Goal: Task Accomplishment & Management: Manage account settings

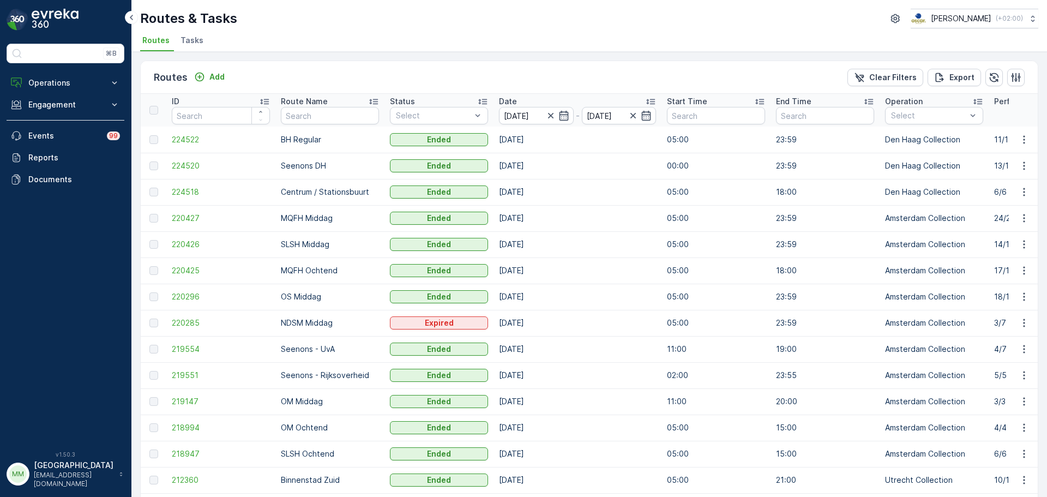
click at [200, 41] on span "Tasks" at bounding box center [191, 40] width 23 height 11
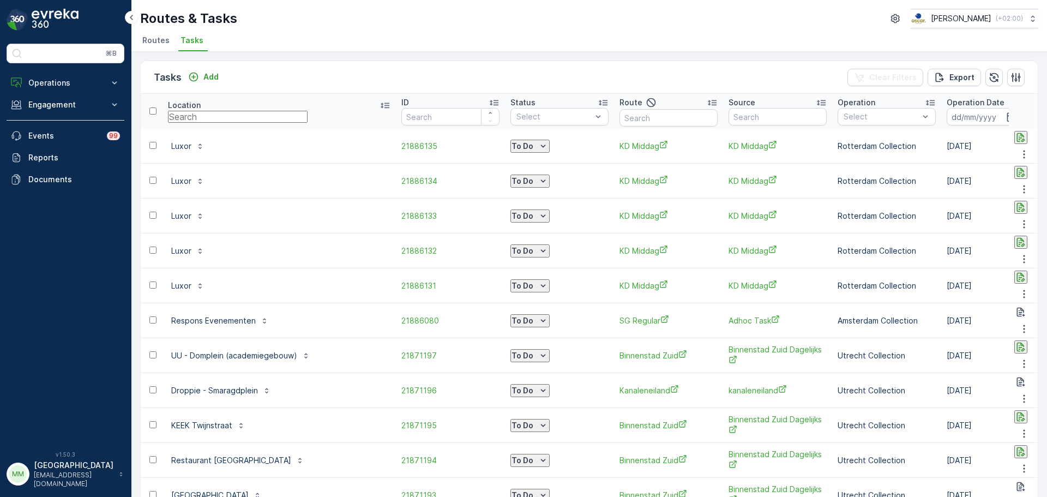
click at [220, 115] on input "text" at bounding box center [238, 117] width 140 height 12
type input "share"
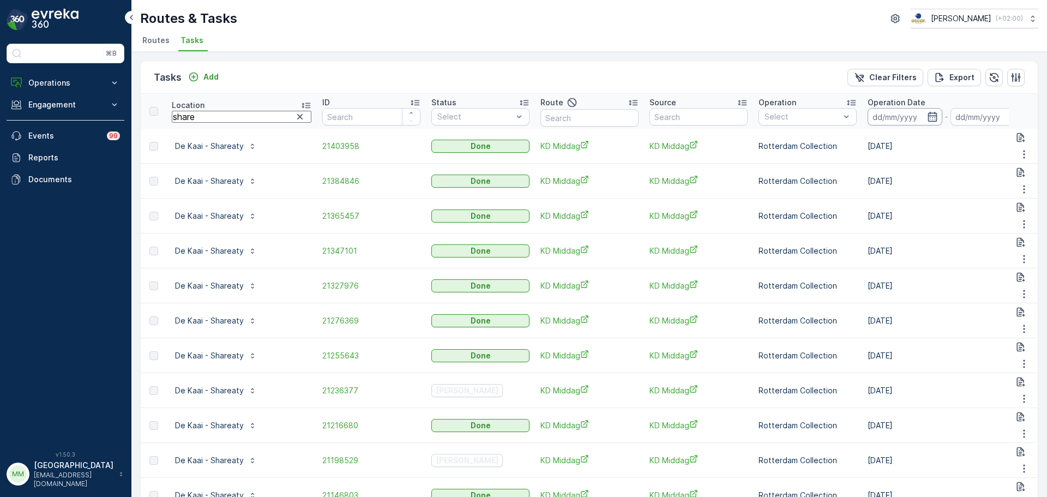
click at [837, 116] on input at bounding box center [904, 116] width 75 height 17
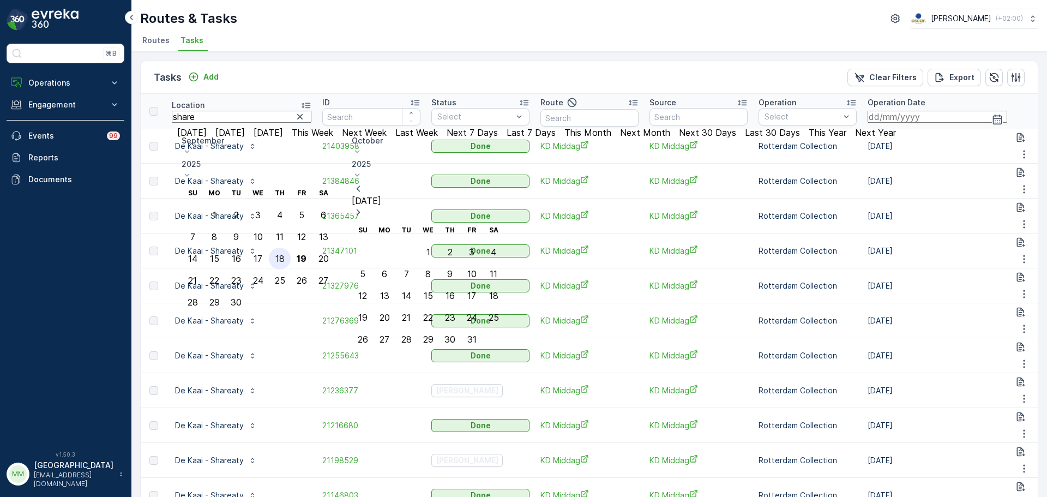
click at [285, 253] on div "18" at bounding box center [279, 258] width 9 height 10
type input "[DATE]"
click at [285, 253] on div "18" at bounding box center [279, 258] width 9 height 10
type input "18.09.2025"
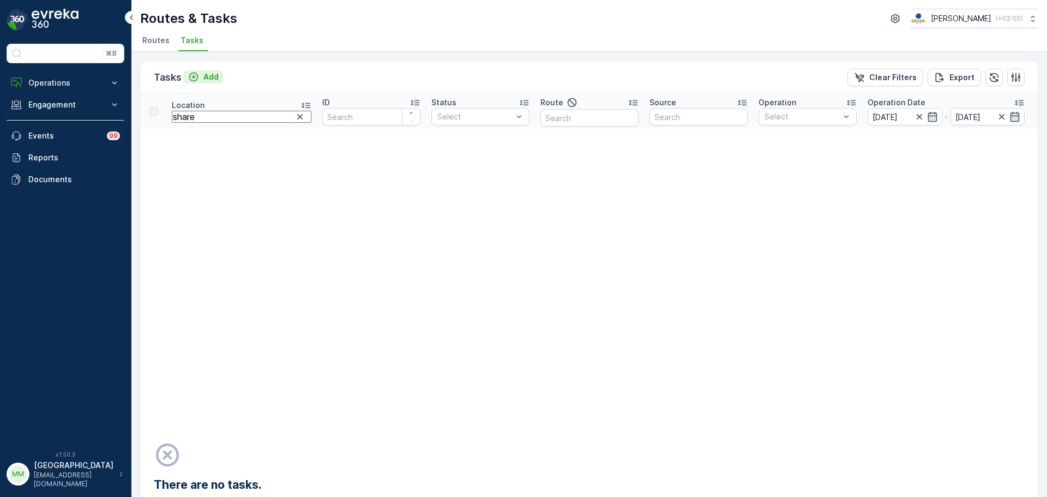
drag, startPoint x: 224, startPoint y: 82, endPoint x: 215, endPoint y: 82, distance: 8.7
click at [221, 83] on div "Tasks Add Clear Filters Export" at bounding box center [589, 77] width 897 height 33
click at [211, 77] on p "Add" at bounding box center [210, 76] width 15 height 11
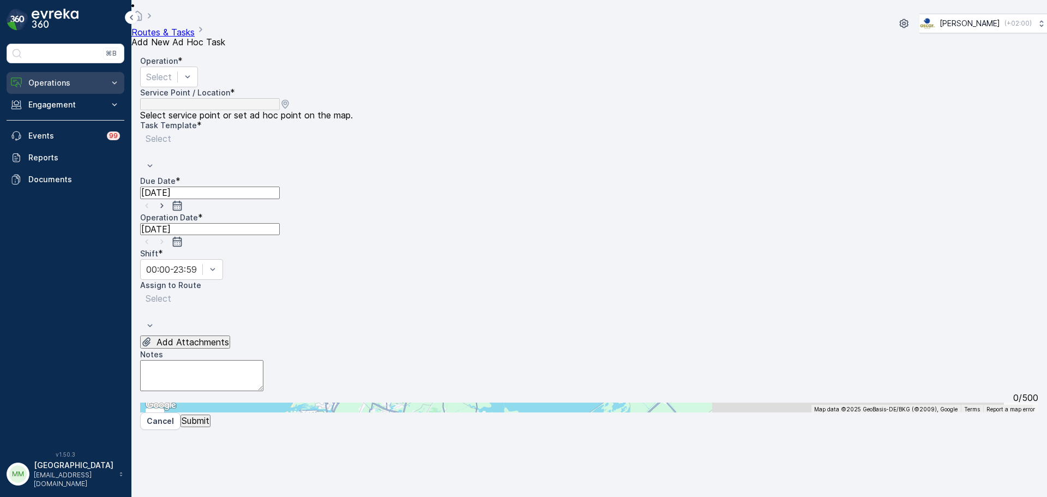
click at [96, 80] on p "Operations" at bounding box center [65, 82] width 74 height 11
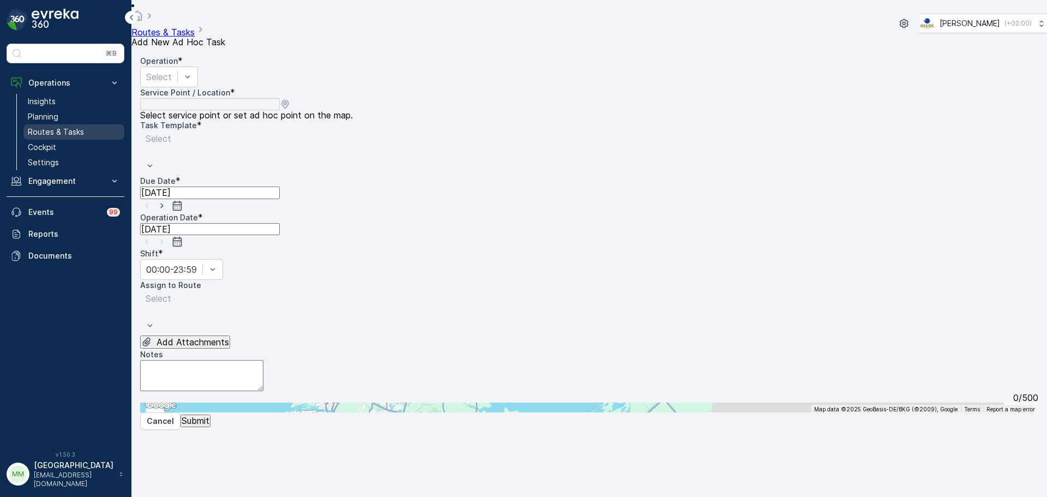
click at [68, 133] on p "Routes & Tasks" at bounding box center [56, 131] width 56 height 11
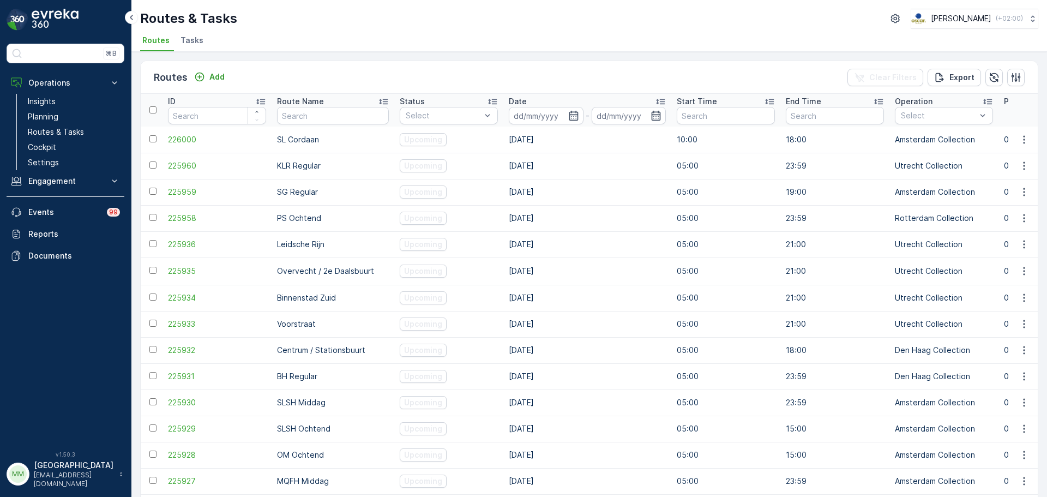
click at [189, 43] on span "Tasks" at bounding box center [191, 40] width 23 height 11
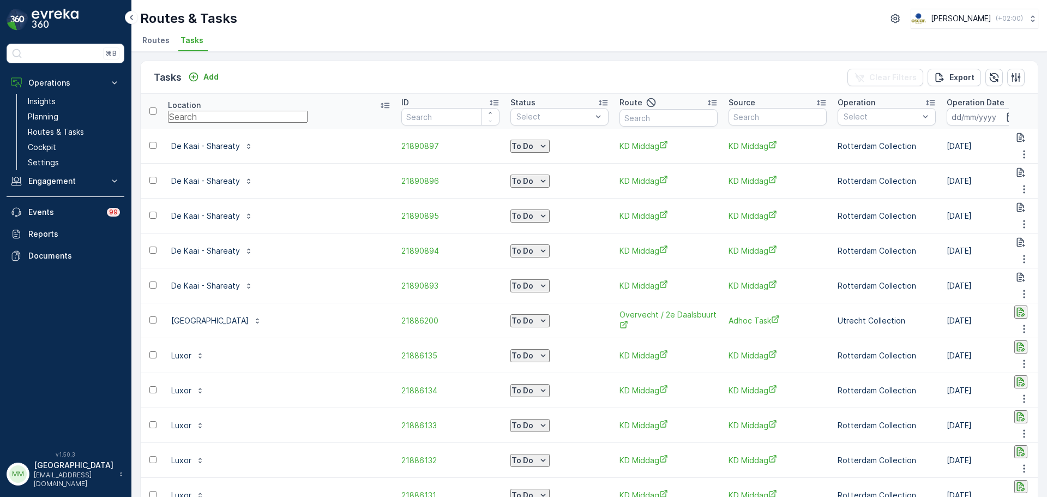
click at [238, 114] on input "text" at bounding box center [238, 117] width 140 height 12
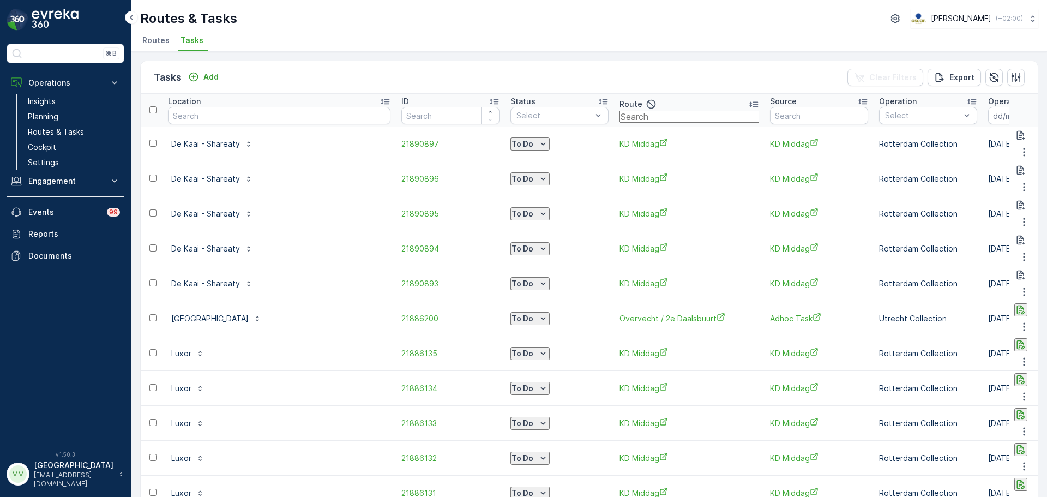
click at [619, 123] on input "text" at bounding box center [689, 117] width 140 height 12
type input "binnenstad"
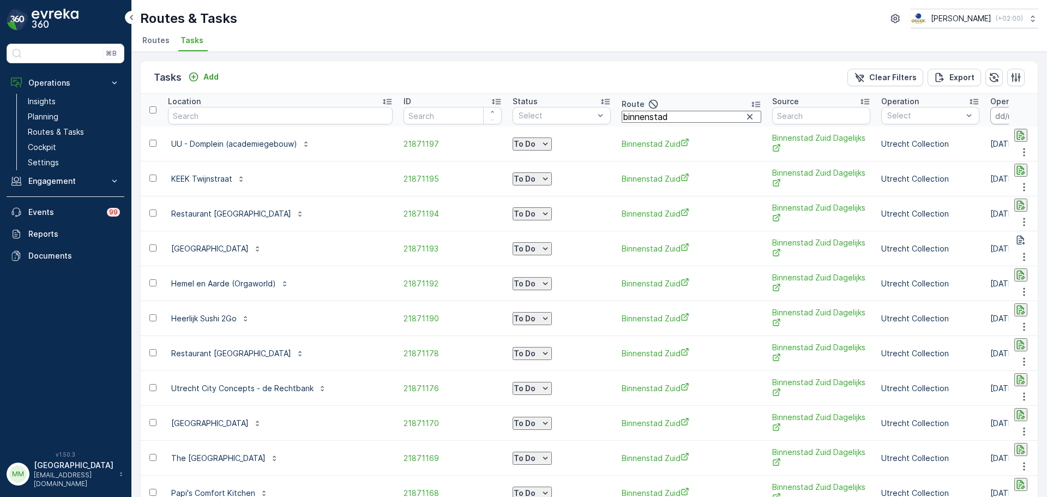
click at [837, 120] on input at bounding box center [1027, 115] width 75 height 17
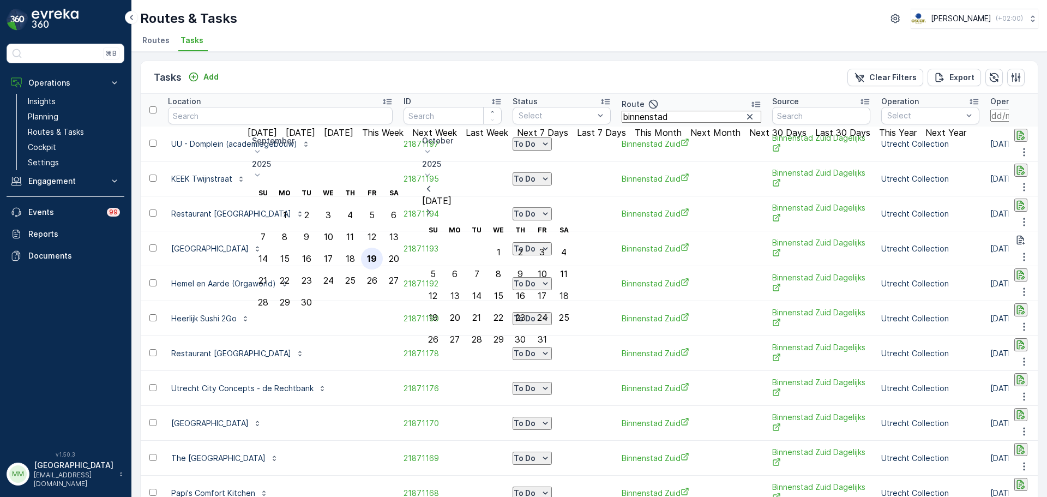
click at [377, 253] on div "19" at bounding box center [372, 258] width 10 height 10
type input "[DATE]"
click at [377, 253] on div "19" at bounding box center [372, 258] width 10 height 10
type input "[DATE]"
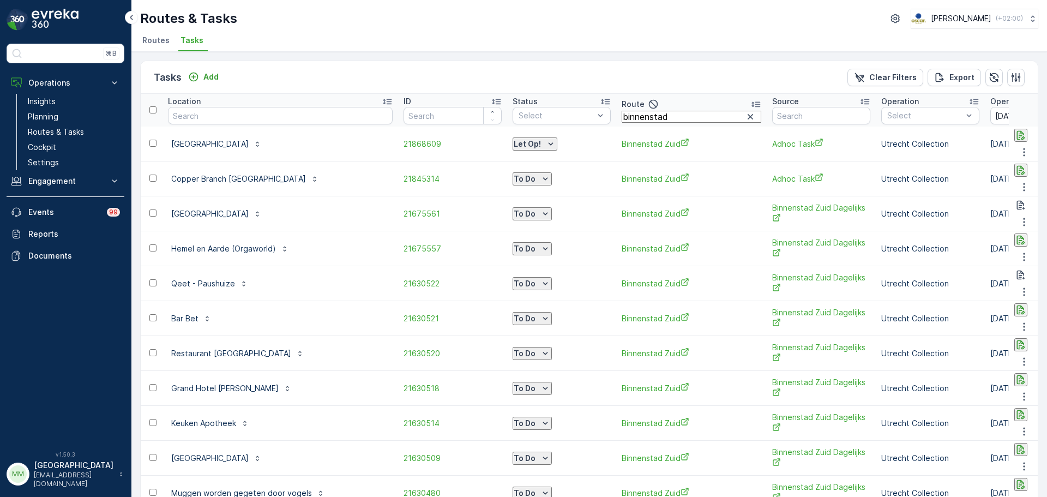
drag, startPoint x: 628, startPoint y: 120, endPoint x: 563, endPoint y: 118, distance: 65.4
click at [563, 118] on tr "Location ID Status Select Route binnenstad Source Operation Select Operation Da…" at bounding box center [1057, 110] width 1833 height 33
type input "vooor"
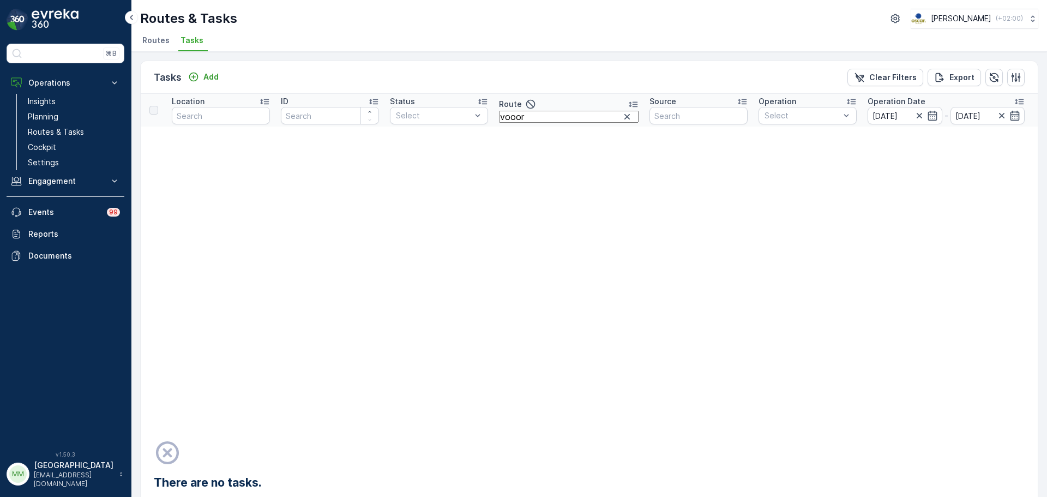
click at [513, 122] on input "vooor" at bounding box center [569, 117] width 140 height 12
type input "voor"
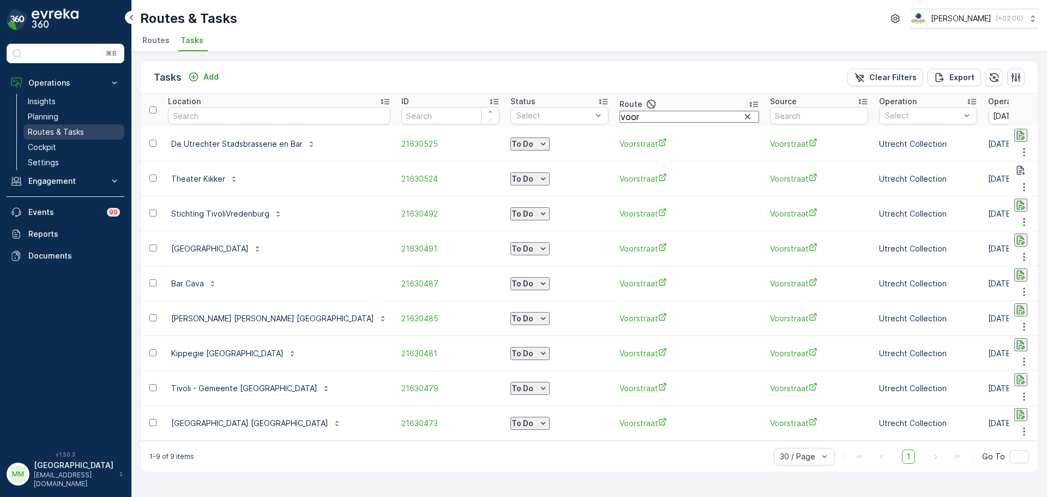
click at [86, 131] on link "Routes & Tasks" at bounding box center [73, 131] width 101 height 15
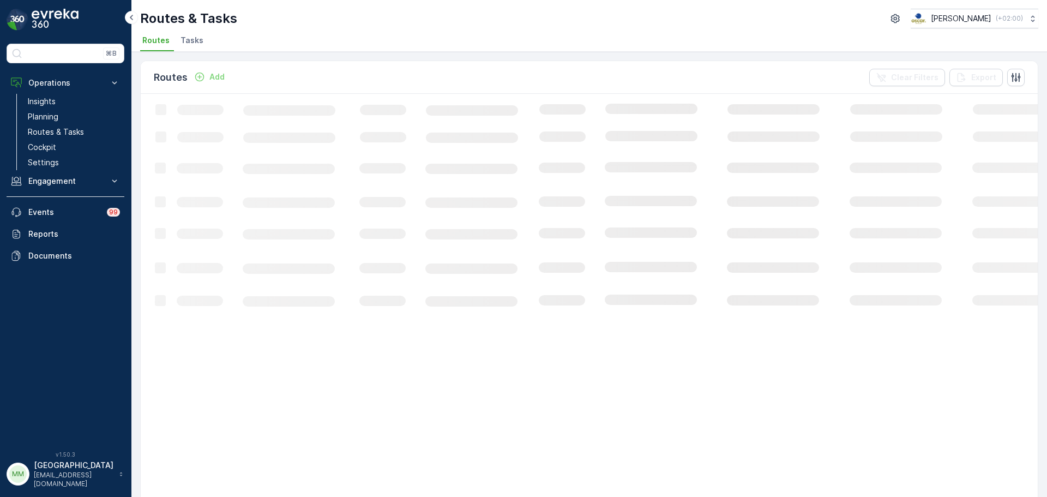
click at [197, 39] on span "Tasks" at bounding box center [191, 40] width 23 height 11
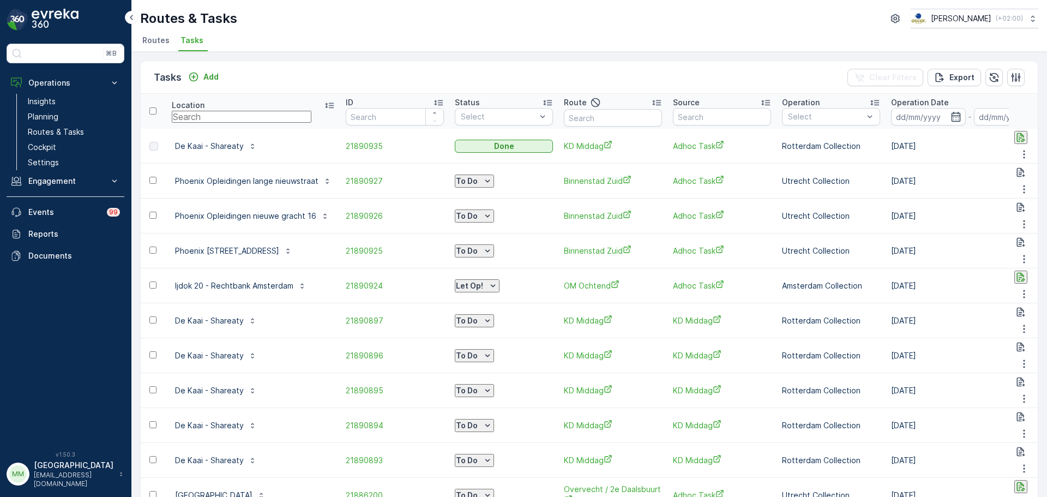
click at [299, 120] on input "text" at bounding box center [242, 117] width 140 height 12
type input "lagerh"
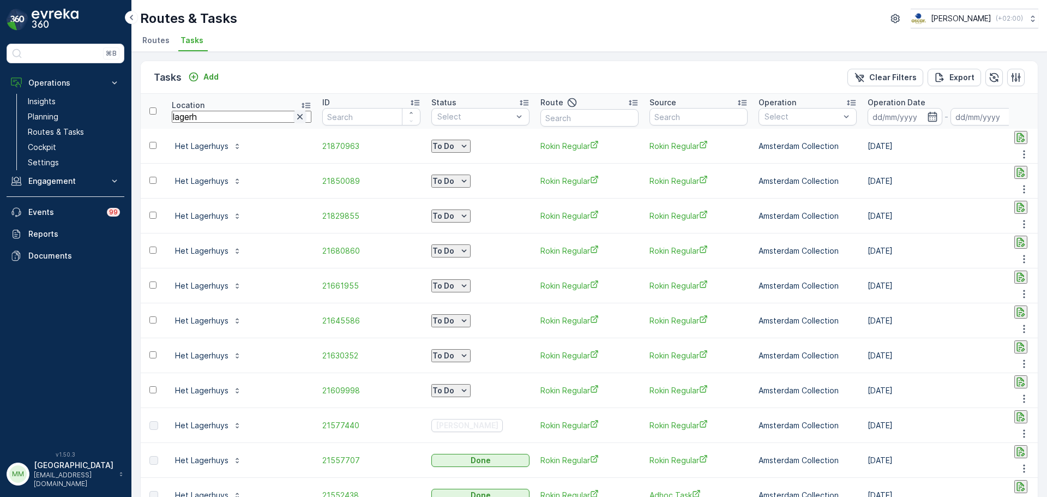
click at [297, 117] on icon "button" at bounding box center [299, 116] width 5 height 5
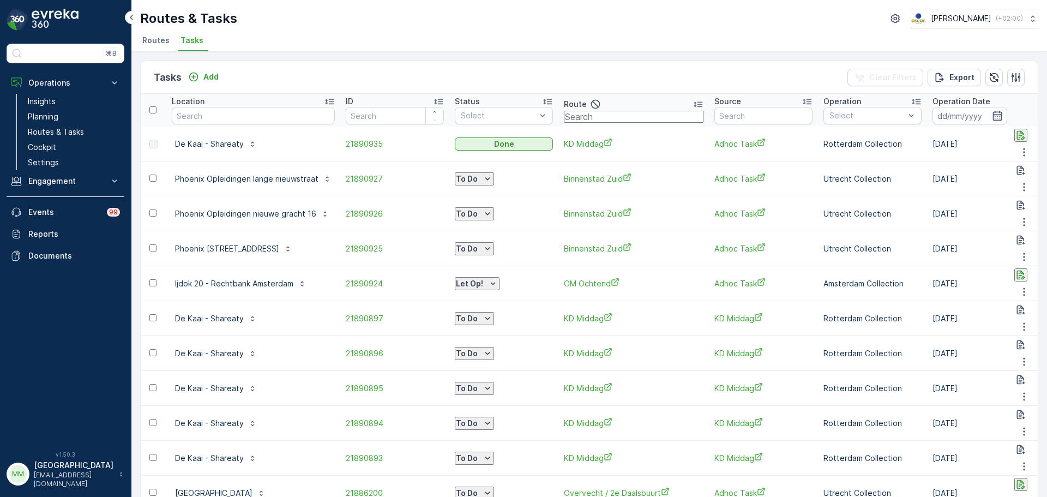
click at [592, 122] on input "text" at bounding box center [634, 117] width 140 height 12
type input "kd o"
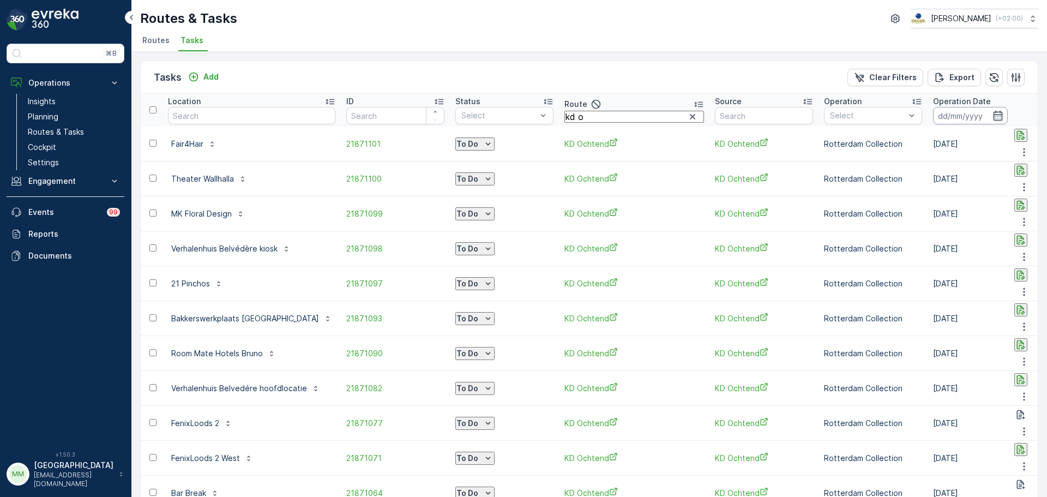
click at [837, 116] on input at bounding box center [970, 115] width 75 height 17
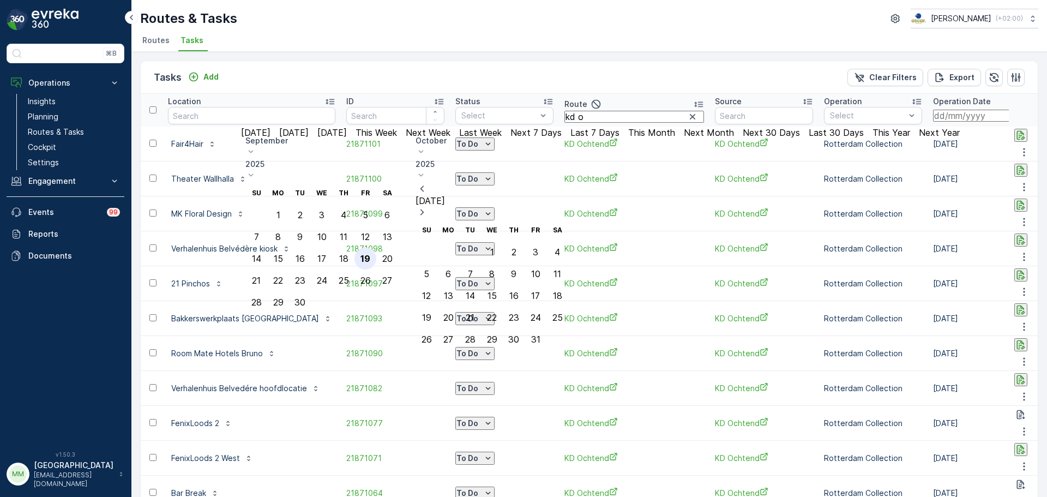
click at [370, 253] on div "19" at bounding box center [365, 258] width 10 height 10
type input "[DATE]"
click at [370, 253] on div "19" at bounding box center [365, 258] width 10 height 10
type input "[DATE]"
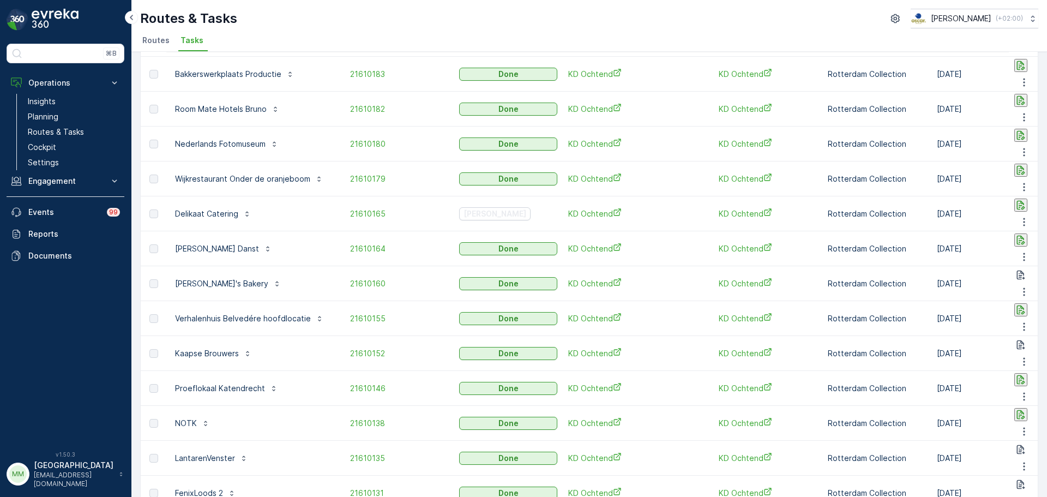
scroll to position [280, 0]
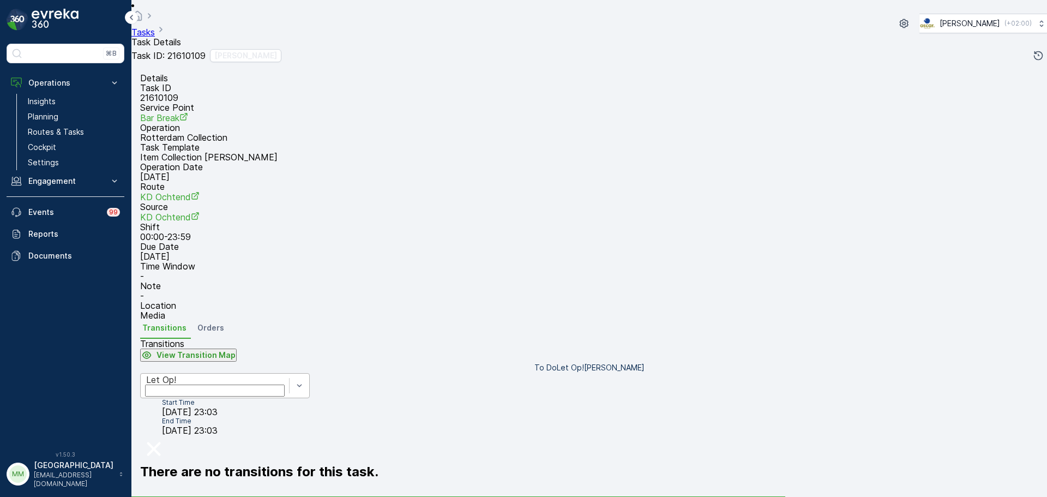
click at [240, 378] on div "Let Op!" at bounding box center [225, 385] width 170 height 25
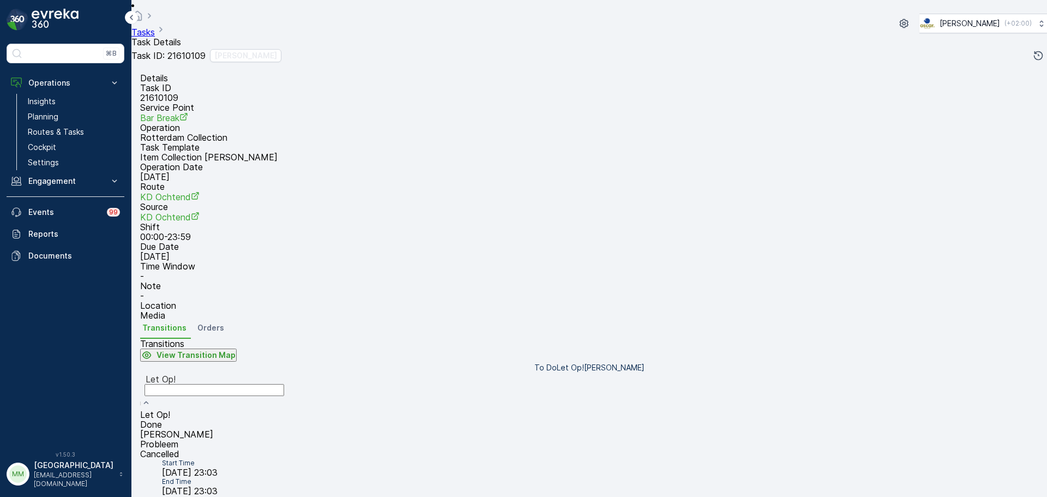
click at [221, 378] on div "Geen Afval" at bounding box center [214, 434] width 148 height 10
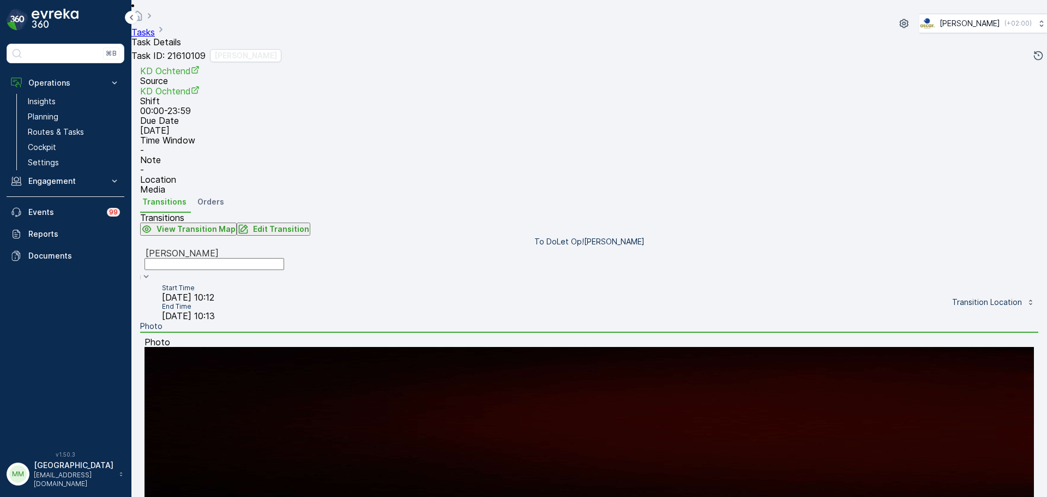
scroll to position [208, 0]
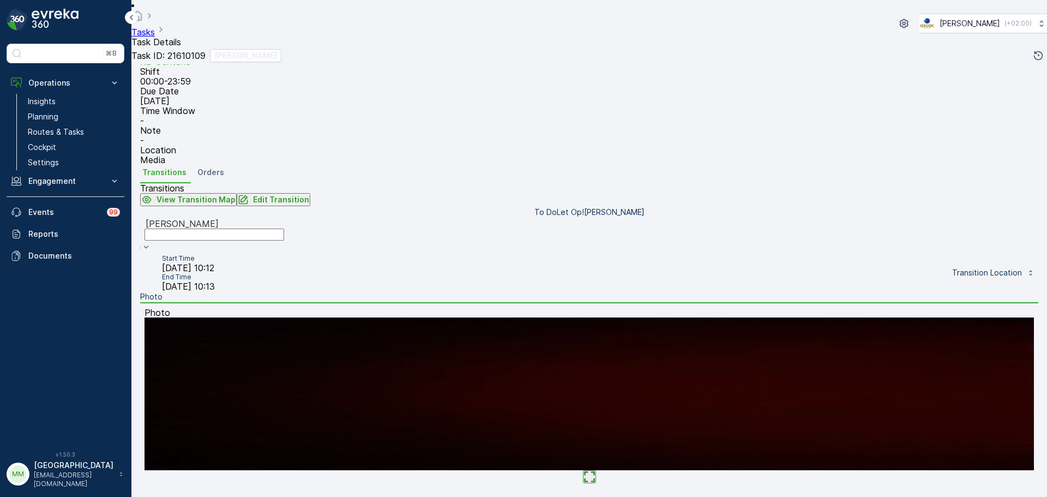
click at [607, 378] on img at bounding box center [588, 393] width 889 height 153
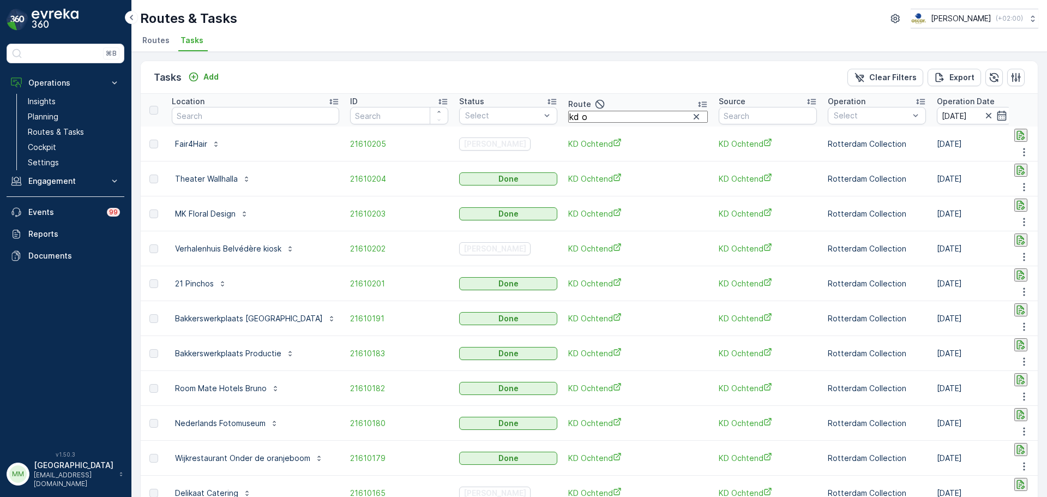
click at [612, 126] on th "Route kd o" at bounding box center [638, 110] width 150 height 33
click at [608, 121] on input "kd o" at bounding box center [638, 117] width 140 height 12
type input "kd m"
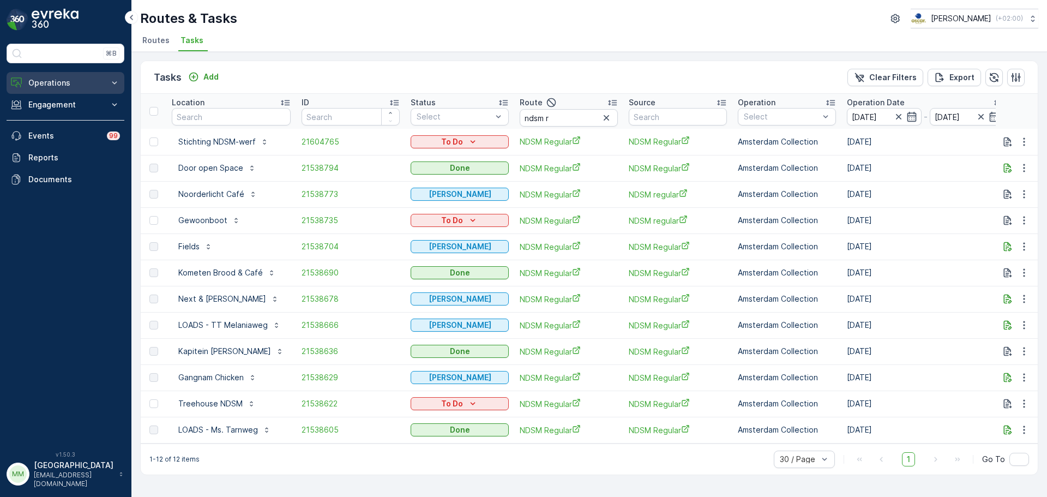
click at [52, 75] on button "Operations" at bounding box center [66, 83] width 118 height 22
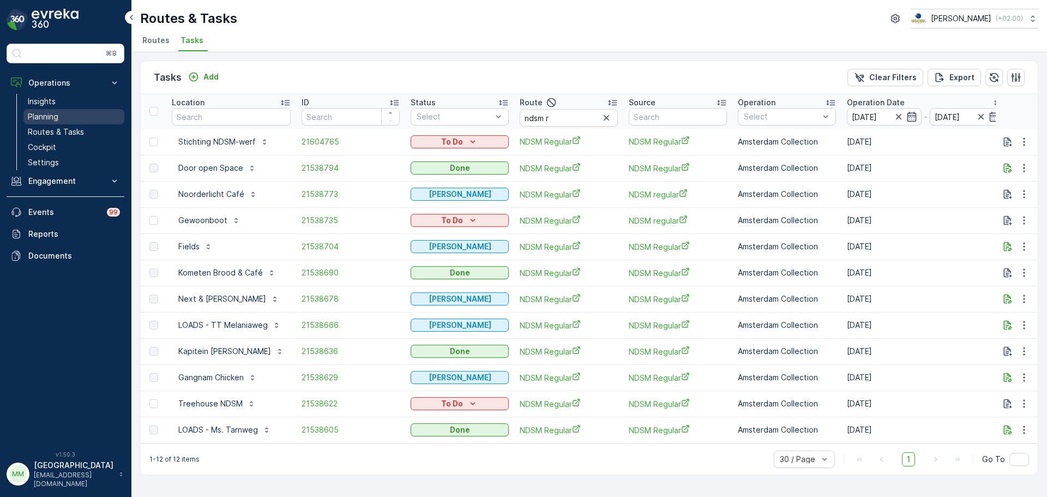
click at [58, 117] on p "Planning" at bounding box center [43, 116] width 31 height 11
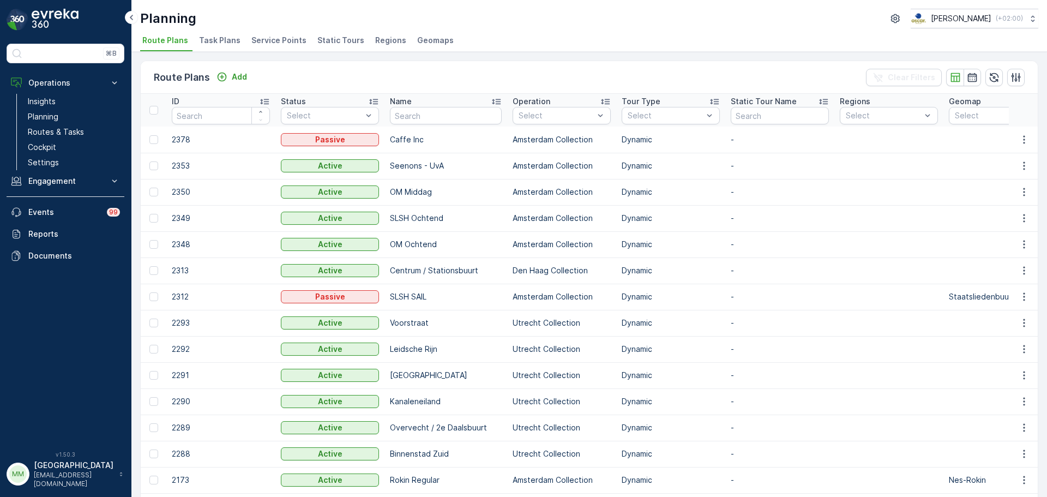
click at [208, 34] on li "Task Plans" at bounding box center [221, 42] width 48 height 19
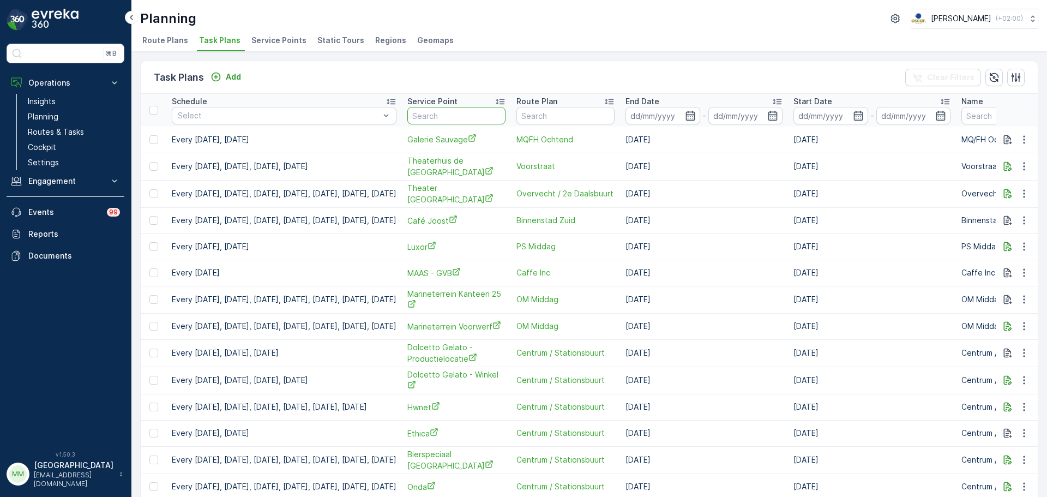
click at [490, 114] on input "text" at bounding box center [456, 115] width 98 height 17
type input "shareaty"
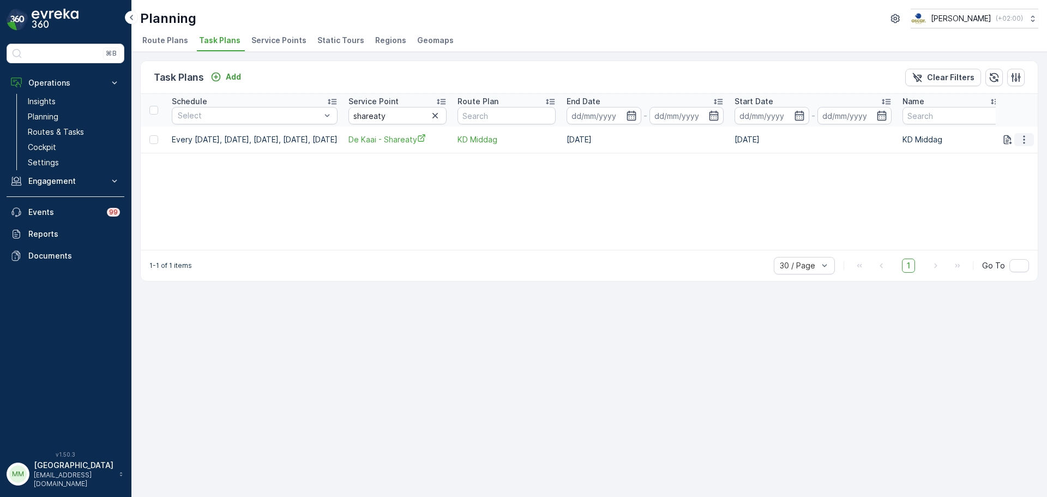
click at [1026, 137] on icon "button" at bounding box center [1023, 139] width 11 height 11
click at [1013, 174] on span "Edit Task Plan" at bounding box center [1004, 171] width 51 height 11
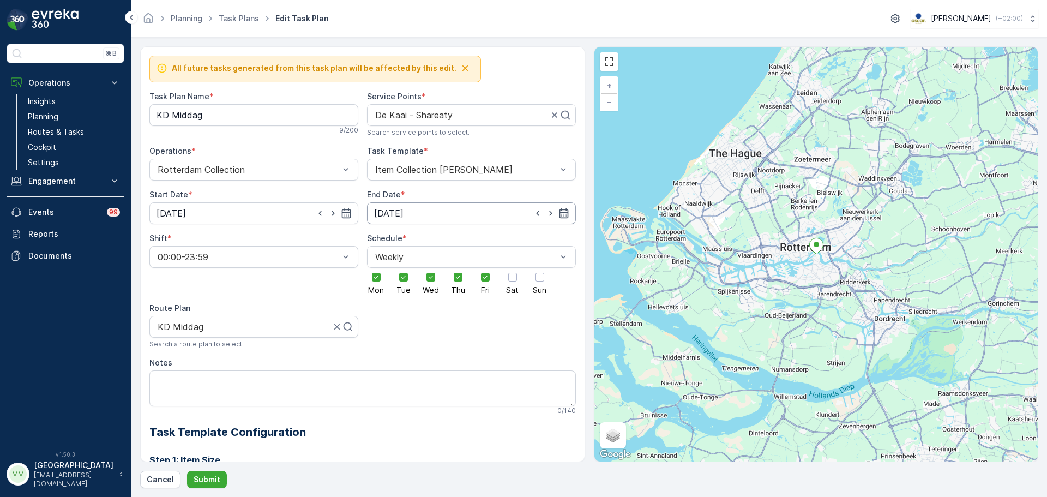
click at [452, 214] on input "12.09.2025" at bounding box center [471, 213] width 209 height 22
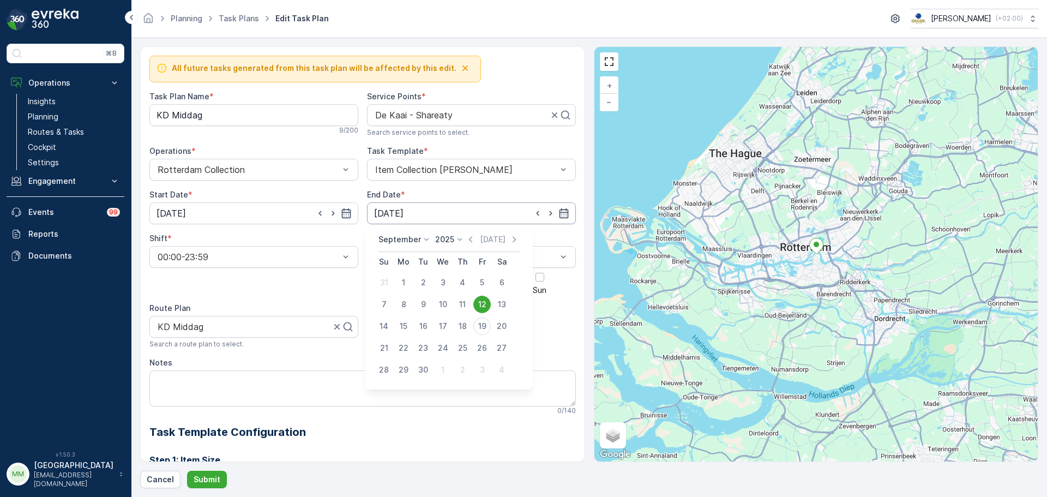
click at [452, 214] on input "12.09.2025" at bounding box center [471, 213] width 209 height 22
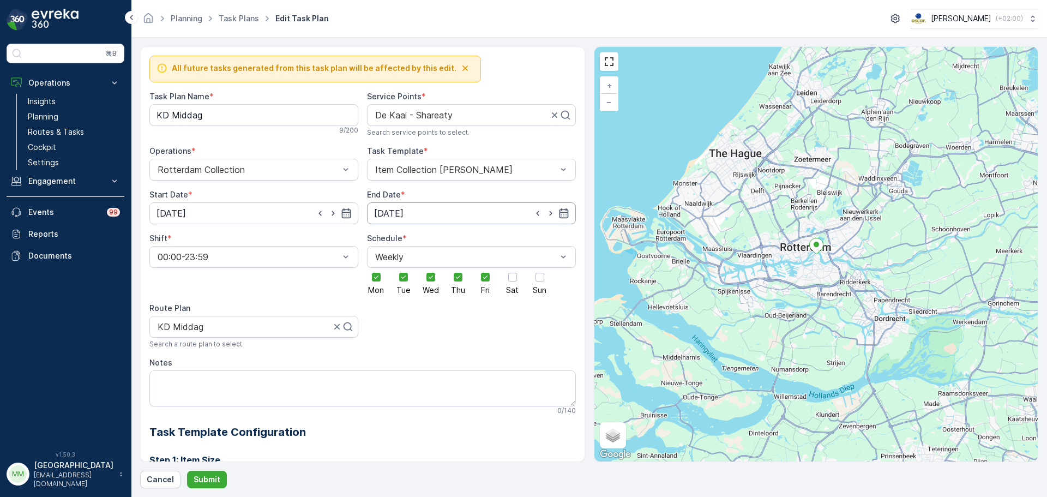
click at [481, 214] on input "12.09.2025" at bounding box center [471, 213] width 209 height 22
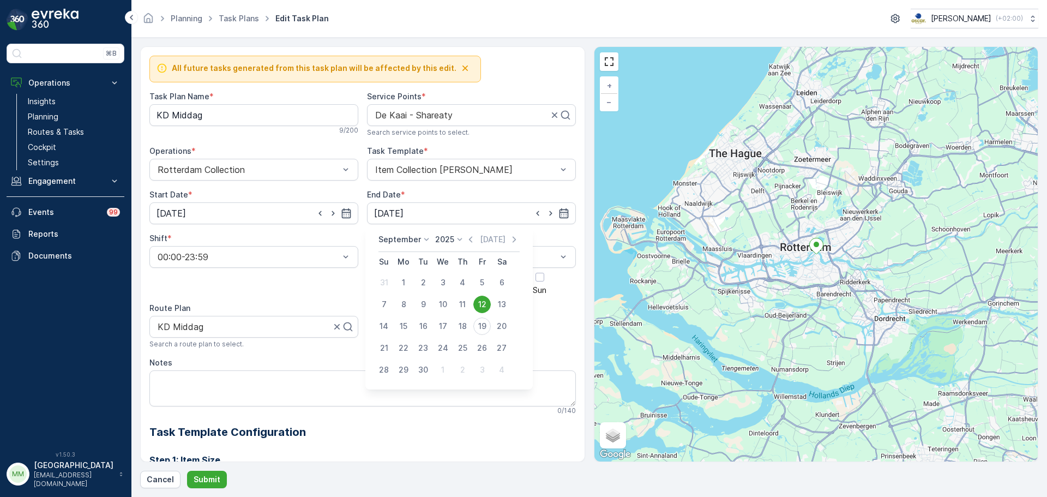
click at [449, 240] on p "2025" at bounding box center [444, 239] width 19 height 11
click at [449, 336] on span "2030" at bounding box center [451, 339] width 19 height 11
click at [381, 322] on div "15" at bounding box center [383, 325] width 17 height 17
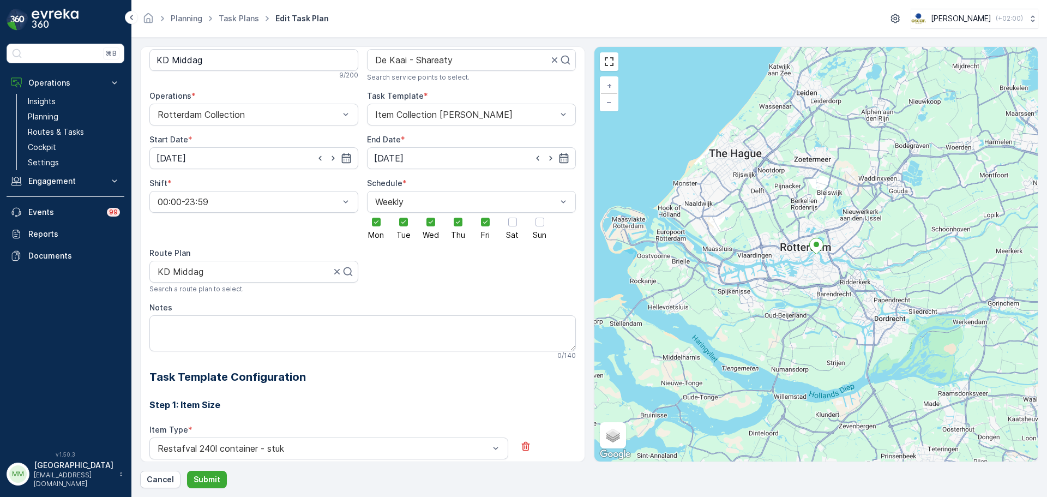
scroll to position [55, 0]
click at [433, 161] on input "15.09.2030" at bounding box center [471, 159] width 209 height 22
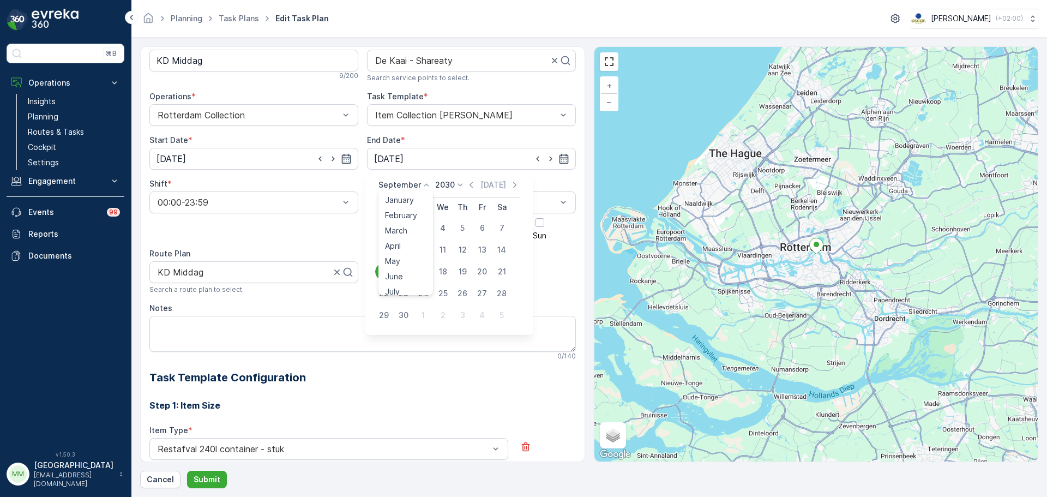
click at [421, 185] on icon at bounding box center [426, 184] width 11 height 11
click at [412, 271] on span "November" at bounding box center [404, 269] width 38 height 11
click at [399, 269] on div "11" at bounding box center [403, 271] width 17 height 17
type input "11.11.2030"
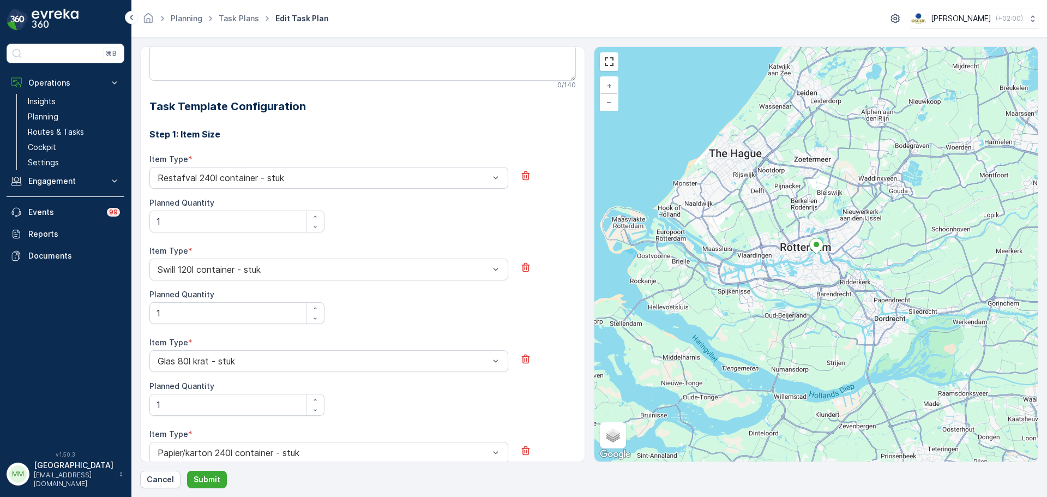
scroll to position [327, 0]
click at [239, 268] on div at bounding box center [323, 268] width 334 height 10
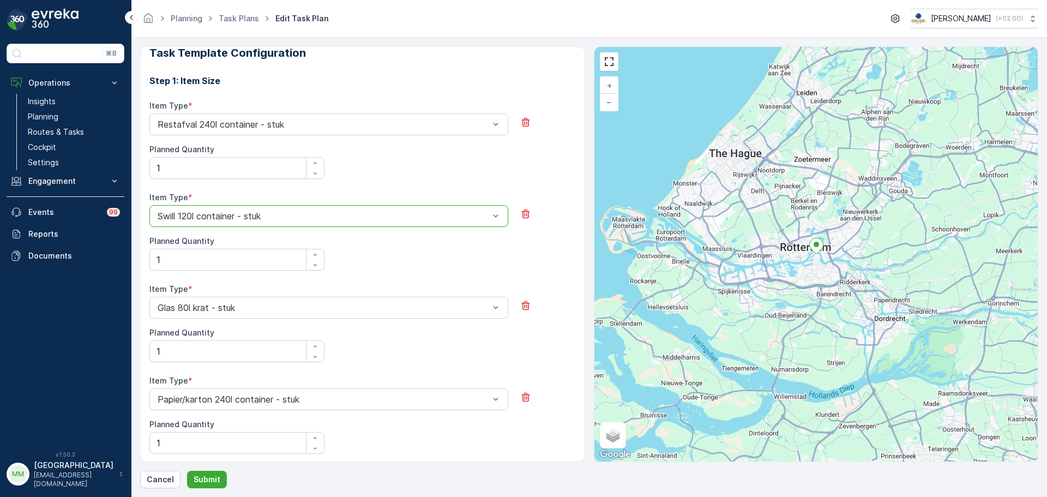
scroll to position [491, 0]
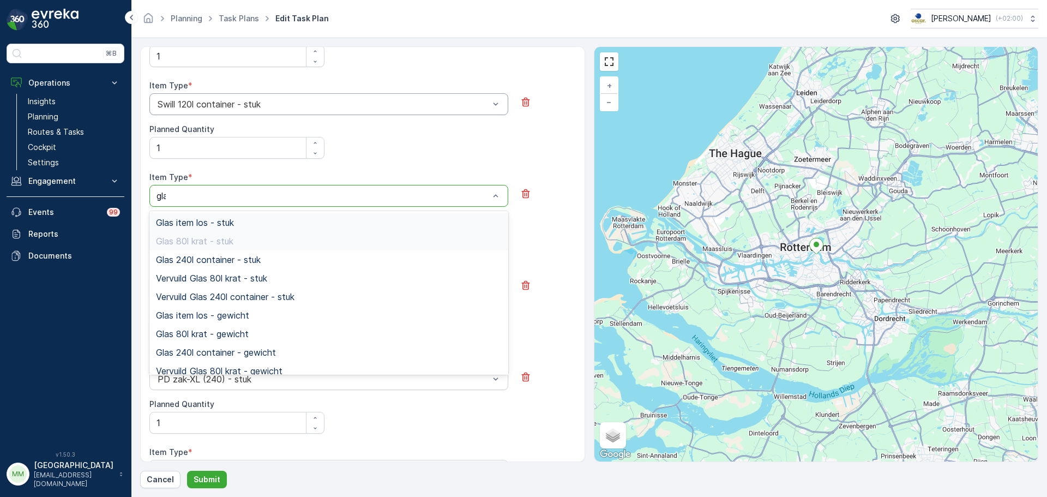
type input "glas"
click at [231, 264] on span "Glas 240l container - stuk" at bounding box center [208, 260] width 105 height 10
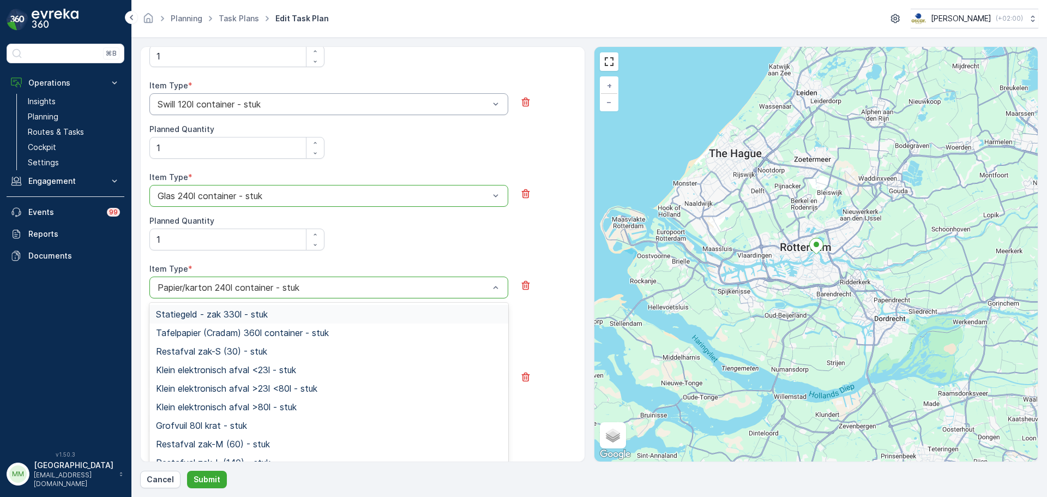
click at [224, 293] on div "Papier/karton 240l container - stuk" at bounding box center [328, 287] width 359 height 22
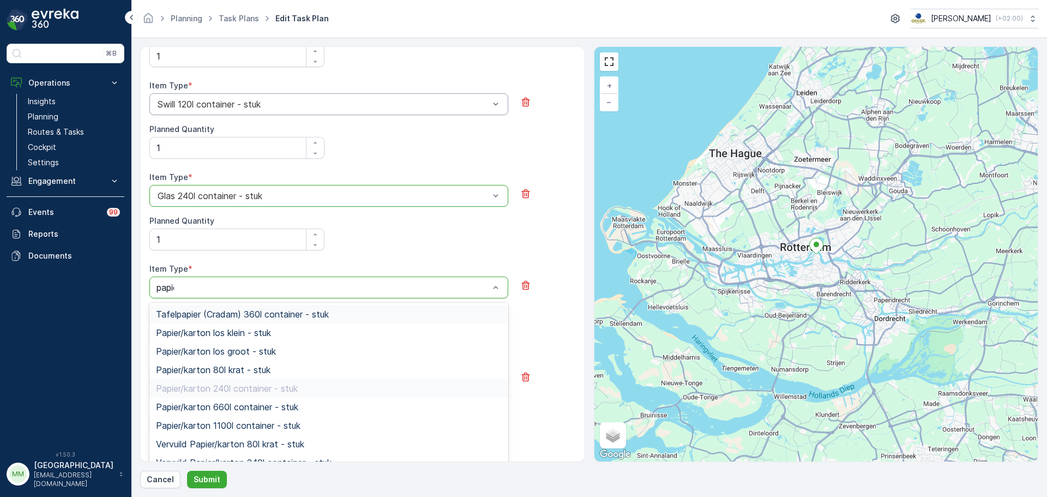
type input "papier"
click at [265, 408] on span "Papier/karton 660l container - stuk" at bounding box center [227, 407] width 142 height 10
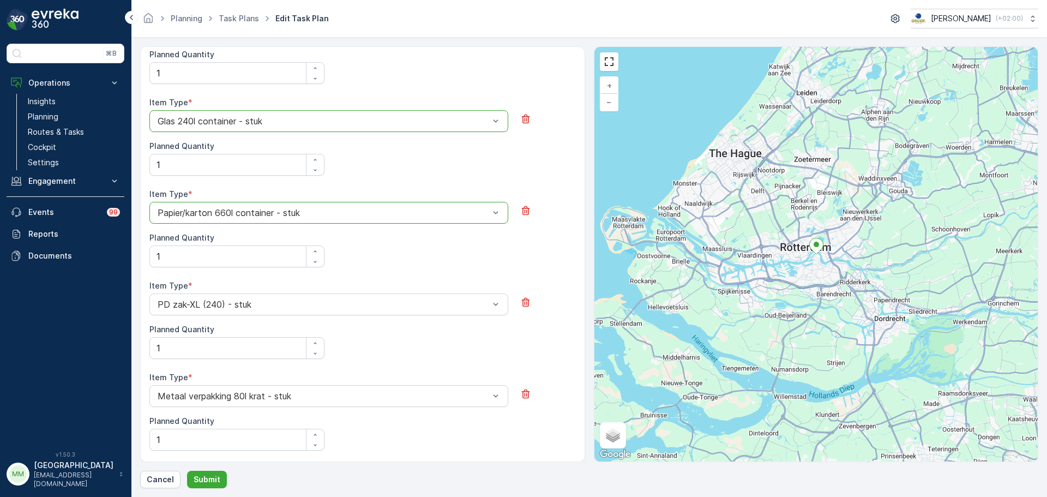
scroll to position [600, 0]
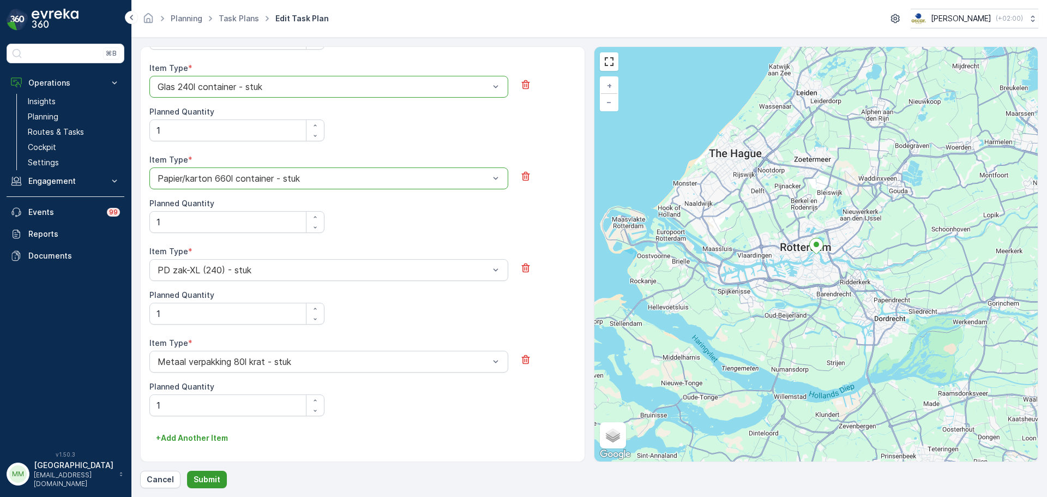
click at [208, 472] on button "Submit" at bounding box center [207, 478] width 40 height 17
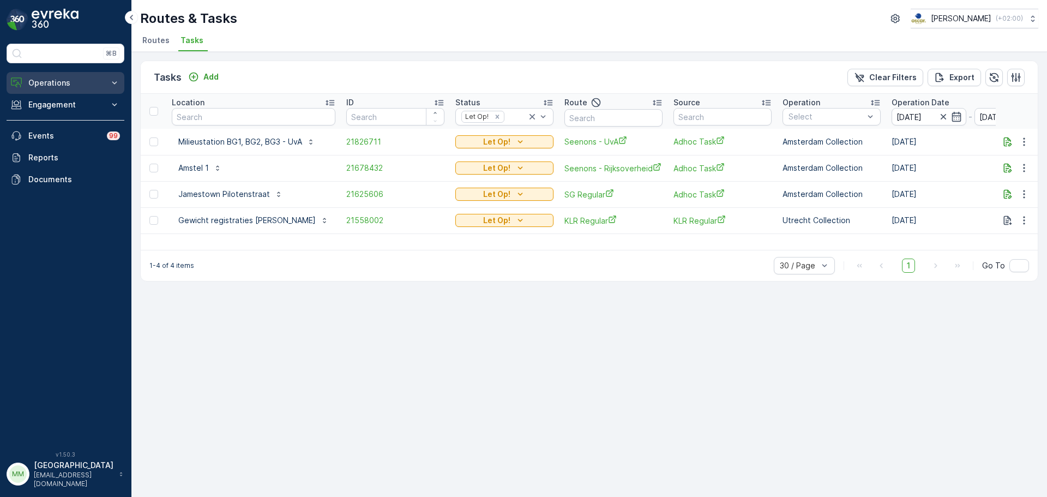
click at [74, 81] on p "Operations" at bounding box center [65, 82] width 74 height 11
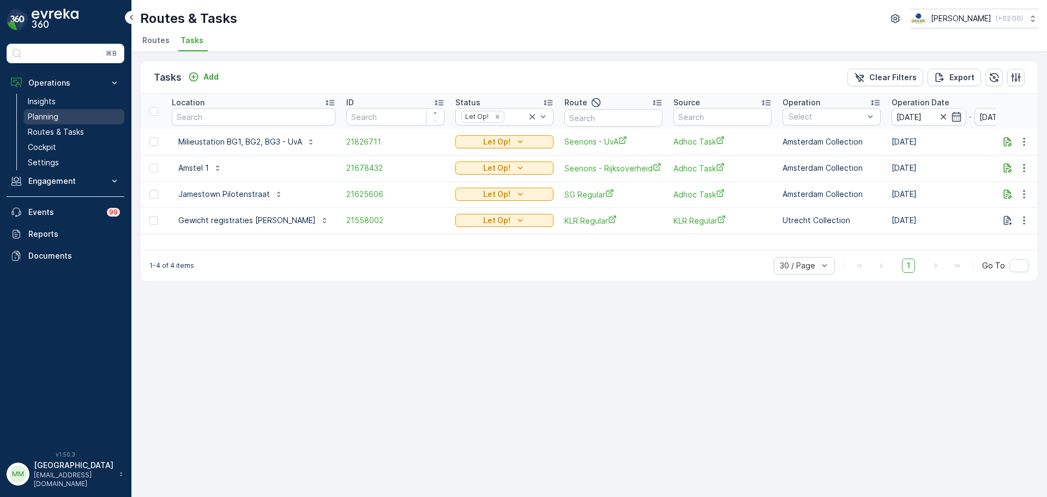
click at [93, 120] on link "Planning" at bounding box center [73, 116] width 101 height 15
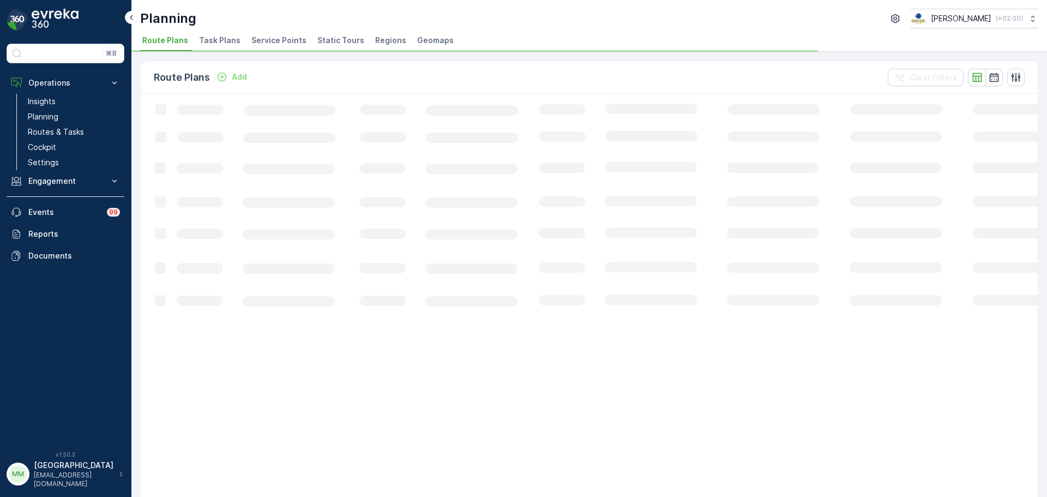
click at [220, 42] on span "Task Plans" at bounding box center [219, 40] width 41 height 11
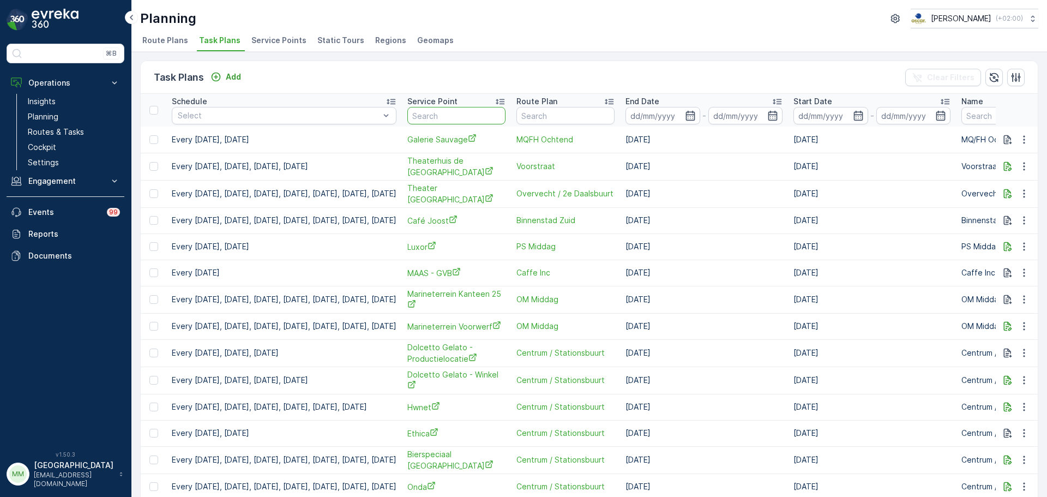
click at [469, 113] on input "text" at bounding box center [456, 115] width 98 height 17
type input "shareaty"
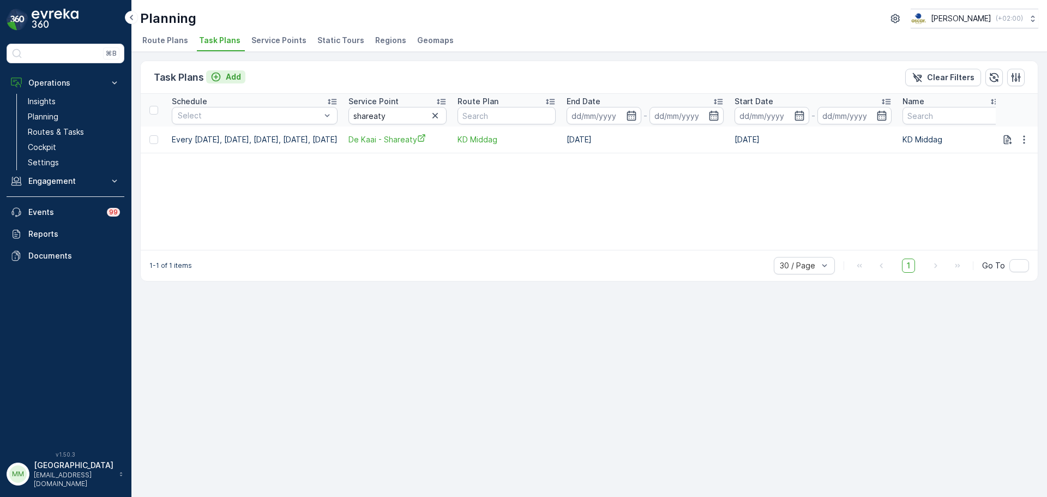
click at [241, 75] on p "Add" at bounding box center [233, 76] width 15 height 11
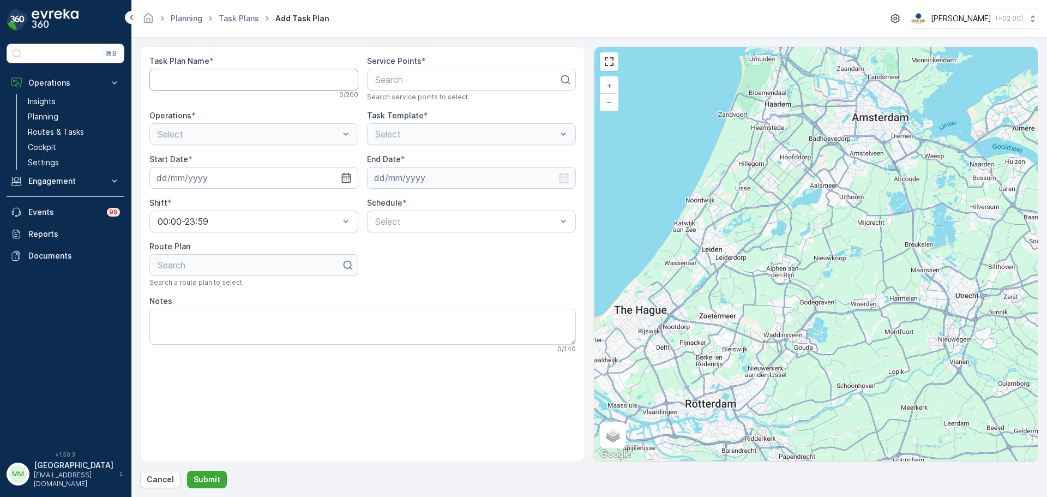
click at [242, 75] on Name "Task Plan Name" at bounding box center [253, 80] width 209 height 22
type Name "KD Middag"
type input "share"
click at [403, 107] on span "De Kaai - Shareaty" at bounding box center [411, 106] width 77 height 10
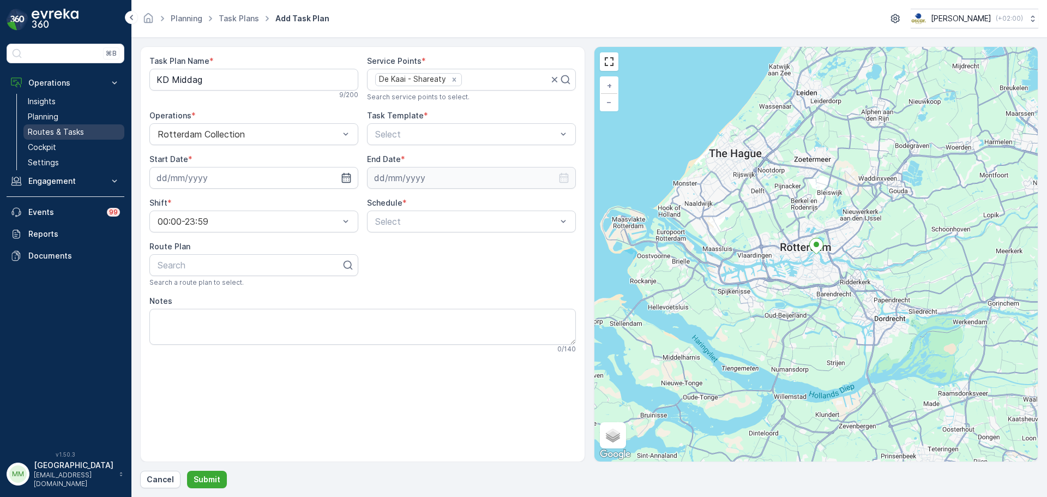
click at [64, 129] on p "Routes & Tasks" at bounding box center [56, 131] width 56 height 11
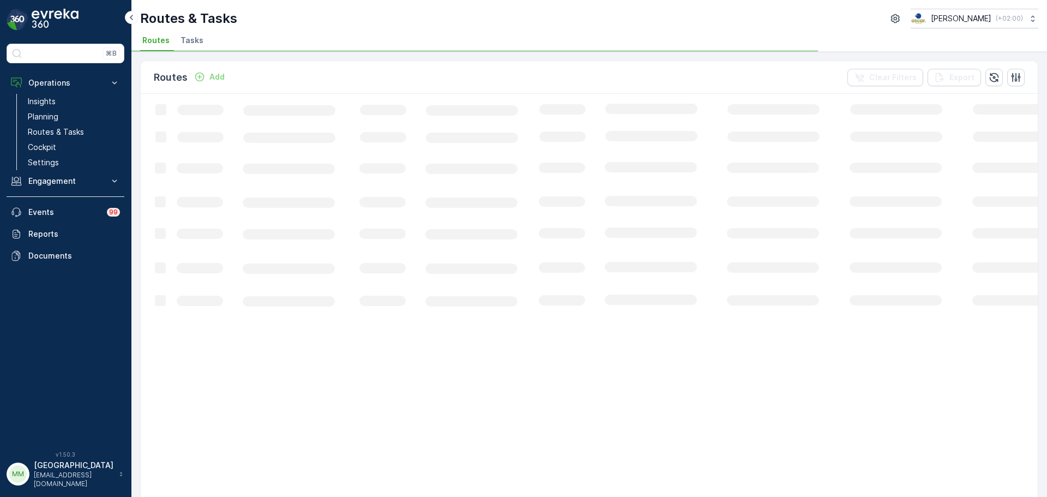
click at [184, 44] on span "Tasks" at bounding box center [191, 40] width 23 height 11
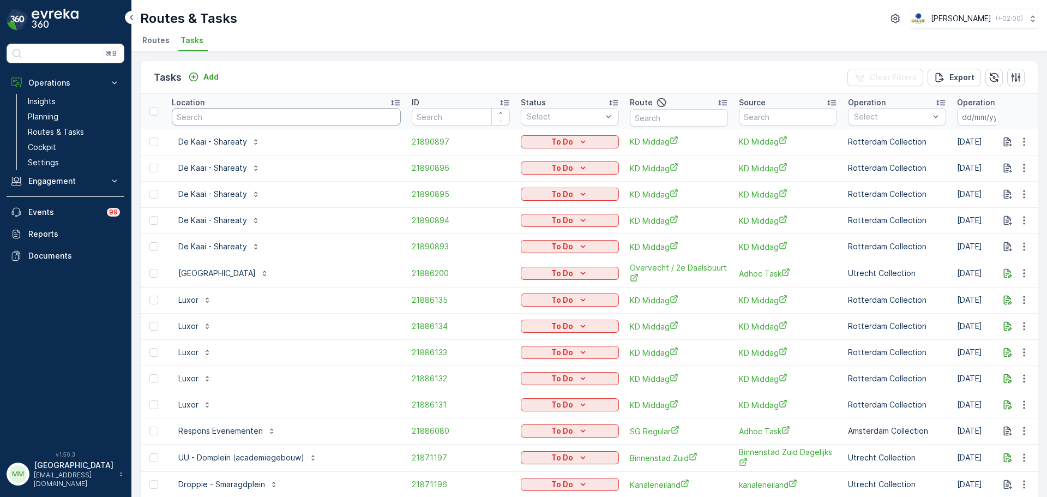
click at [224, 119] on input "text" at bounding box center [286, 116] width 229 height 17
type input "edgd"
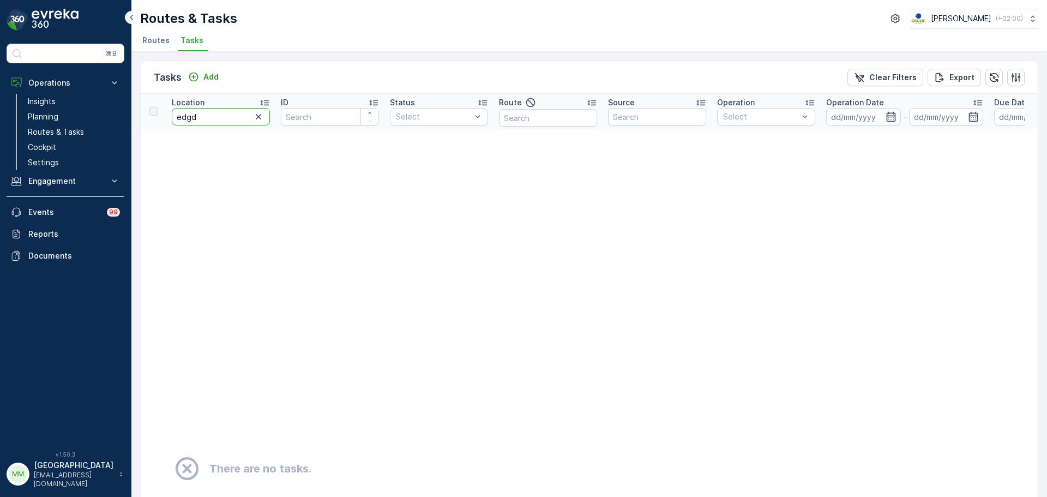
click at [226, 124] on input "edgd" at bounding box center [221, 116] width 98 height 17
type input "edge"
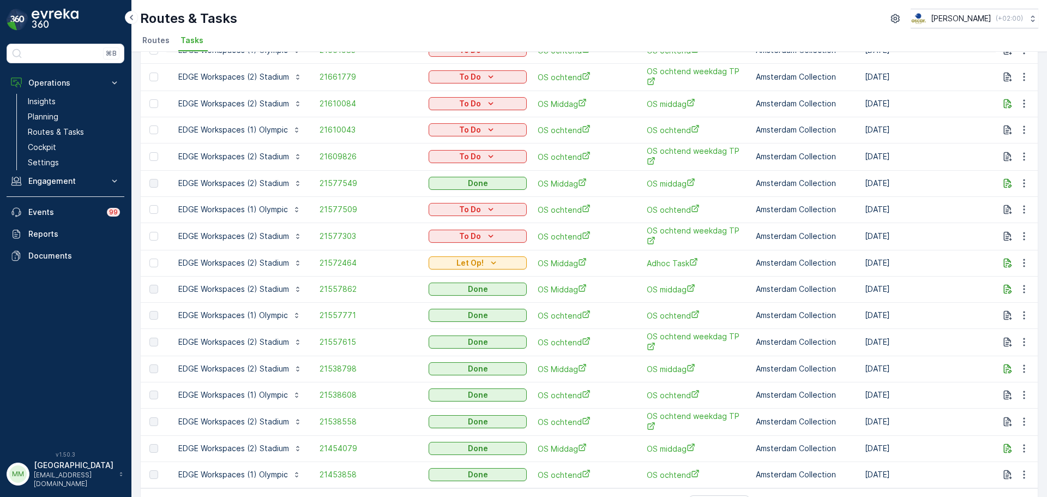
scroll to position [382, 0]
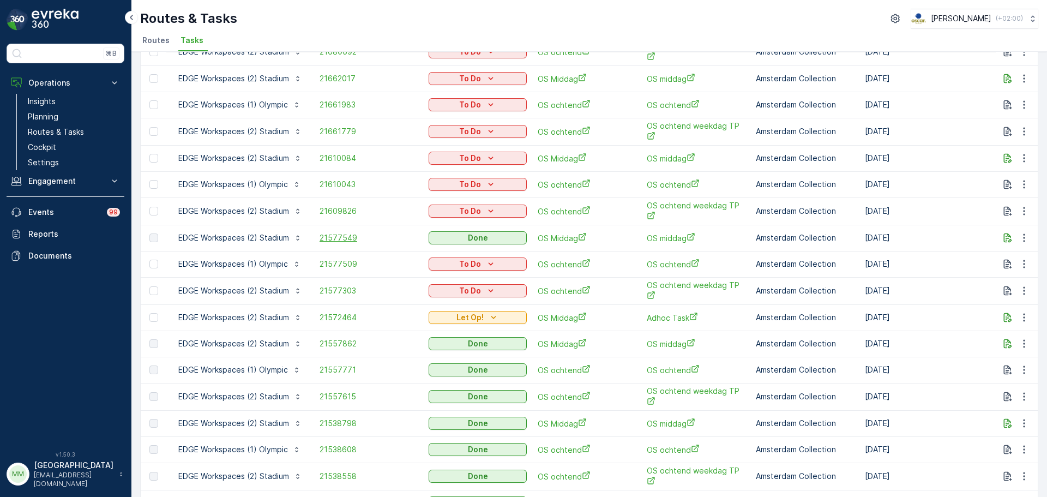
click at [352, 234] on span "21577549" at bounding box center [368, 237] width 98 height 11
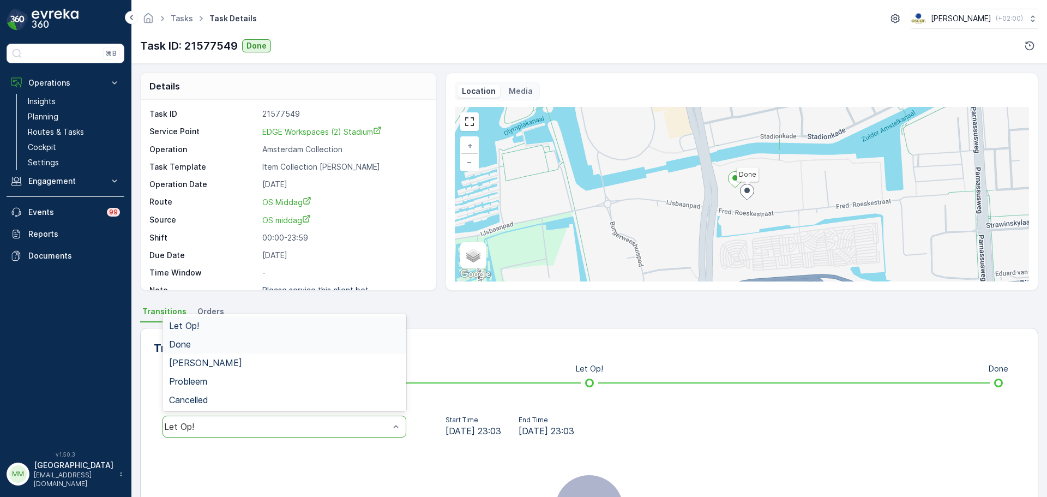
click at [188, 344] on span "Done" at bounding box center [180, 344] width 22 height 10
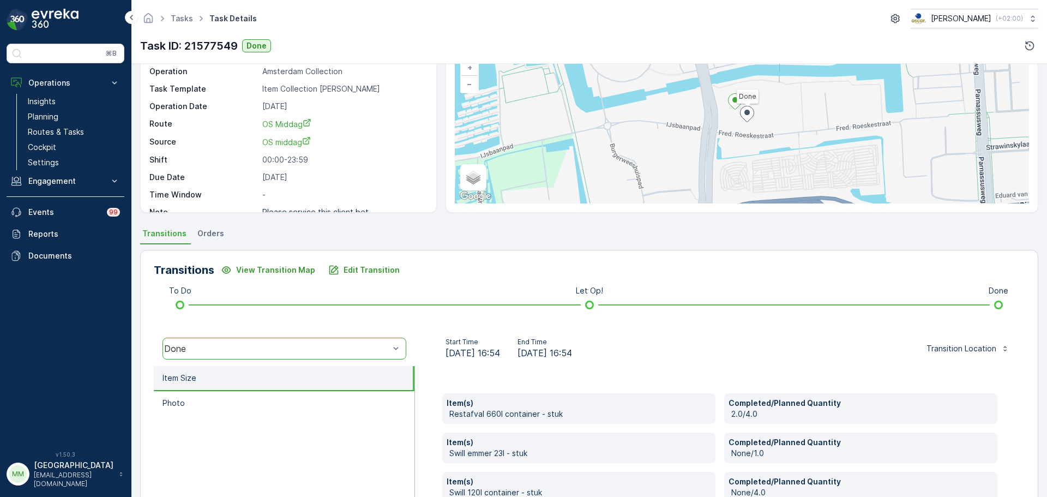
scroll to position [263, 0]
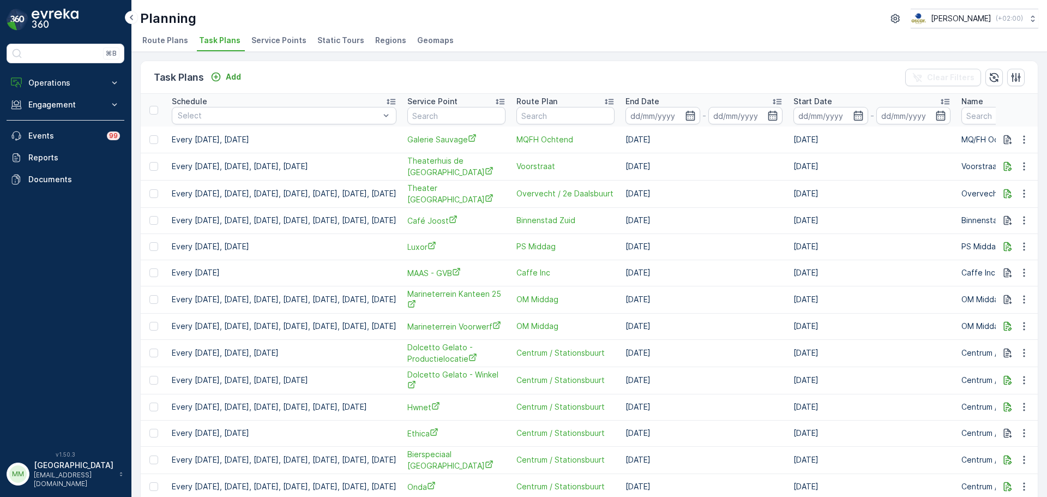
click at [267, 49] on li "Service Points" at bounding box center [280, 42] width 62 height 19
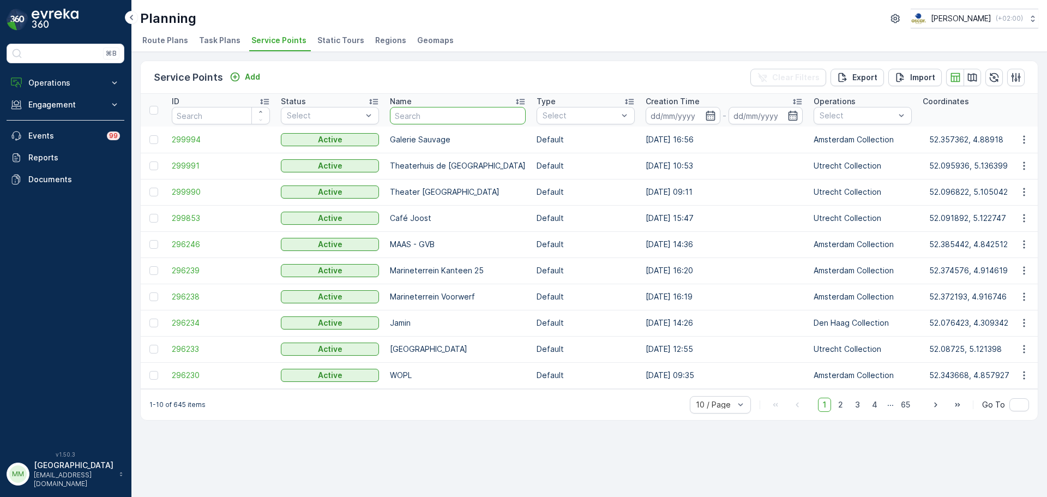
click at [444, 122] on input "text" at bounding box center [458, 115] width 136 height 17
type input "share"
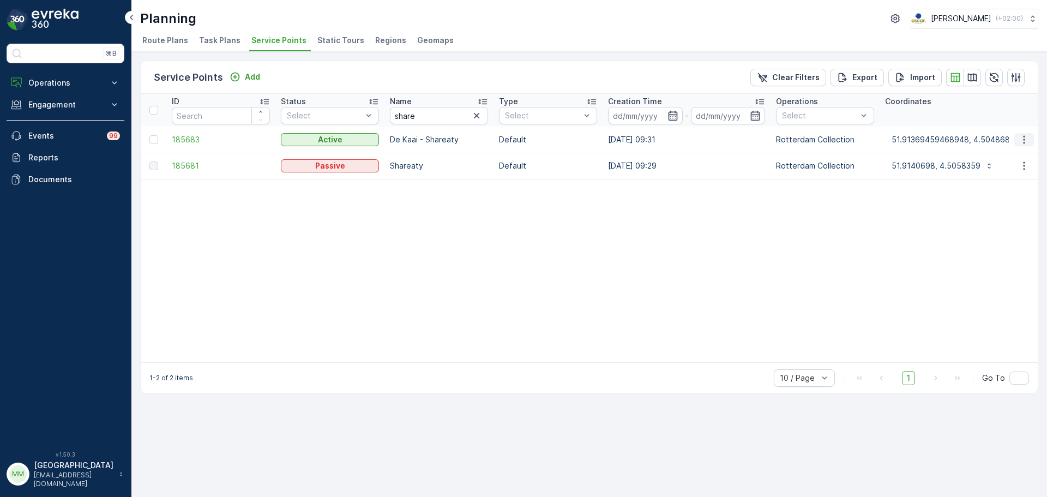
click at [1026, 138] on icon "button" at bounding box center [1023, 139] width 11 height 11
click at [1008, 171] on span "Edit Service Point" at bounding box center [991, 171] width 65 height 11
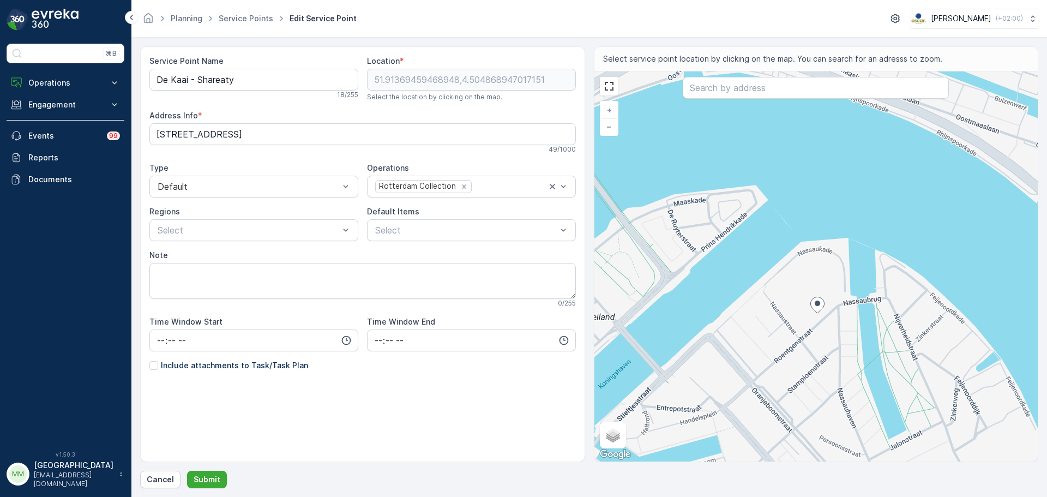
drag, startPoint x: 815, startPoint y: 256, endPoint x: 779, endPoint y: 232, distance: 43.7
click at [814, 300] on ellipse at bounding box center [816, 302] width 5 height 5
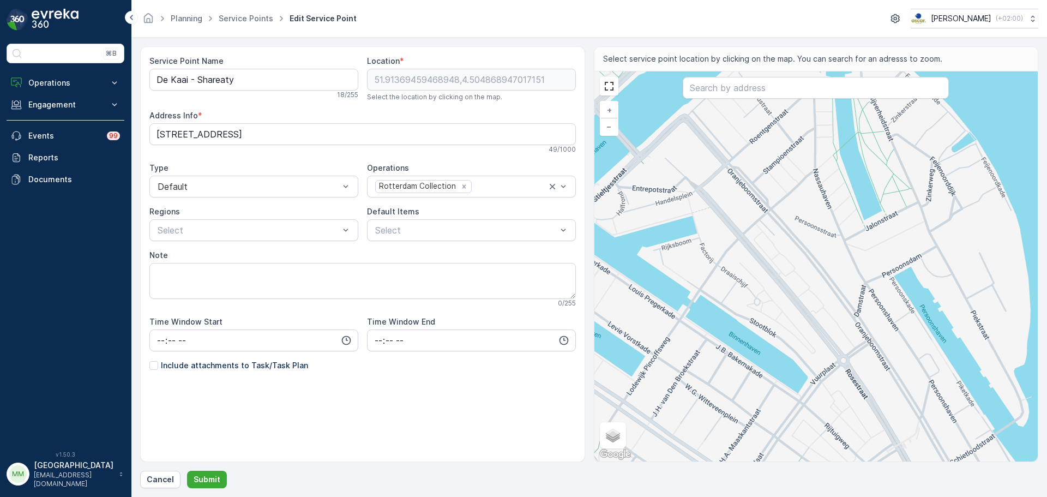
drag, startPoint x: 808, startPoint y: 342, endPoint x: 807, endPoint y: 190, distance: 151.5
click at [812, 191] on div "+ − Satellite Roadmap Terrain Hybrid Leaflet Keyboard shortcuts Map Data Map da…" at bounding box center [816, 266] width 444 height 390
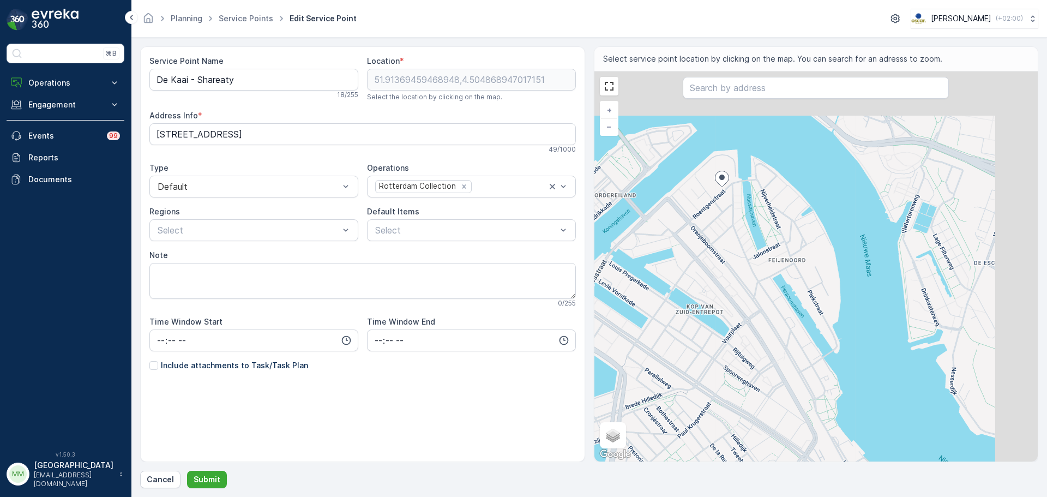
drag, startPoint x: 892, startPoint y: 226, endPoint x: 811, endPoint y: 279, distance: 96.5
click at [813, 279] on div "+ − Satellite Roadmap Terrain Hybrid Leaflet Keyboard shortcuts Map Data Map da…" at bounding box center [816, 266] width 444 height 390
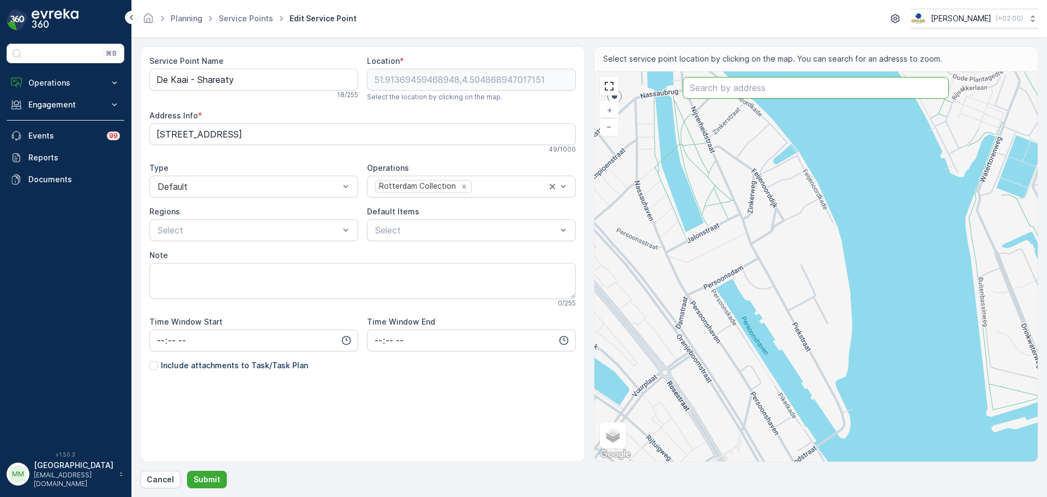
click at [753, 89] on input "text" at bounding box center [815, 88] width 266 height 22
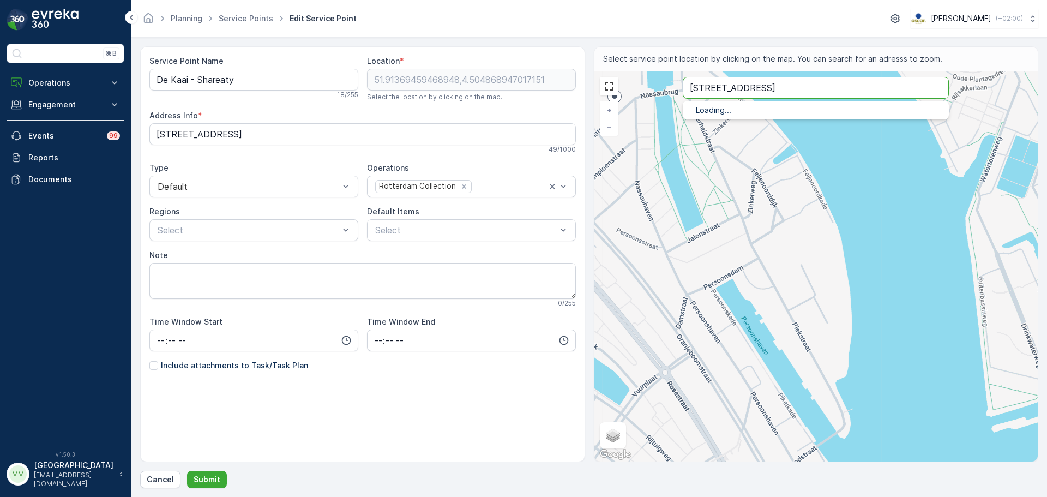
type input "[STREET_ADDRESS]"
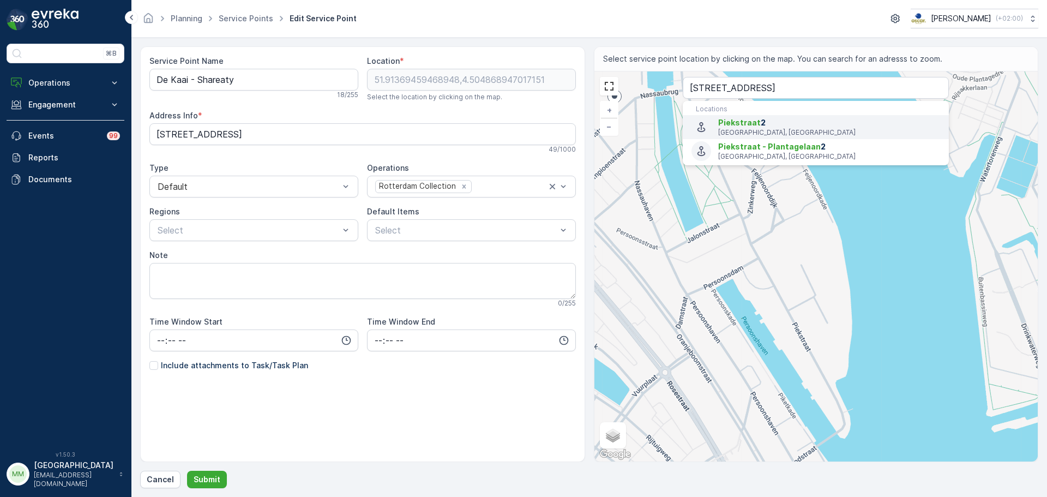
click at [779, 126] on span "[STREET_ADDRESS]" at bounding box center [829, 122] width 222 height 11
type input "51.90931800000001,4.5116584"
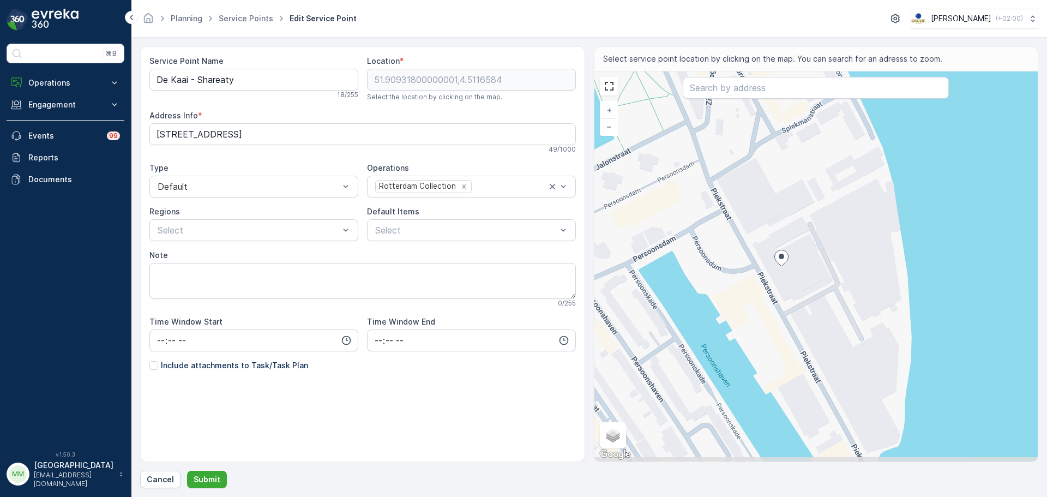
drag, startPoint x: 784, startPoint y: 278, endPoint x: 778, endPoint y: 258, distance: 20.9
click at [778, 258] on icon at bounding box center [781, 258] width 14 height 16
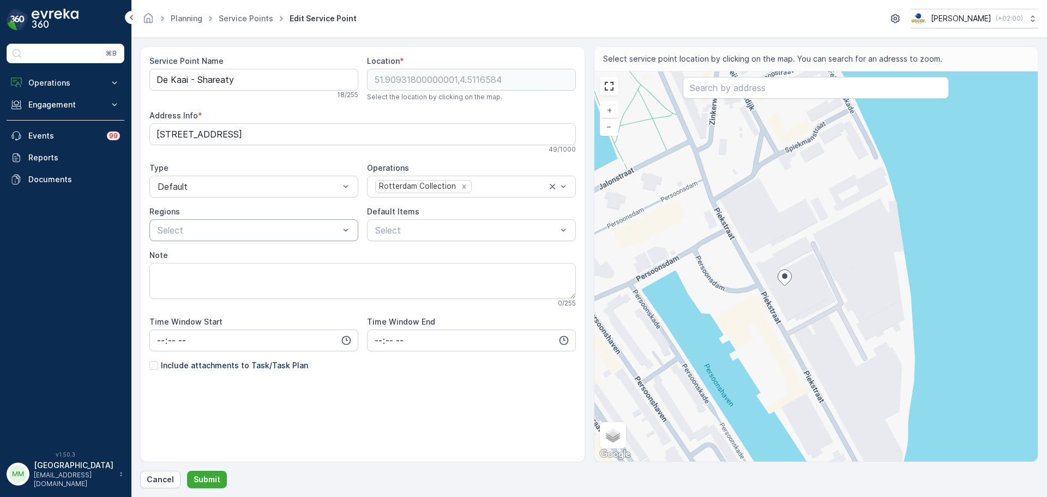
drag, startPoint x: 783, startPoint y: 258, endPoint x: 766, endPoint y: 254, distance: 17.3
click at [781, 273] on ellipse at bounding box center [783, 275] width 5 height 5
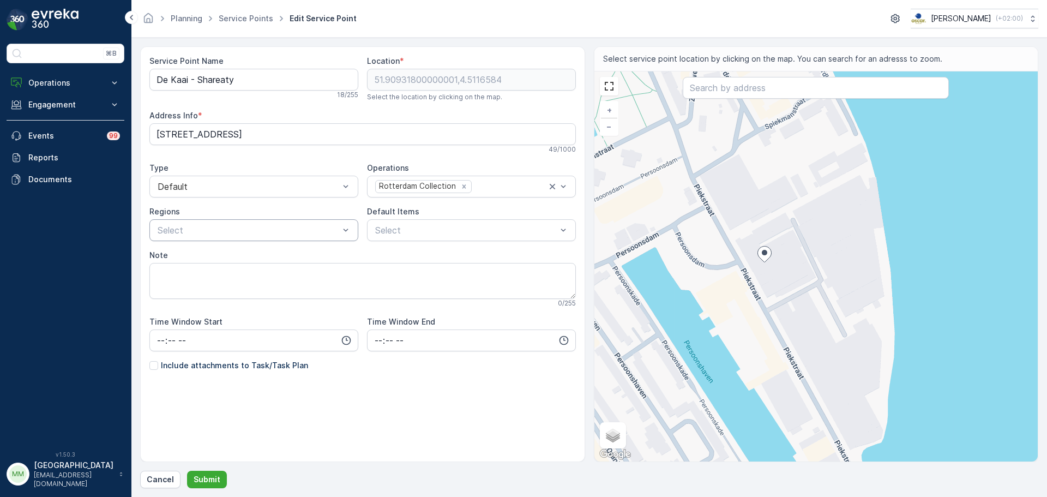
click at [765, 256] on icon at bounding box center [764, 254] width 14 height 16
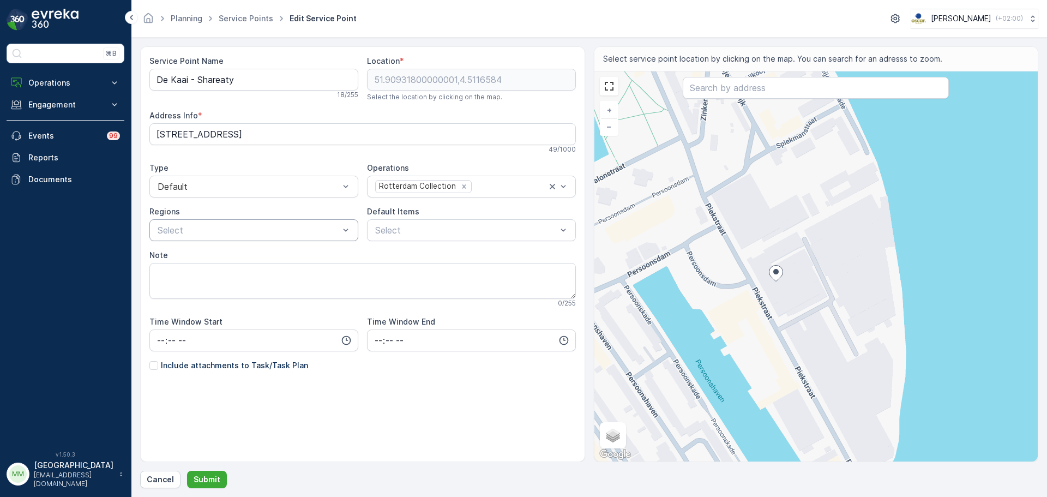
drag, startPoint x: 762, startPoint y: 255, endPoint x: 768, endPoint y: 264, distance: 11.0
click at [769, 265] on icon at bounding box center [776, 273] width 14 height 16
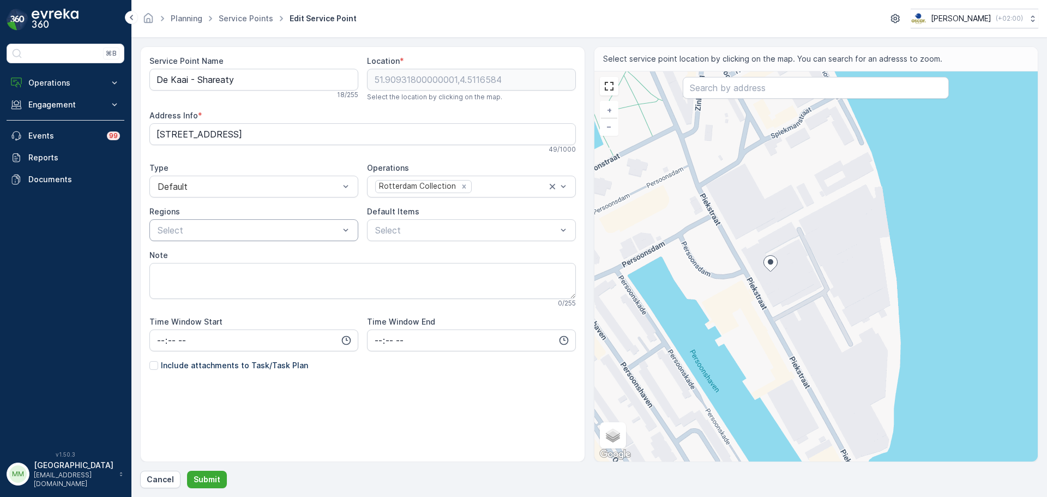
click at [770, 263] on ellipse at bounding box center [769, 261] width 5 height 5
click at [811, 338] on div "+ − Satellite Roadmap Terrain Hybrid Leaflet Keyboard shortcuts Map Data Map da…" at bounding box center [816, 266] width 444 height 390
type input "51.90851100363015,4.512460070588369"
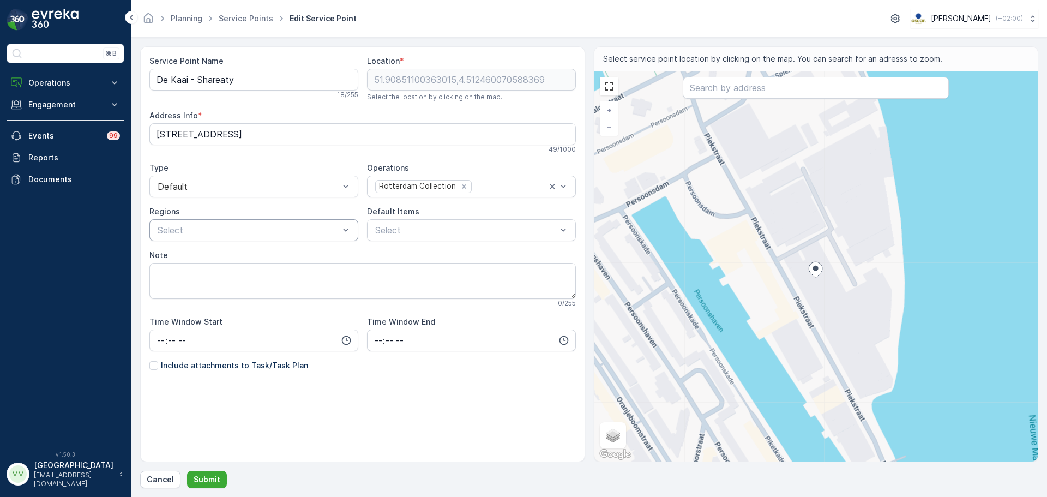
type Info "[STREET_ADDRESS]"
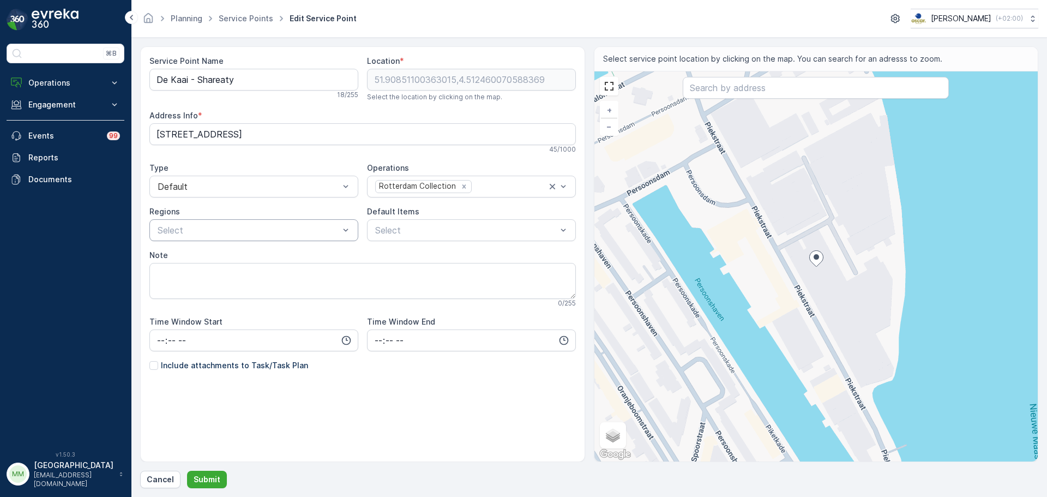
click at [820, 280] on div "+ − Satellite Roadmap Terrain Hybrid Leaflet Keyboard shortcuts Map Data Map da…" at bounding box center [816, 266] width 444 height 390
type input "51.90834553276225,4.512545815551659"
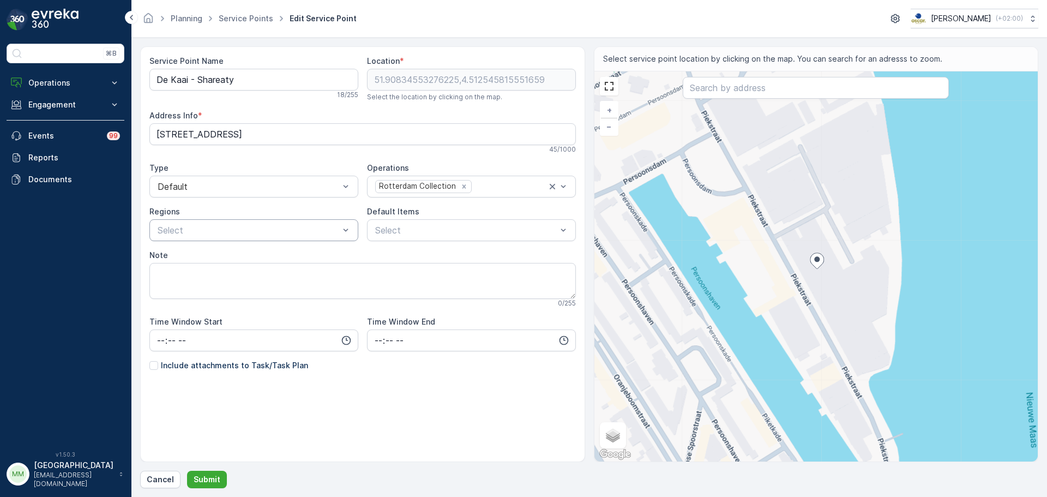
type Info "[STREET_ADDRESS]"
click at [827, 279] on div "+ − Satellite Roadmap Terrain Hybrid Leaflet Keyboard shortcuts Map Data Map da…" at bounding box center [816, 266] width 444 height 390
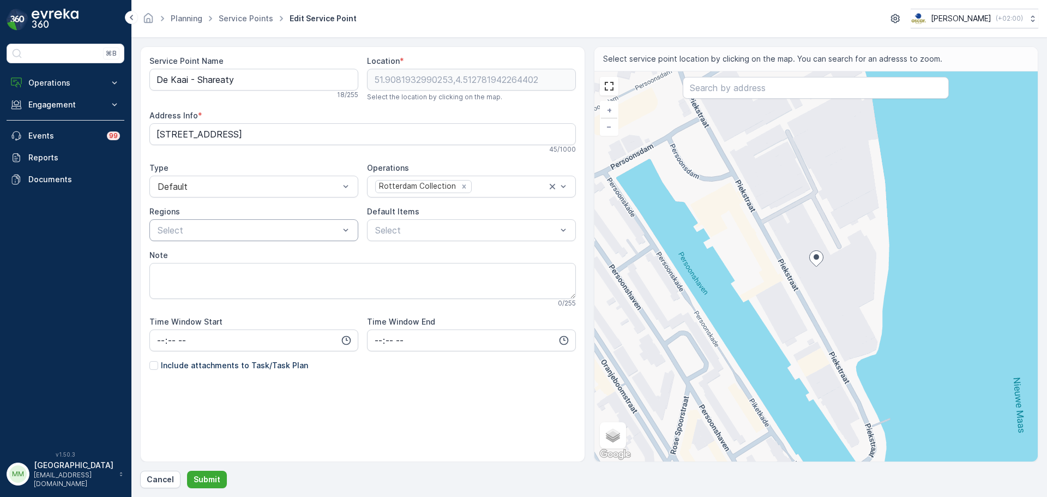
click at [826, 279] on div "+ − Satellite Roadmap Terrain Hybrid Leaflet Keyboard shortcuts Map Data Map da…" at bounding box center [816, 266] width 444 height 390
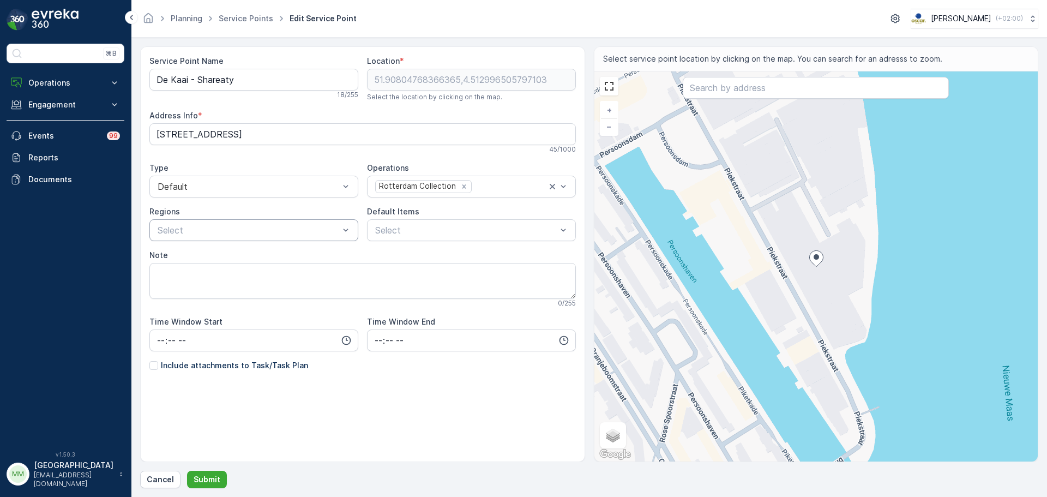
click at [803, 277] on div "+ − Satellite Roadmap Terrain Hybrid Leaflet Keyboard shortcuts Map Data Map da…" at bounding box center [816, 266] width 444 height 390
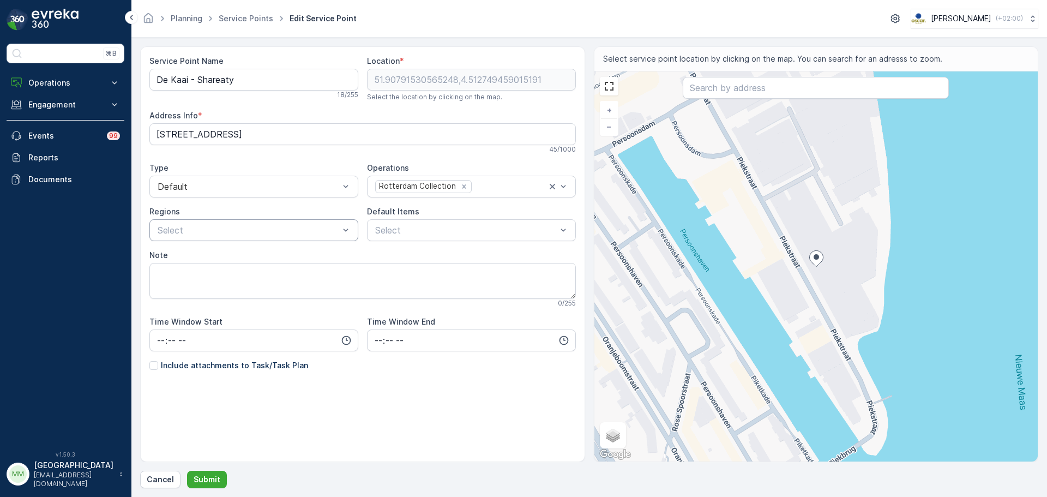
click at [250, 216] on div "Regions" at bounding box center [253, 211] width 209 height 11
click at [242, 234] on div at bounding box center [248, 230] width 184 height 10
click at [449, 224] on p "Select" at bounding box center [466, 229] width 182 height 13
click at [214, 275] on textarea "Note" at bounding box center [362, 281] width 426 height 36
click at [235, 328] on div "Time Window Start" at bounding box center [253, 333] width 209 height 35
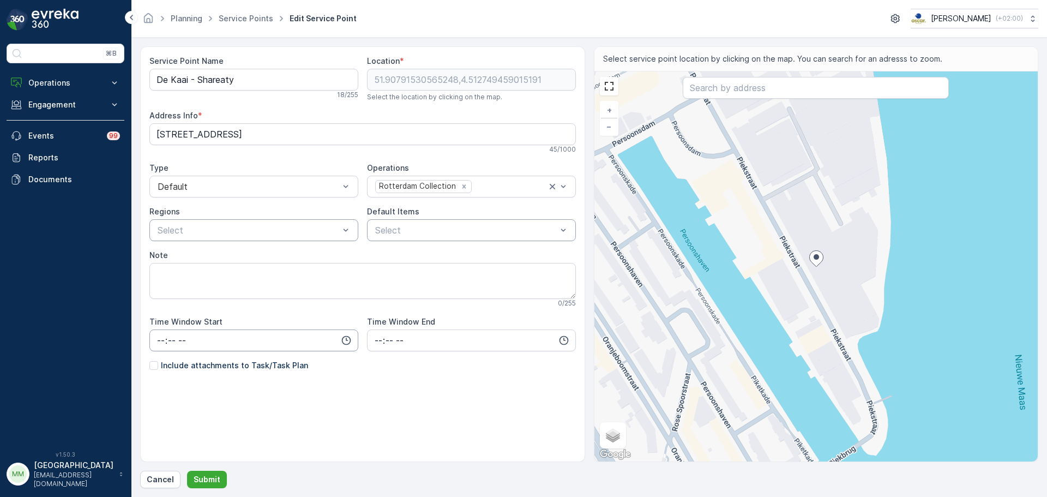
click at [238, 335] on input "time" at bounding box center [253, 340] width 209 height 22
click at [298, 309] on div "Service Point Name [PERSON_NAME] - Shareaty 18 / 255 Location * [GEOGRAPHIC_DAT…" at bounding box center [362, 239] width 426 height 367
click at [833, 257] on div "+ − Satellite Roadmap Terrain Hybrid Leaflet Keyboard shortcuts Map Data Map da…" at bounding box center [816, 266] width 444 height 390
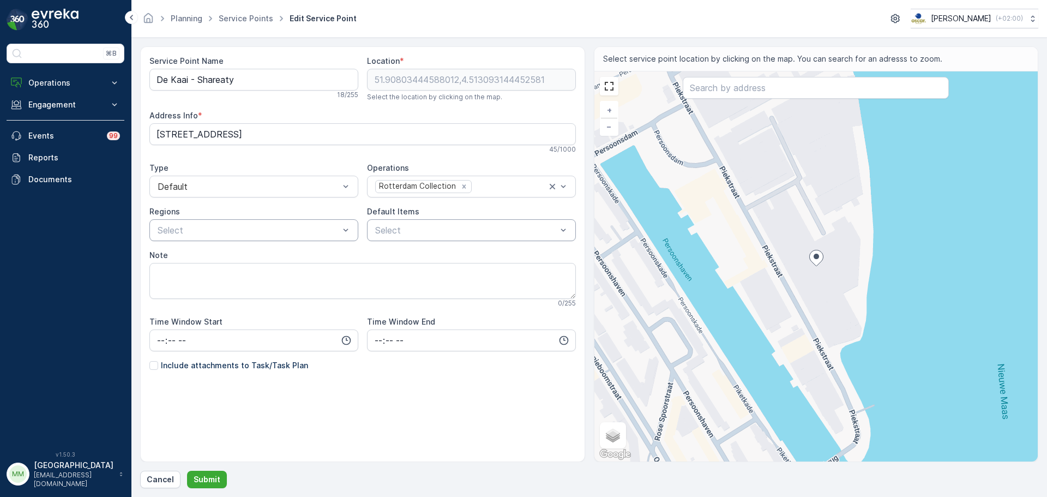
click at [801, 266] on div "+ − Satellite Roadmap Terrain Hybrid Leaflet Keyboard shortcuts Map Data Map da…" at bounding box center [816, 266] width 444 height 390
type input "51.90803444588012,4.5128138122488135"
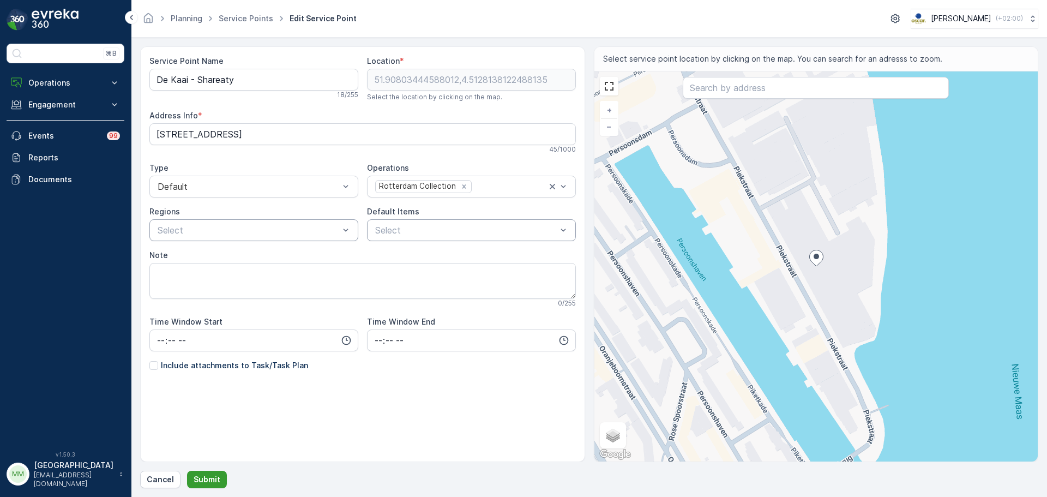
click at [199, 483] on p "Submit" at bounding box center [207, 479] width 27 height 11
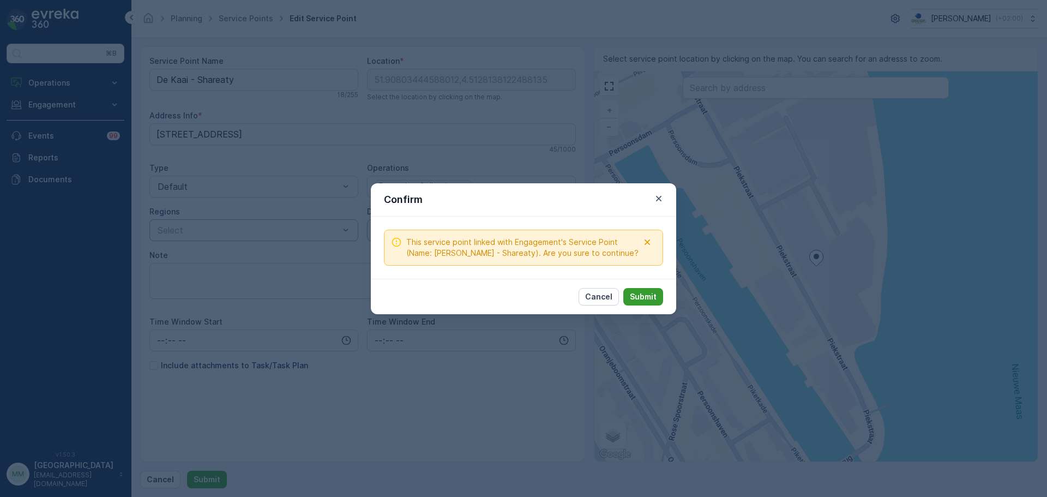
click at [651, 292] on p "Submit" at bounding box center [643, 296] width 27 height 11
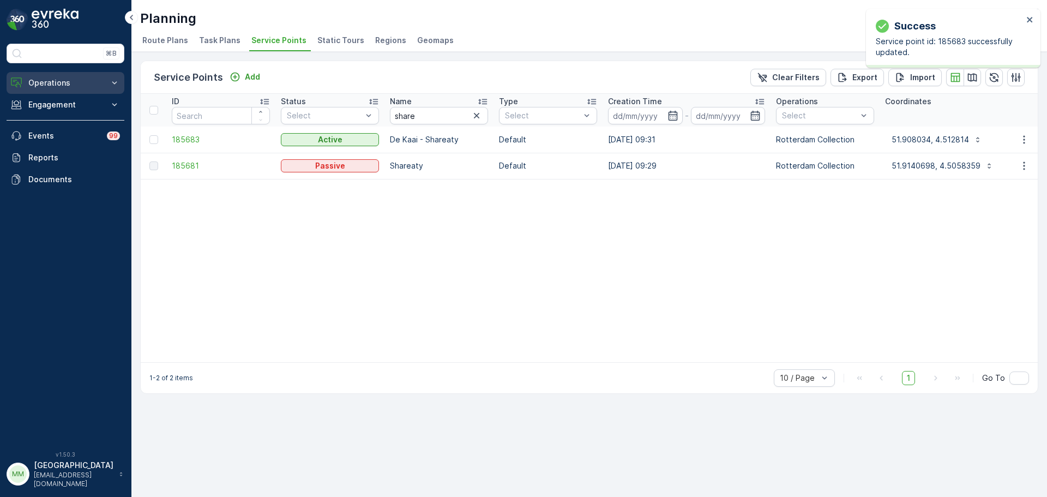
click at [72, 76] on button "Operations" at bounding box center [66, 83] width 118 height 22
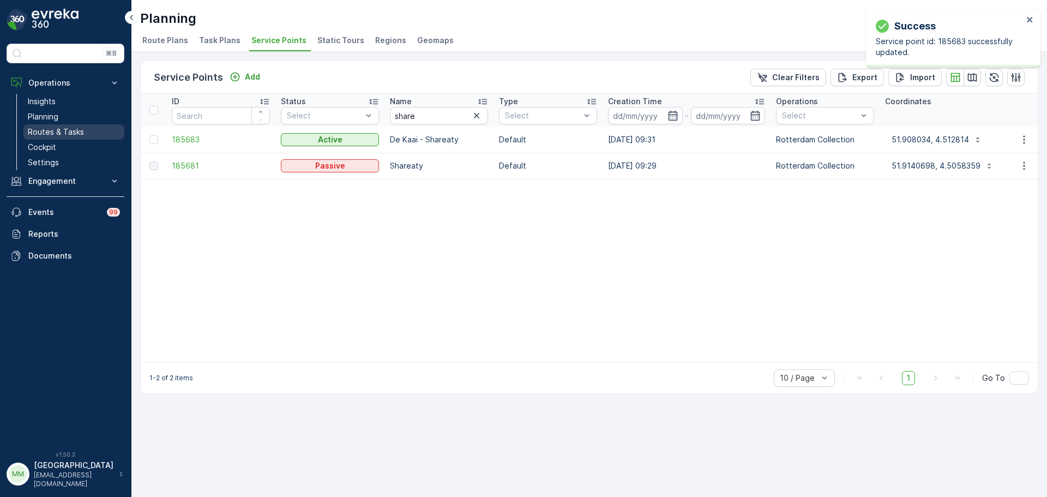
click at [78, 126] on p "Routes & Tasks" at bounding box center [56, 131] width 56 height 11
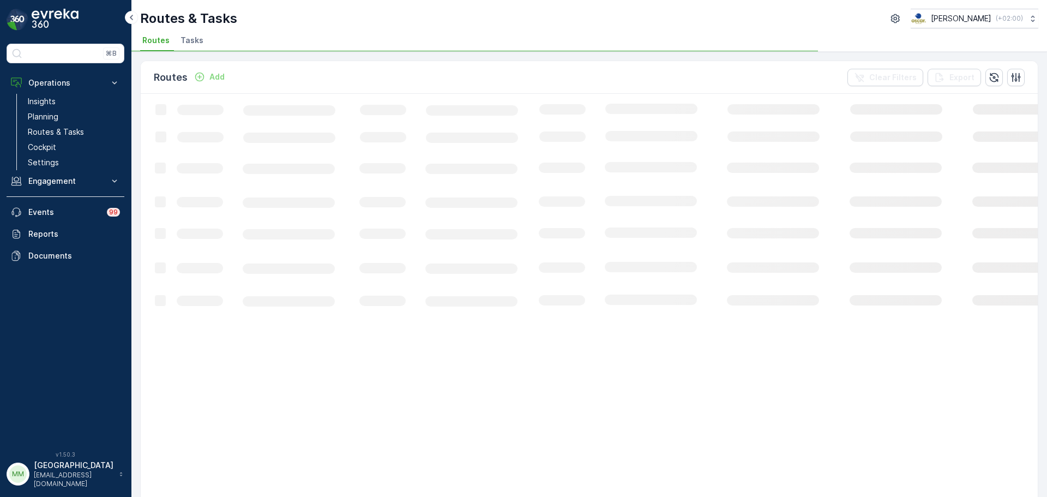
click at [194, 40] on span "Tasks" at bounding box center [191, 40] width 23 height 11
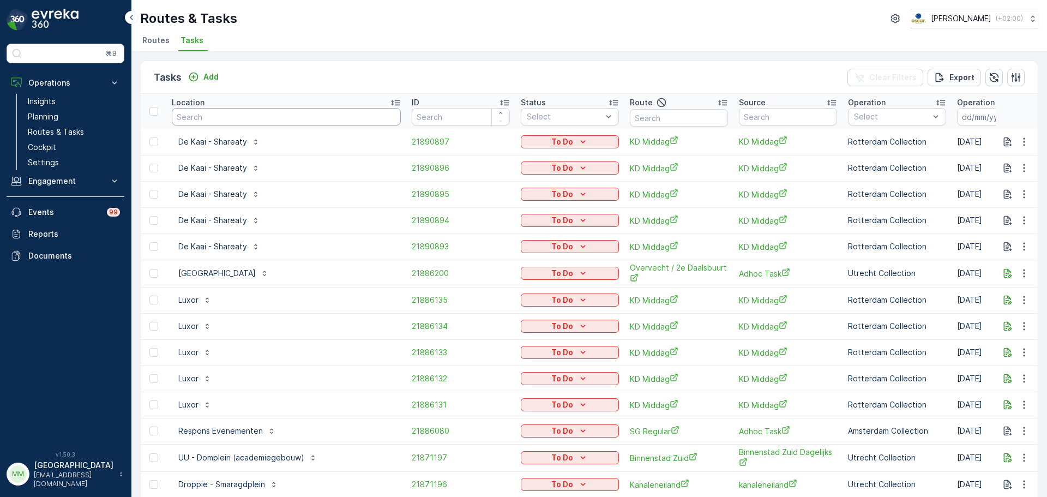
click at [264, 117] on input "text" at bounding box center [286, 116] width 229 height 17
type input "phoenix o"
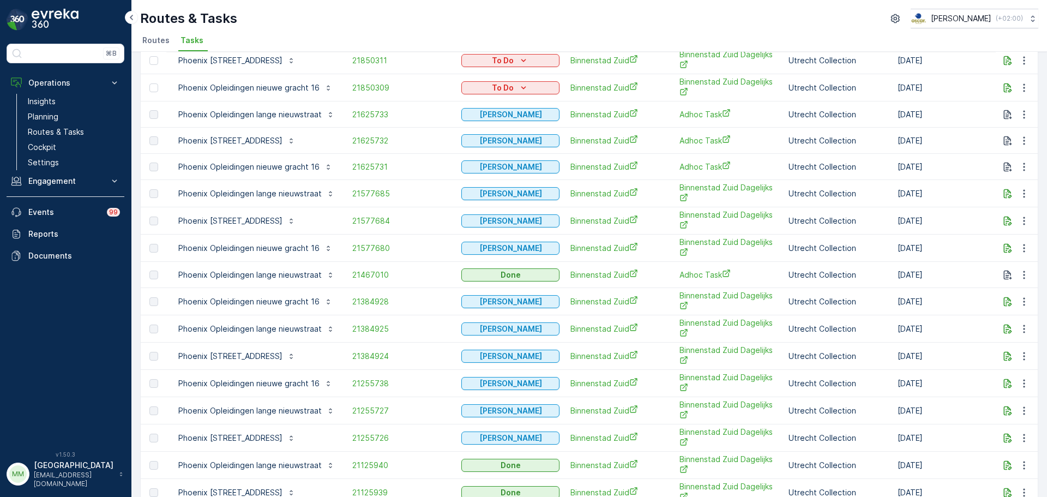
scroll to position [218, 0]
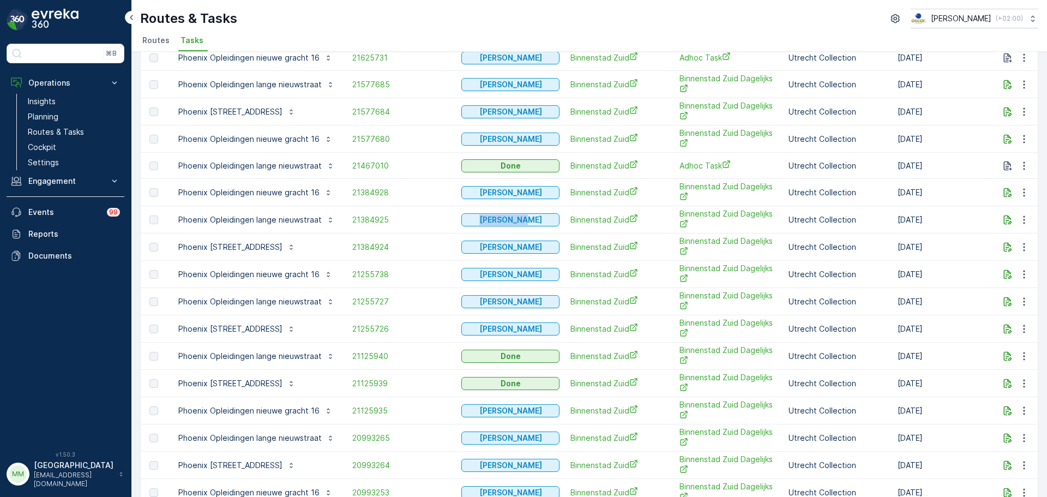
click at [530, 214] on td "[PERSON_NAME]" at bounding box center [510, 219] width 109 height 27
click at [378, 221] on span "21384925" at bounding box center [401, 219] width 98 height 11
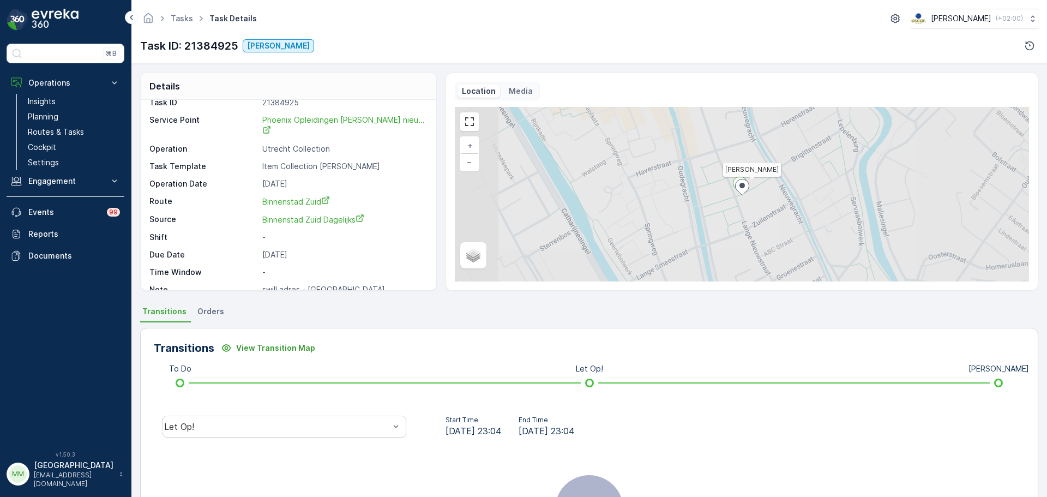
scroll to position [14, 0]
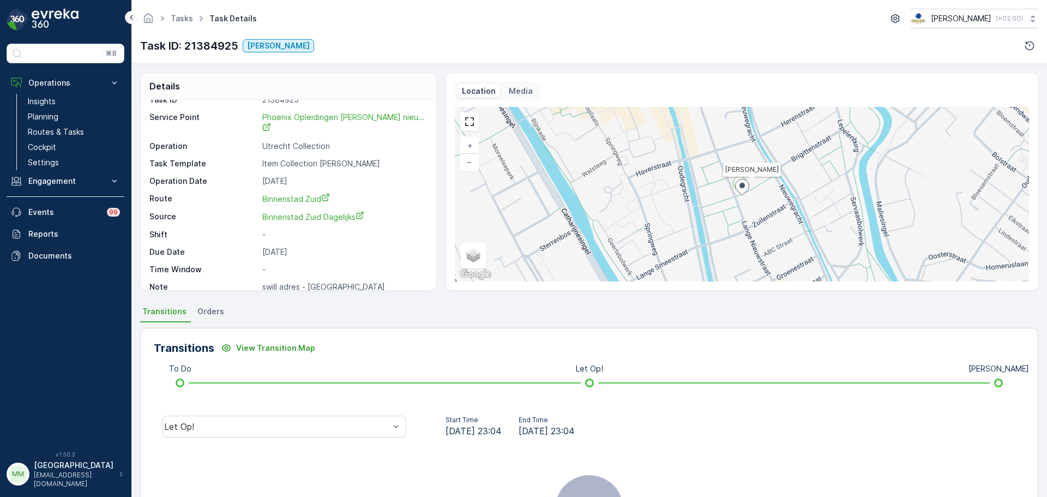
click at [512, 95] on p "Media" at bounding box center [521, 91] width 24 height 11
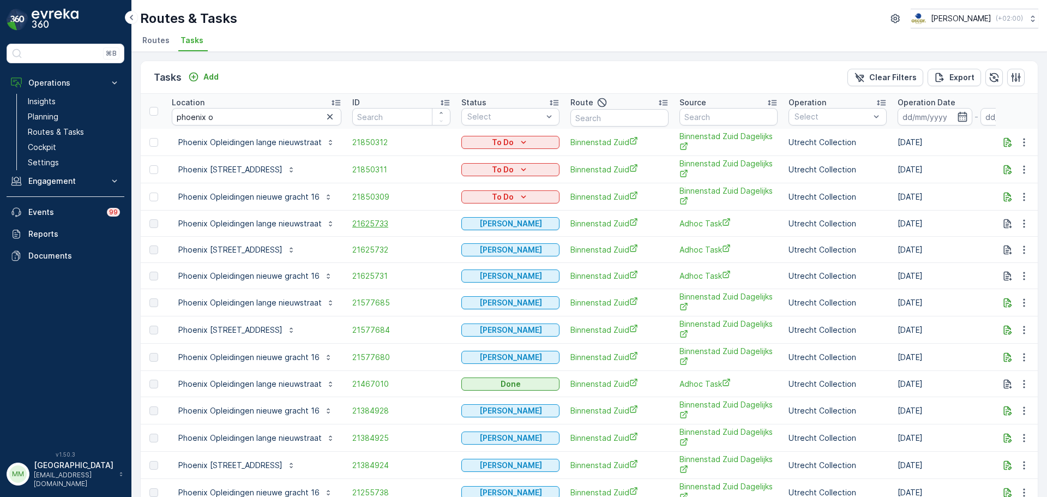
click at [370, 222] on span "21625733" at bounding box center [401, 223] width 98 height 11
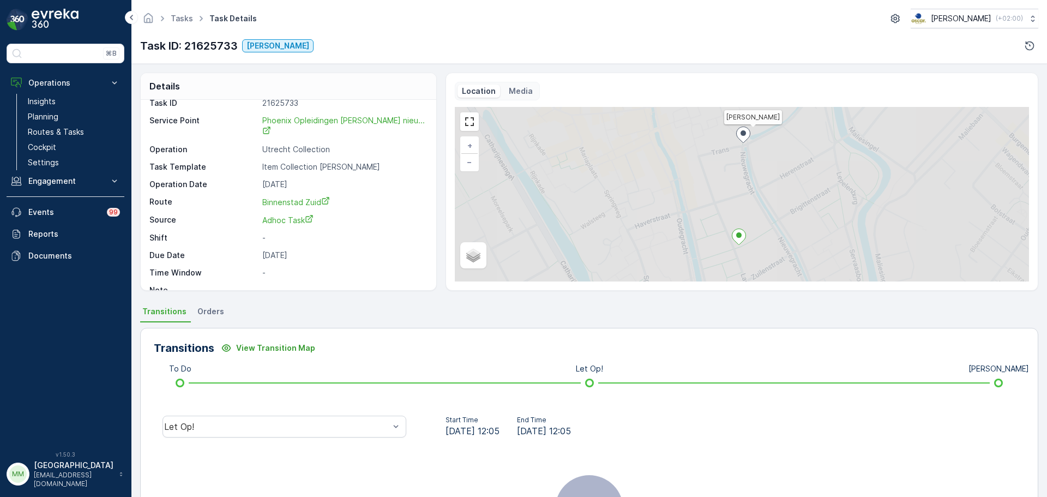
scroll to position [14, 0]
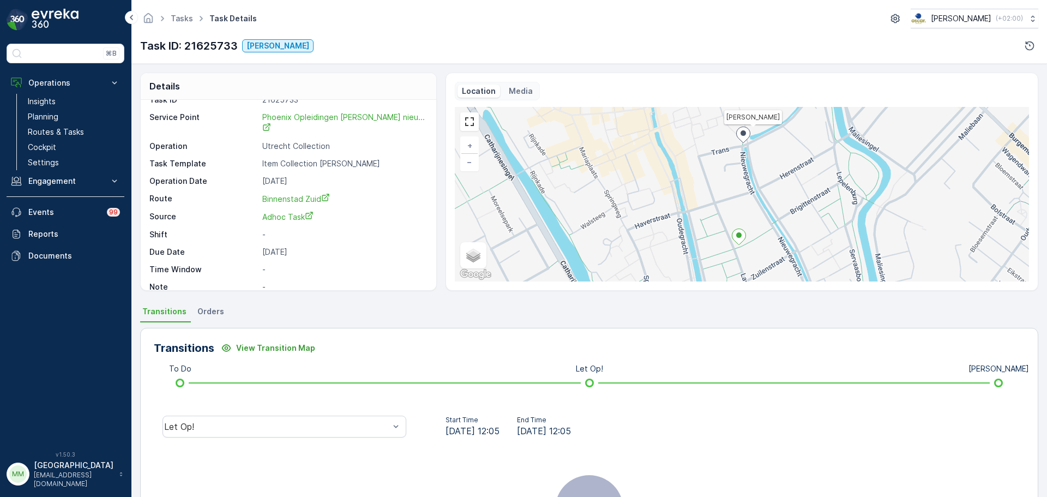
click at [519, 93] on p "Media" at bounding box center [521, 91] width 24 height 11
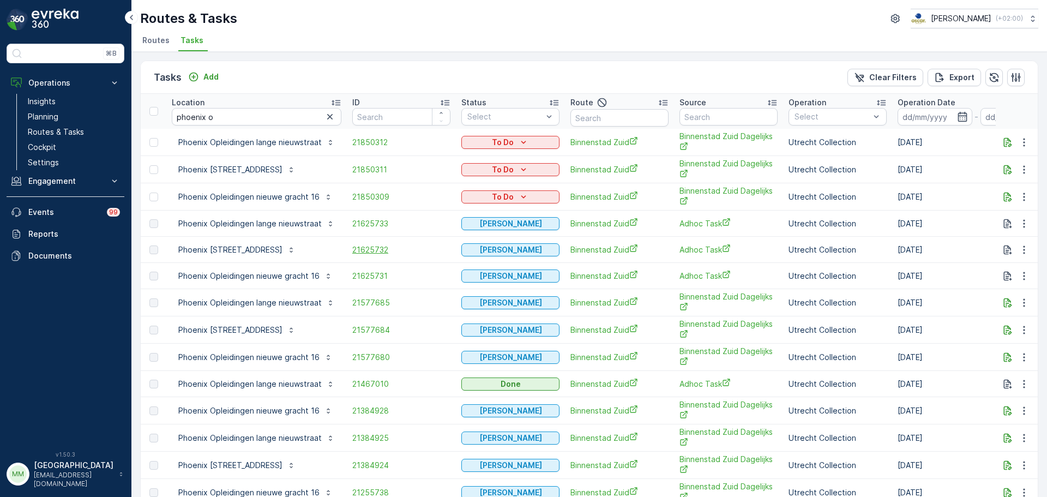
click at [389, 249] on span "21625732" at bounding box center [401, 249] width 98 height 11
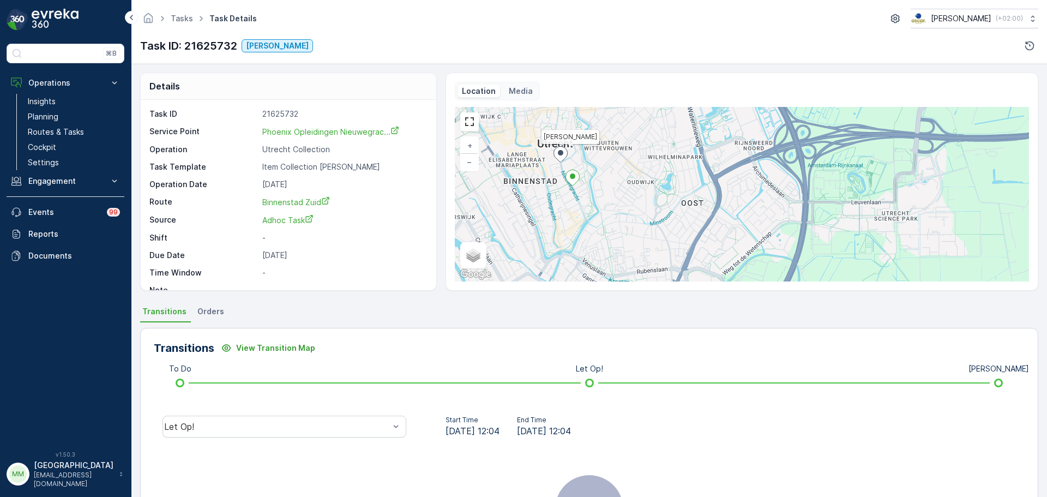
click at [527, 96] on div "Media" at bounding box center [520, 90] width 33 height 13
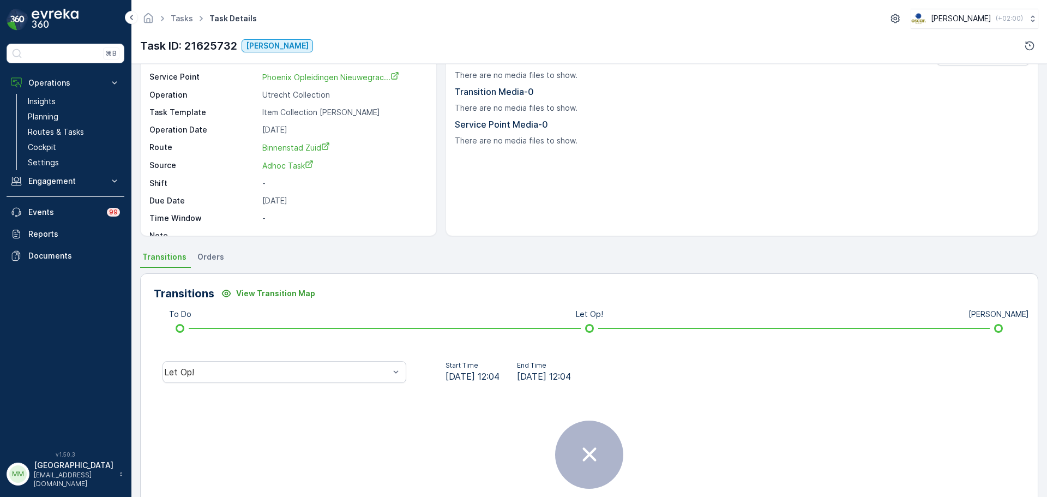
scroll to position [136, 0]
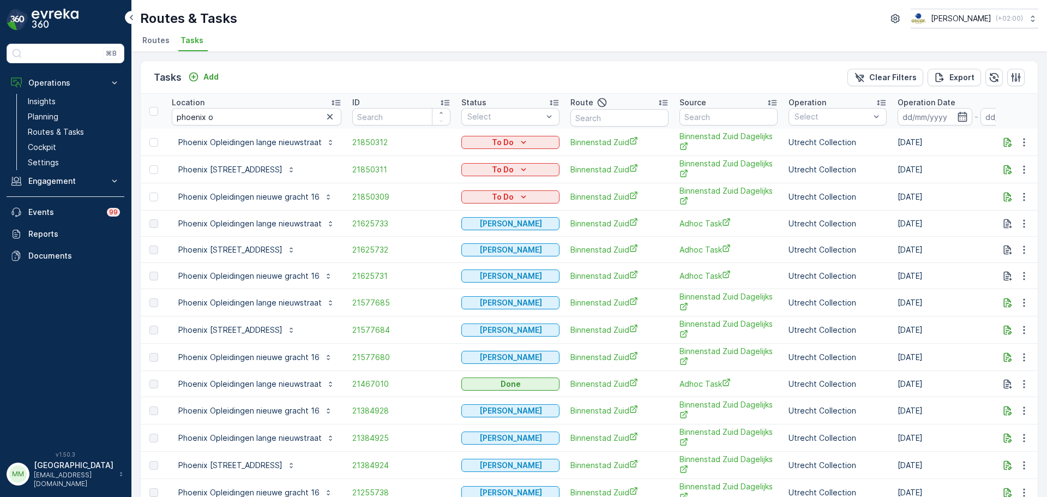
click at [372, 269] on td "21625731" at bounding box center [401, 276] width 109 height 26
click at [372, 274] on span "21625731" at bounding box center [401, 275] width 98 height 11
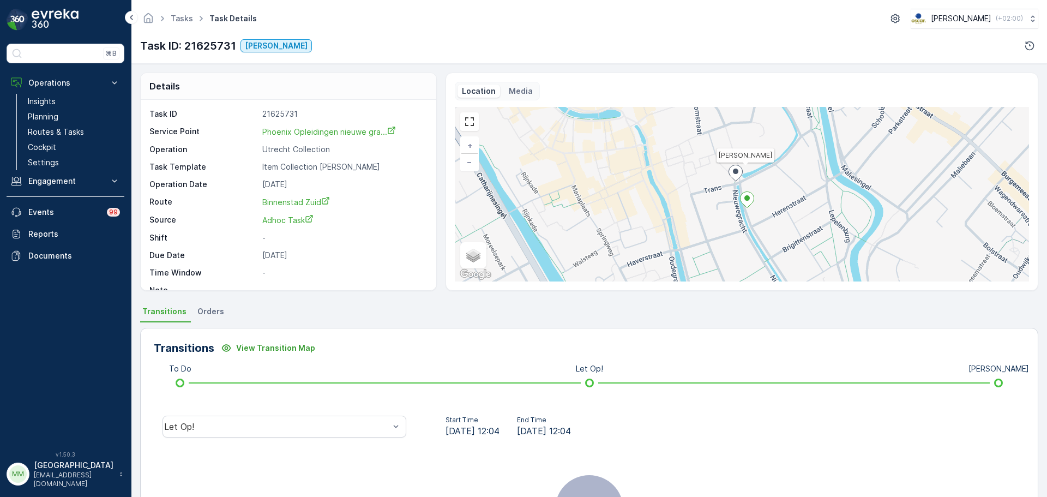
click at [525, 86] on p "Media" at bounding box center [521, 91] width 24 height 11
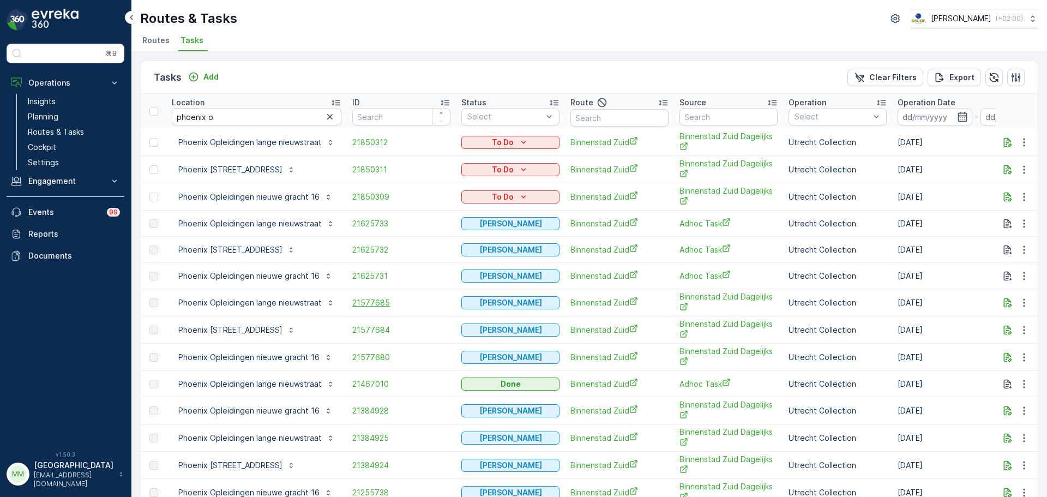
click at [390, 304] on span "21577685" at bounding box center [401, 302] width 98 height 11
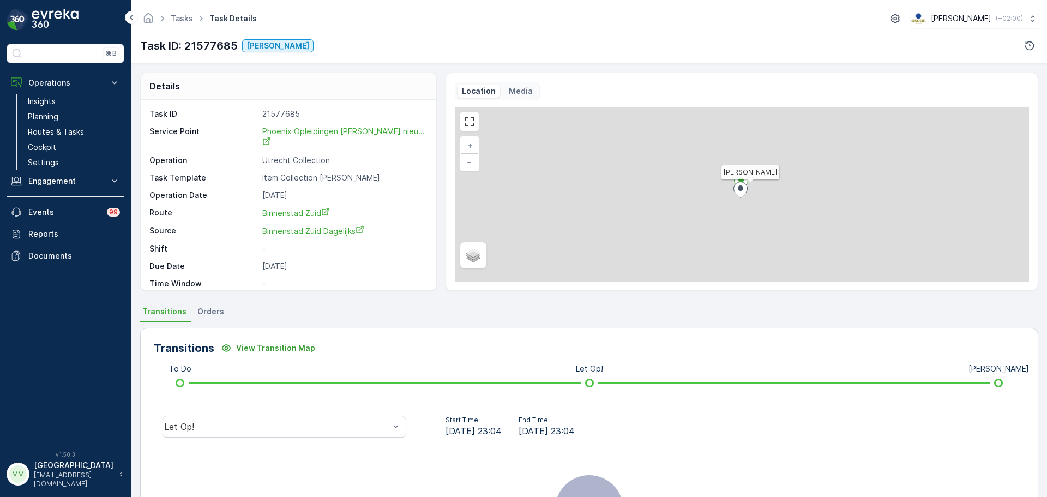
click at [534, 96] on div "Location Media" at bounding box center [497, 91] width 85 height 19
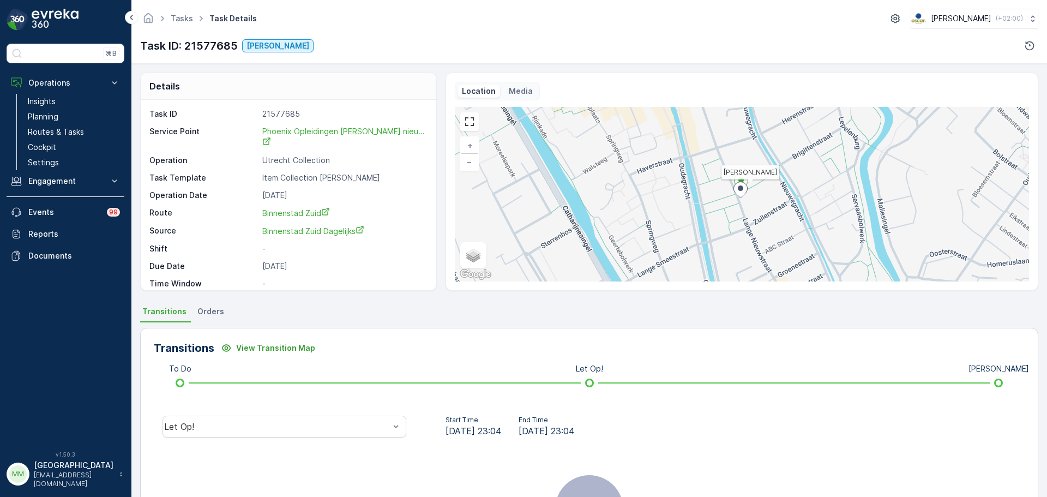
click at [527, 94] on p "Media" at bounding box center [521, 91] width 24 height 11
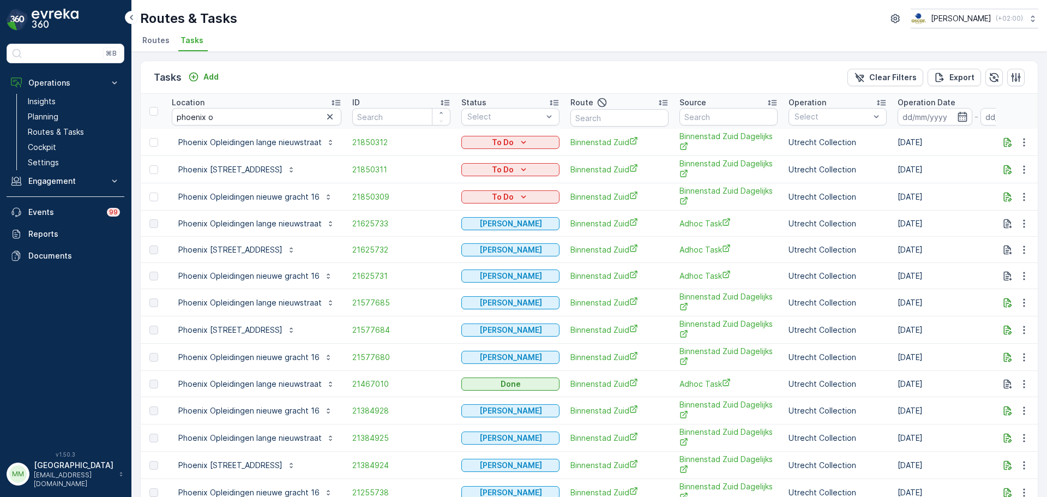
click at [374, 255] on td "21625732" at bounding box center [401, 250] width 109 height 26
click at [374, 252] on span "21625732" at bounding box center [401, 249] width 98 height 11
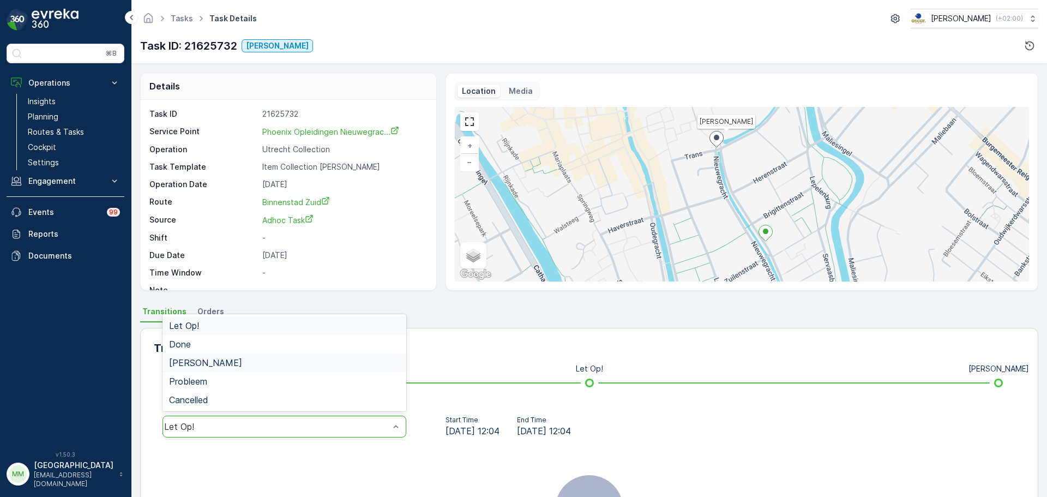
click at [187, 366] on span "[PERSON_NAME]" at bounding box center [205, 363] width 73 height 10
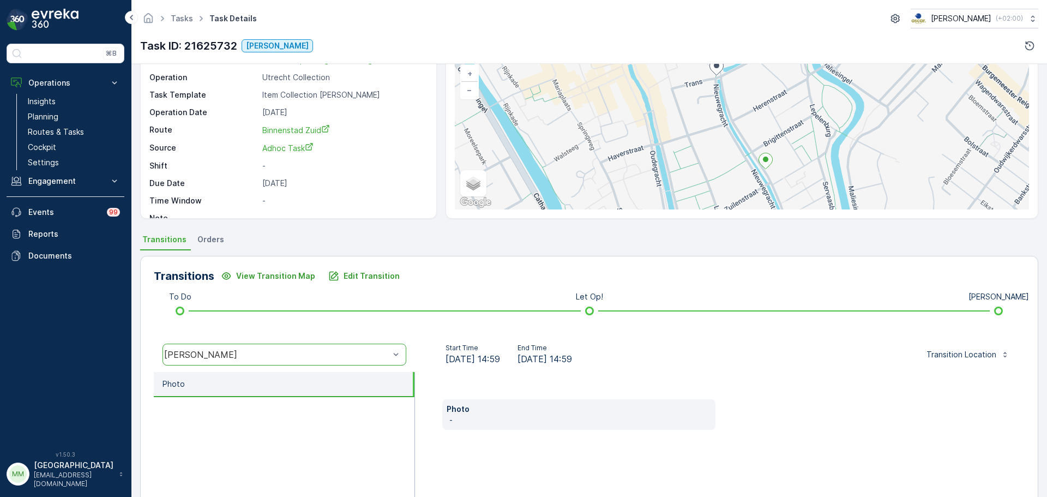
scroll to position [191, 0]
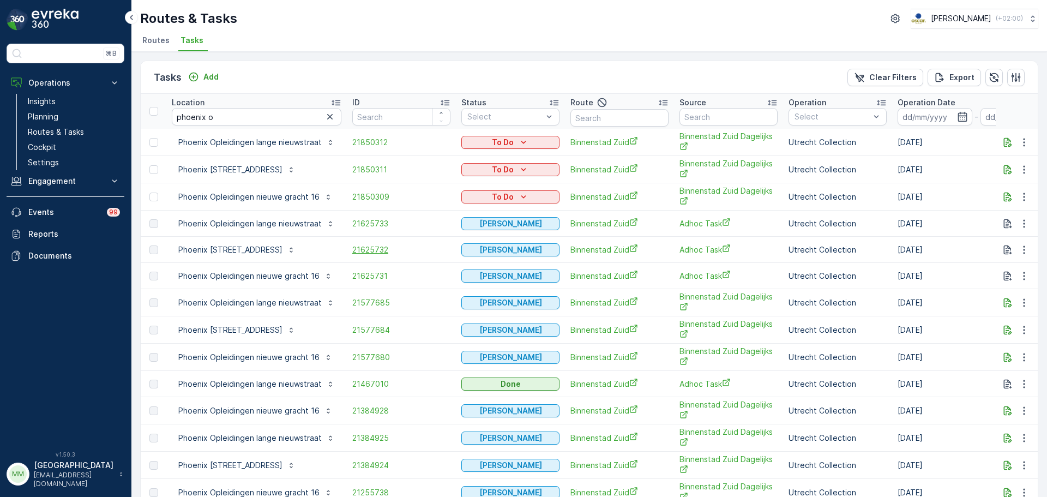
click at [373, 252] on span "21625732" at bounding box center [401, 249] width 98 height 11
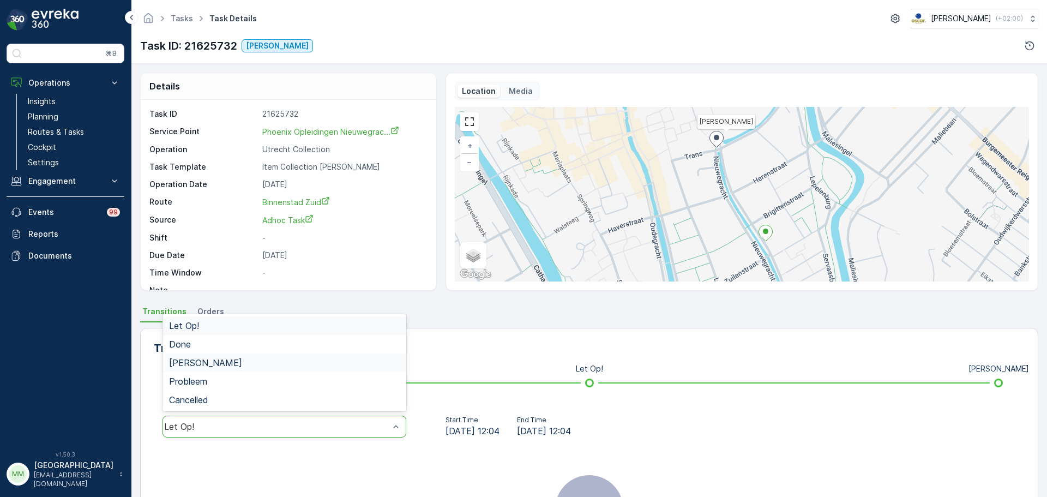
click at [244, 357] on div "[PERSON_NAME]" at bounding box center [284, 362] width 244 height 19
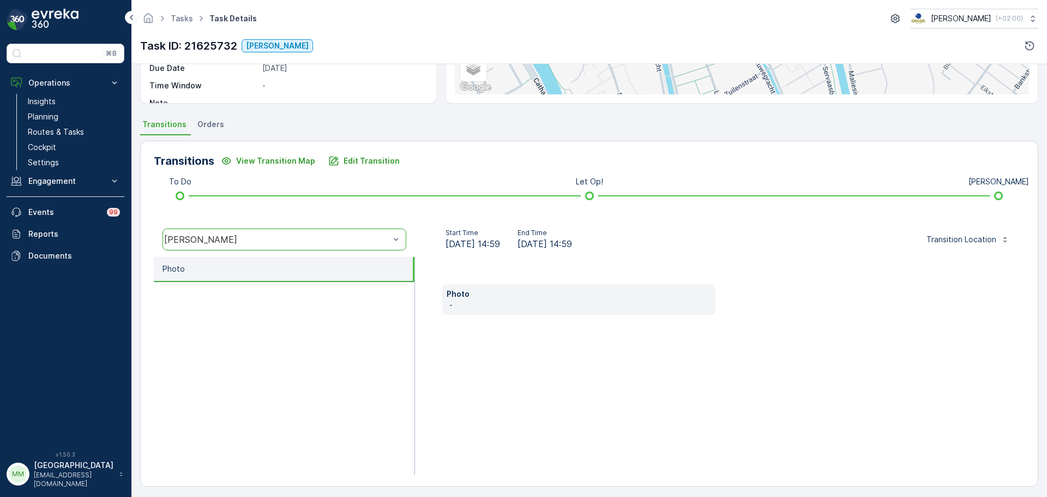
scroll to position [191, 0]
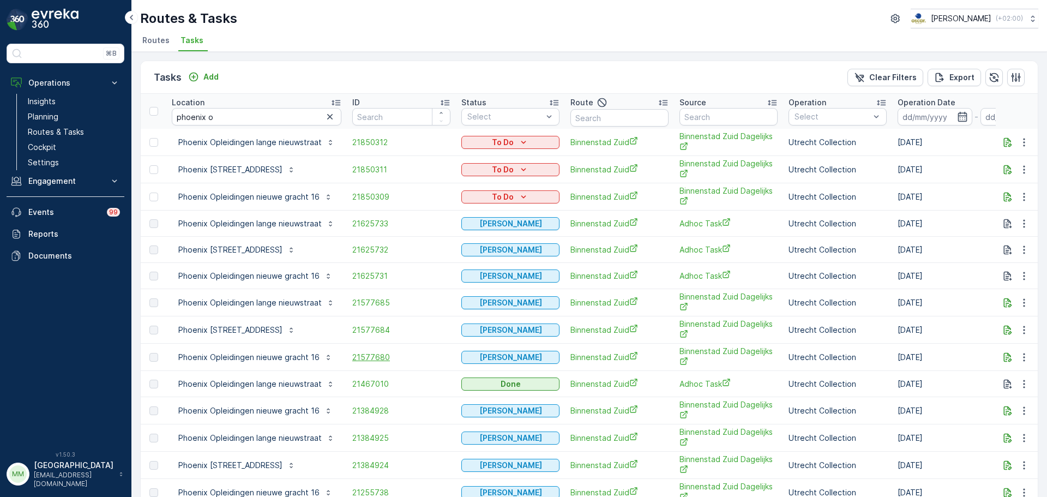
click at [368, 355] on span "21577680" at bounding box center [401, 357] width 98 height 11
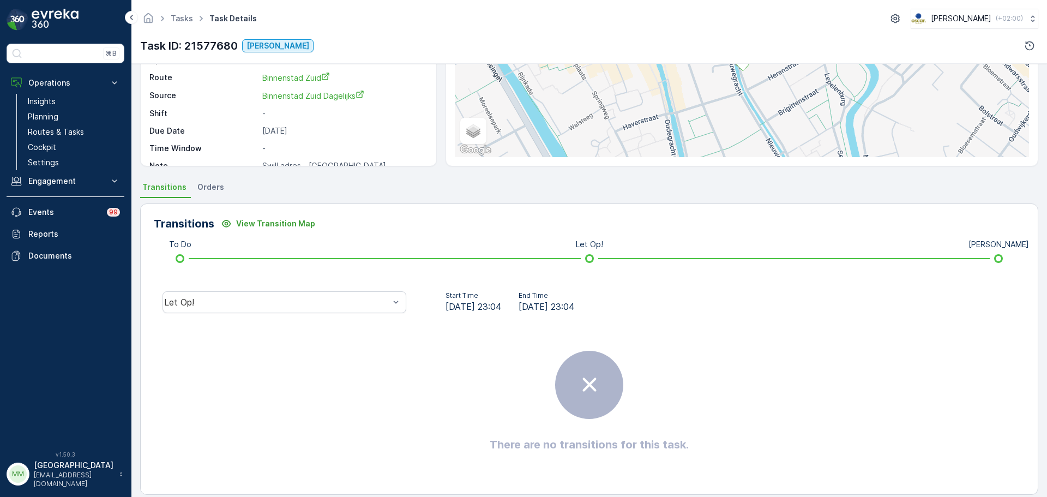
scroll to position [136, 0]
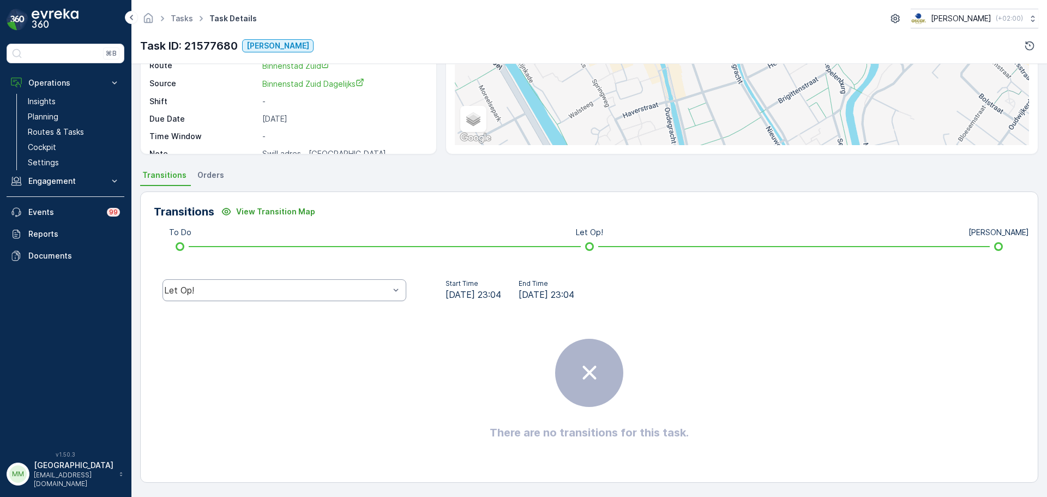
click at [291, 295] on div "Let Op!" at bounding box center [284, 290] width 244 height 22
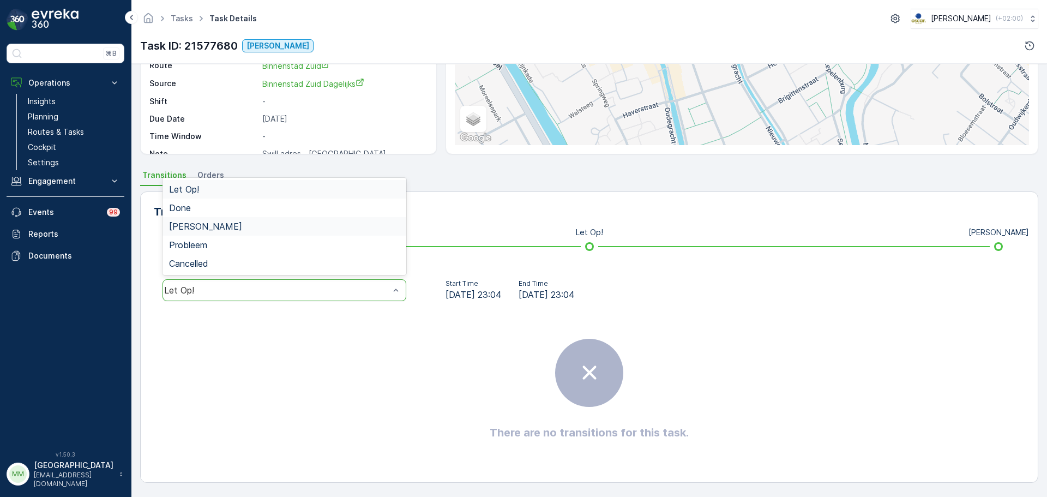
click at [243, 225] on div "[PERSON_NAME]" at bounding box center [284, 226] width 231 height 10
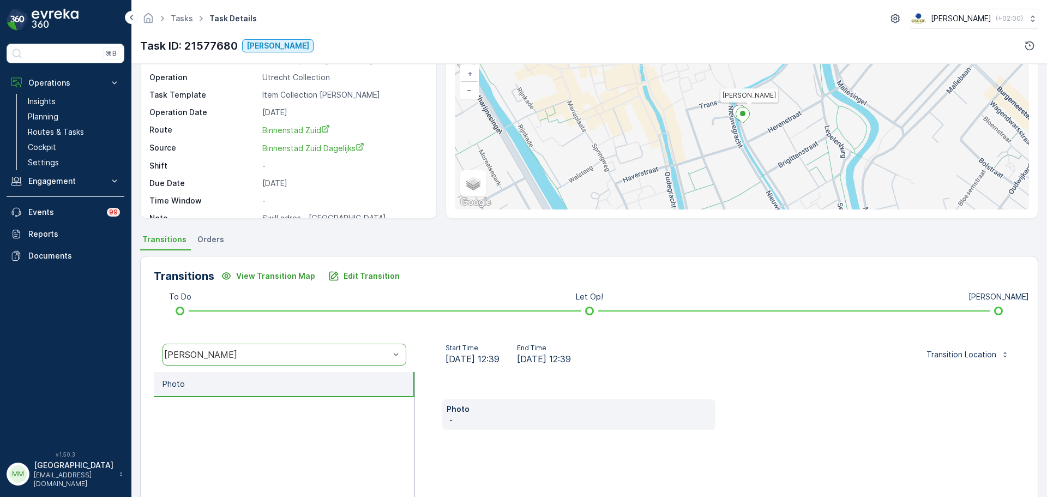
scroll to position [0, 0]
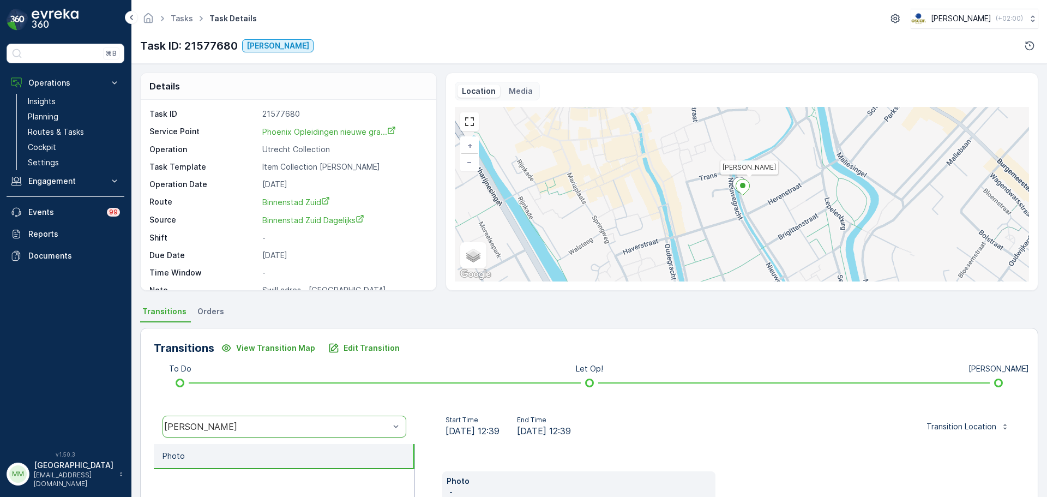
click at [515, 88] on p "Media" at bounding box center [521, 91] width 24 height 11
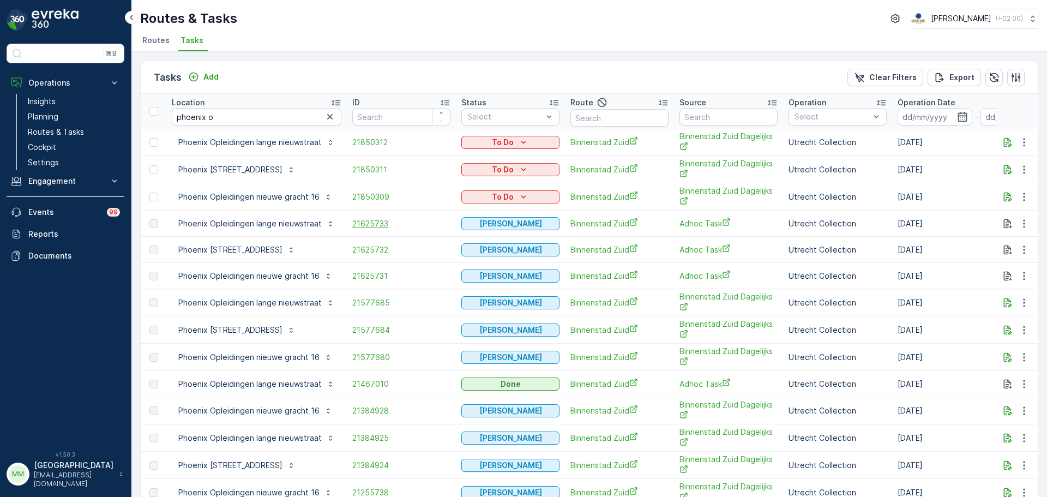
click at [370, 222] on span "21625733" at bounding box center [401, 223] width 98 height 11
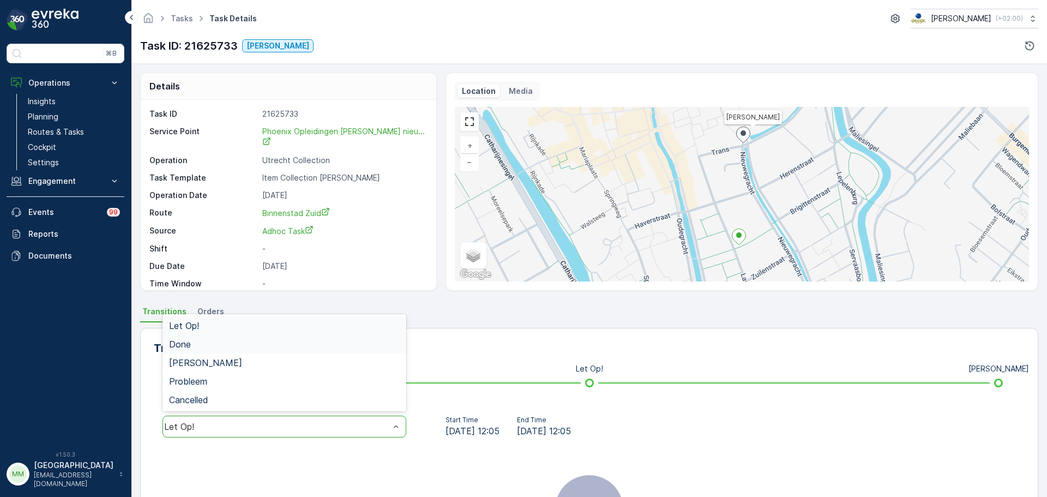
click at [250, 338] on div "Done" at bounding box center [284, 344] width 244 height 19
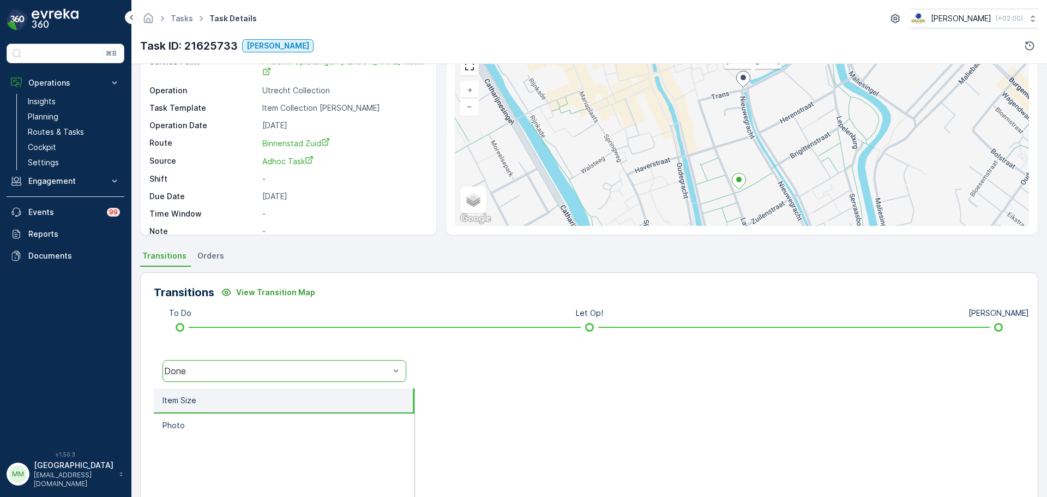
scroll to position [109, 0]
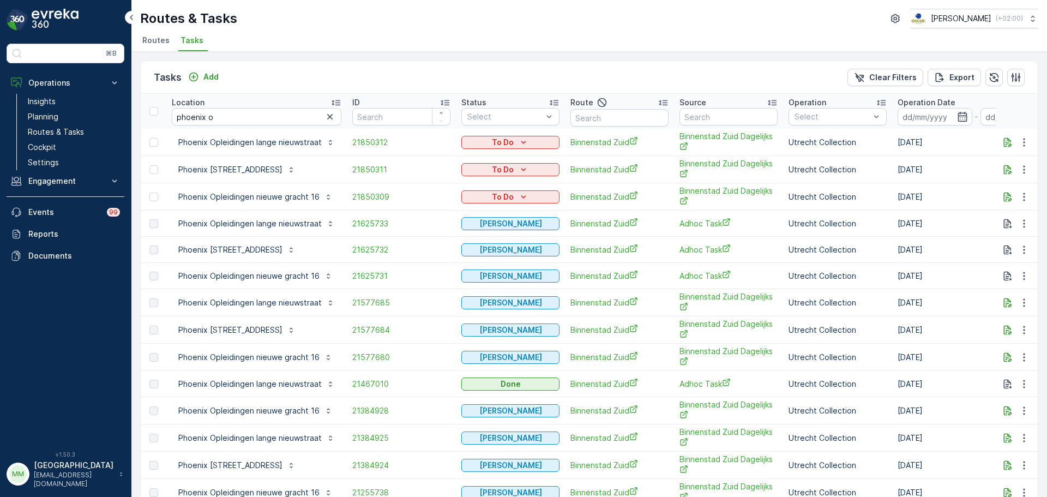
click at [1022, 230] on td at bounding box center [1016, 223] width 43 height 26
click at [1021, 228] on icon "button" at bounding box center [1023, 223] width 11 height 11
click at [383, 252] on span "21625732" at bounding box center [401, 249] width 98 height 11
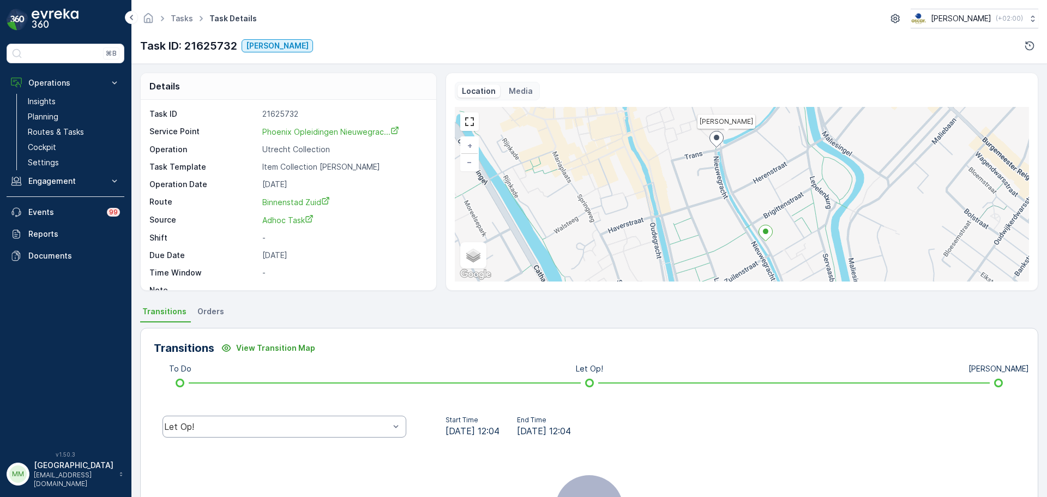
click at [271, 416] on div "Let Op!" at bounding box center [284, 426] width 244 height 22
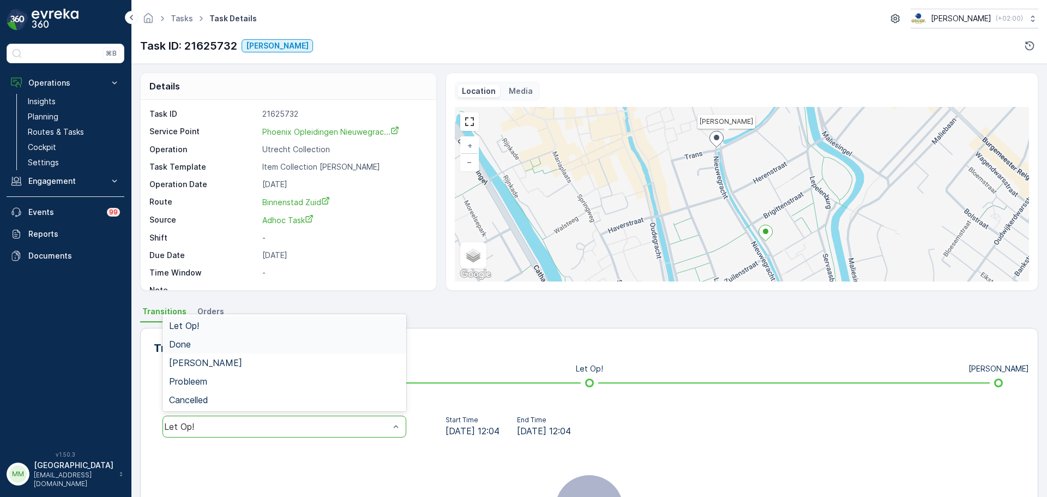
click at [221, 346] on div "Done" at bounding box center [284, 344] width 231 height 10
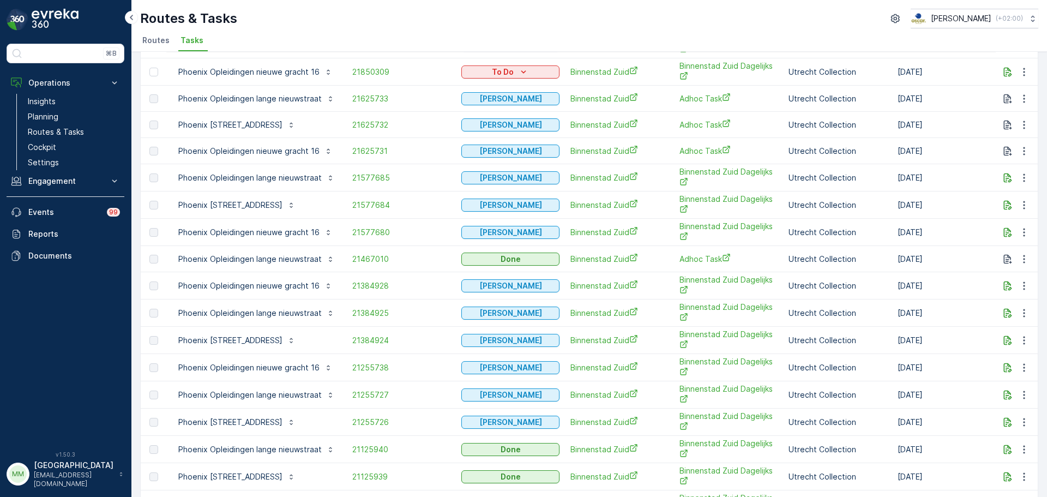
scroll to position [273, 0]
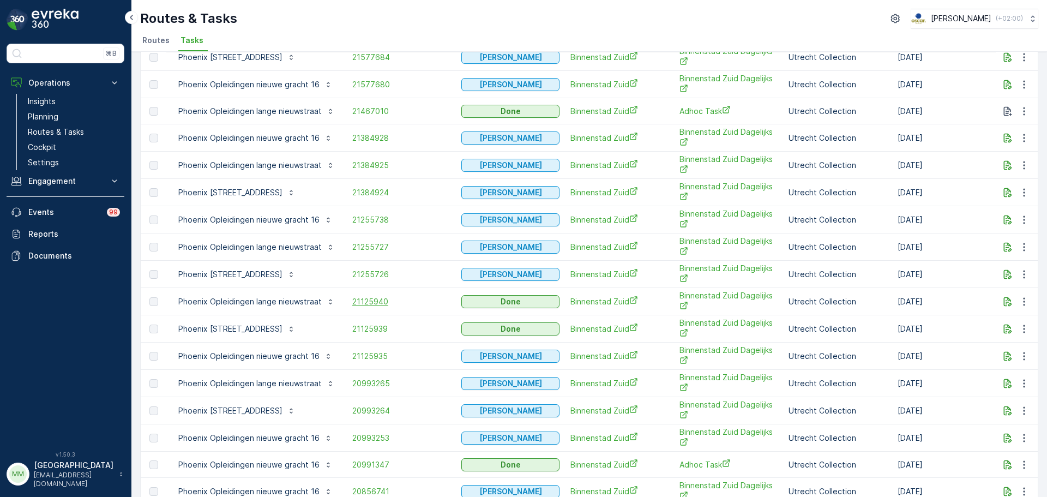
click at [367, 298] on span "21125940" at bounding box center [401, 301] width 98 height 11
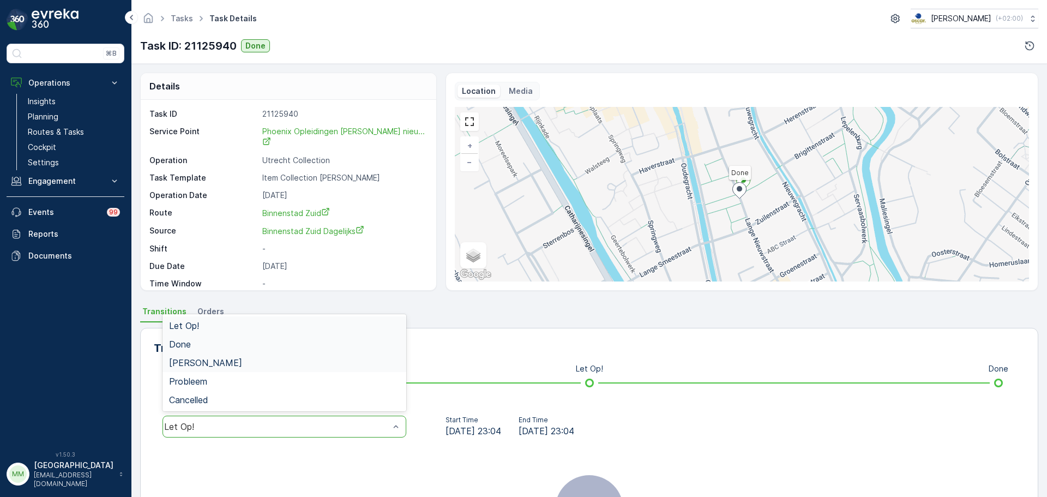
click at [201, 345] on div "Done" at bounding box center [284, 344] width 231 height 10
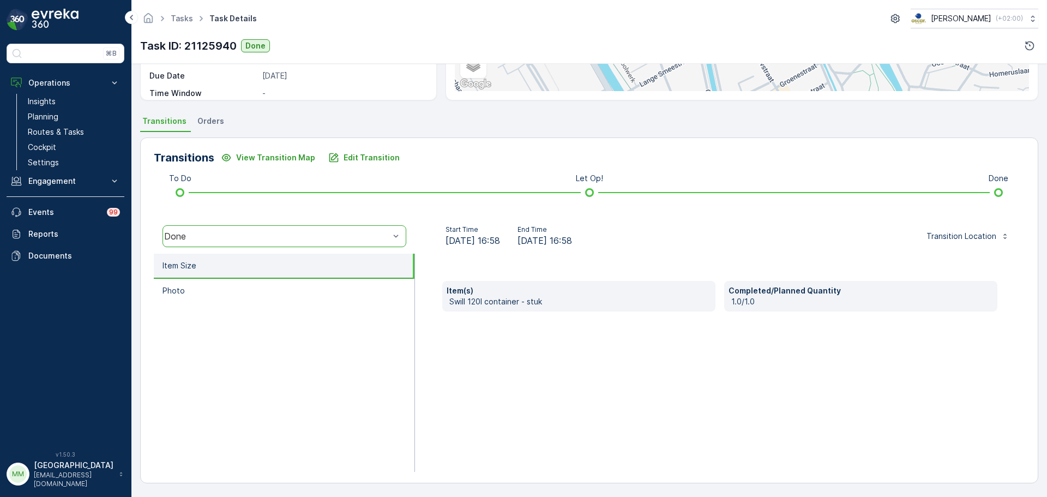
scroll to position [191, 0]
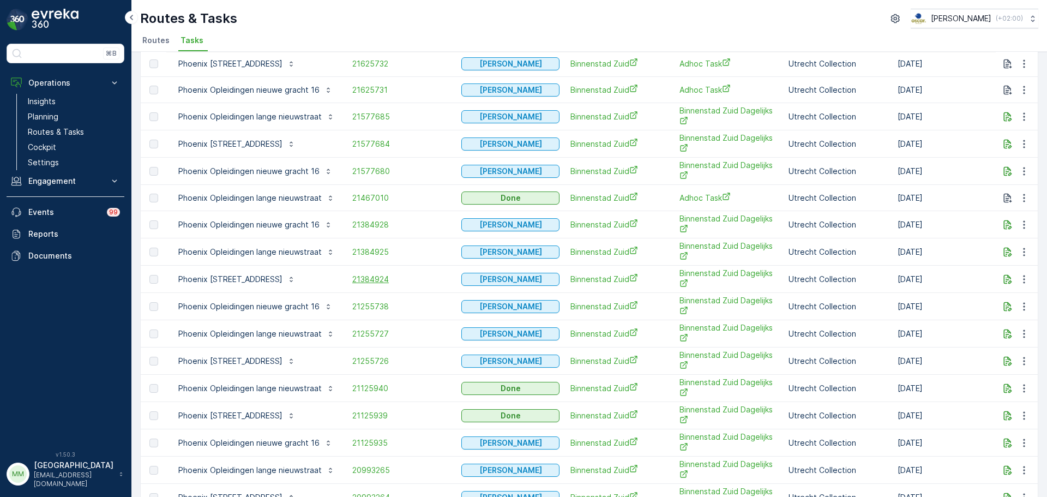
scroll to position [218, 0]
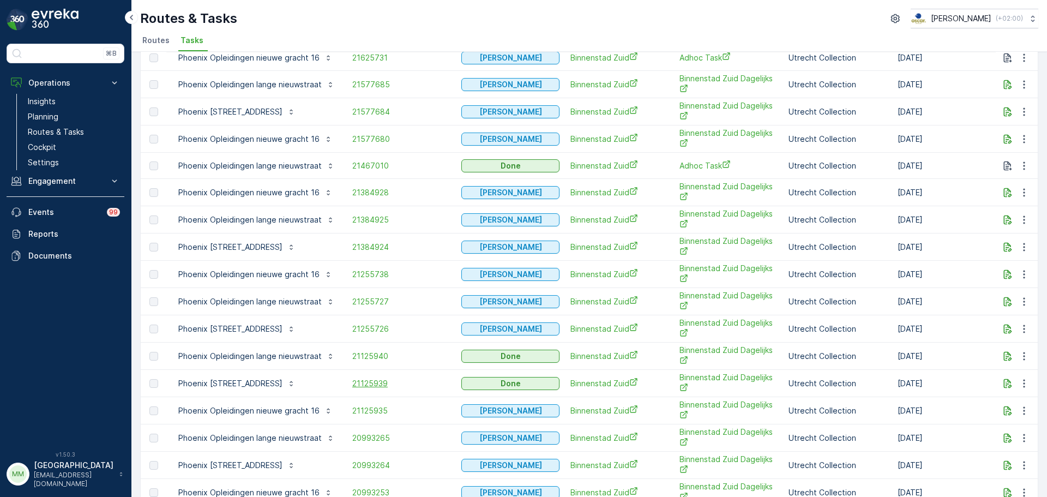
click at [376, 382] on span "21125939" at bounding box center [401, 383] width 98 height 11
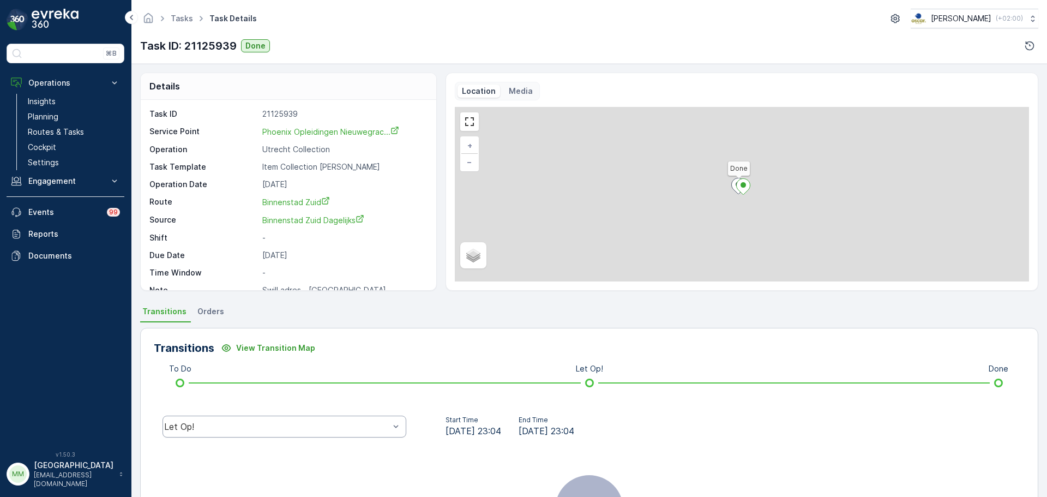
click at [230, 419] on div "Let Op!" at bounding box center [284, 426] width 244 height 22
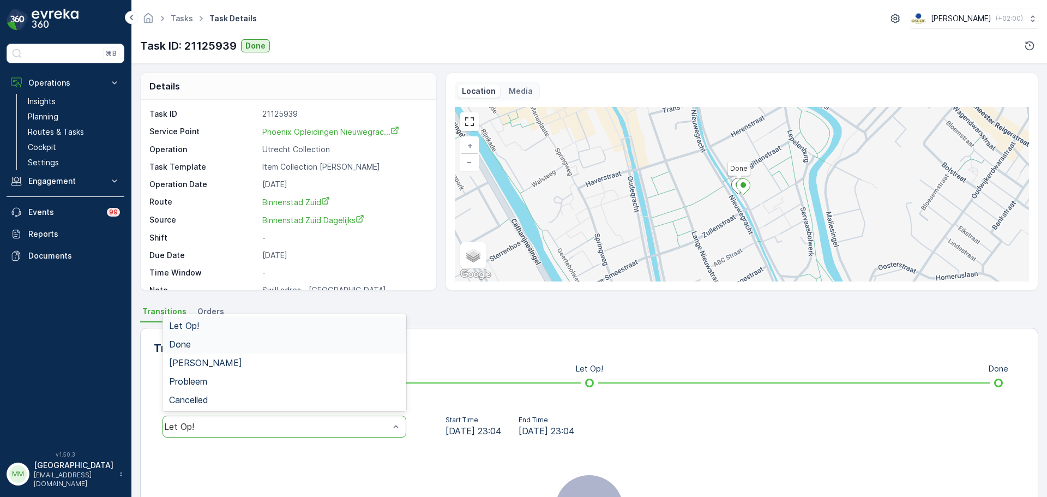
click at [196, 346] on div "Done" at bounding box center [284, 344] width 231 height 10
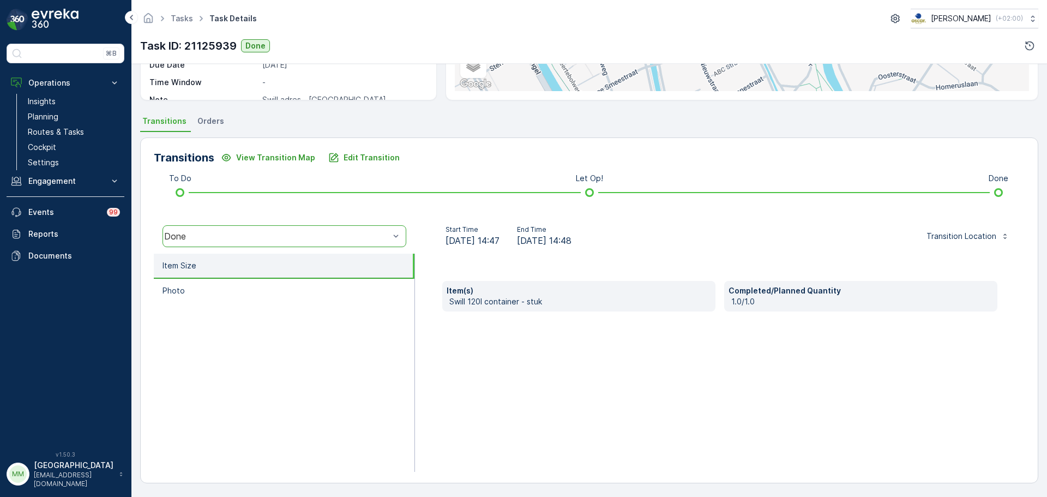
scroll to position [191, 0]
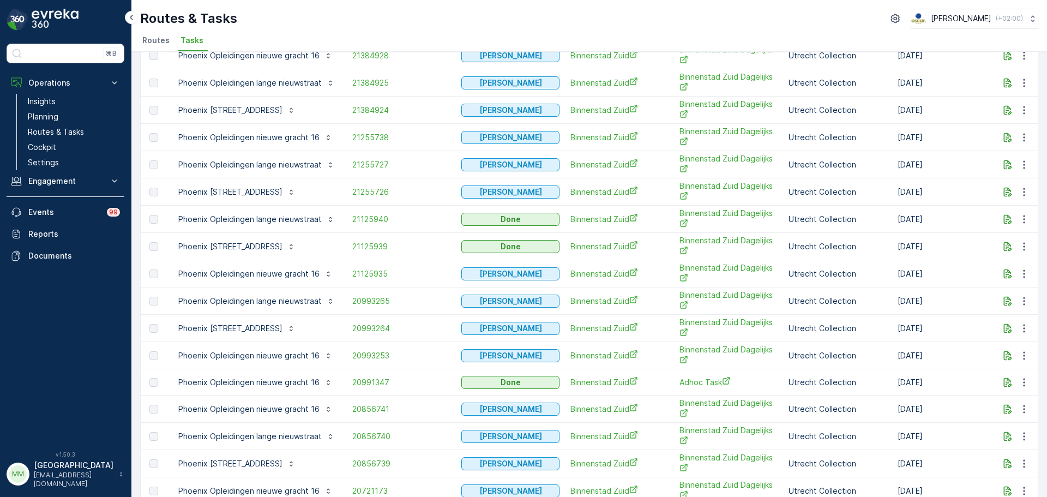
scroll to position [436, 0]
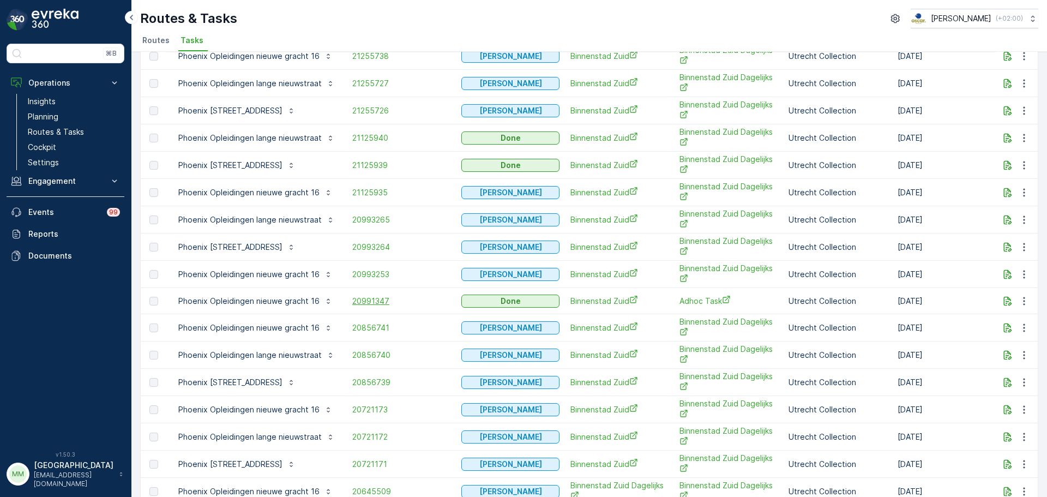
click at [378, 304] on span "20991347" at bounding box center [401, 300] width 98 height 11
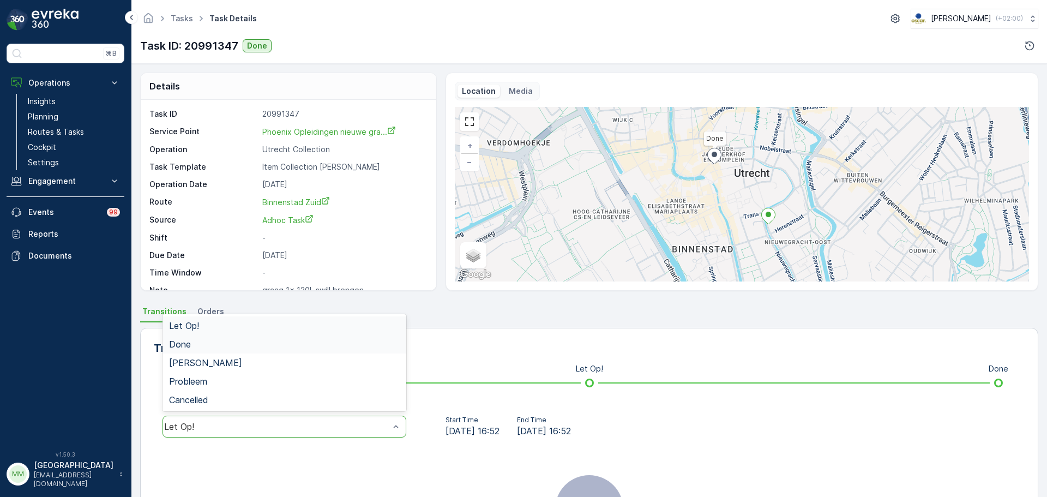
click at [197, 335] on div "Done" at bounding box center [284, 344] width 244 height 19
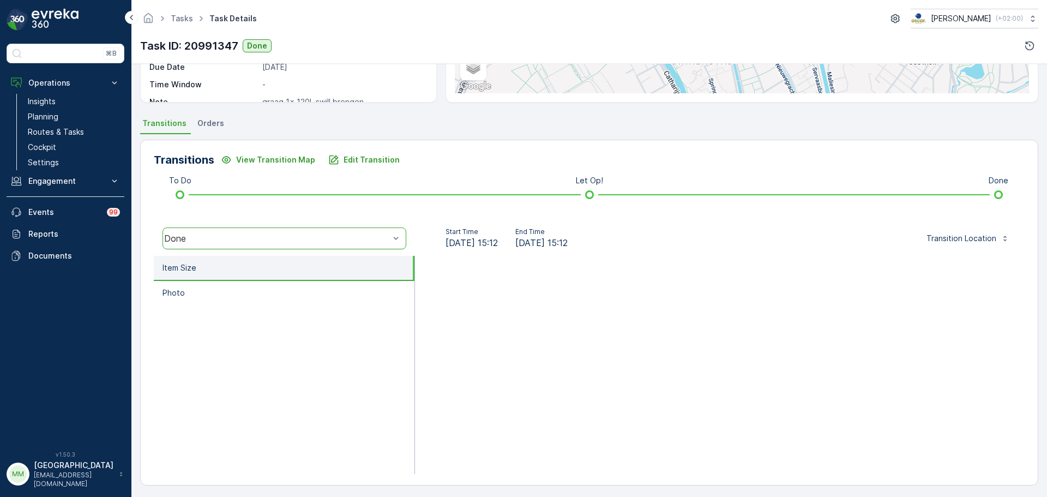
scroll to position [191, 0]
click at [269, 237] on div "Done" at bounding box center [276, 236] width 225 height 10
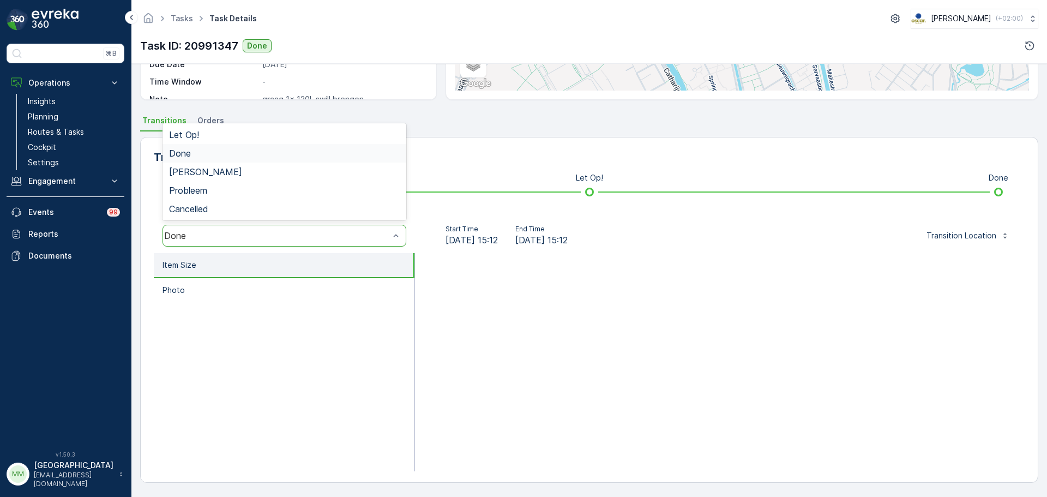
click at [220, 145] on div "Done" at bounding box center [284, 153] width 244 height 19
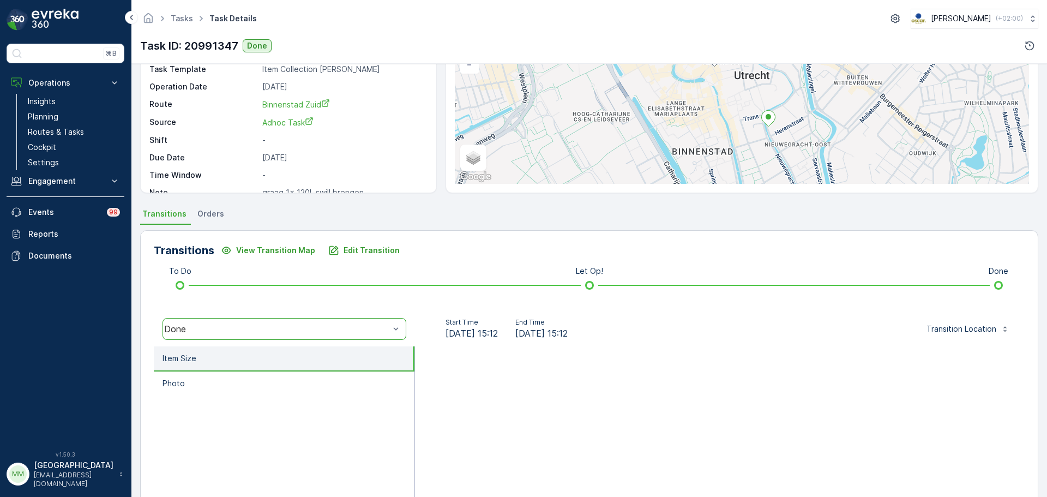
scroll to position [0, 0]
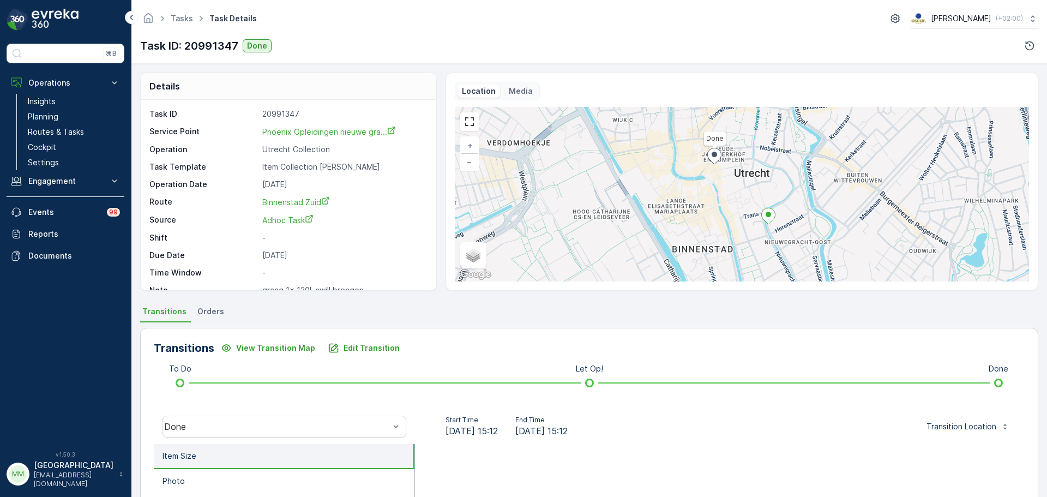
click at [509, 96] on p "Media" at bounding box center [521, 91] width 24 height 11
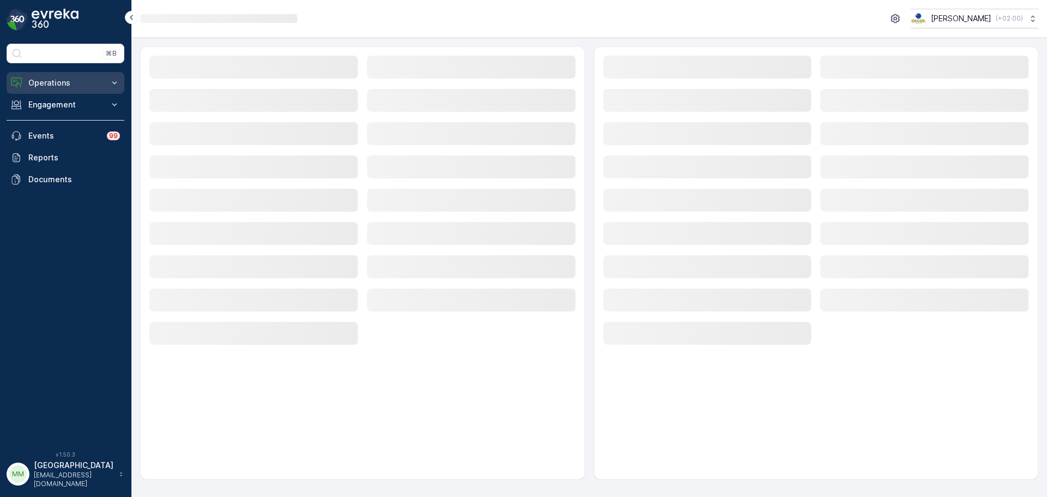
click at [63, 79] on p "Operations" at bounding box center [65, 82] width 74 height 11
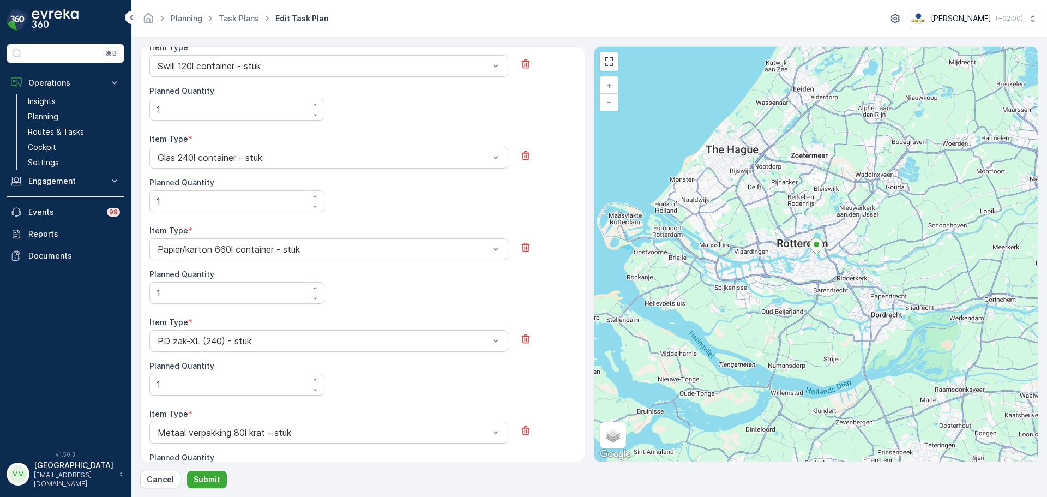
scroll to position [533, 0]
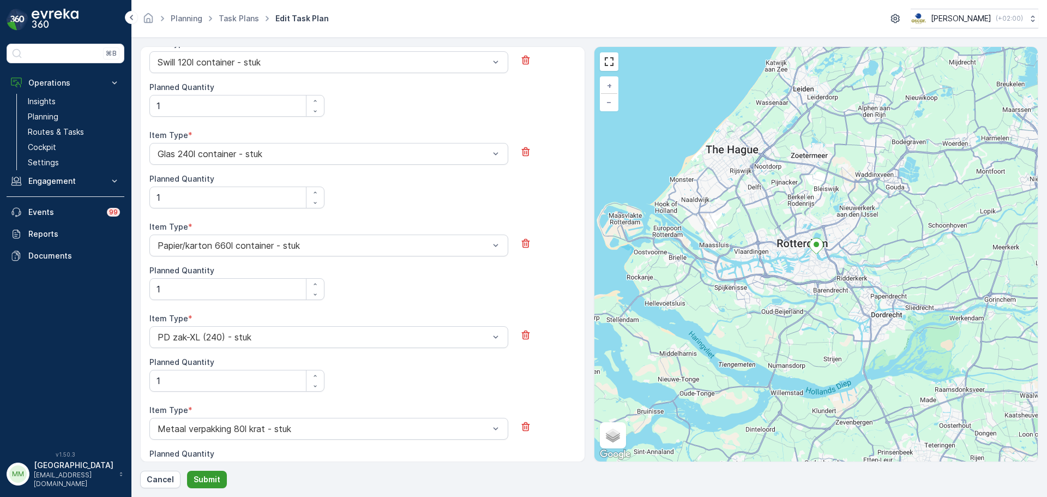
click at [205, 479] on p "Submit" at bounding box center [207, 479] width 27 height 11
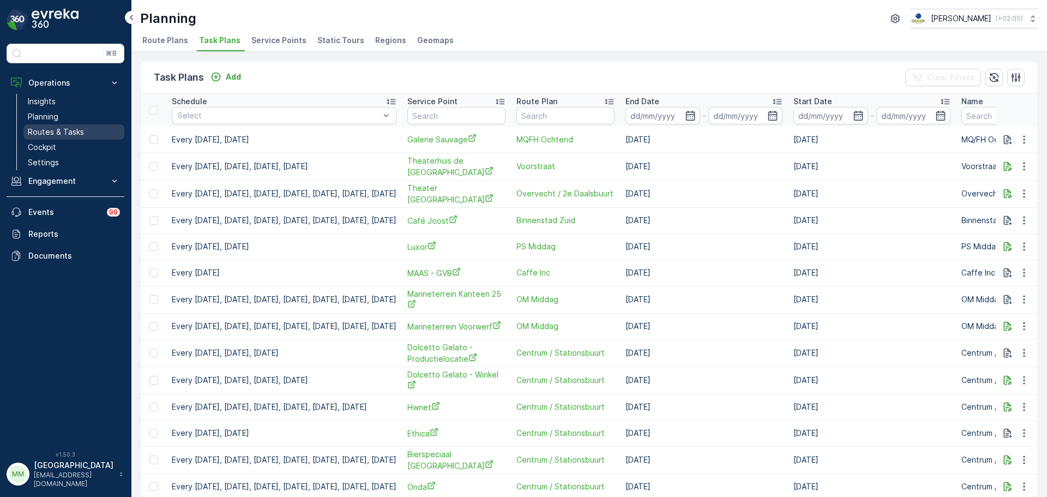
click at [71, 132] on p "Routes & Tasks" at bounding box center [56, 131] width 56 height 11
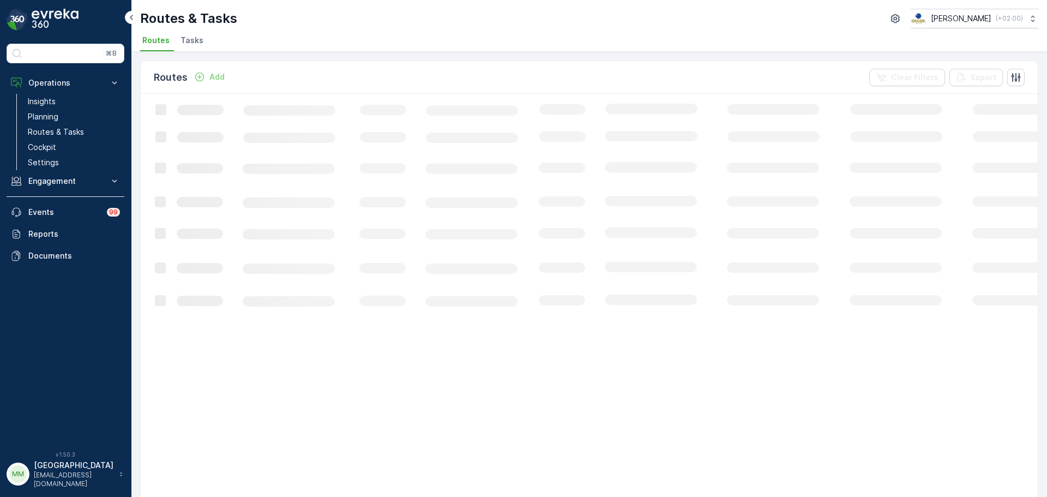
drag, startPoint x: 175, startPoint y: 35, endPoint x: 201, endPoint y: 34, distance: 26.2
click at [178, 35] on ul "Routes Tasks" at bounding box center [584, 42] width 889 height 19
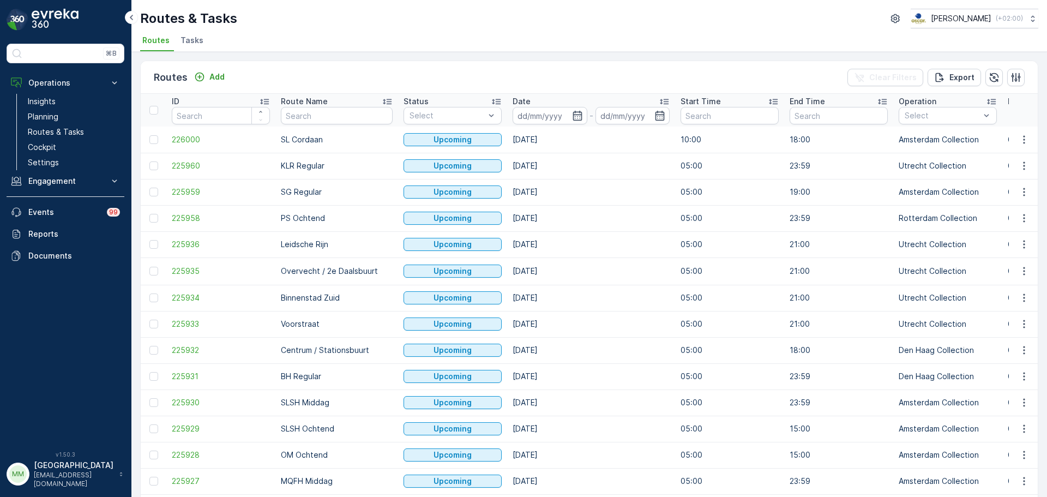
click at [184, 45] on span "Tasks" at bounding box center [191, 40] width 23 height 11
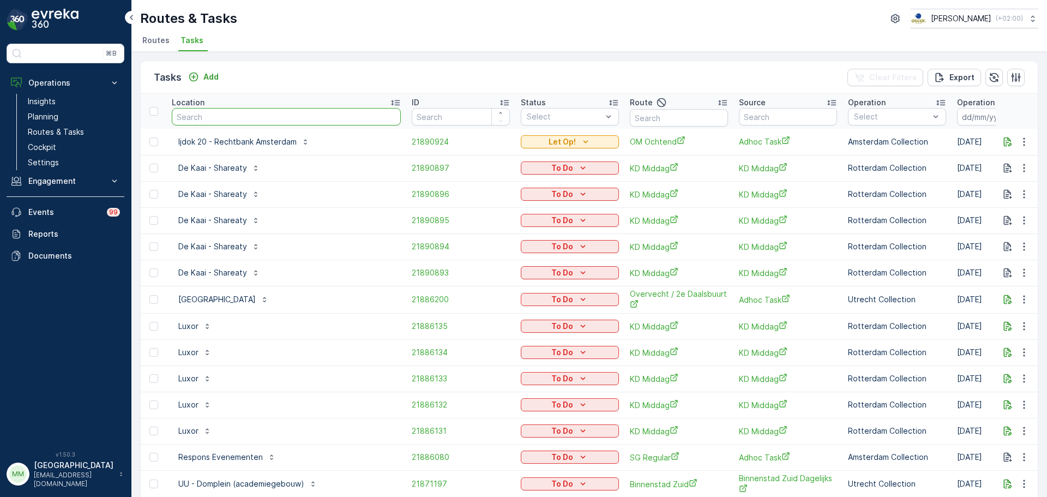
click at [256, 122] on input "text" at bounding box center [286, 116] width 229 height 17
type input "phoenix"
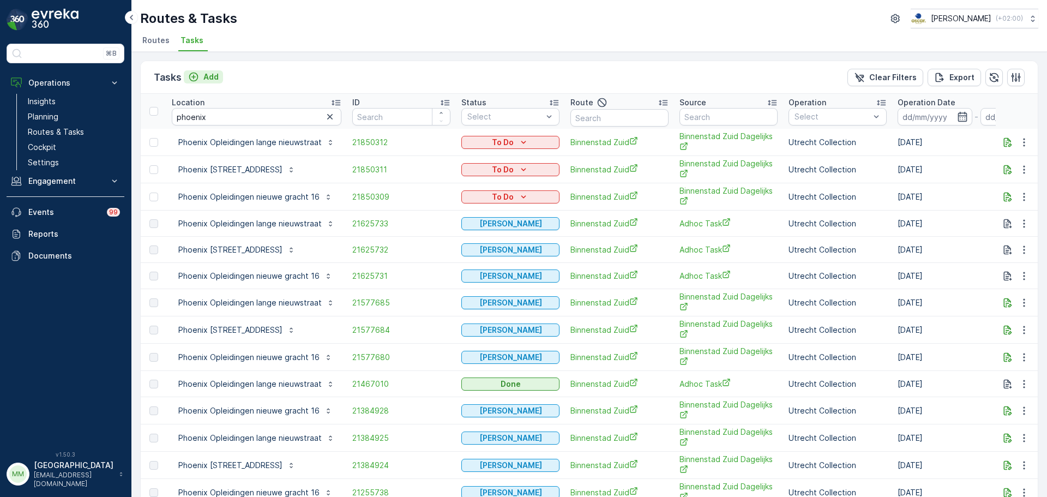
click at [209, 70] on button "Add" at bounding box center [203, 76] width 39 height 13
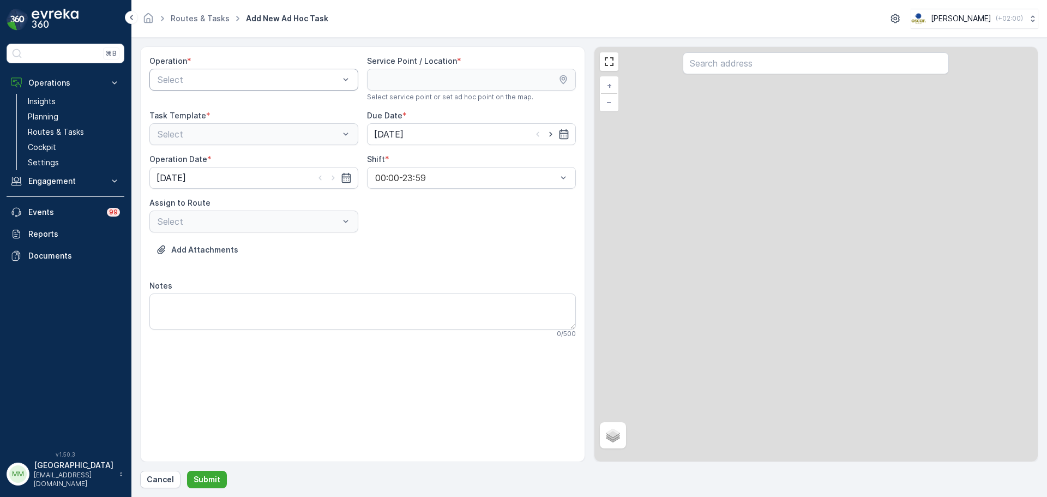
click at [266, 88] on div "Select" at bounding box center [253, 80] width 209 height 22
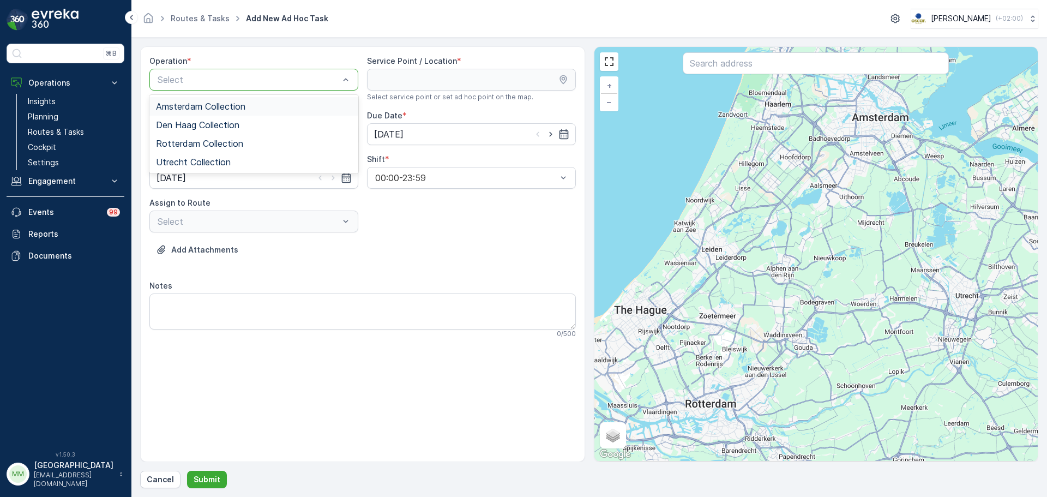
click at [250, 108] on div "Amsterdam Collection" at bounding box center [254, 106] width 196 height 10
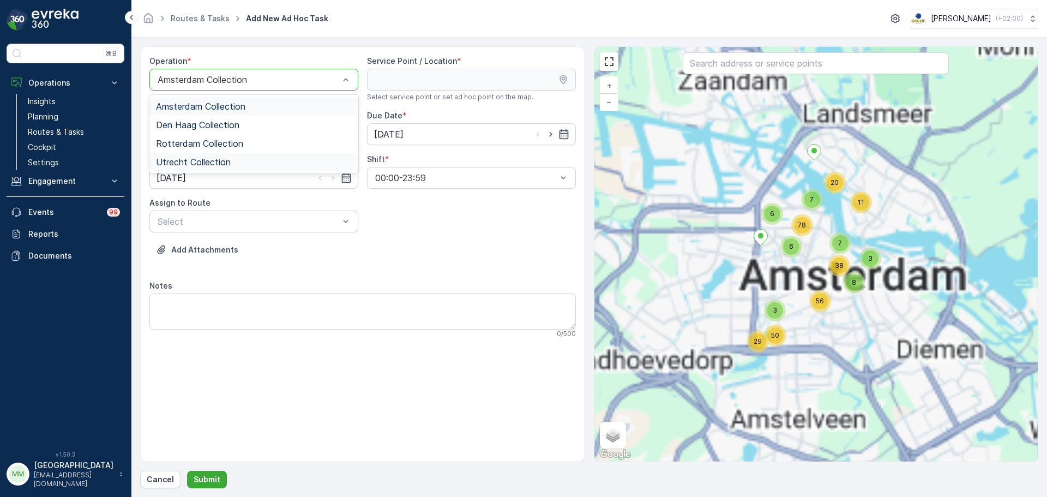
drag, startPoint x: 216, startPoint y: 161, endPoint x: 244, endPoint y: 149, distance: 30.8
click at [216, 162] on span "Utrecht Collection" at bounding box center [193, 162] width 75 height 10
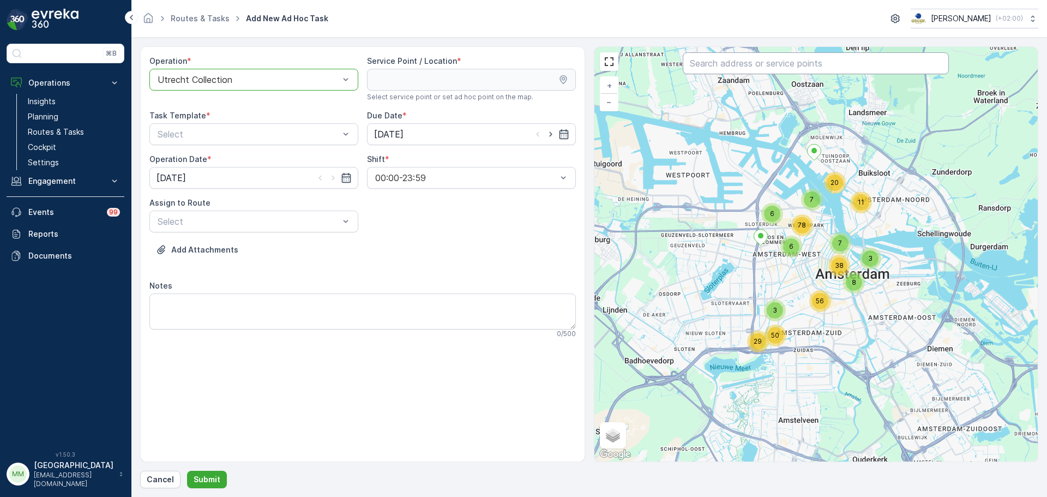
click at [742, 71] on input "text" at bounding box center [815, 63] width 266 height 22
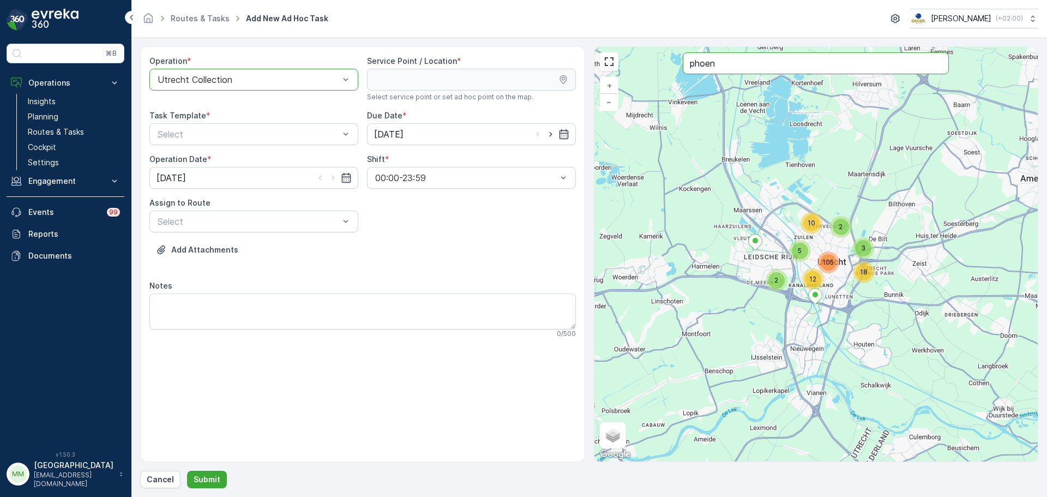
type input "phoen"
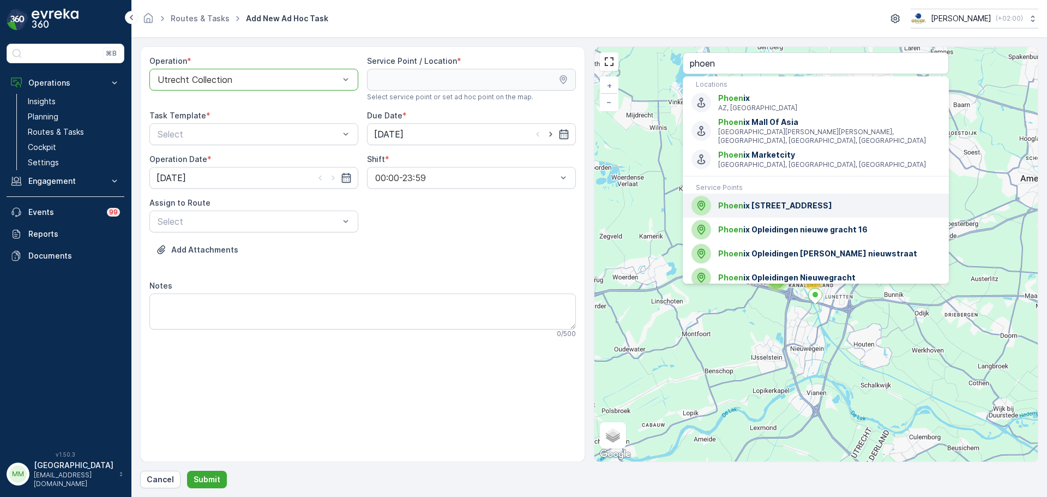
click at [768, 204] on span "Phoen ix Opleidingen Nieuwegracht 56" at bounding box center [829, 205] width 222 height 11
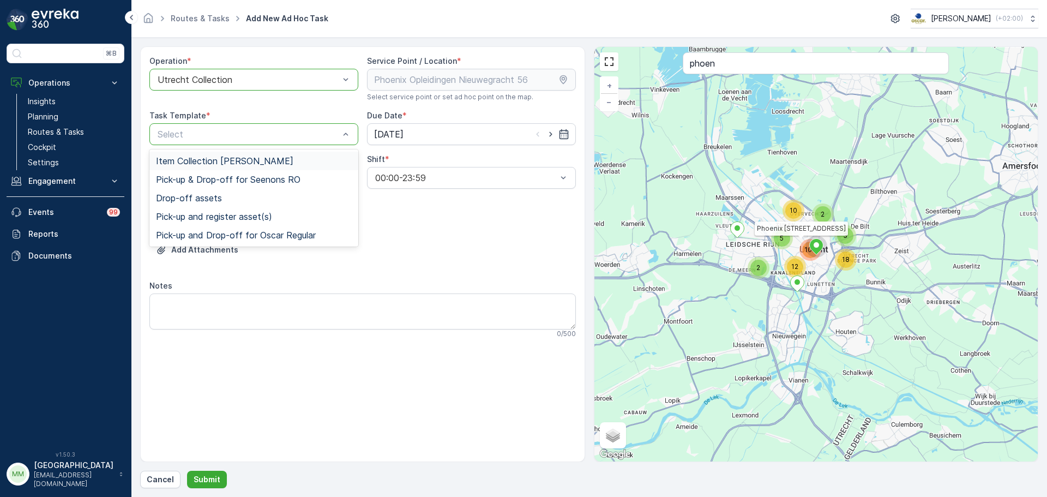
click at [246, 127] on div "Select" at bounding box center [253, 134] width 209 height 22
click at [209, 161] on span "Item Collection [PERSON_NAME]" at bounding box center [224, 161] width 137 height 10
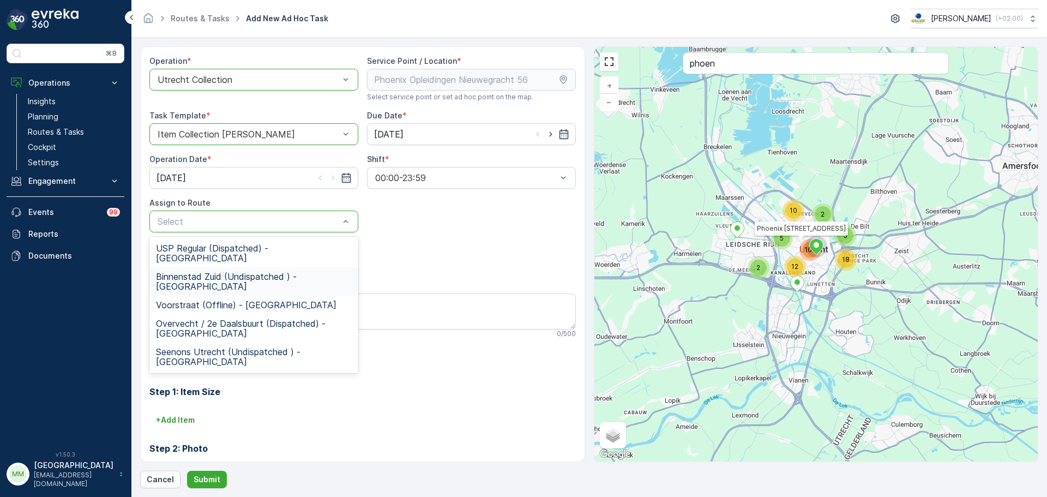
click at [262, 267] on div "Binnenstad Zuid (Undispatched ) - Utrecht" at bounding box center [253, 281] width 209 height 28
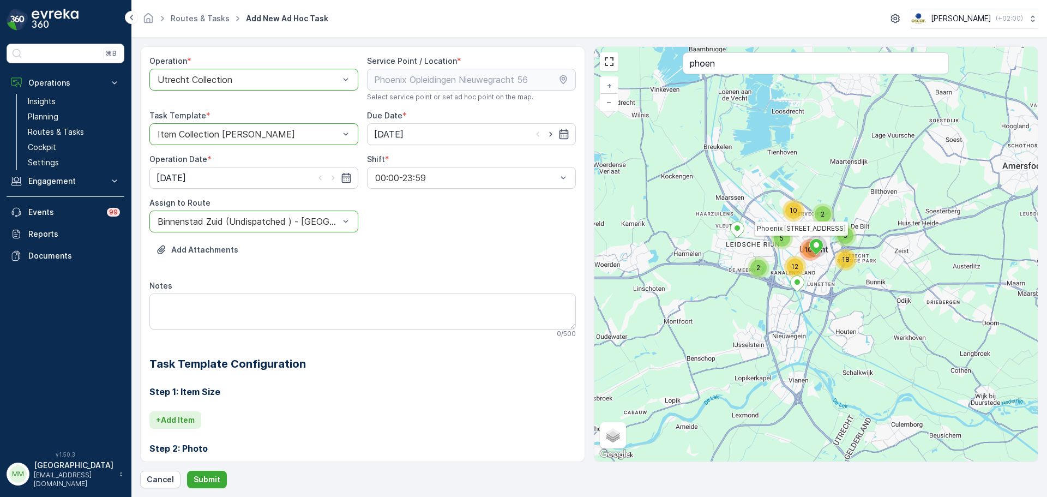
click at [187, 417] on p "+ Add Item" at bounding box center [175, 419] width 39 height 11
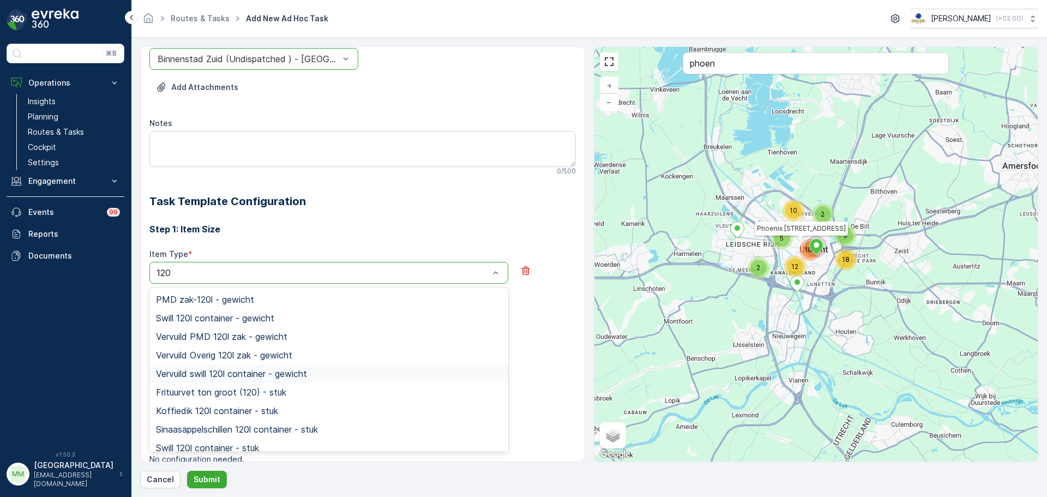
scroll to position [164, 0]
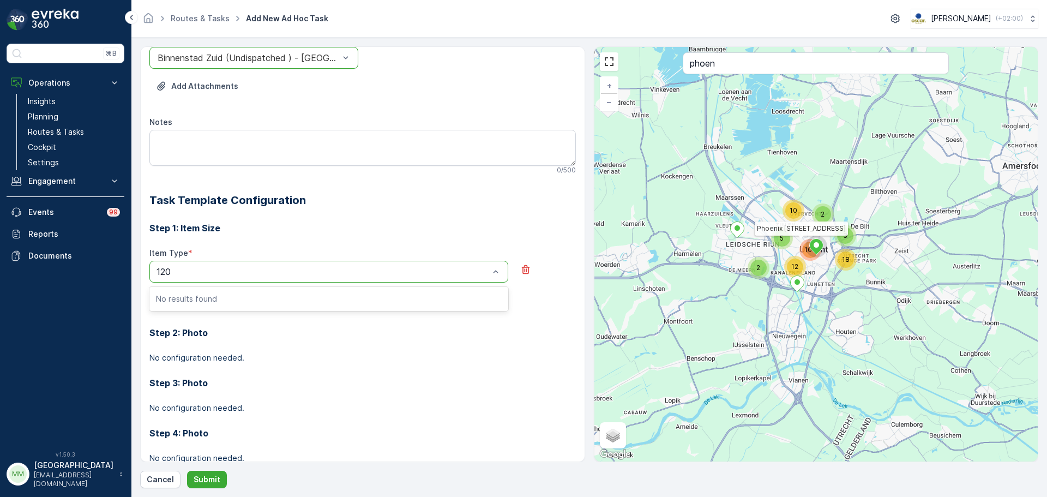
type input "120"
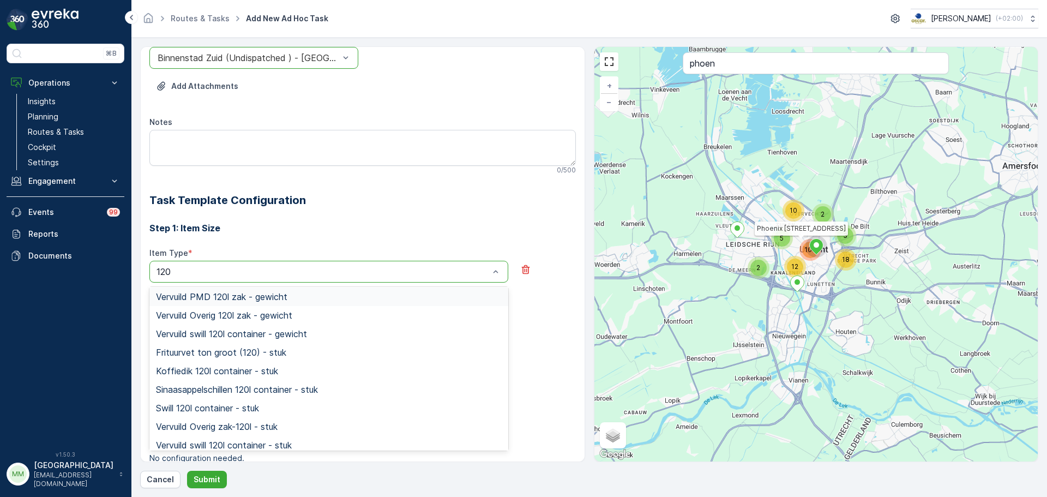
scroll to position [55, 0]
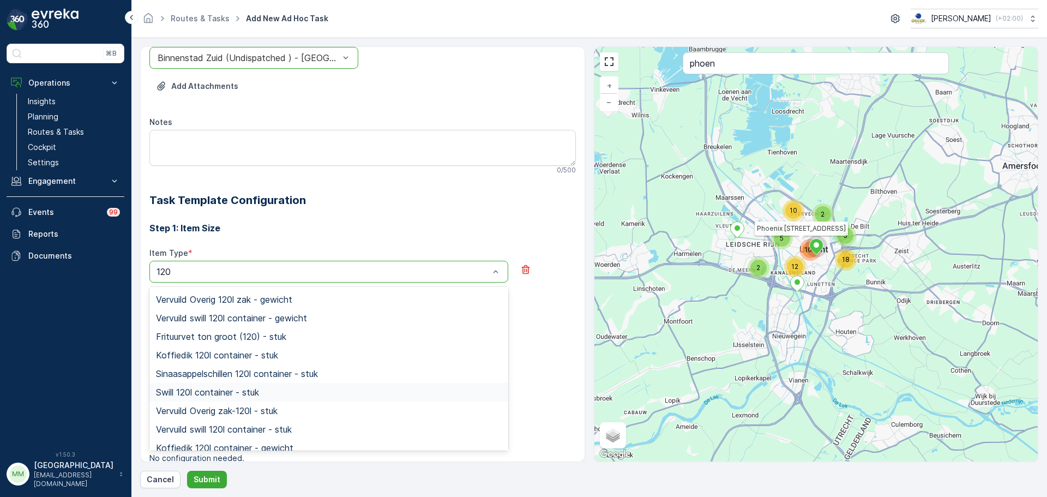
click at [282, 395] on div "Swill 120l container - stuk" at bounding box center [329, 392] width 346 height 10
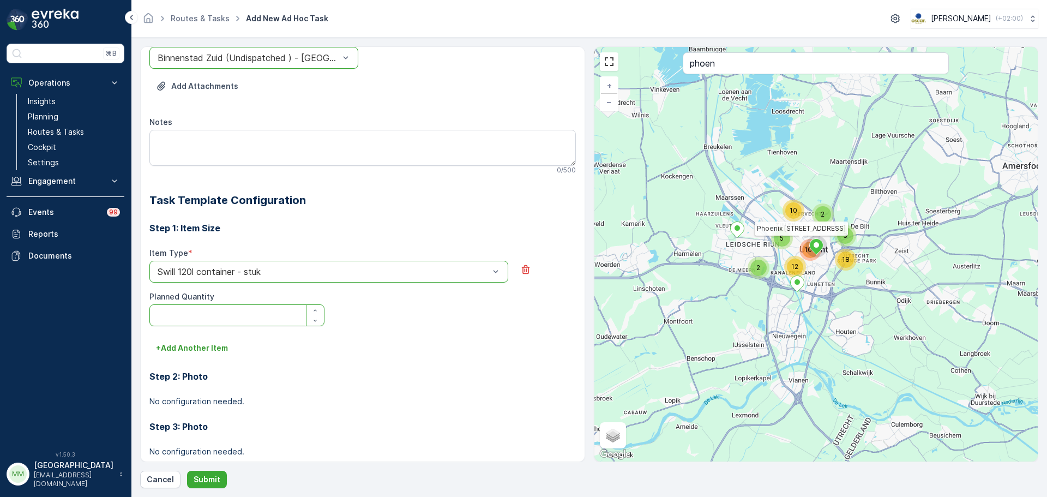
click at [234, 309] on Quantity "Planned Quantity" at bounding box center [236, 315] width 175 height 22
type Quantity "1"
click at [216, 469] on div "Operation * option Utrecht Collection, selected. Utrecht Collection Service Poi…" at bounding box center [589, 267] width 898 height 442
click at [215, 473] on button "Submit" at bounding box center [207, 478] width 40 height 17
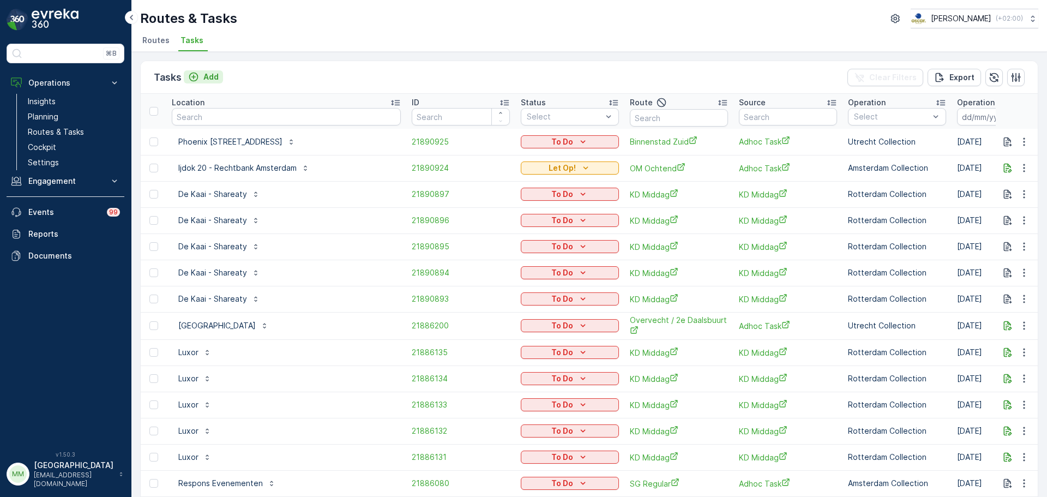
click at [211, 73] on p "Add" at bounding box center [210, 76] width 15 height 11
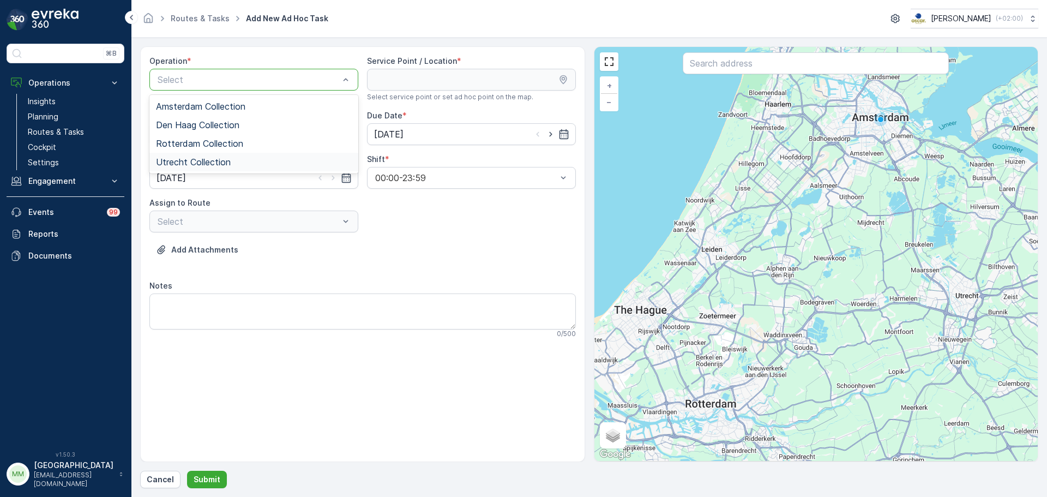
click at [211, 161] on span "Utrecht Collection" at bounding box center [193, 162] width 75 height 10
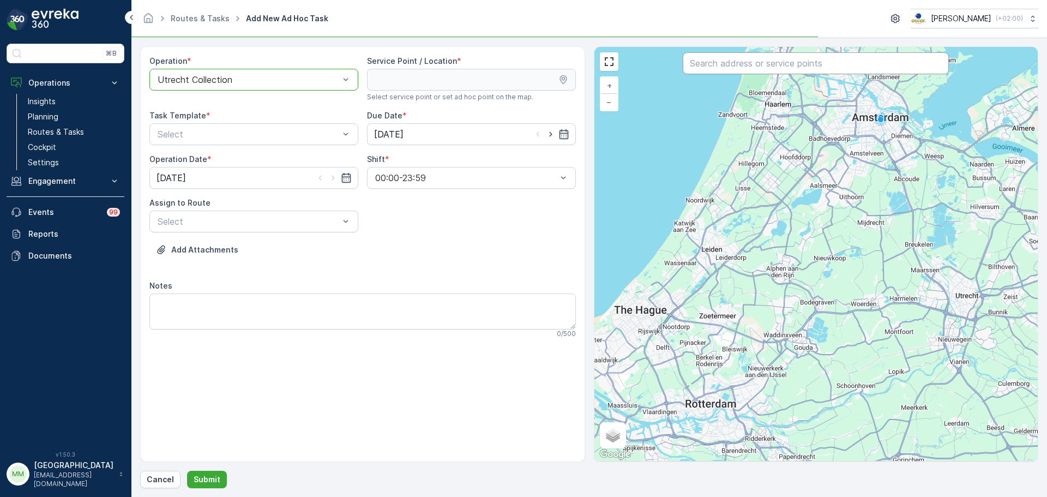
click at [696, 68] on input "text" at bounding box center [815, 63] width 266 height 22
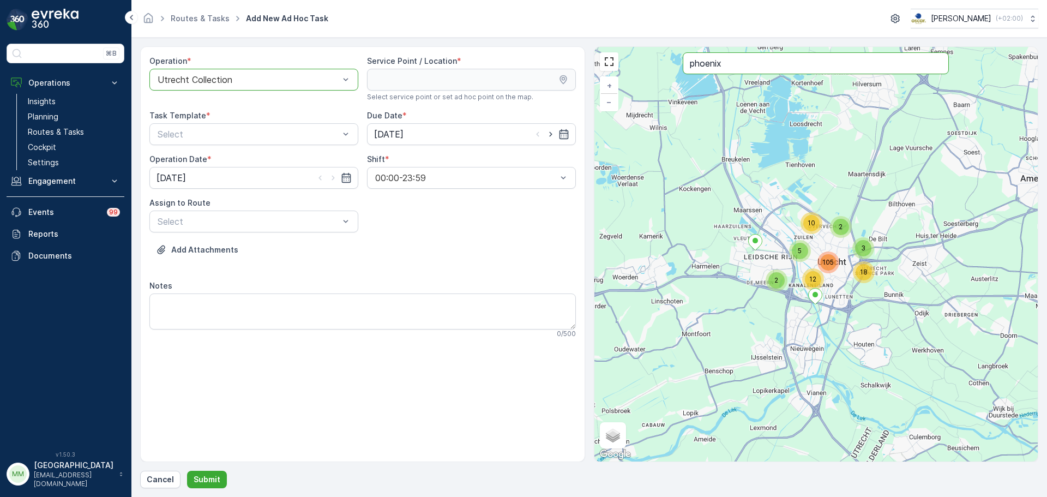
type input "phoenix"
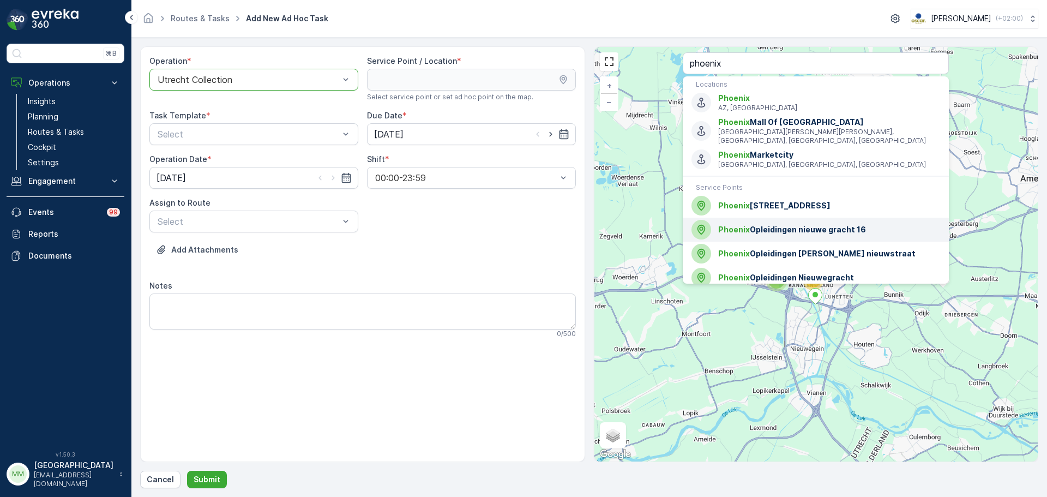
click at [789, 228] on span "Phoenix Opleidingen nieuwe gracht 16" at bounding box center [829, 229] width 222 height 11
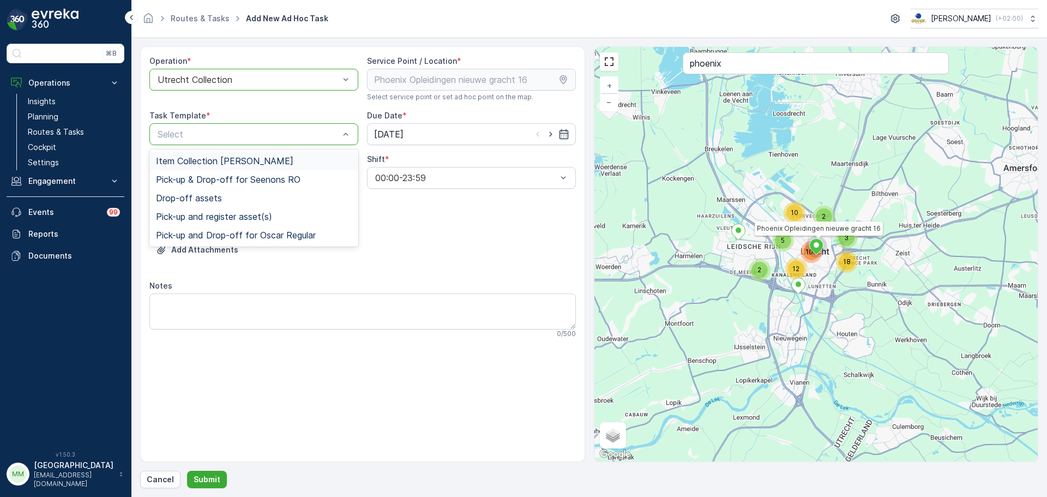
click at [203, 154] on div "Item Collection [PERSON_NAME]" at bounding box center [253, 161] width 209 height 19
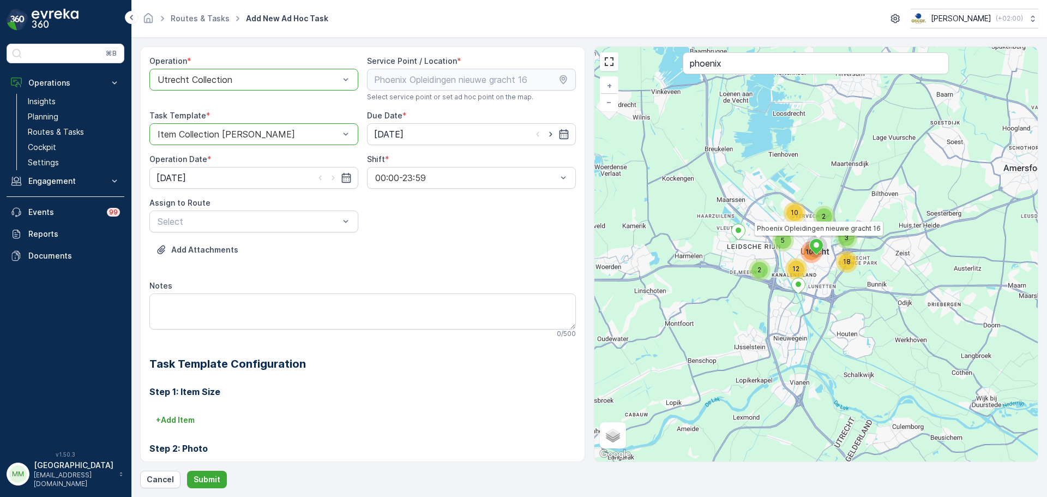
click at [215, 208] on div "Assign to Route" at bounding box center [253, 202] width 209 height 11
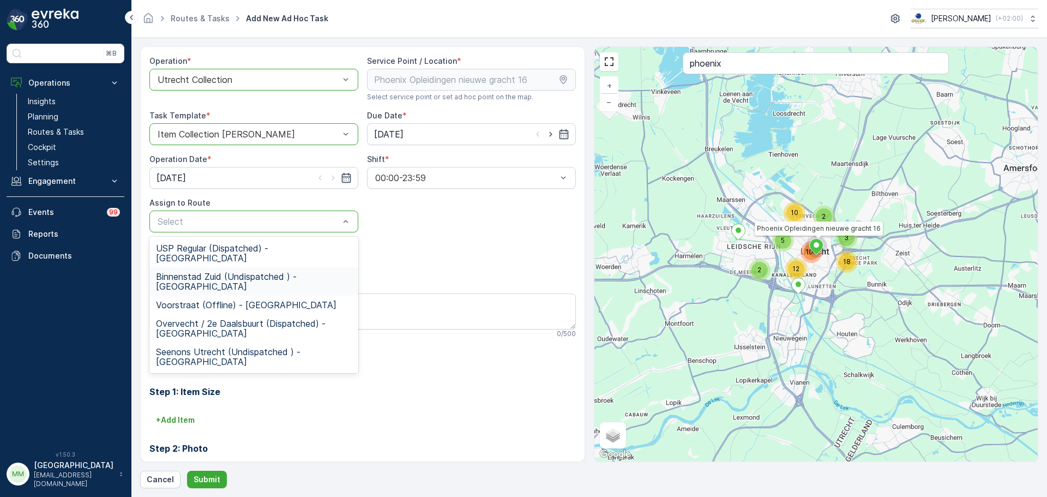
click at [217, 271] on span "Binnenstad Zuid (Undispatched ) - Utrecht" at bounding box center [254, 281] width 196 height 20
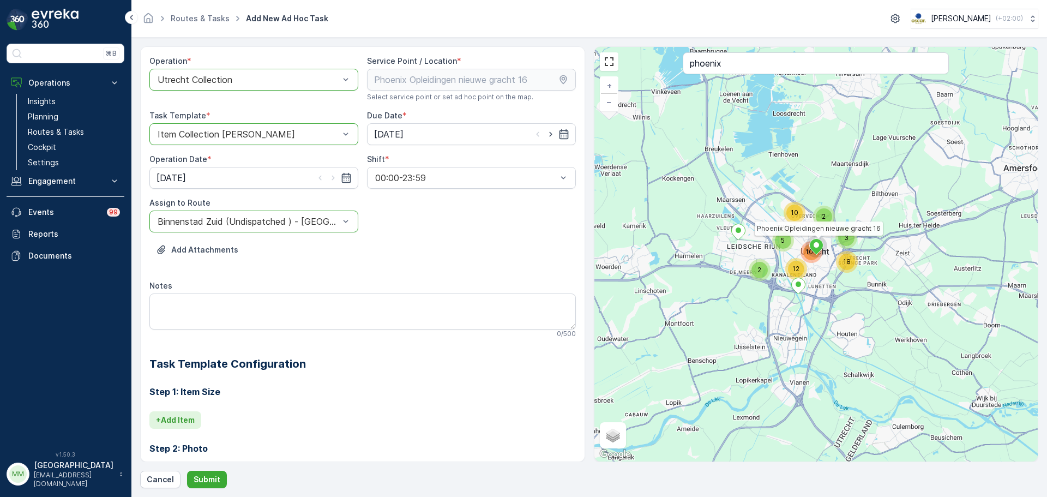
click at [185, 428] on button "+ Add Item" at bounding box center [175, 419] width 52 height 17
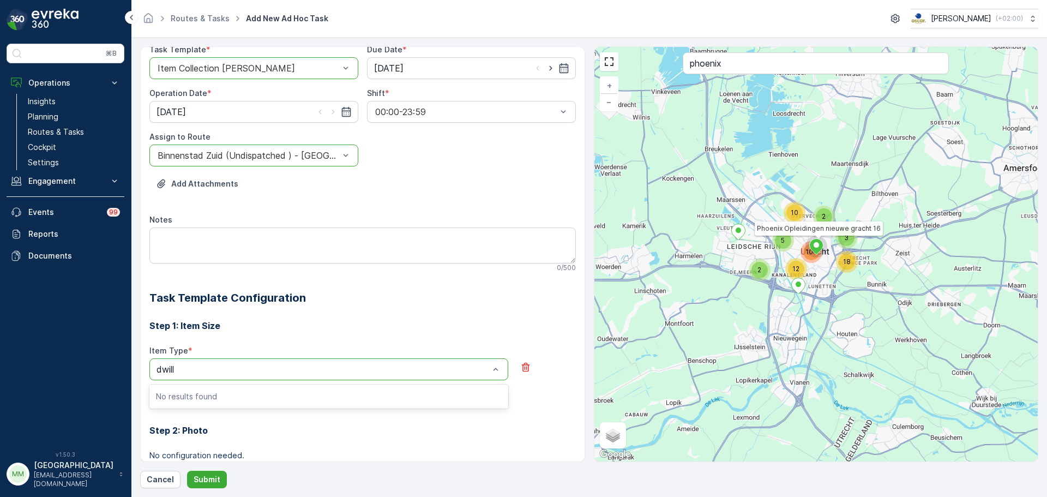
scroll to position [192, 0]
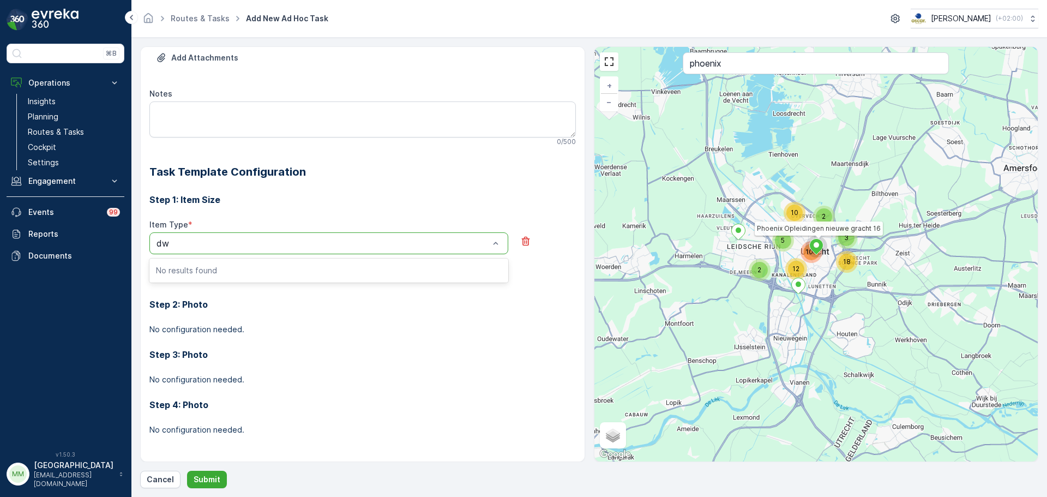
type input "d"
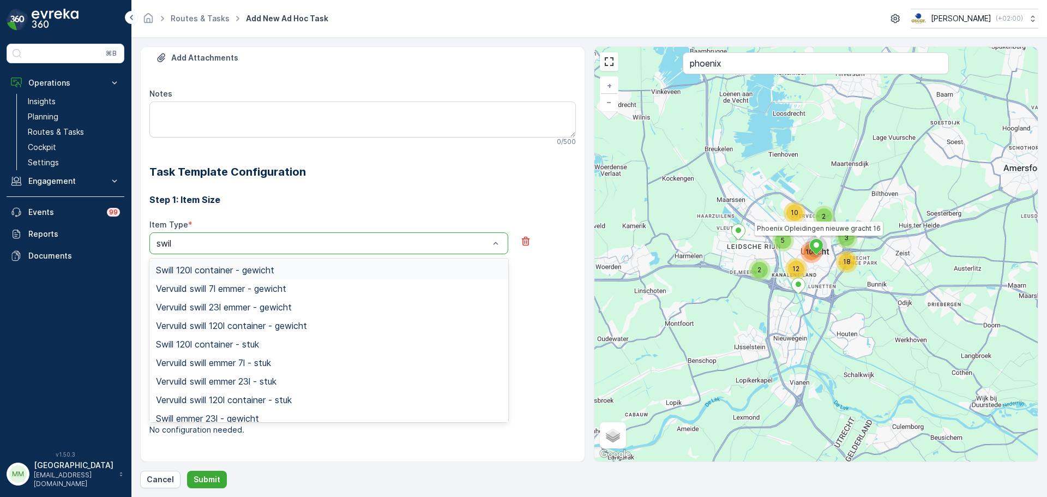
type input "swill"
click at [226, 339] on span "Swill 120l container - stuk" at bounding box center [207, 344] width 103 height 10
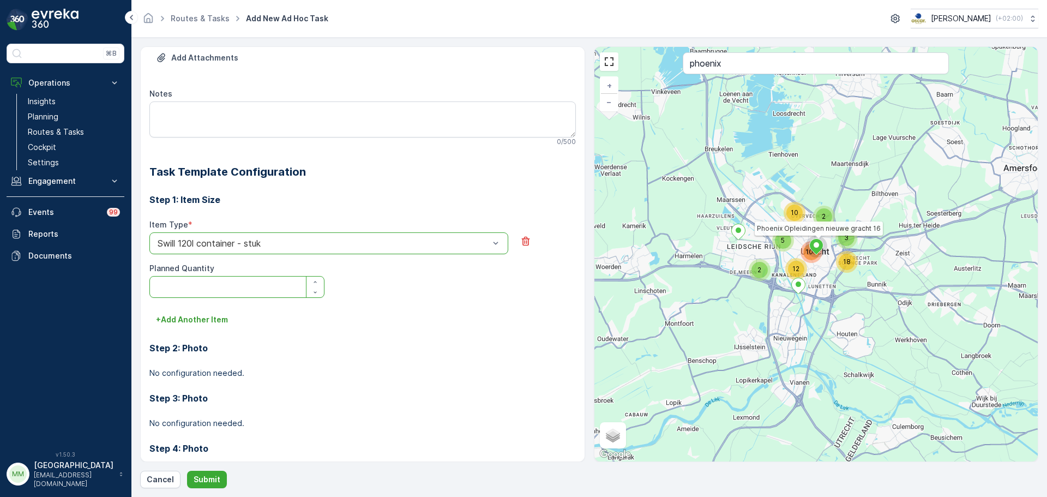
click at [217, 289] on Quantity "Planned Quantity" at bounding box center [236, 287] width 175 height 22
type Quantity "1"
click at [211, 471] on button "Submit" at bounding box center [207, 478] width 40 height 17
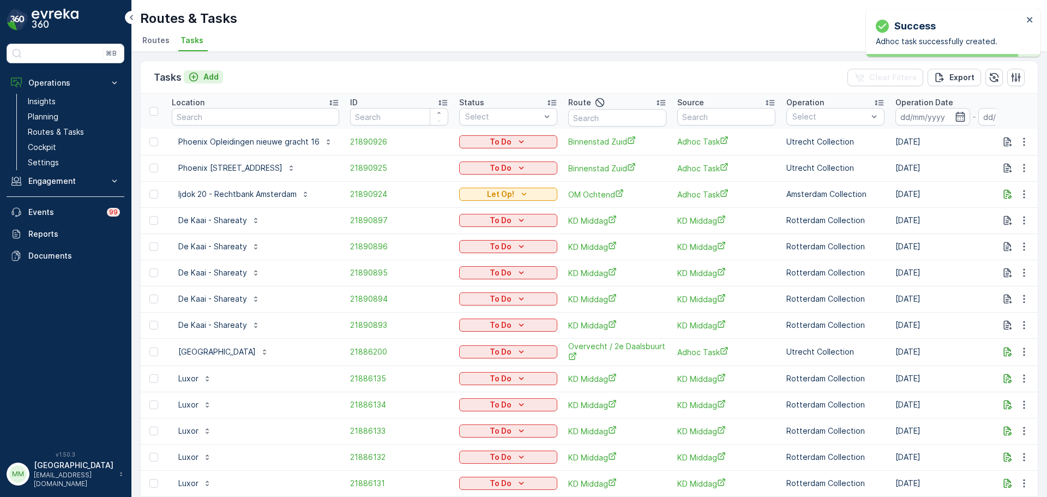
click at [217, 80] on p "Add" at bounding box center [210, 76] width 15 height 11
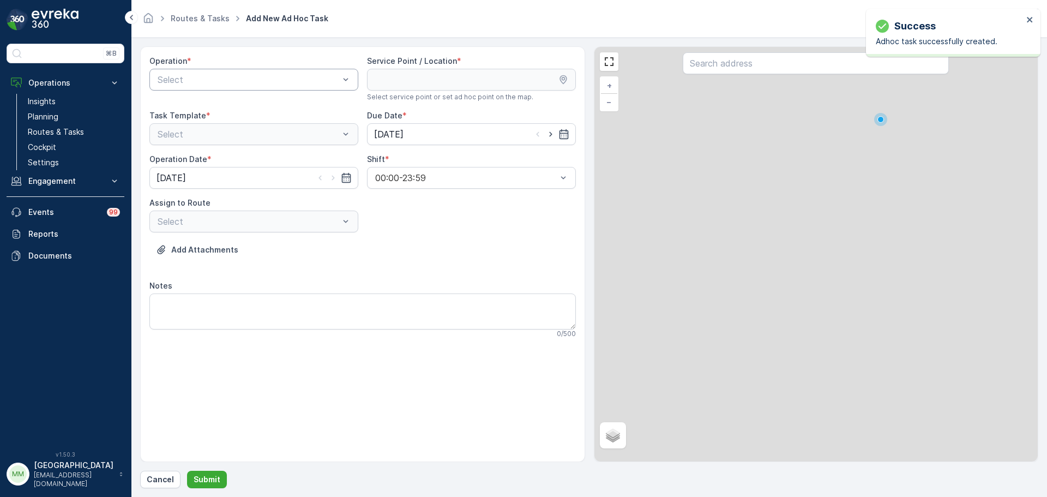
click at [268, 87] on div "Select" at bounding box center [253, 80] width 209 height 22
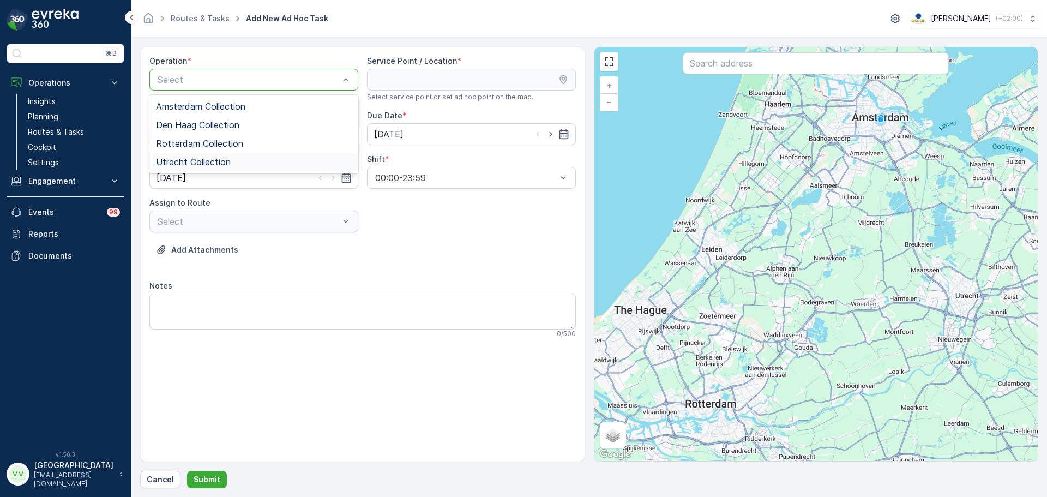
click at [232, 153] on div "Utrecht Collection" at bounding box center [253, 162] width 209 height 19
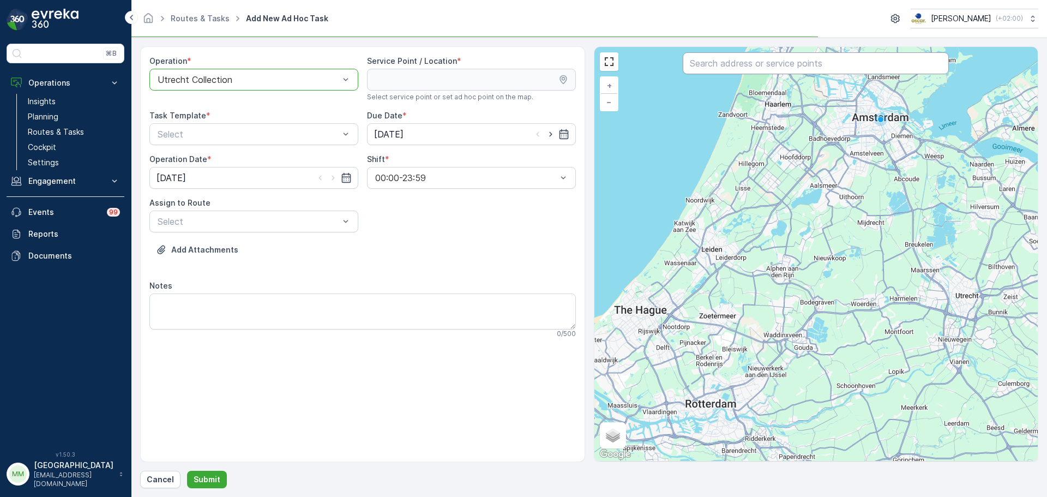
click at [712, 67] on input "text" at bounding box center [815, 63] width 266 height 22
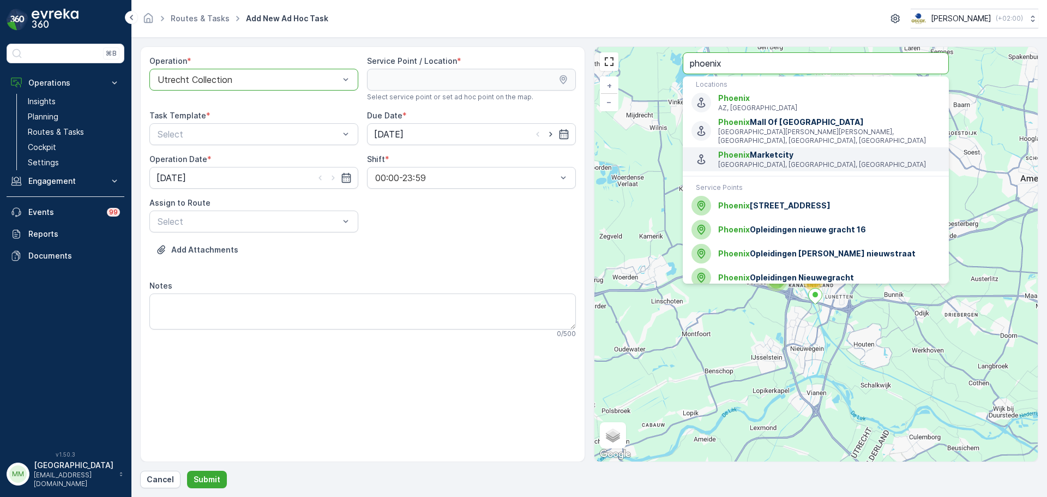
type input "phoenix"
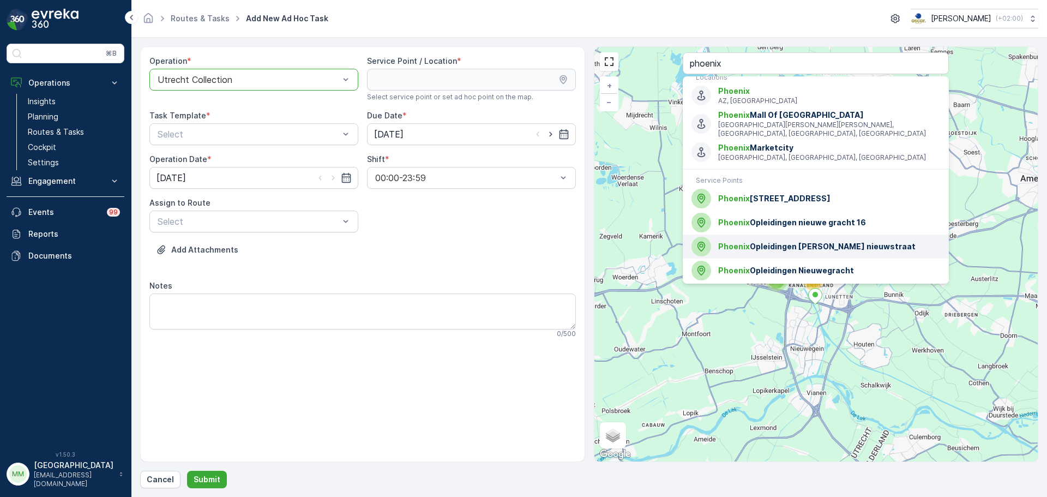
scroll to position [8, 0]
click at [848, 250] on span "Phoenix Opleidingen lange nieuwstraat" at bounding box center [829, 245] width 222 height 11
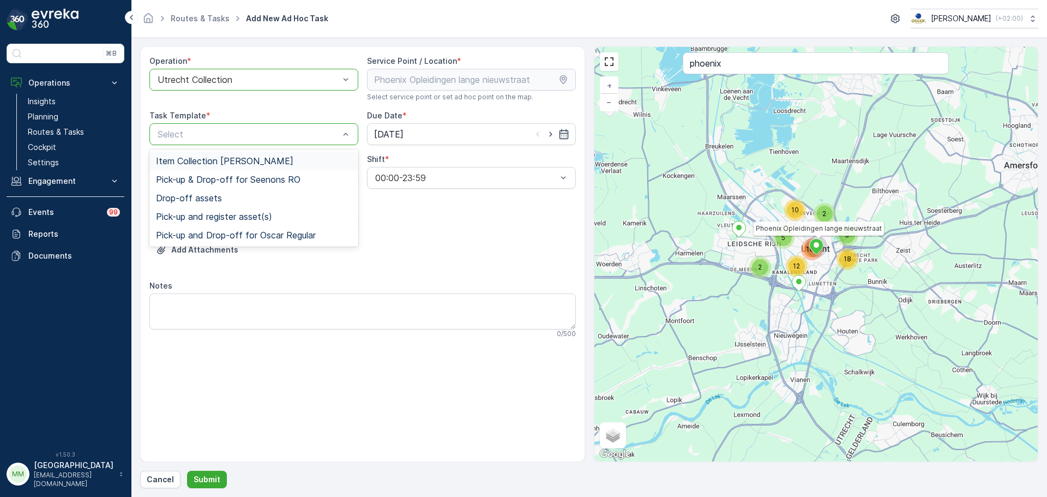
click at [195, 162] on span "Item Collection [PERSON_NAME]" at bounding box center [224, 161] width 137 height 10
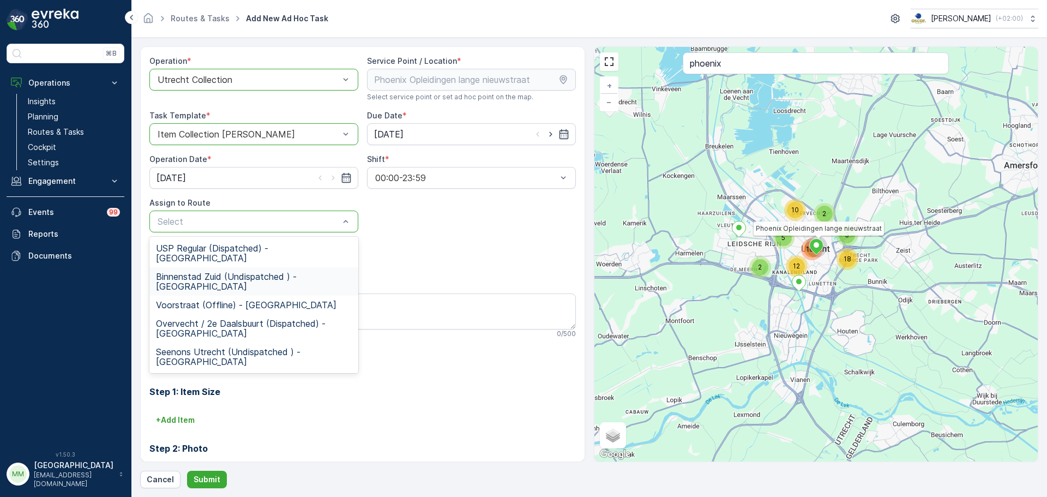
click at [215, 271] on span "Binnenstad Zuid (Undispatched ) - Utrecht" at bounding box center [254, 281] width 196 height 20
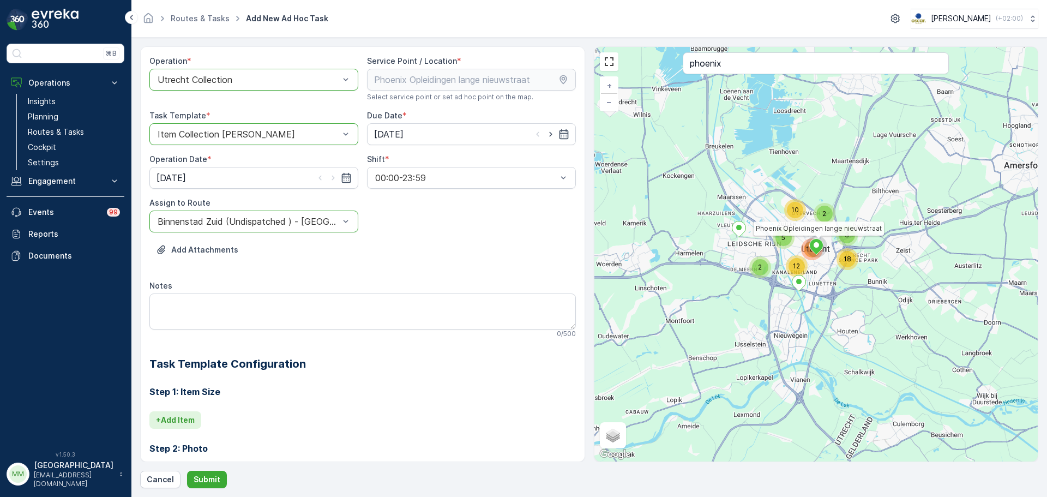
click at [180, 415] on p "+ Add Item" at bounding box center [175, 419] width 39 height 11
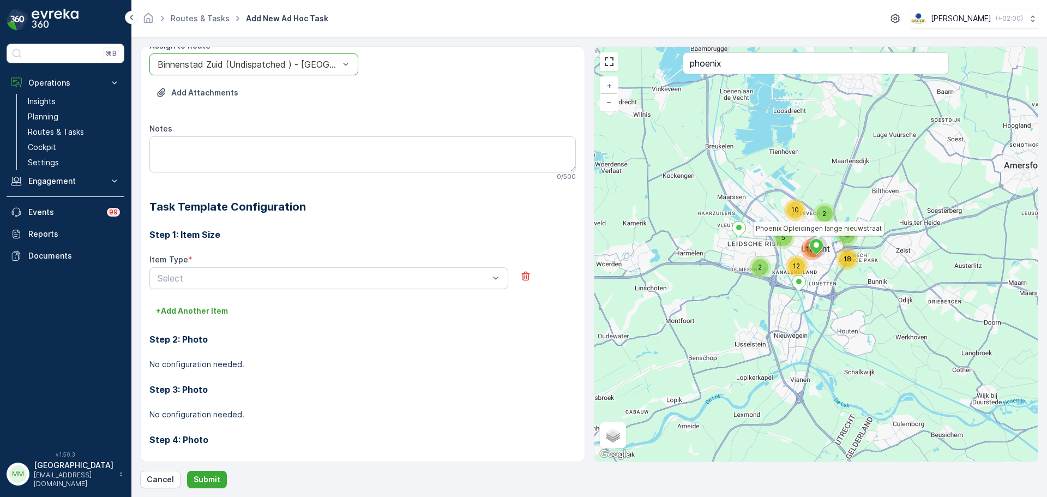
scroll to position [164, 0]
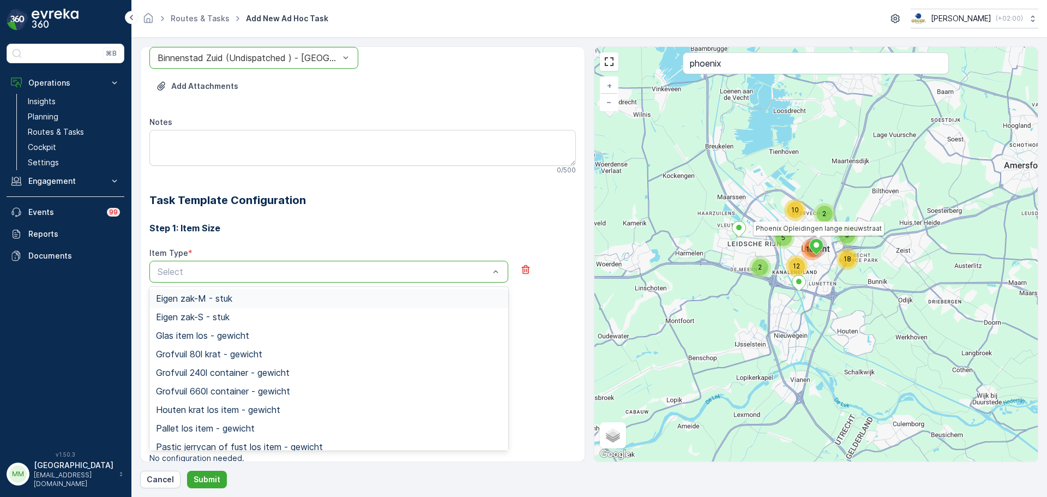
drag, startPoint x: 219, startPoint y: 274, endPoint x: 229, endPoint y: 276, distance: 11.2
type input "swill"
click at [253, 371] on span "Swill 120l container - stuk" at bounding box center [207, 372] width 103 height 10
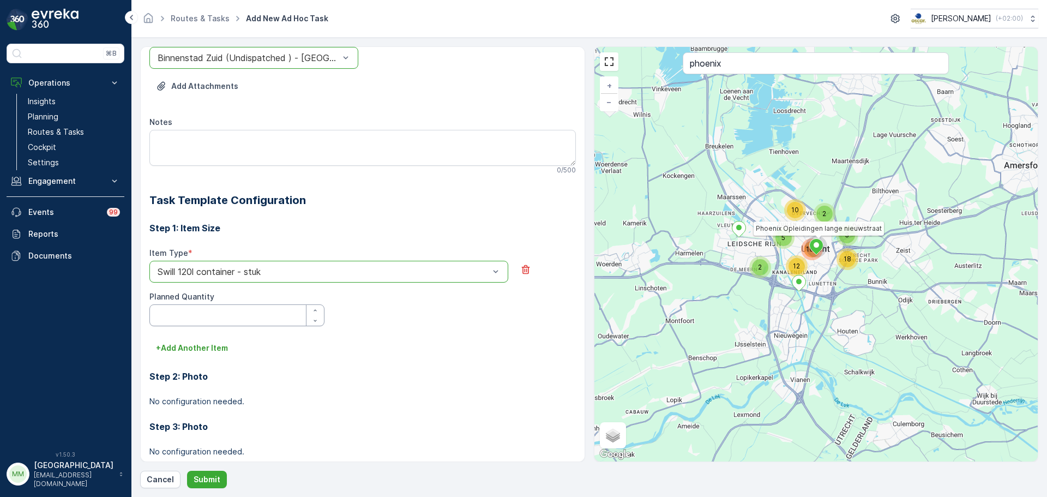
click at [226, 312] on Quantity "Planned Quantity" at bounding box center [236, 315] width 175 height 22
type Quantity "1"
click at [203, 479] on p "Submit" at bounding box center [207, 479] width 27 height 11
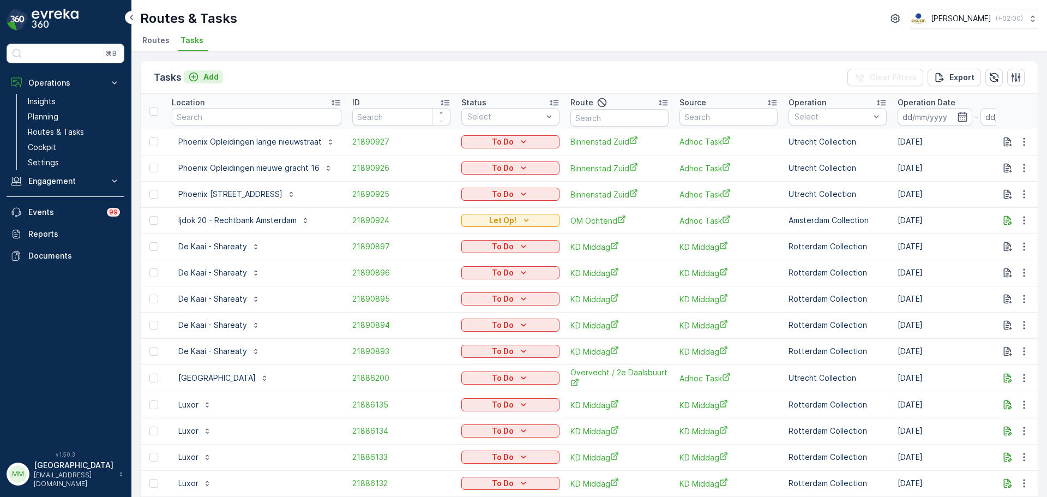
click at [213, 77] on p "Add" at bounding box center [210, 76] width 15 height 11
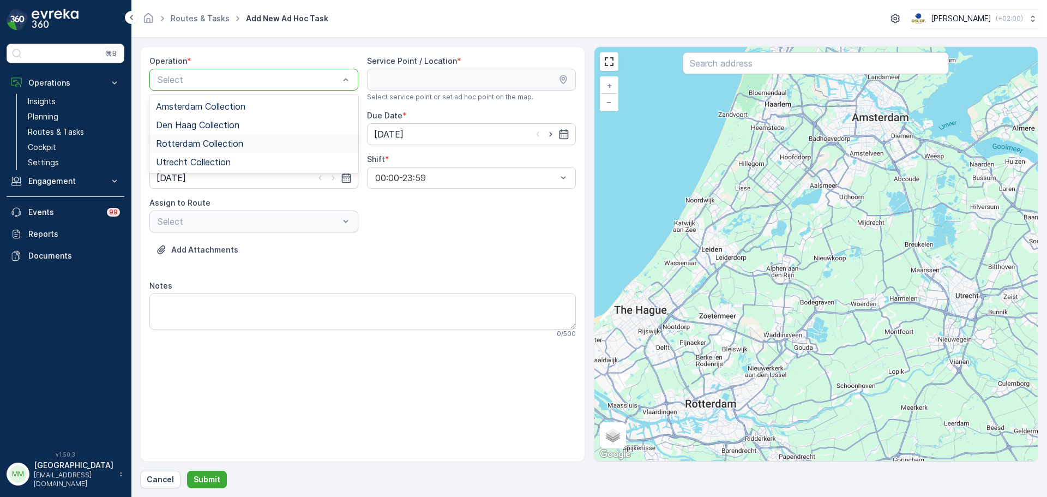
click at [225, 143] on span "Rotterdam Collection" at bounding box center [199, 143] width 87 height 10
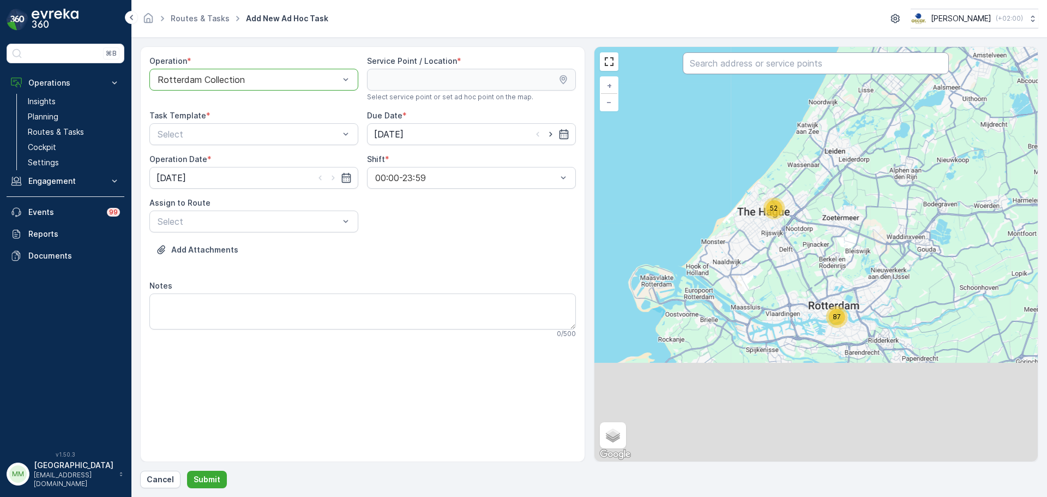
click at [767, 67] on input "text" at bounding box center [815, 63] width 266 height 22
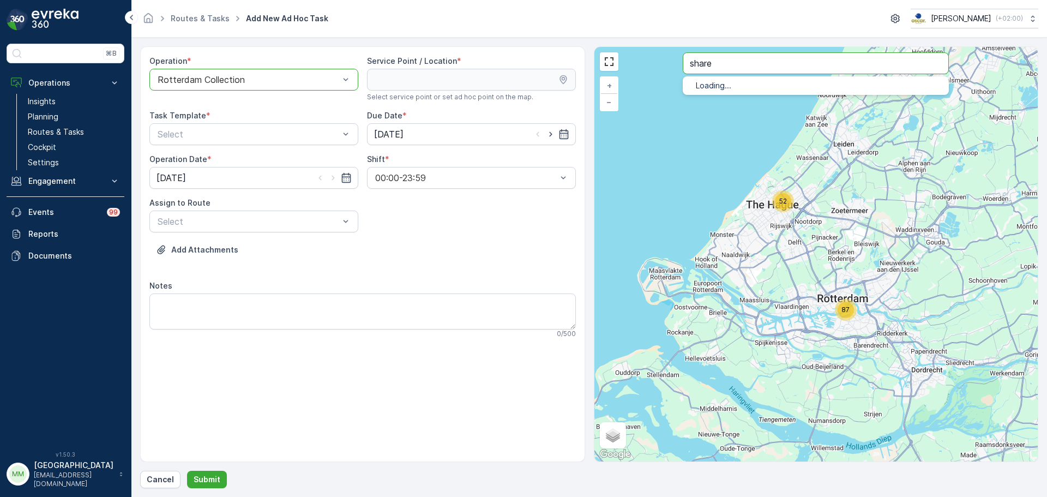
type input "share"
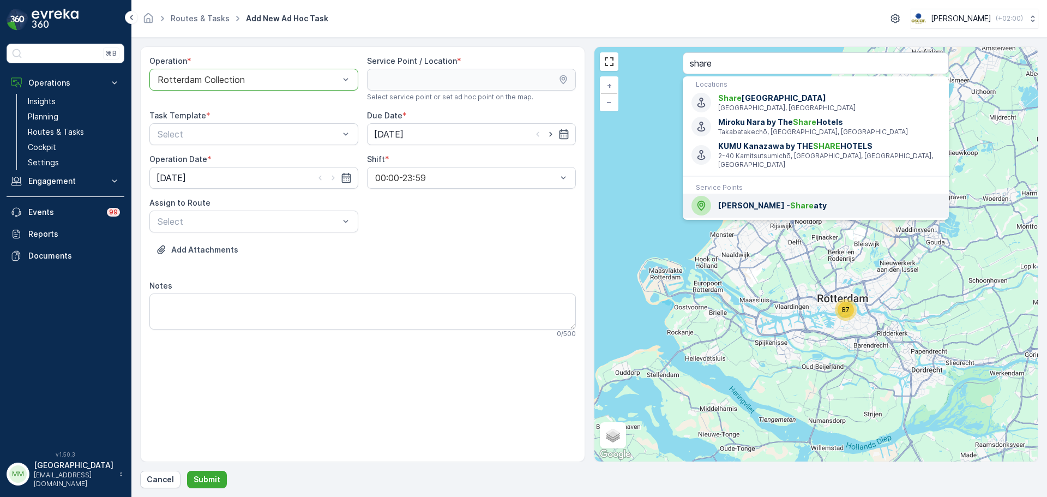
click at [790, 201] on span "Share" at bounding box center [801, 205] width 23 height 9
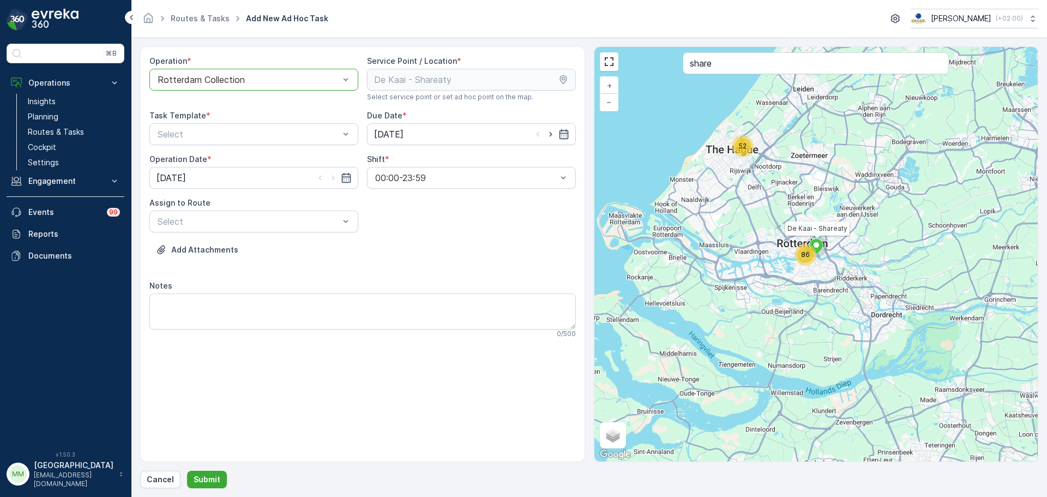
click at [193, 123] on div "Task Template * Select" at bounding box center [253, 127] width 209 height 35
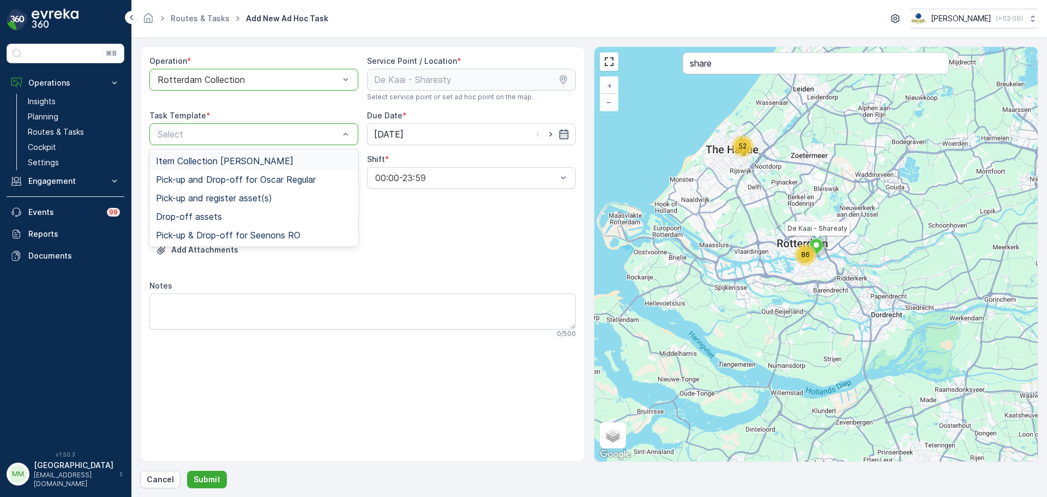
click at [207, 158] on span "Item Collection [PERSON_NAME]" at bounding box center [224, 161] width 137 height 10
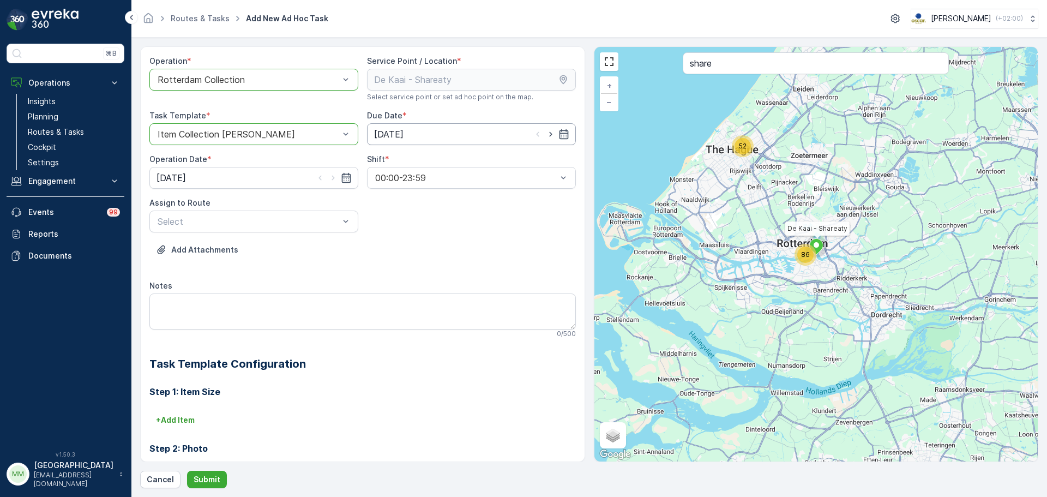
click at [422, 135] on input "[DATE]" at bounding box center [471, 134] width 209 height 22
click at [485, 250] on div "19" at bounding box center [481, 246] width 17 height 17
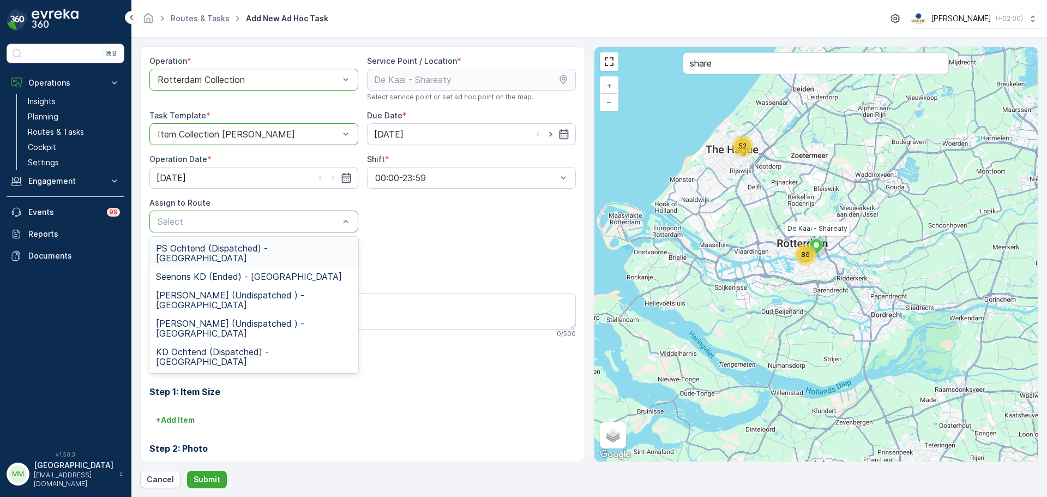
drag, startPoint x: 221, startPoint y: 226, endPoint x: 227, endPoint y: 227, distance: 6.6
click at [229, 290] on span "KD Middag (Undispatched ) - Rotterdam" at bounding box center [254, 300] width 196 height 20
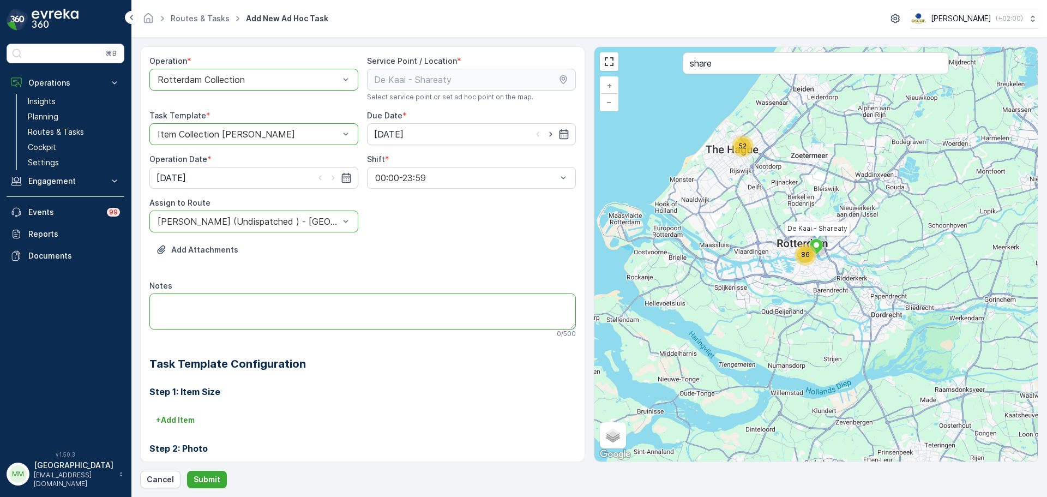
click at [230, 304] on textarea "Notes" at bounding box center [362, 311] width 426 height 36
click at [210, 316] on textarea "Notes" at bounding box center [362, 311] width 426 height 36
click at [166, 304] on textarea "regristaties" at bounding box center [362, 311] width 426 height 36
click at [239, 315] on textarea "registaties" at bounding box center [362, 311] width 426 height 36
click at [176, 305] on textarea "registaties" at bounding box center [362, 311] width 426 height 36
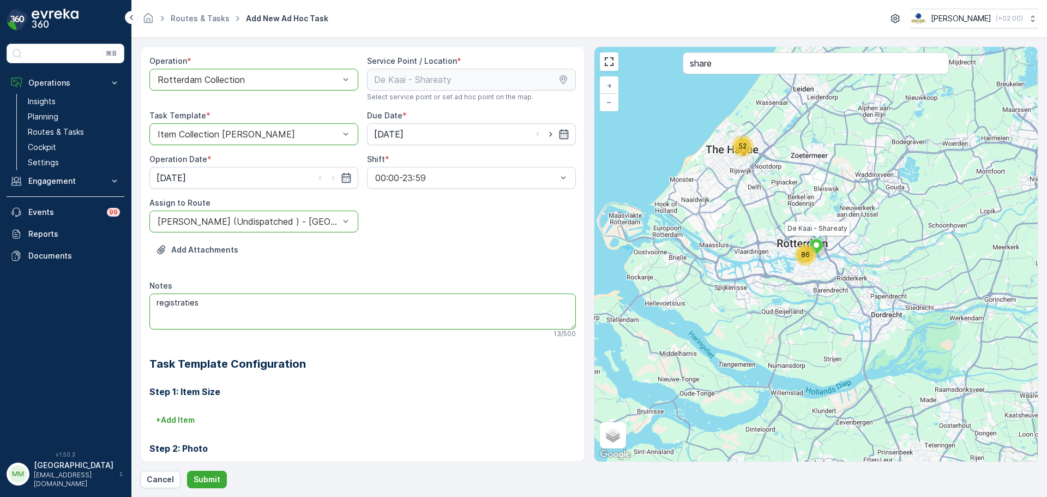
click at [221, 303] on textarea "registraties" at bounding box center [362, 311] width 426 height 36
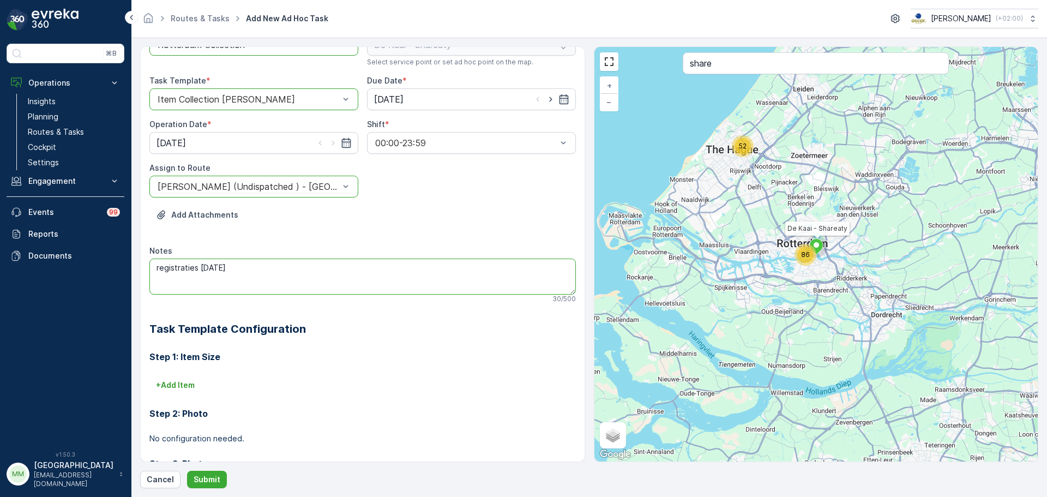
scroll to position [55, 0]
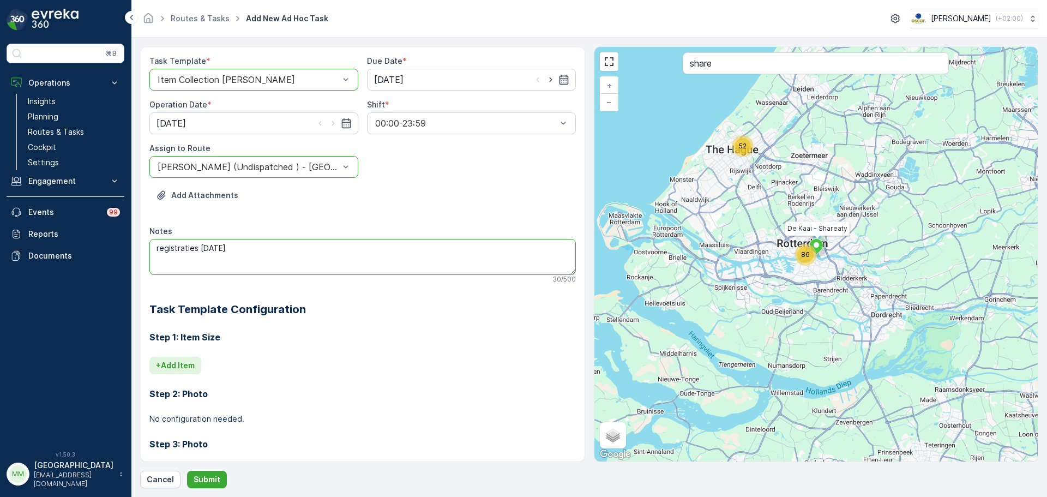
type textarea "registraties 18 september 2025"
click at [186, 363] on p "+ Add Item" at bounding box center [175, 365] width 39 height 11
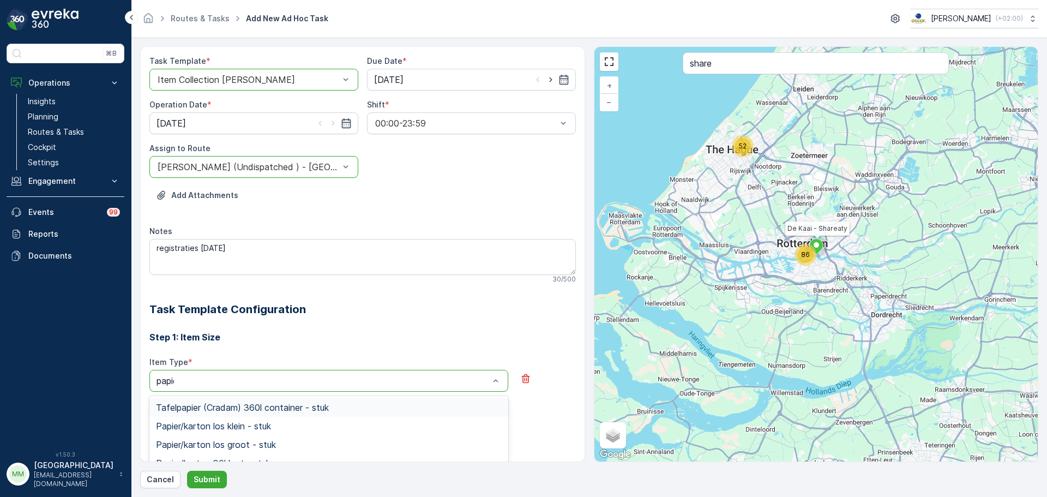
type input "papier"
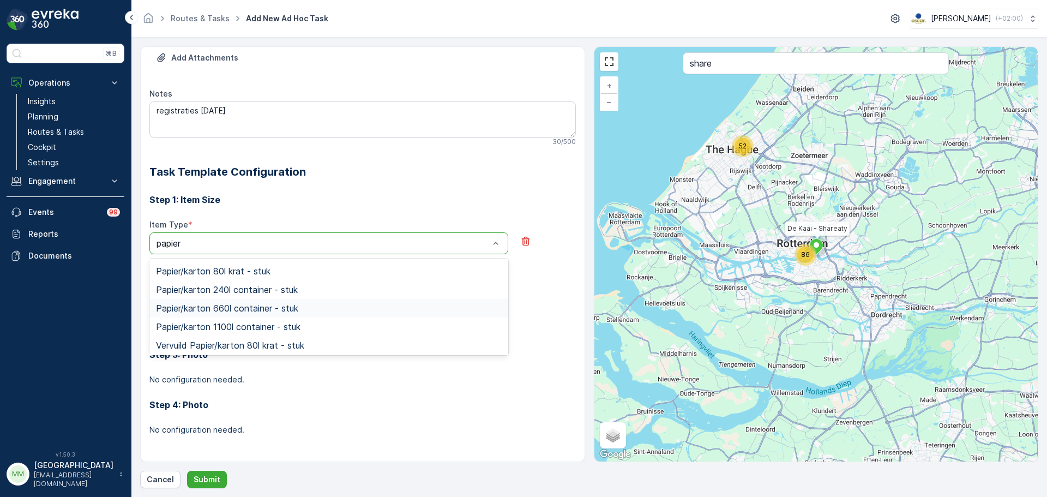
click at [285, 301] on div "Papier/karton 660l container - stuk" at bounding box center [328, 308] width 359 height 19
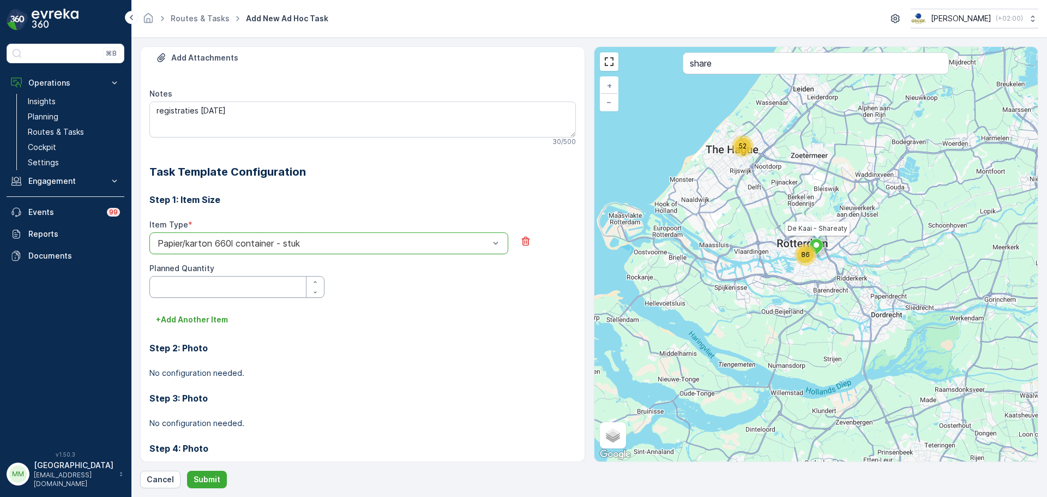
click at [210, 291] on Quantity "Planned Quantity" at bounding box center [236, 287] width 175 height 22
type Quantity "1"
click at [205, 316] on p "+ Add Another Item" at bounding box center [192, 319] width 72 height 11
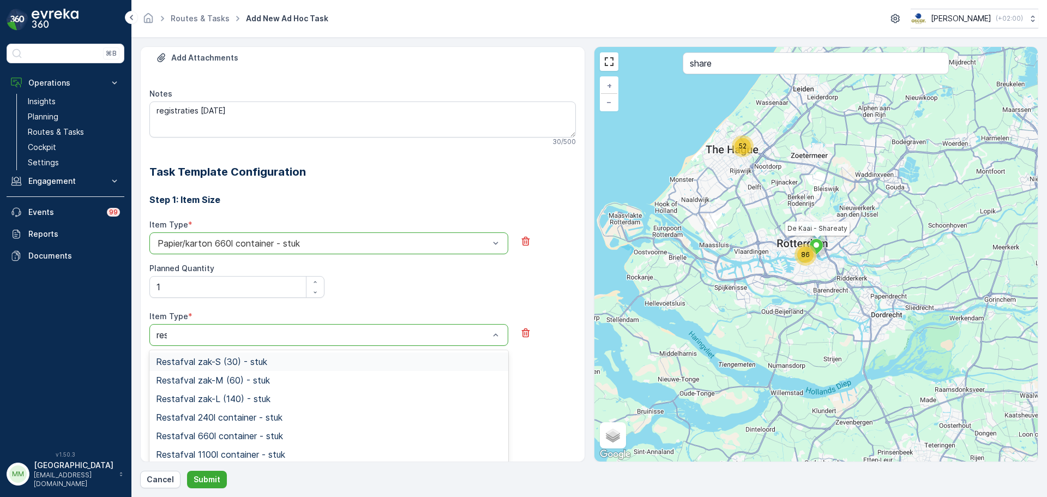
type input "rest"
click at [246, 414] on span "Restafval 240l container - stuk" at bounding box center [219, 417] width 126 height 10
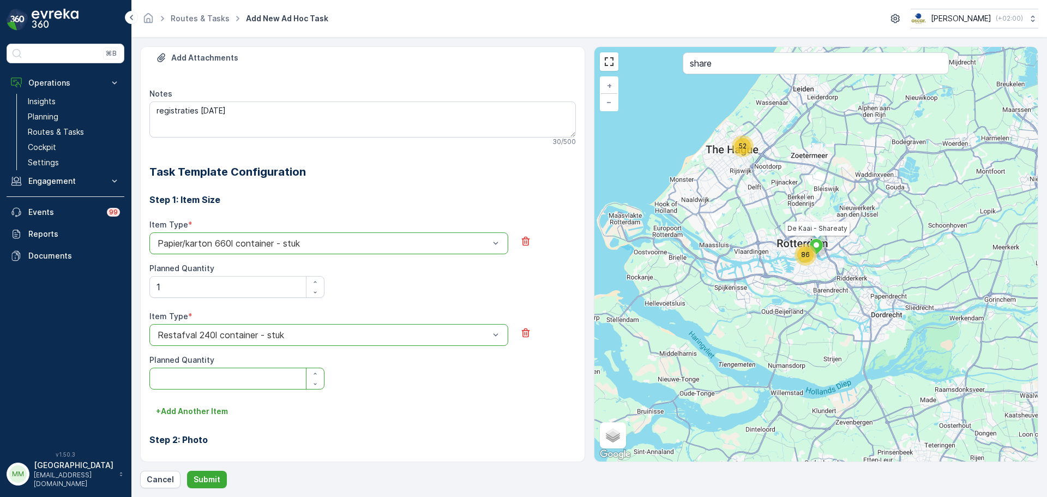
click at [221, 382] on Quantity "Planned Quantity" at bounding box center [236, 378] width 175 height 22
type Quantity "1"
click at [206, 419] on button "+ Add Another Item" at bounding box center [191, 410] width 85 height 17
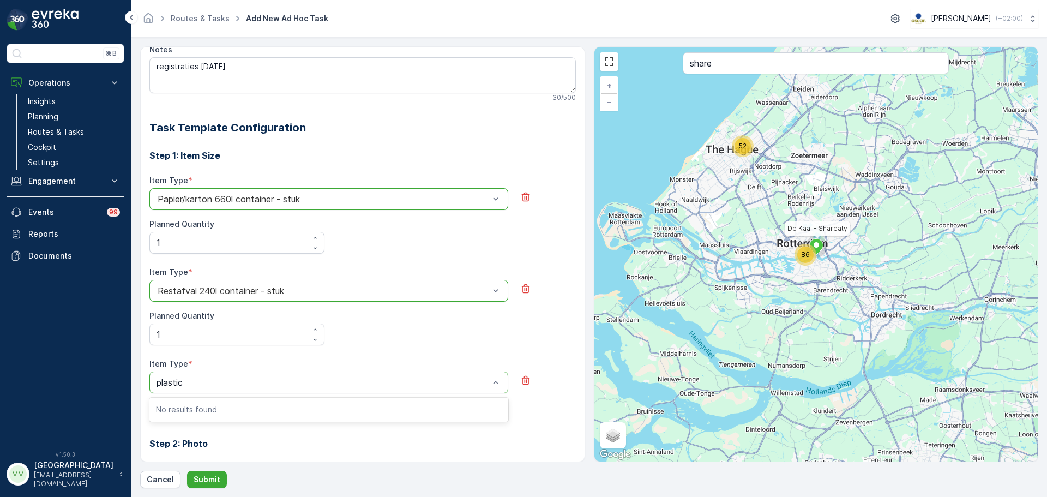
scroll to position [301, 0]
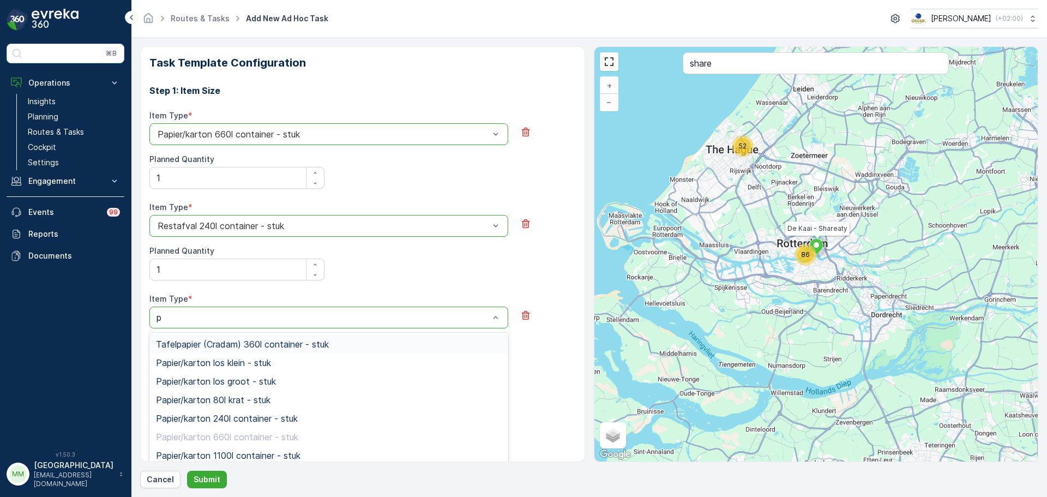
type input "pd"
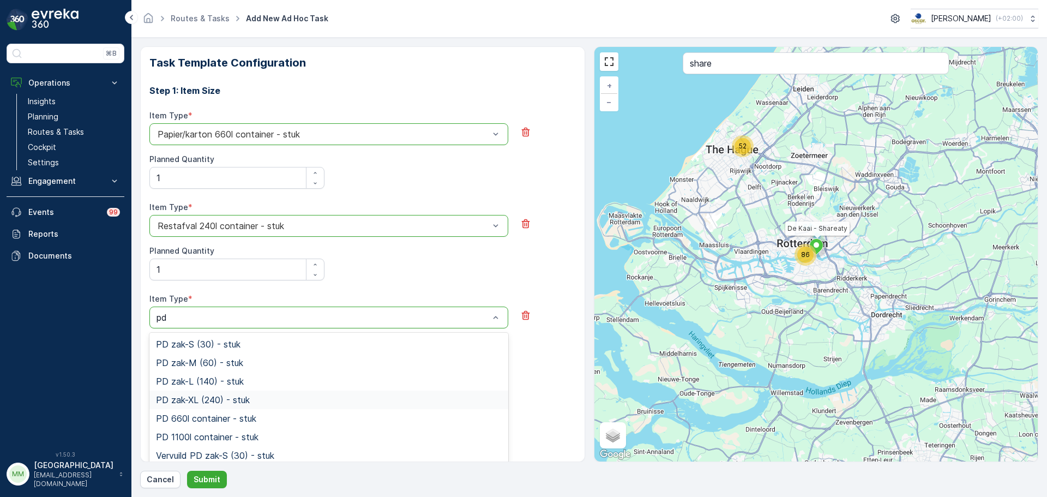
click at [254, 396] on div "PD zak-XL (240) - stuk" at bounding box center [329, 400] width 346 height 10
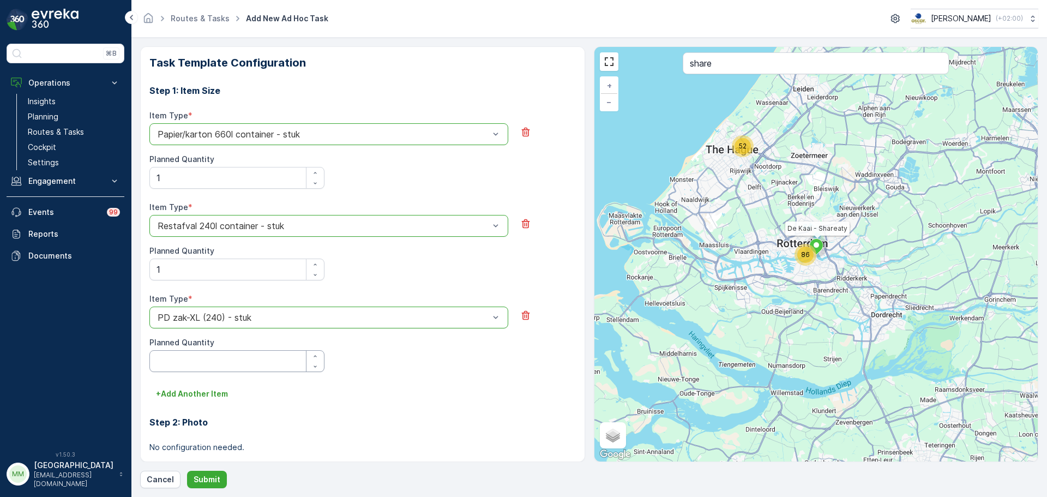
click at [214, 363] on Quantity "Planned Quantity" at bounding box center [236, 361] width 175 height 22
type Quantity "1"
click at [208, 388] on p "+ Add Another Item" at bounding box center [192, 393] width 72 height 11
type input "swill"
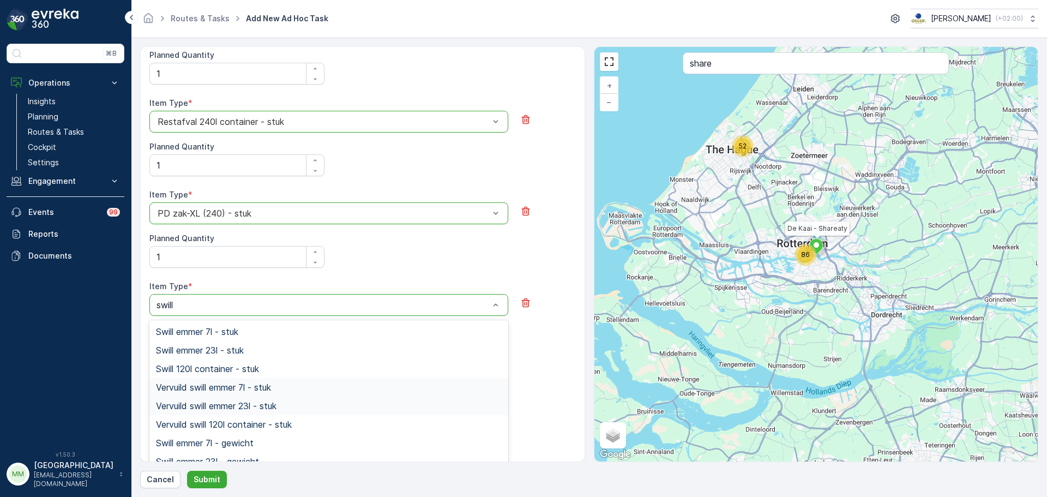
scroll to position [410, 0]
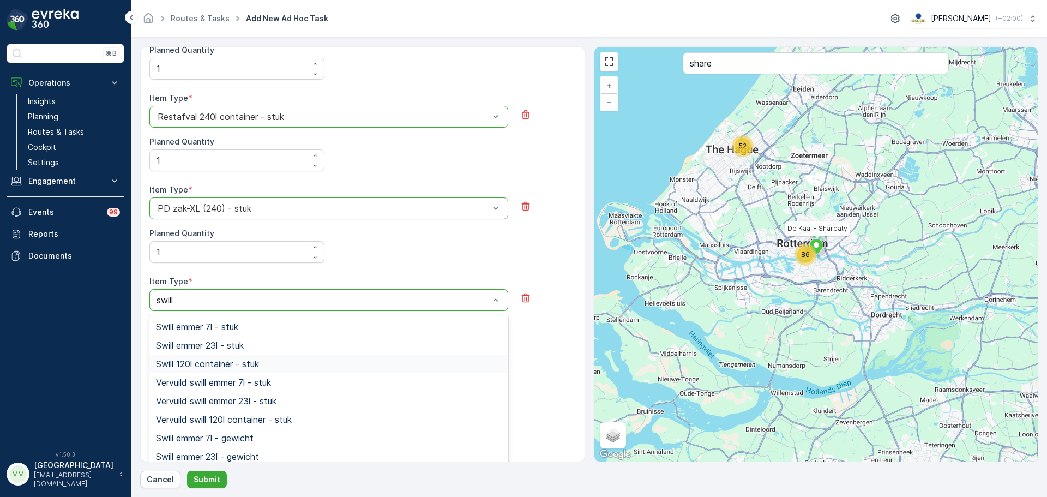
click at [241, 366] on span "Swill 120l container - stuk" at bounding box center [207, 364] width 103 height 10
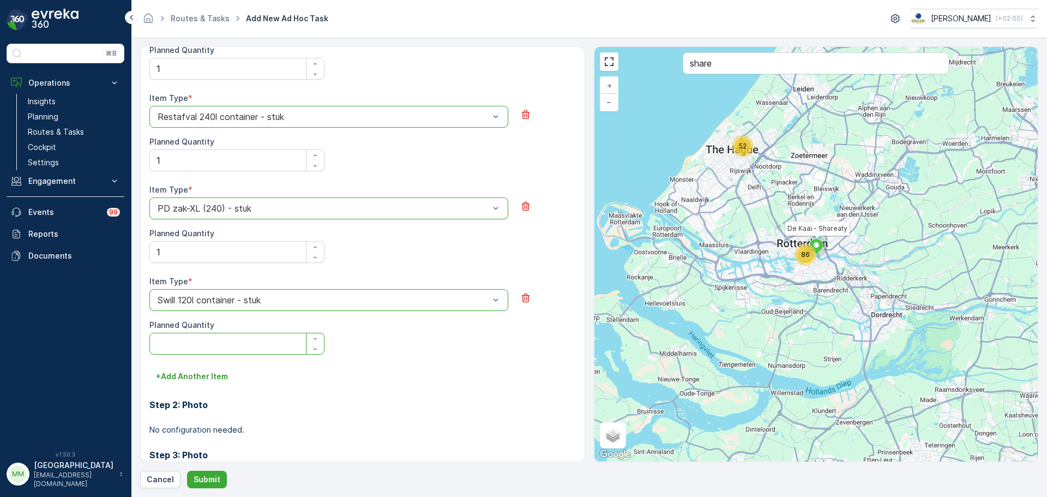
click at [234, 349] on Quantity "Planned Quantity" at bounding box center [236, 343] width 175 height 22
type Quantity "1"
click at [199, 475] on p "Submit" at bounding box center [207, 479] width 27 height 11
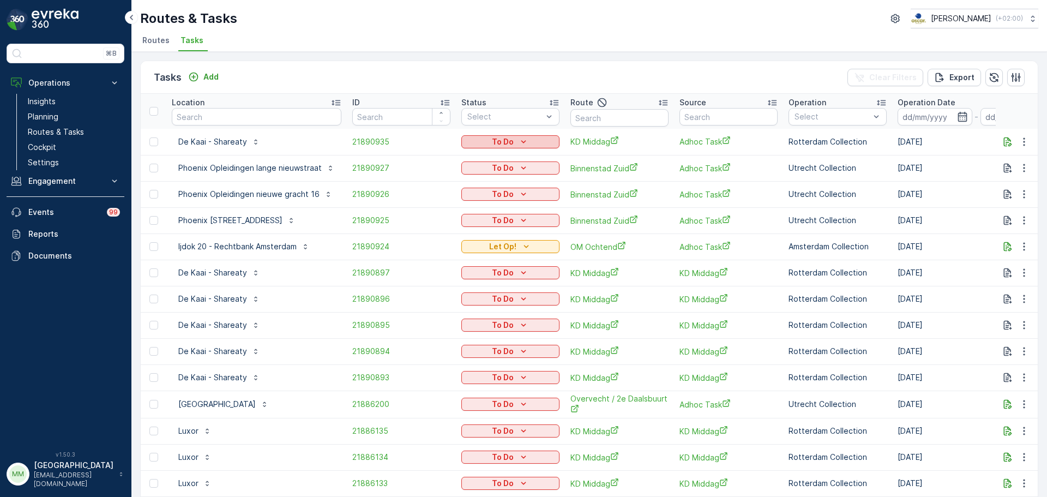
click at [528, 137] on div "To Do" at bounding box center [509, 141] width 89 height 11
click at [486, 188] on div "Done" at bounding box center [494, 188] width 69 height 15
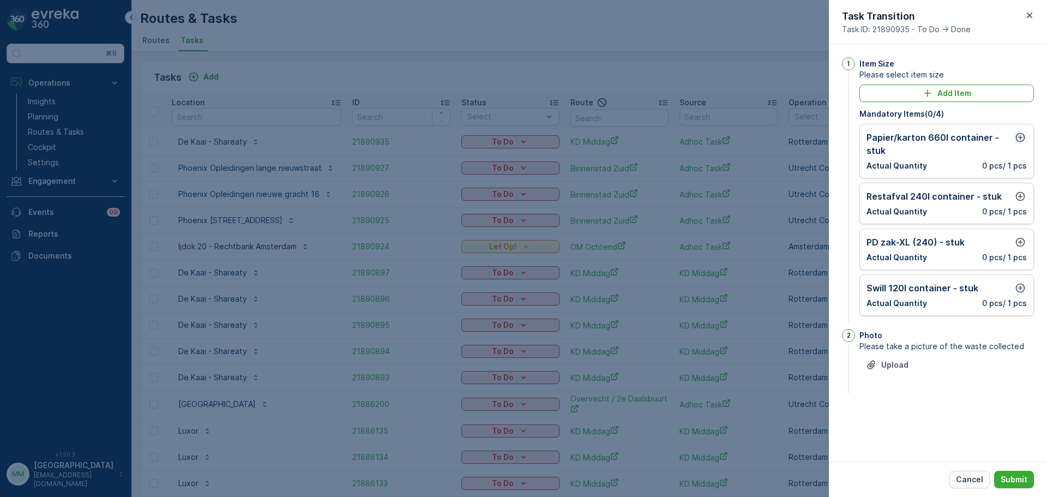
click at [1023, 134] on icon "button" at bounding box center [1019, 137] width 11 height 11
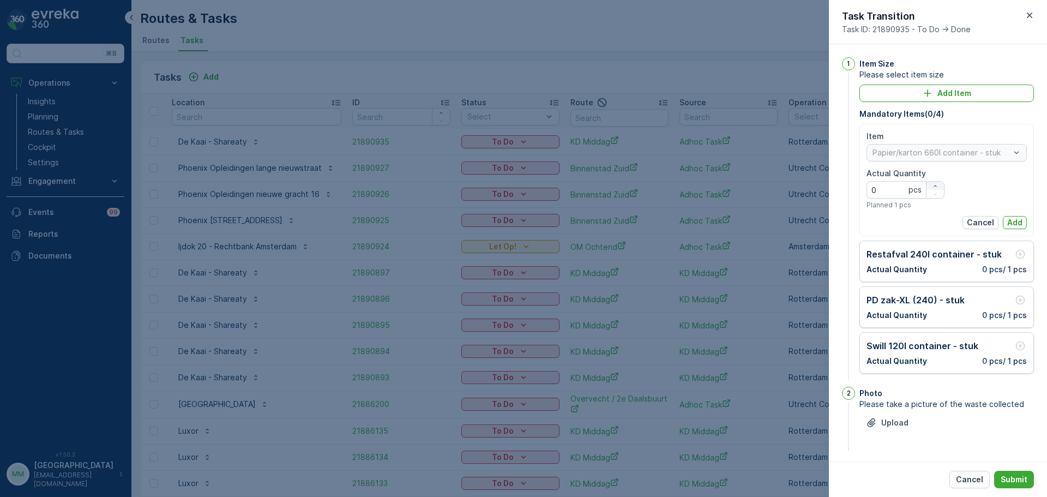
click at [934, 185] on icon "button" at bounding box center [935, 186] width 7 height 7
type Quantity "1"
click at [1008, 221] on p "Add" at bounding box center [1014, 222] width 15 height 11
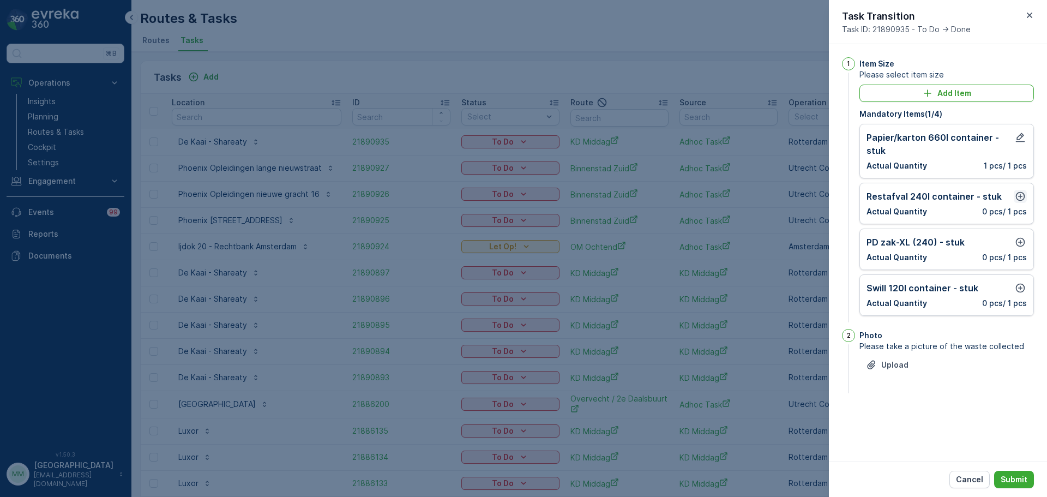
click at [1022, 197] on icon "button" at bounding box center [1019, 196] width 11 height 11
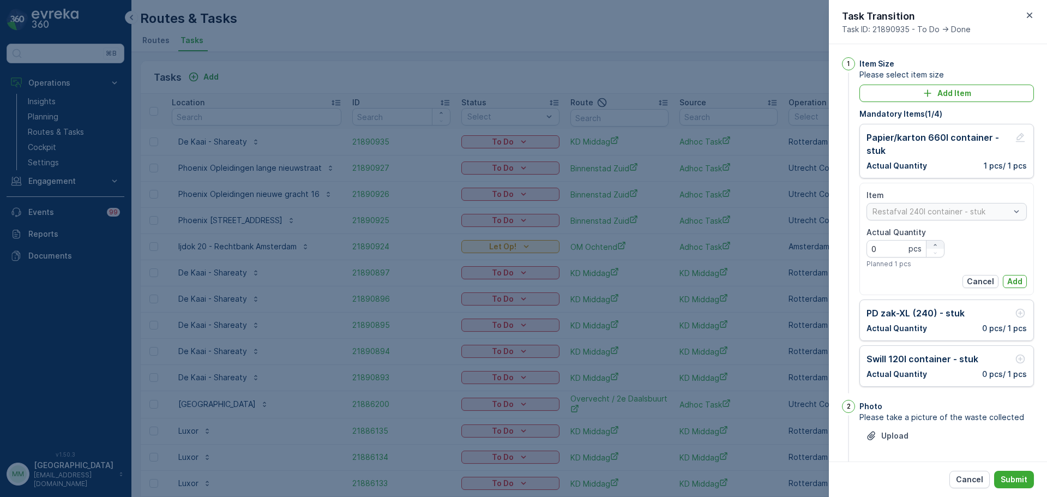
click at [937, 241] on div "button" at bounding box center [934, 244] width 17 height 7
type Quantity "1"
click at [1017, 277] on p "Add" at bounding box center [1014, 281] width 15 height 11
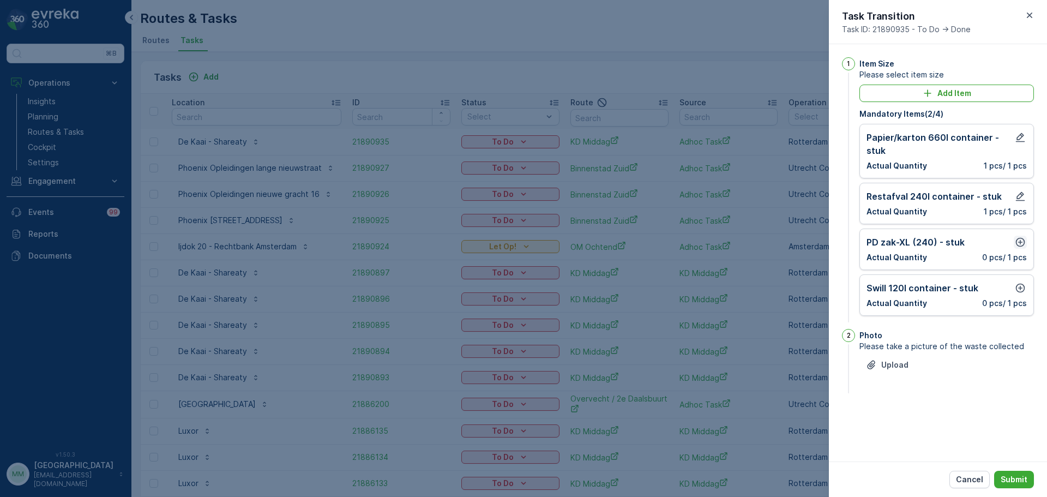
click at [1024, 238] on icon "button" at bounding box center [1019, 242] width 11 height 11
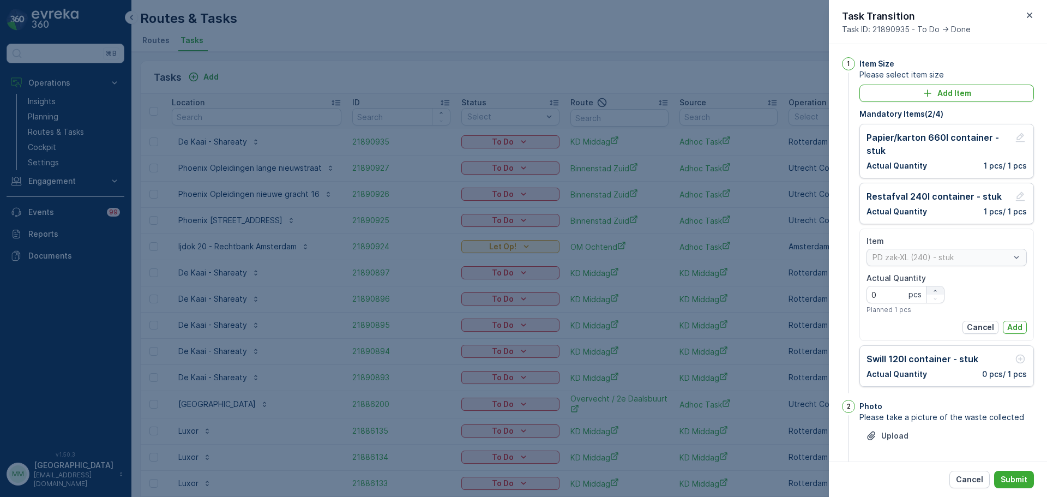
click at [934, 286] on div "Actual Quantity 0 pcs Planned 1 pcs" at bounding box center [905, 293] width 78 height 41
click at [934, 288] on icon "button" at bounding box center [935, 290] width 7 height 7
type Quantity "1"
click at [1014, 323] on p "Add" at bounding box center [1014, 327] width 15 height 11
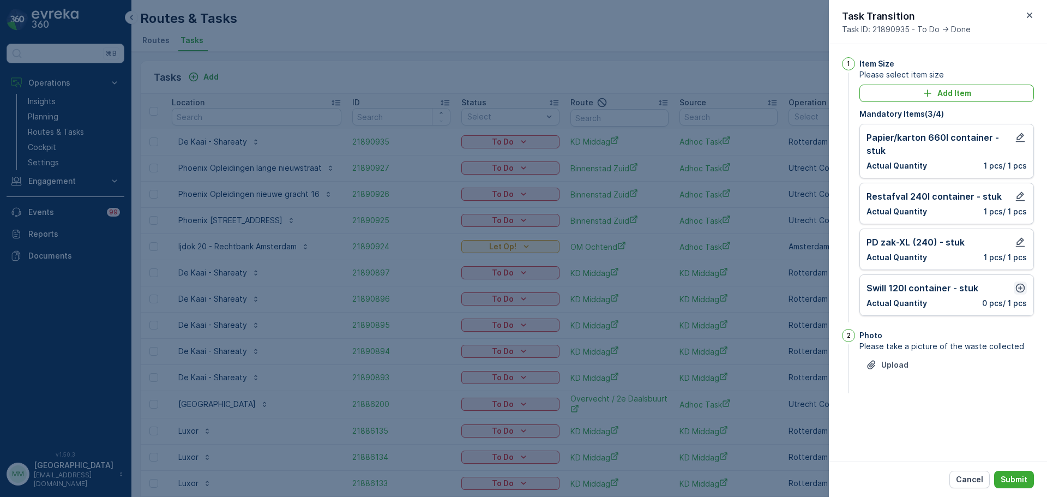
click at [1024, 286] on icon "button" at bounding box center [1019, 287] width 9 height 9
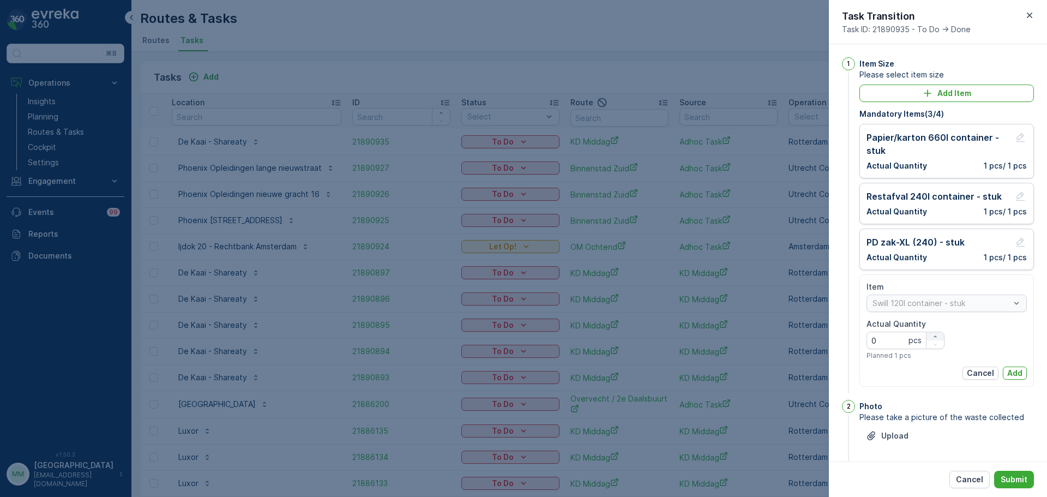
click at [929, 335] on div "button" at bounding box center [934, 336] width 17 height 7
type Quantity "4"
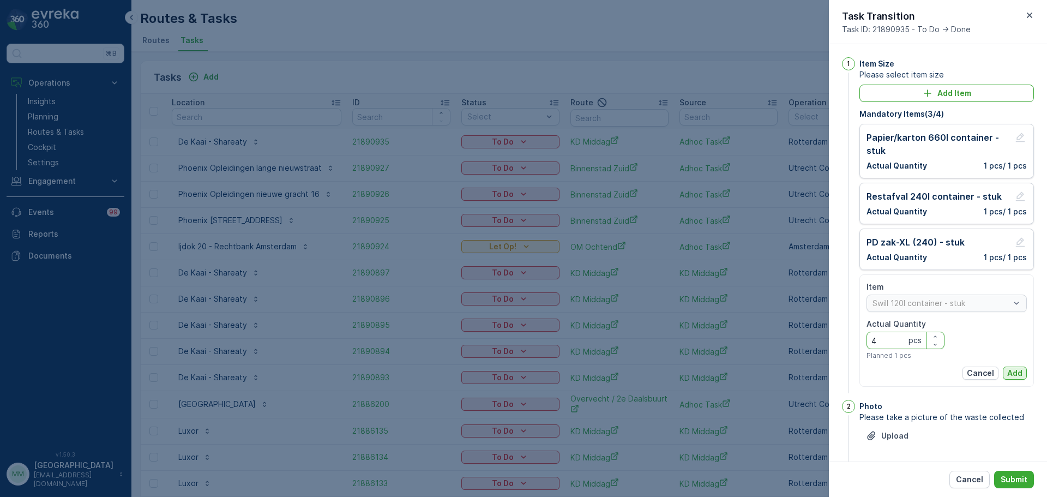
click at [1007, 368] on p "Add" at bounding box center [1014, 372] width 15 height 11
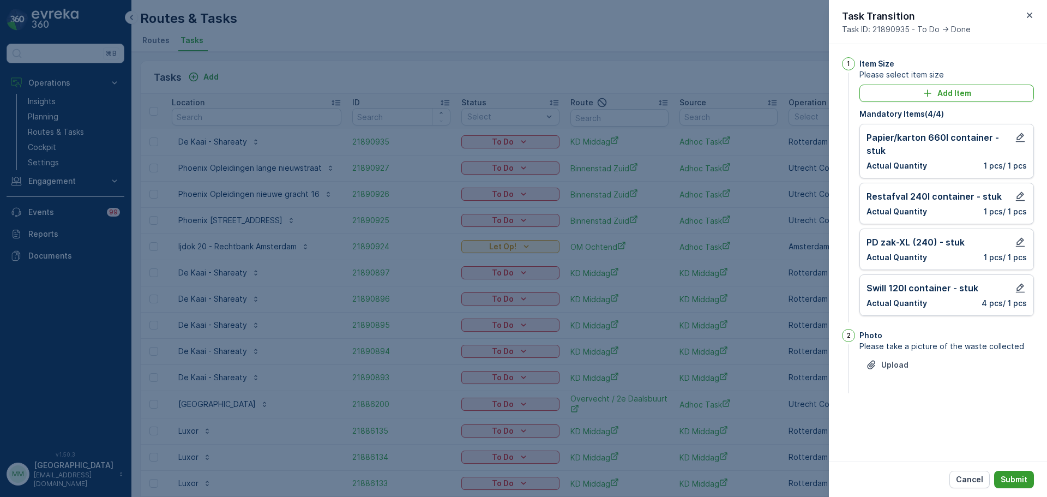
click at [1015, 475] on p "Submit" at bounding box center [1013, 479] width 27 height 11
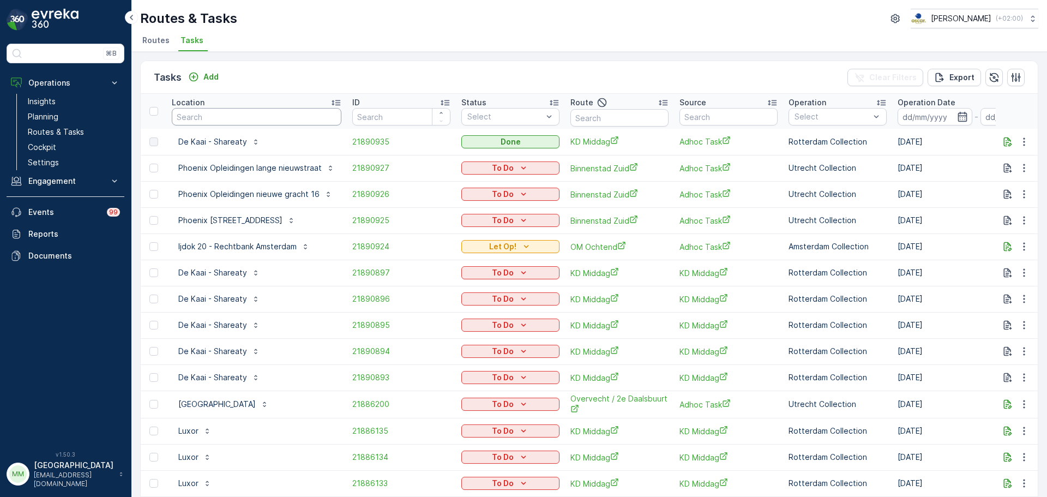
click at [268, 109] on input "text" at bounding box center [257, 116] width 170 height 17
type input "zii"
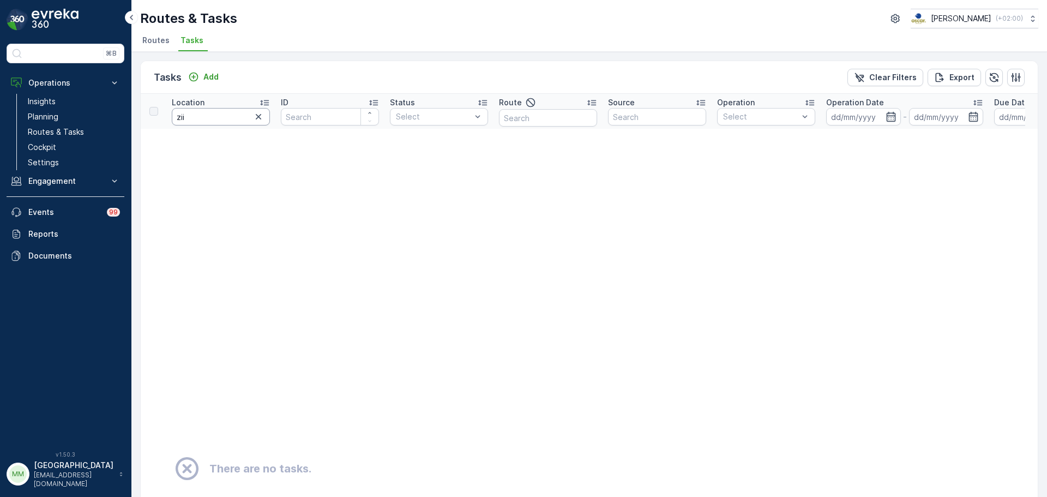
click at [225, 117] on input "zii" at bounding box center [221, 116] width 98 height 17
type input "zinn"
drag, startPoint x: 237, startPoint y: 116, endPoint x: 147, endPoint y: 117, distance: 90.5
click at [147, 117] on tr "Location zinn ID Status Select Route Source Operation Select Operation Date - D…" at bounding box center [957, 111] width 1632 height 35
type input "theater"
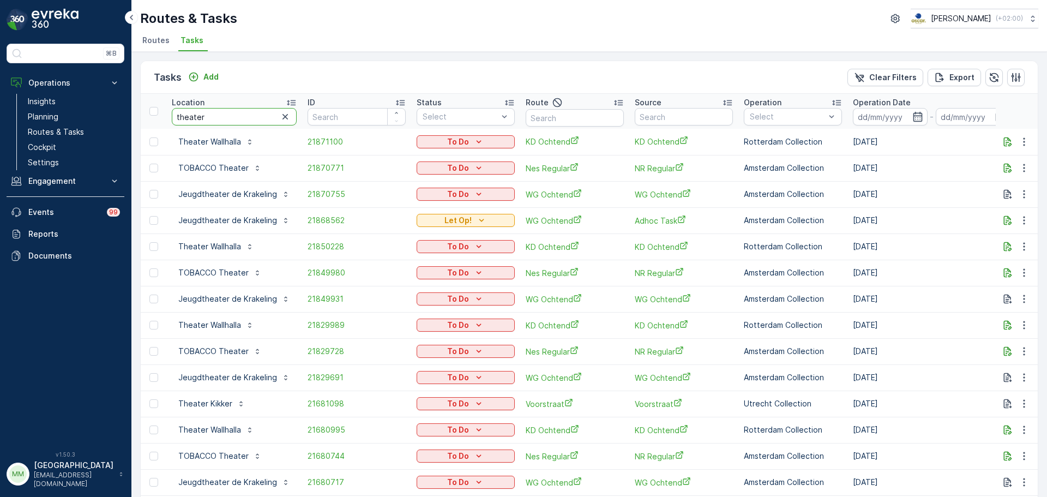
click at [229, 116] on input "theater" at bounding box center [234, 116] width 125 height 17
type input "theater"
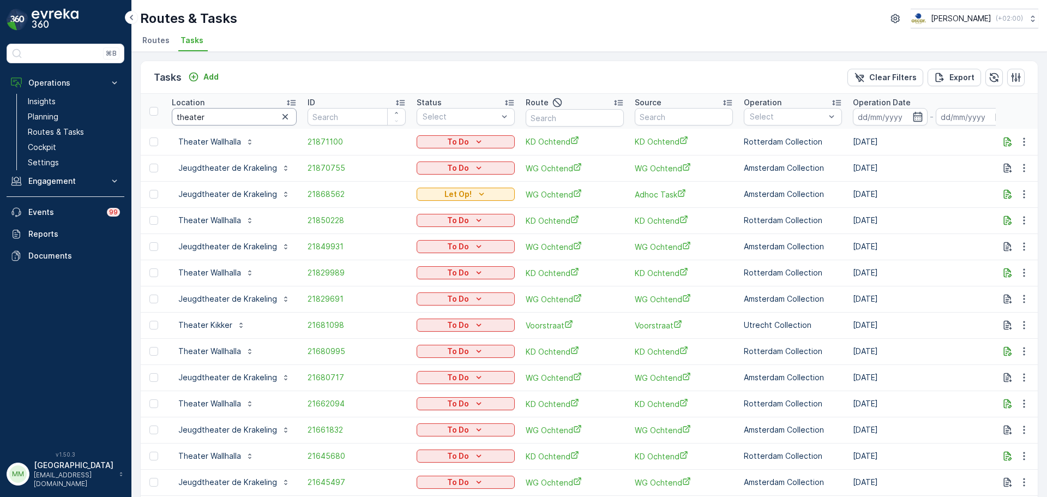
click at [222, 116] on input "theater" at bounding box center [234, 116] width 125 height 17
type input "theater zin"
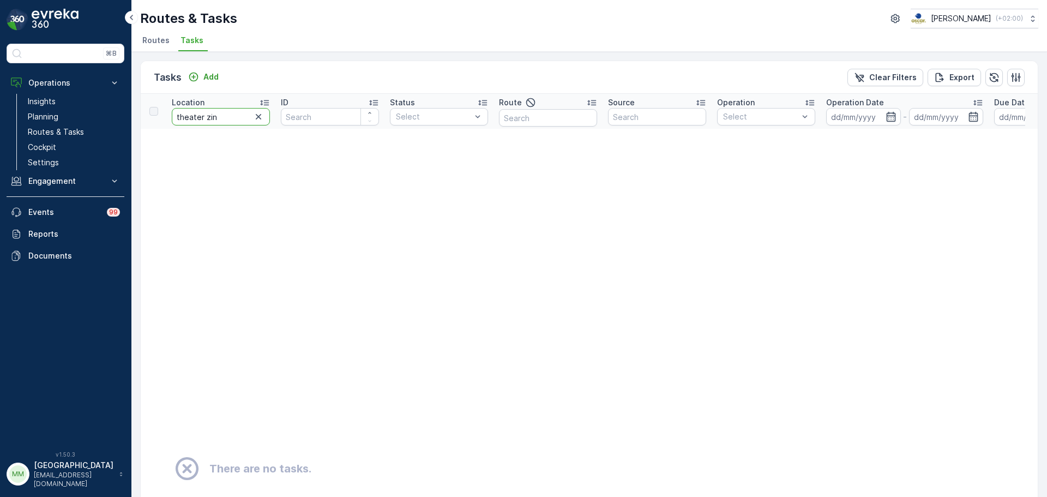
drag, startPoint x: 232, startPoint y: 117, endPoint x: 216, endPoint y: 120, distance: 16.8
click at [216, 120] on input "theater zin" at bounding box center [221, 116] width 98 height 17
click at [228, 116] on input "theater zin" at bounding box center [221, 116] width 98 height 17
click at [63, 135] on p "Routes & Tasks" at bounding box center [56, 131] width 56 height 11
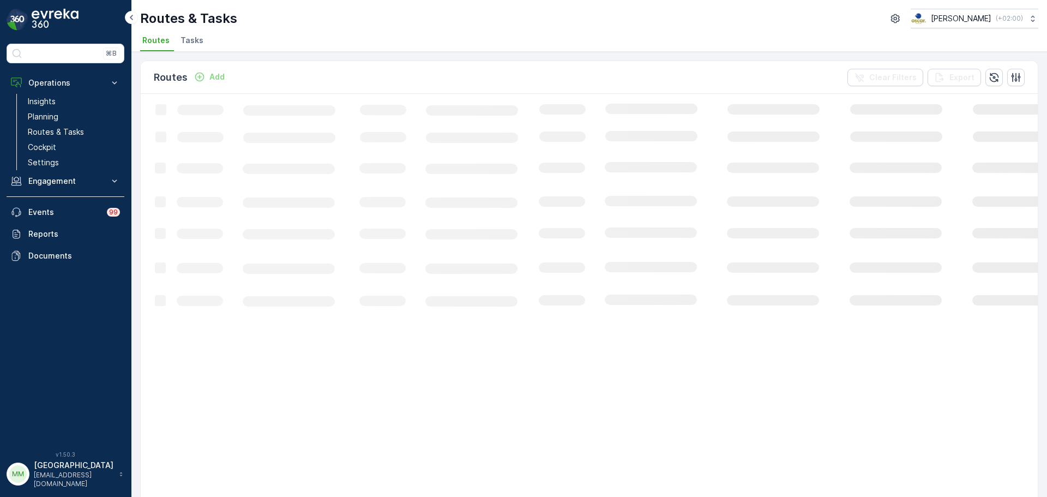
click at [185, 43] on span "Tasks" at bounding box center [191, 40] width 23 height 11
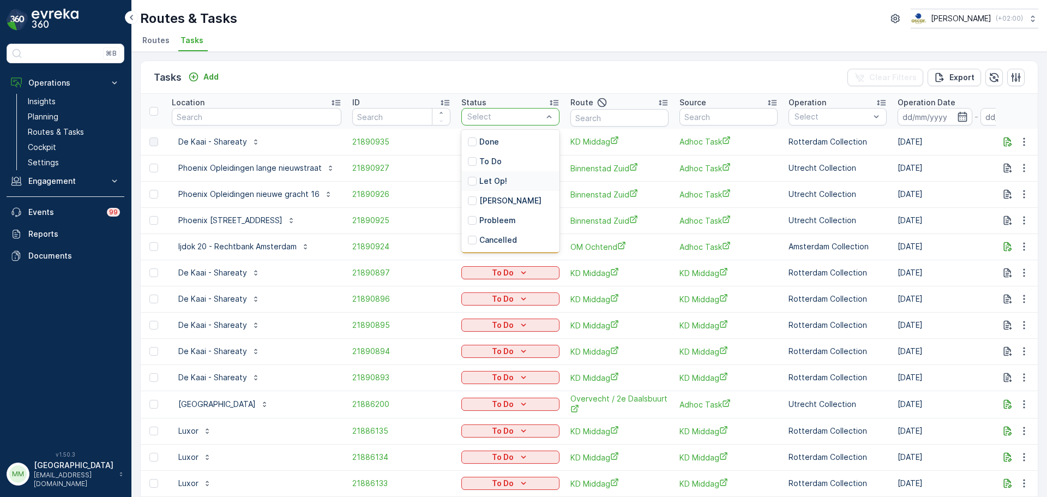
click at [505, 185] on div "Let Op!" at bounding box center [510, 181] width 98 height 20
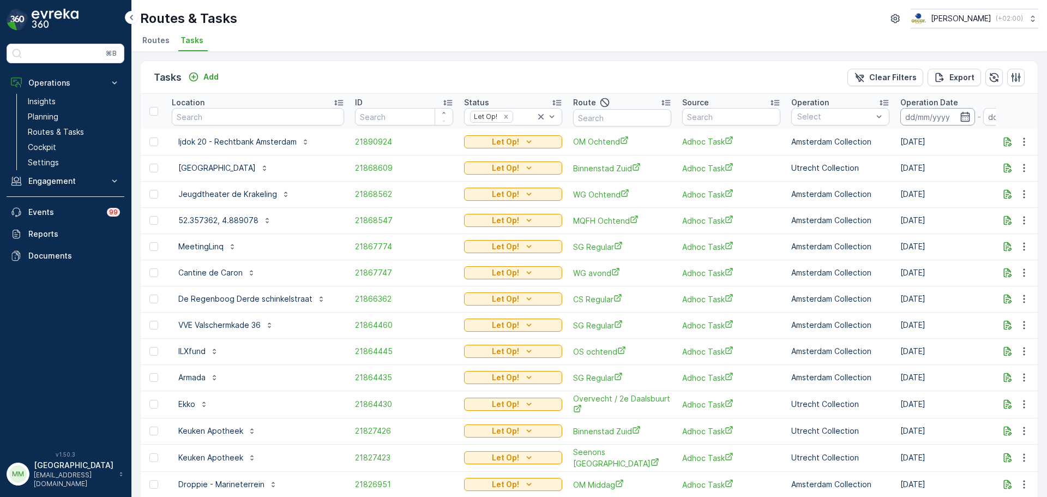
click at [906, 117] on input at bounding box center [937, 116] width 75 height 17
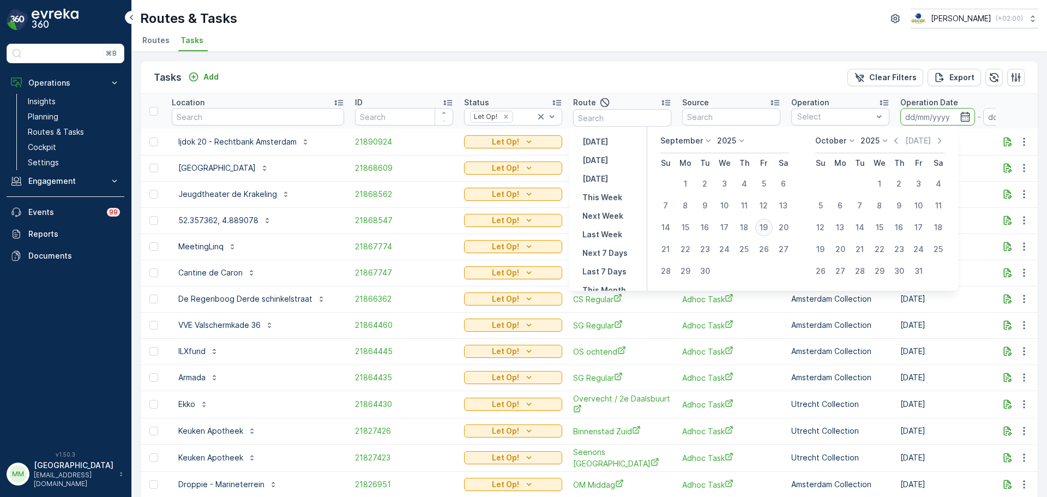
click at [764, 227] on div "19" at bounding box center [763, 227] width 17 height 17
type input "[DATE]"
click at [764, 227] on div "19" at bounding box center [763, 227] width 17 height 17
type input "[DATE]"
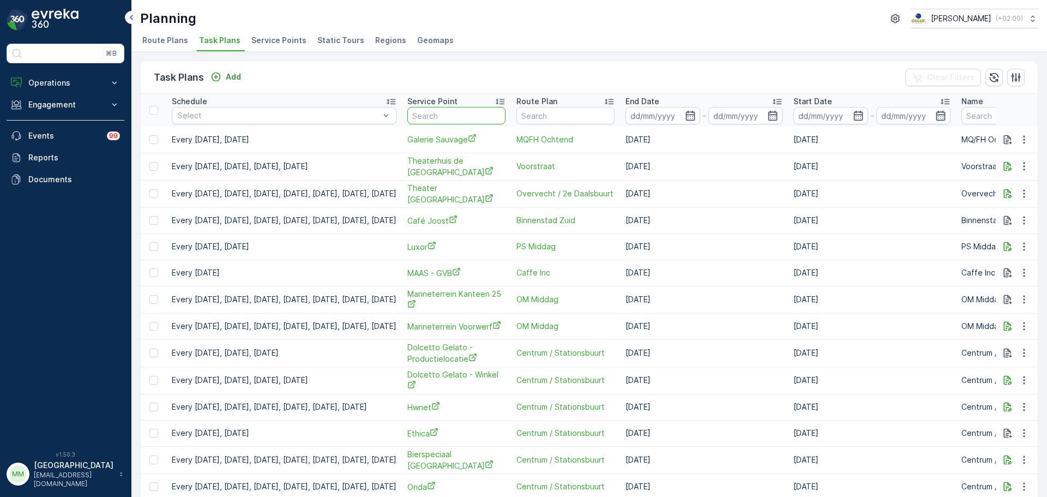
click at [472, 118] on input "text" at bounding box center [456, 115] width 98 height 17
type input "pg"
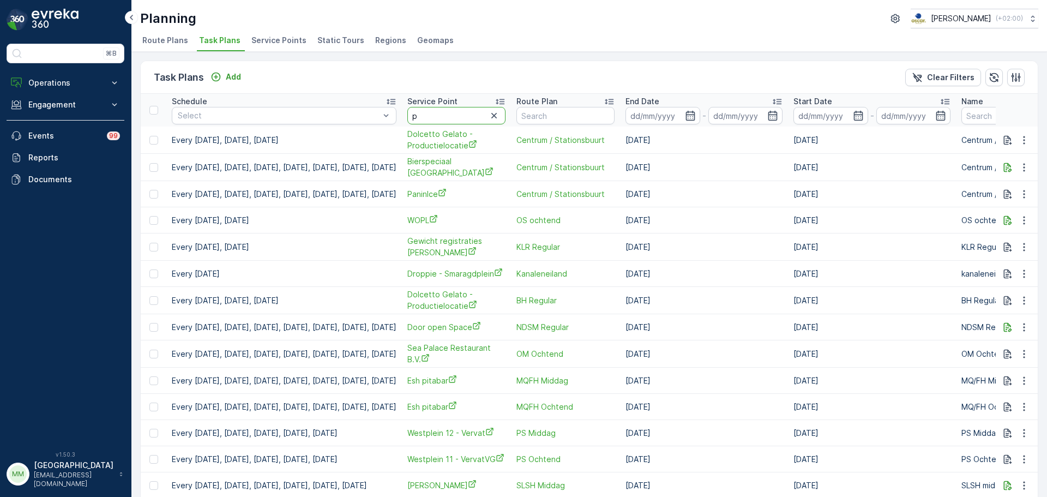
click at [487, 119] on input "p" at bounding box center [456, 115] width 98 height 17
type input "phoenix"
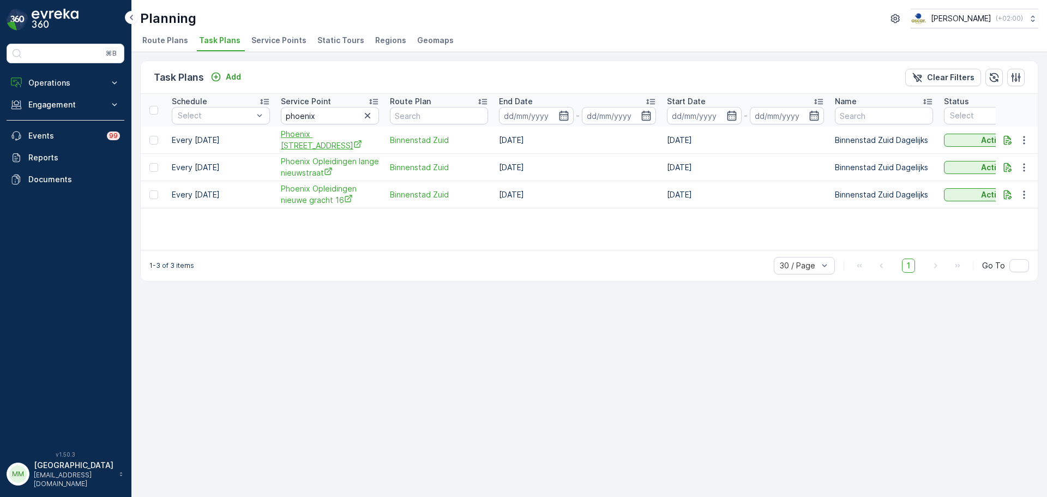
click at [341, 145] on span "Phoenix [STREET_ADDRESS]" at bounding box center [330, 140] width 98 height 22
click at [332, 161] on span "Phoenix Opleidingen lange nieuwstraat" at bounding box center [330, 167] width 98 height 22
click at [294, 198] on span "Phoenix Opleidingen nieuwe gracht 16" at bounding box center [330, 194] width 98 height 22
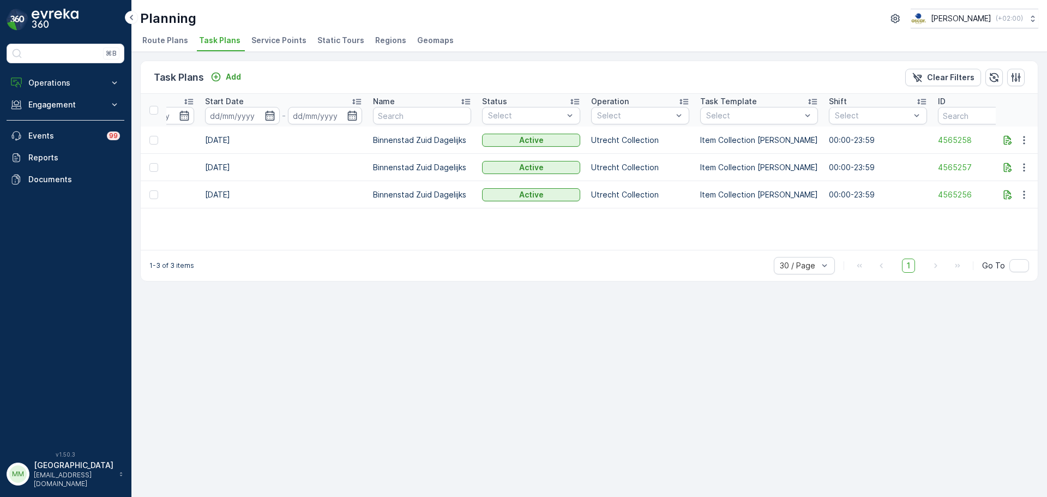
scroll to position [0, 499]
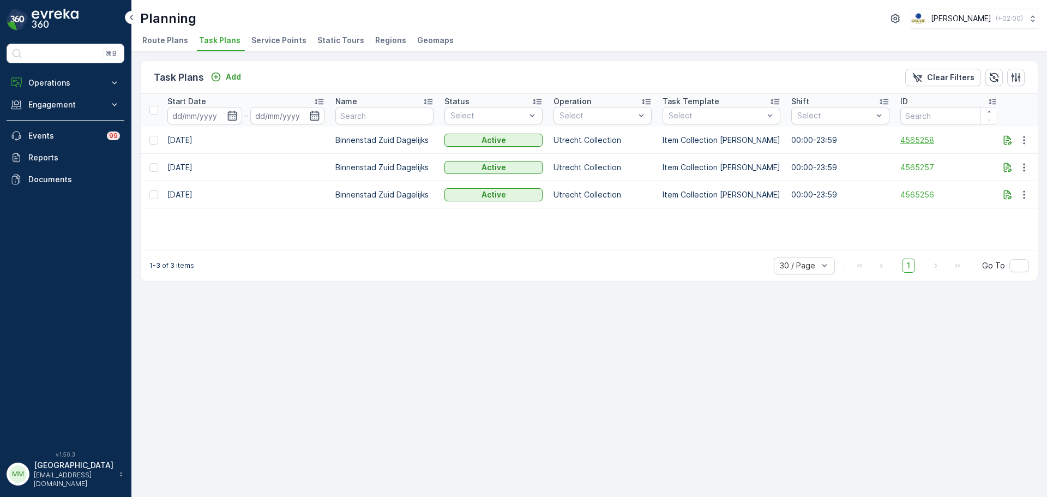
click at [910, 141] on span "4565258" at bounding box center [949, 140] width 98 height 11
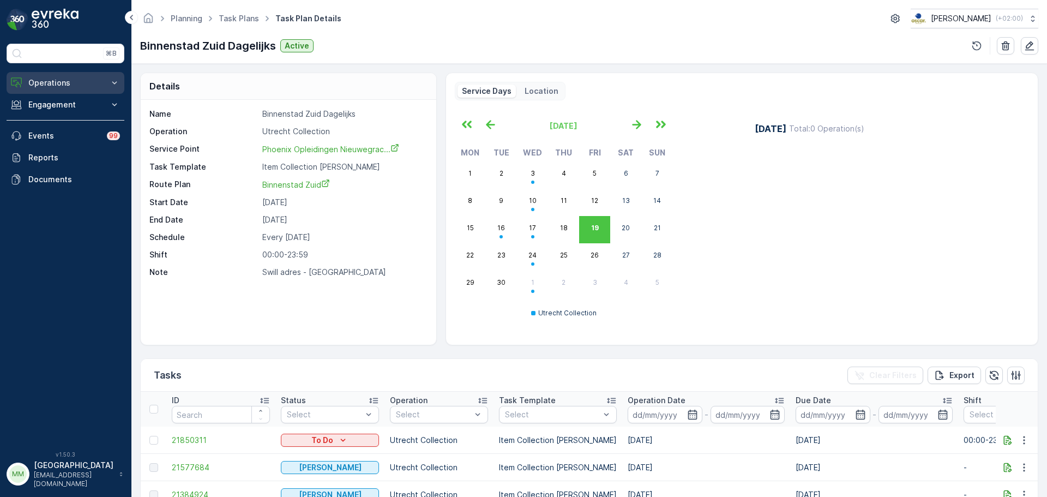
click at [68, 83] on p "Operations" at bounding box center [65, 82] width 74 height 11
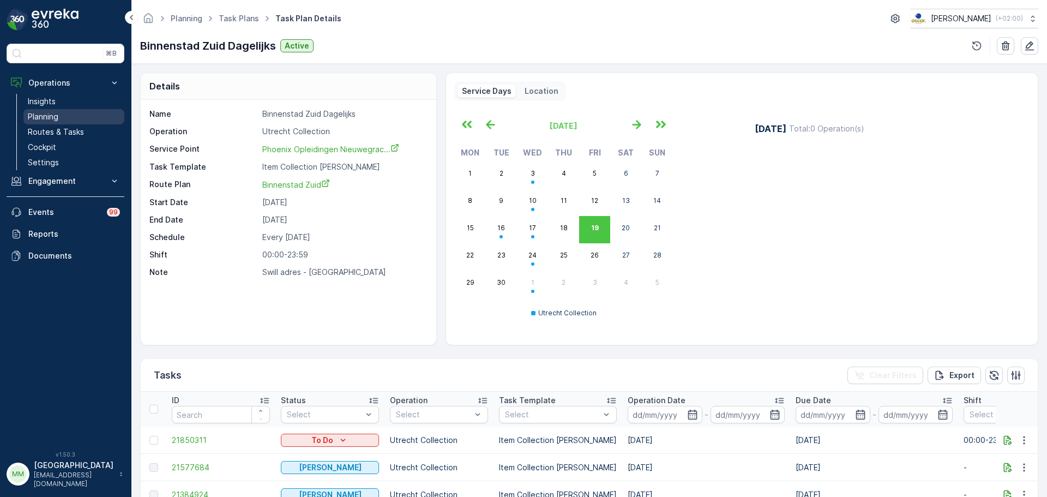
click at [59, 121] on link "Planning" at bounding box center [73, 116] width 101 height 15
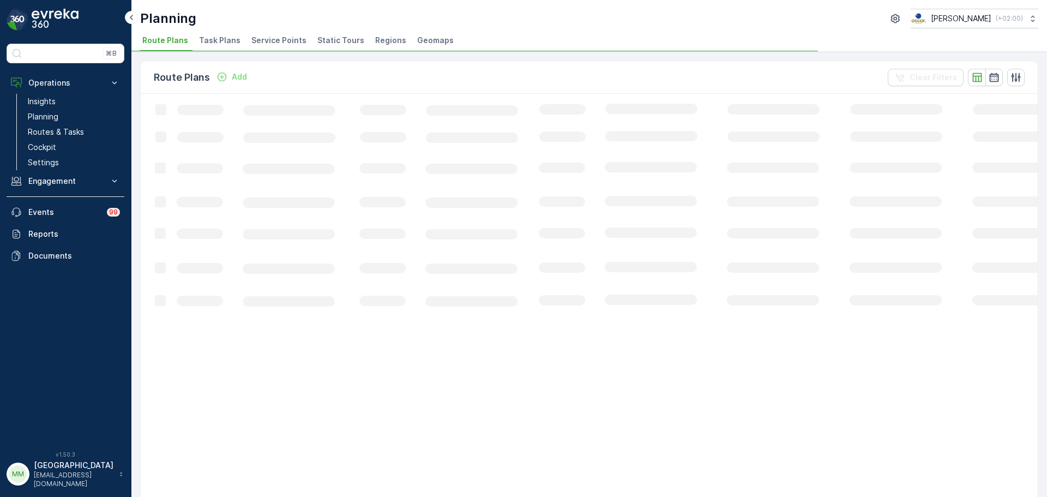
click at [213, 32] on div "Planning [PERSON_NAME] ( +02:00 ) Route Plans Task Plans Service Points Static …" at bounding box center [588, 26] width 915 height 52
click at [212, 40] on span "Task Plans" at bounding box center [219, 40] width 41 height 11
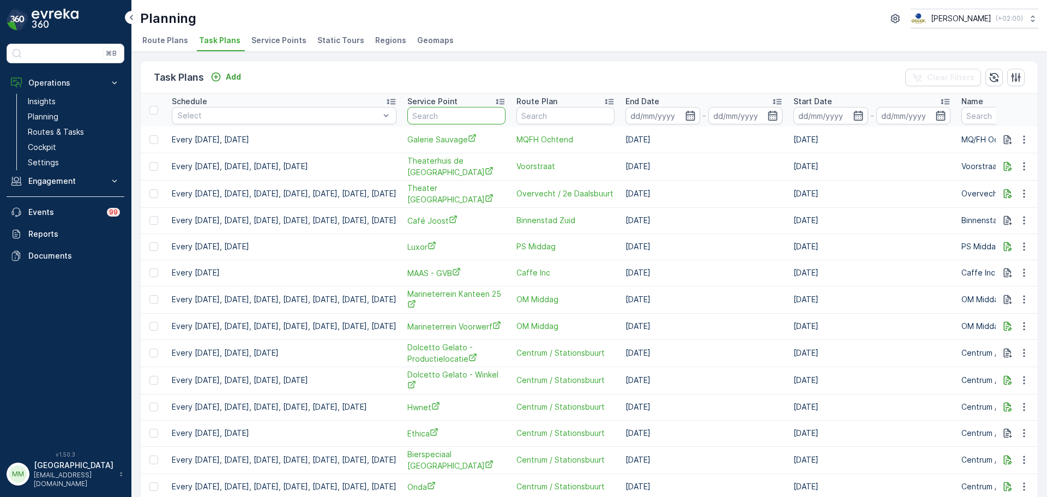
click at [463, 116] on input "text" at bounding box center [456, 115] width 98 height 17
type input "phoenix"
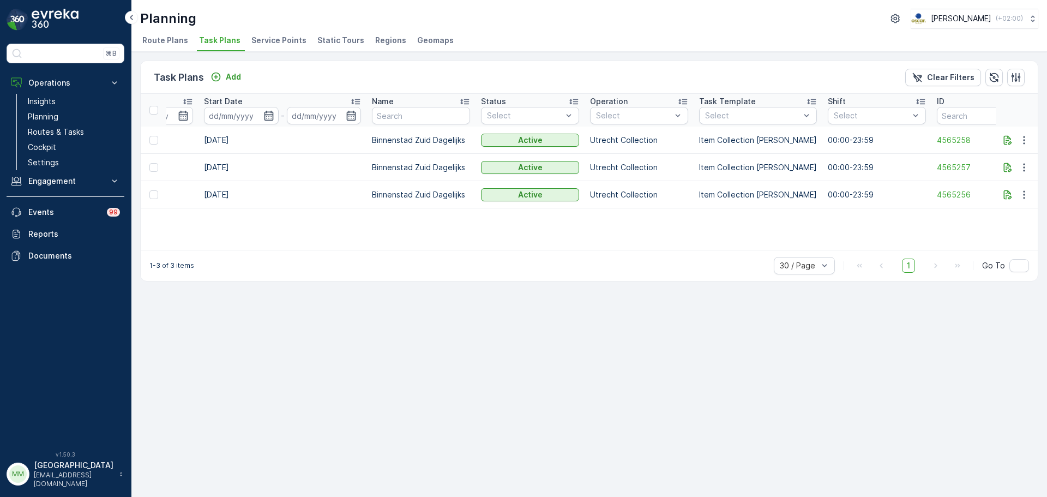
scroll to position [0, 499]
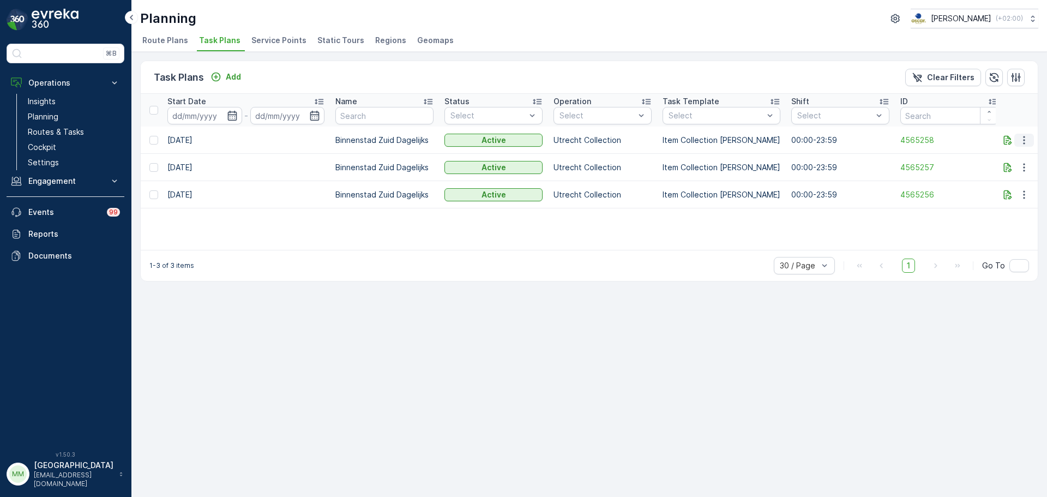
click at [1022, 142] on icon "button" at bounding box center [1023, 140] width 11 height 11
click at [1008, 172] on span "Edit Task Plan" at bounding box center [1004, 171] width 51 height 11
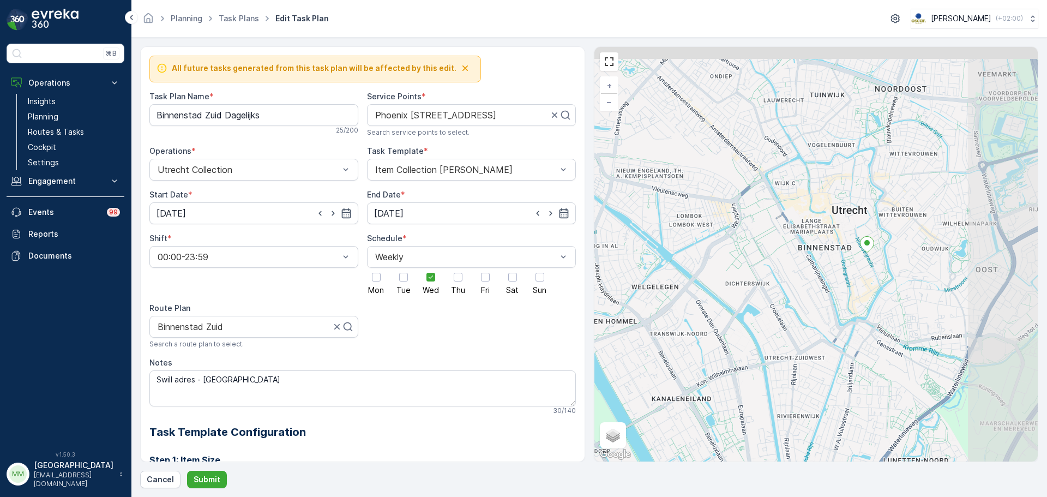
drag, startPoint x: 870, startPoint y: 215, endPoint x: 791, endPoint y: 267, distance: 94.9
click at [791, 267] on div "+ − Satellite Roadmap Terrain Hybrid Leaflet Keyboard shortcuts Map Data Map da…" at bounding box center [816, 254] width 444 height 414
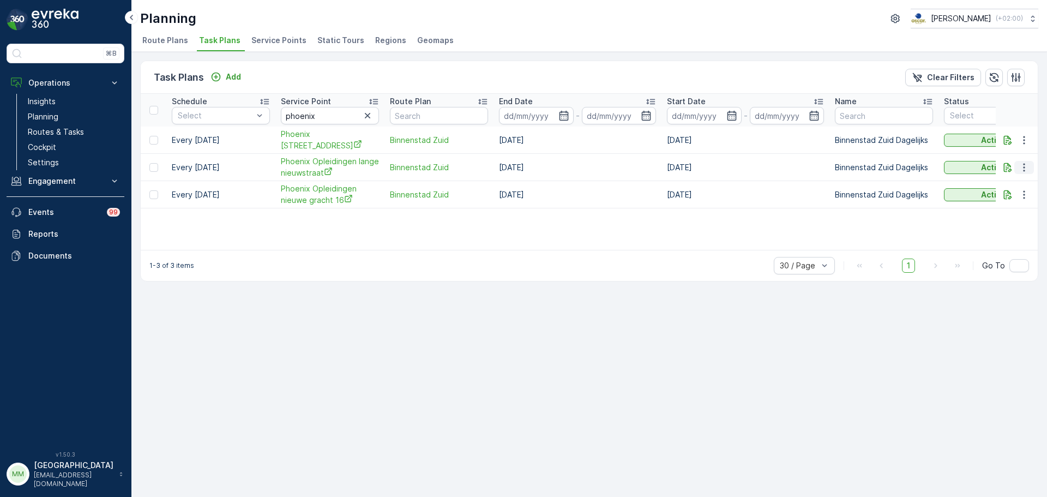
click at [1019, 169] on icon "button" at bounding box center [1023, 167] width 11 height 11
click at [1008, 196] on span "Edit Task Plan" at bounding box center [1004, 199] width 51 height 11
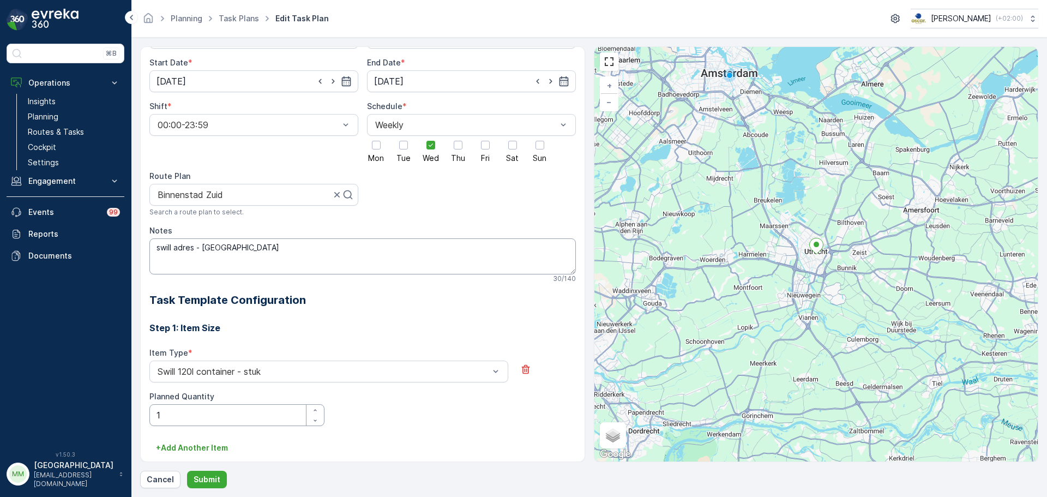
scroll to position [129, 0]
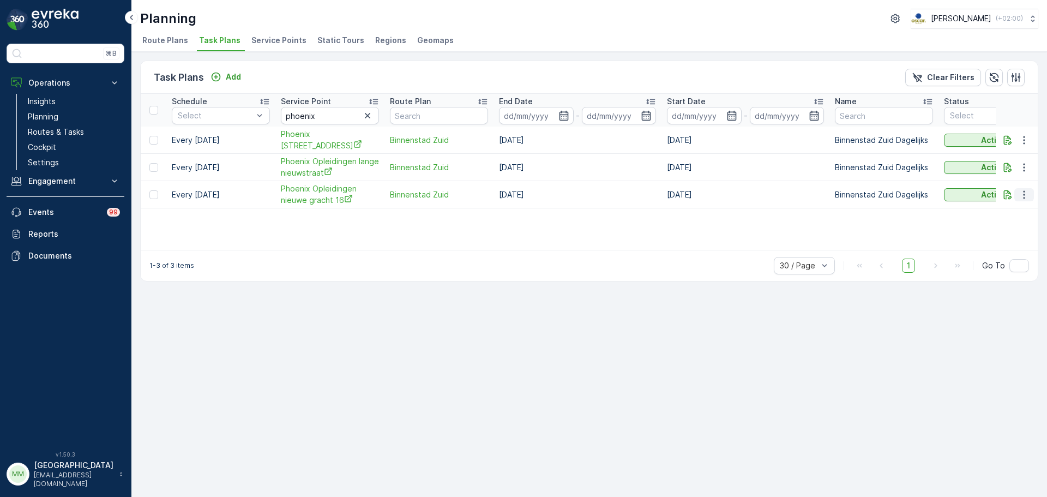
click at [1019, 196] on icon "button" at bounding box center [1023, 194] width 11 height 11
click at [1007, 223] on span "Edit Task Plan" at bounding box center [1004, 226] width 51 height 11
click at [1026, 194] on icon "button" at bounding box center [1023, 194] width 11 height 11
click at [997, 223] on span "Edit Task Plan" at bounding box center [1004, 226] width 51 height 11
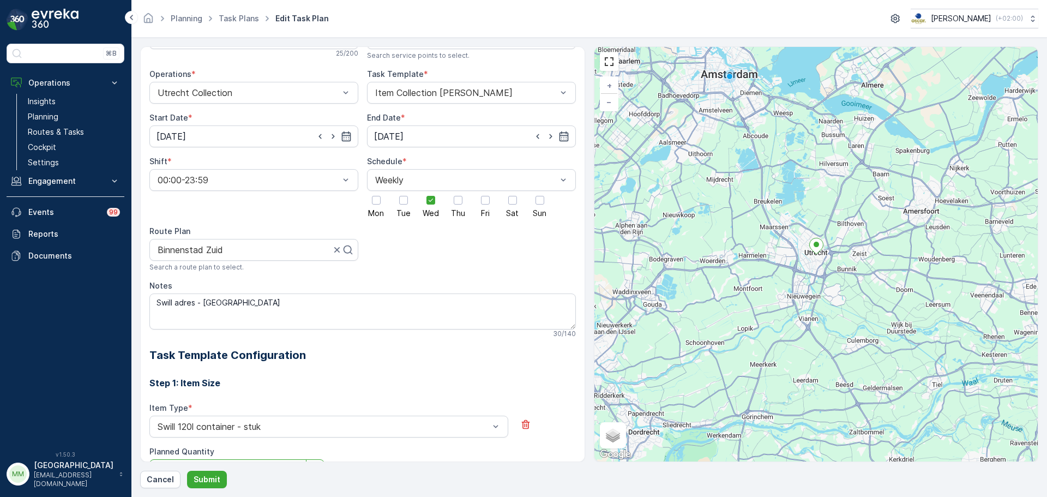
scroll to position [75, 0]
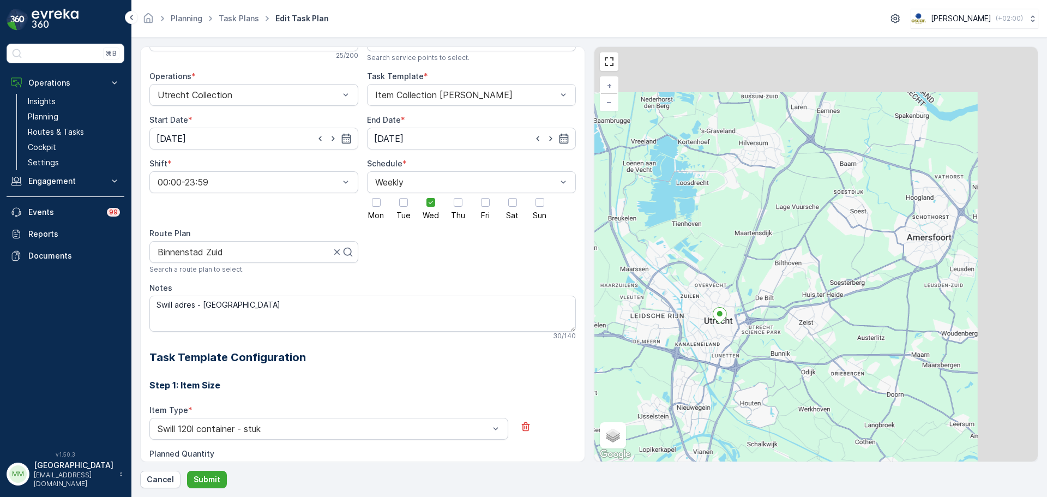
drag, startPoint x: 946, startPoint y: 258, endPoint x: 754, endPoint y: 328, distance: 204.3
click at [754, 328] on div "+ − Satellite Roadmap Terrain Hybrid Leaflet Keyboard shortcuts Map Data Map da…" at bounding box center [816, 254] width 444 height 414
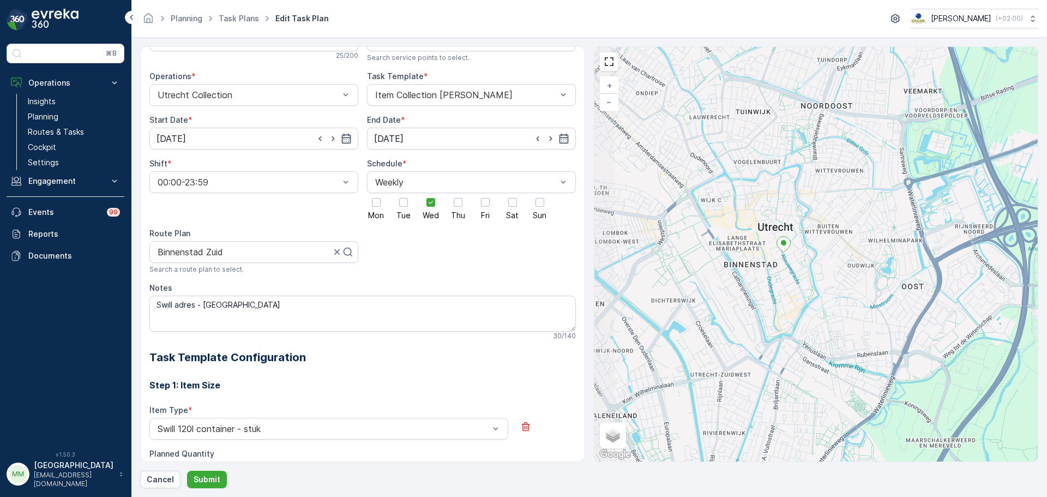
drag, startPoint x: 766, startPoint y: 379, endPoint x: 894, endPoint y: 334, distance: 135.3
click at [894, 334] on div "+ − Satellite Roadmap Terrain Hybrid Leaflet Keyboard shortcuts Map Data Map da…" at bounding box center [816, 254] width 444 height 414
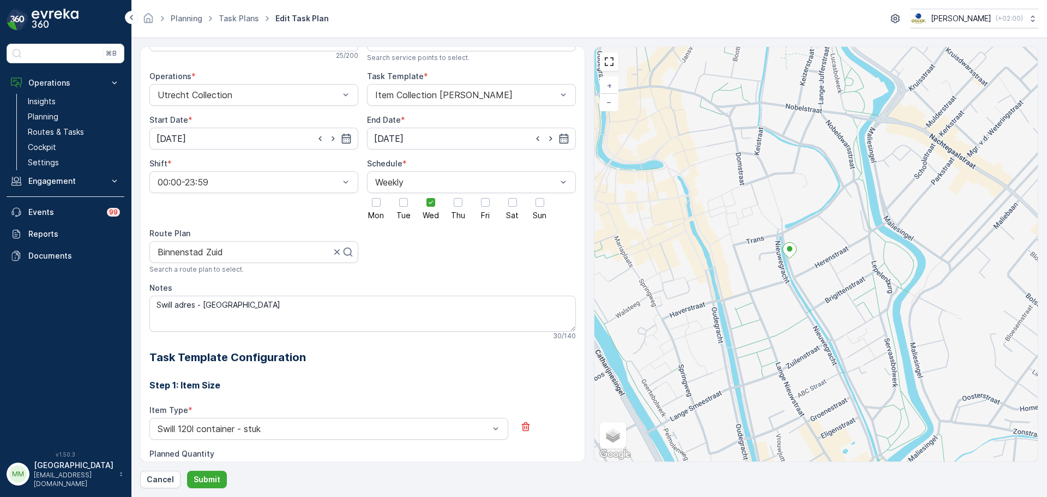
drag, startPoint x: 791, startPoint y: 249, endPoint x: 819, endPoint y: 271, distance: 35.7
click at [819, 271] on div "+ − Satellite Roadmap Terrain Hybrid Leaflet Keyboard shortcuts Map Data Map da…" at bounding box center [816, 254] width 444 height 414
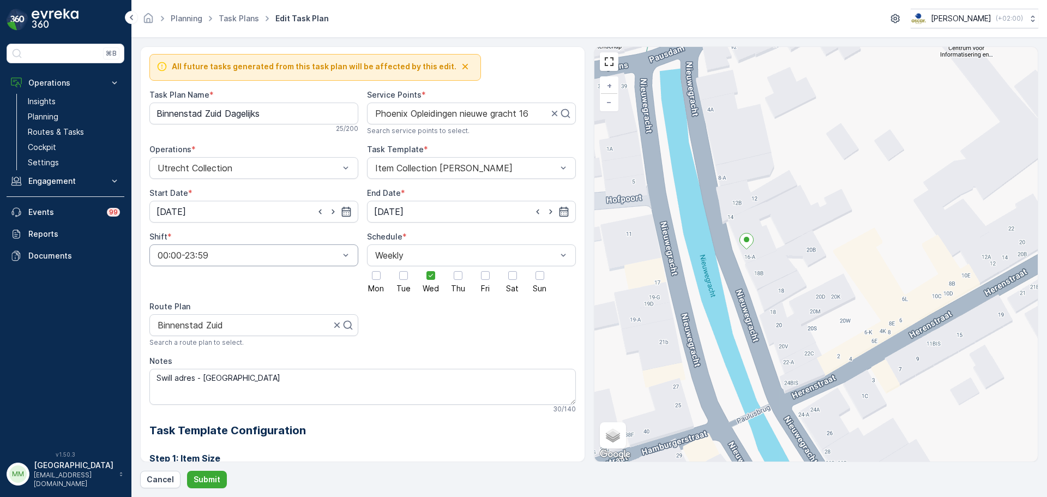
scroll to position [0, 0]
click at [70, 126] on link "Routes & Tasks" at bounding box center [73, 131] width 101 height 15
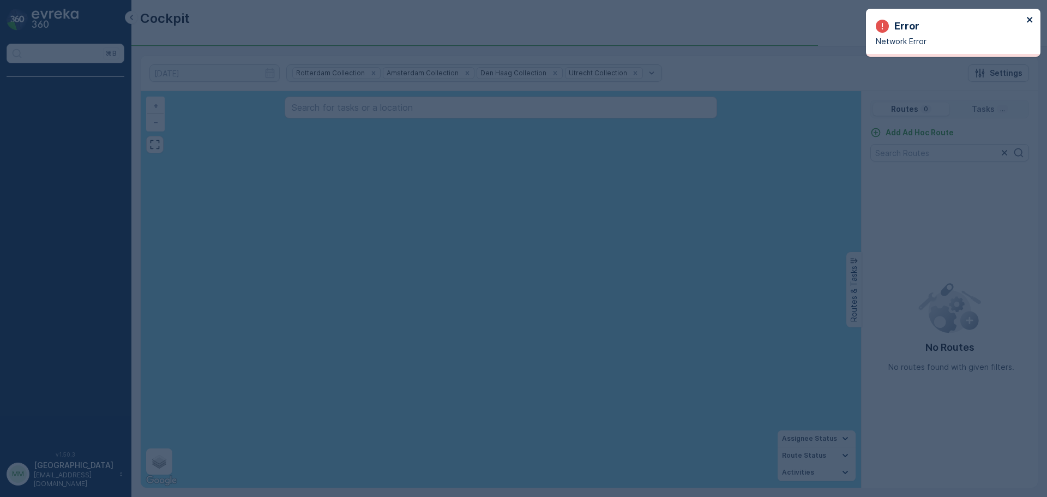
click at [1031, 19] on icon "close" at bounding box center [1030, 19] width 8 height 9
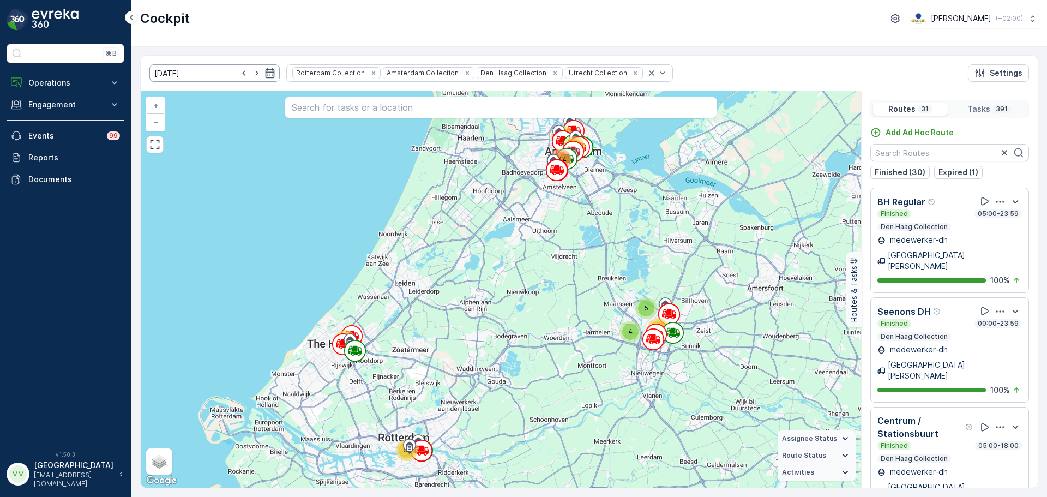
click at [220, 71] on input "[DATE]" at bounding box center [214, 72] width 130 height 17
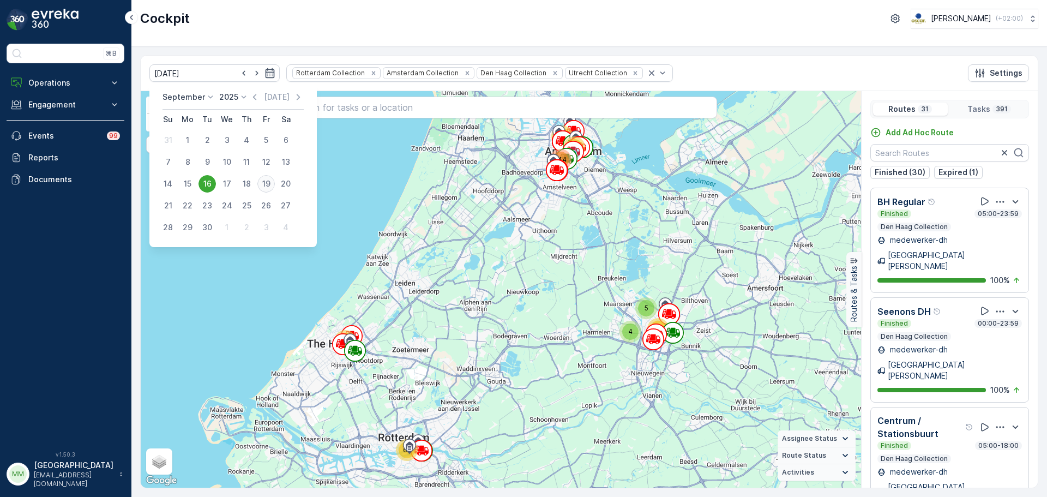
click at [269, 180] on div "19" at bounding box center [265, 183] width 17 height 17
type input "19.09.2025"
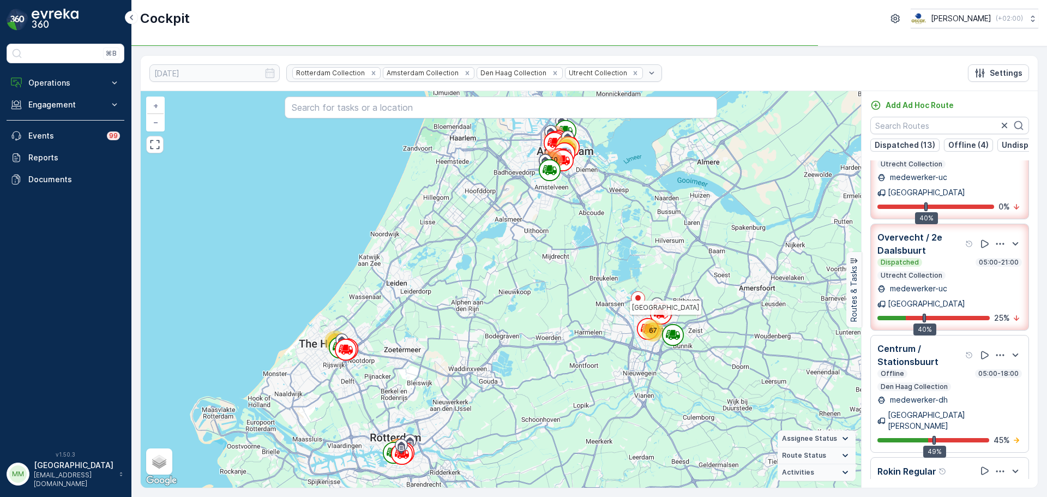
scroll to position [481, 0]
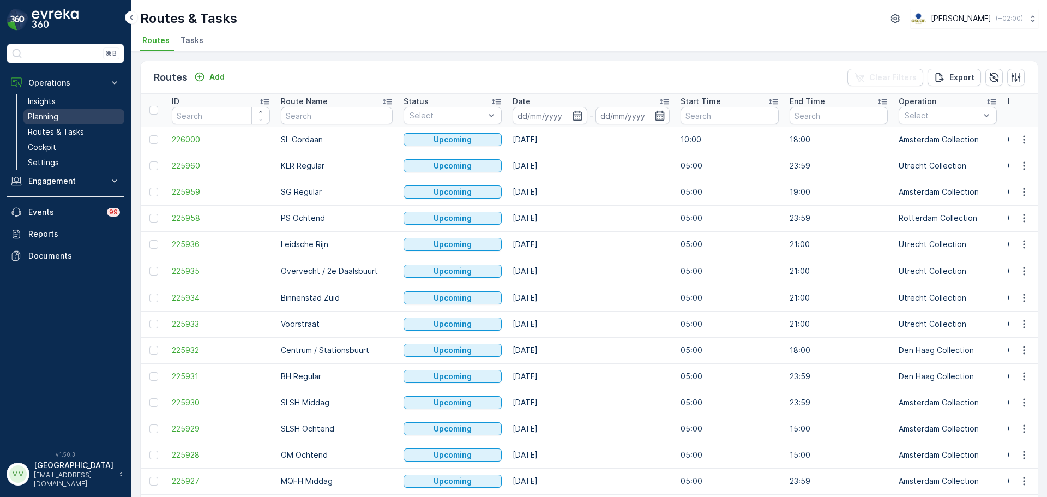
click at [56, 110] on link "Planning" at bounding box center [73, 116] width 101 height 15
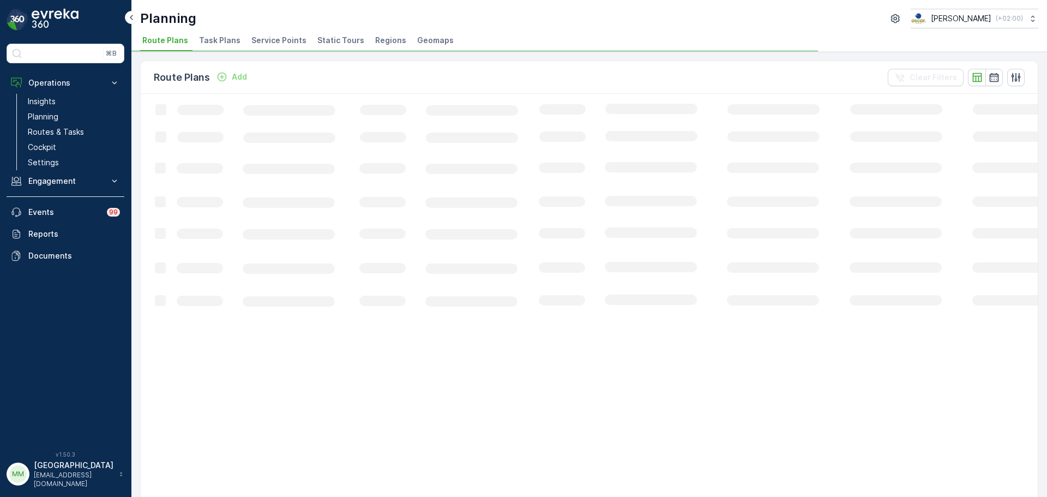
click at [214, 41] on span "Task Plans" at bounding box center [219, 40] width 41 height 11
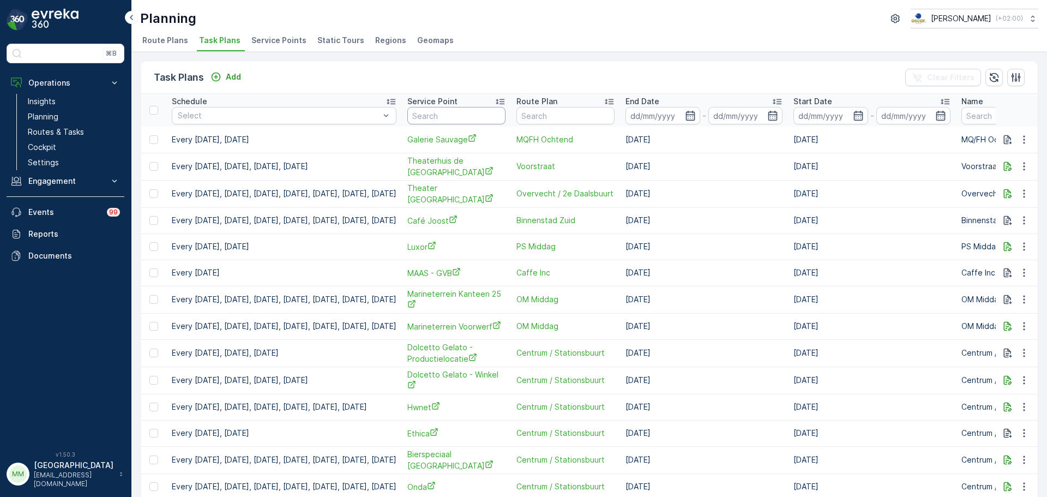
click at [470, 115] on input "text" at bounding box center [456, 115] width 98 height 17
type input "z"
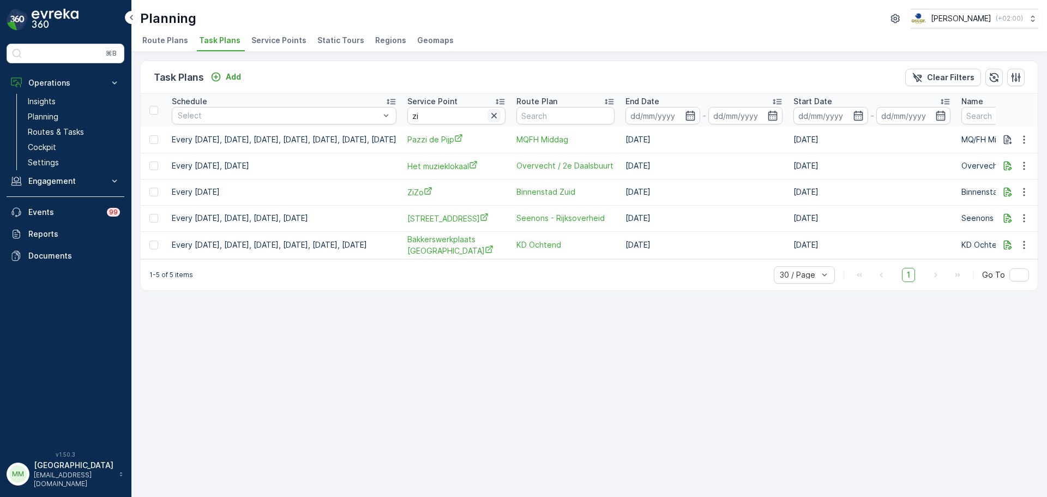
click at [499, 118] on icon "button" at bounding box center [493, 115] width 11 height 11
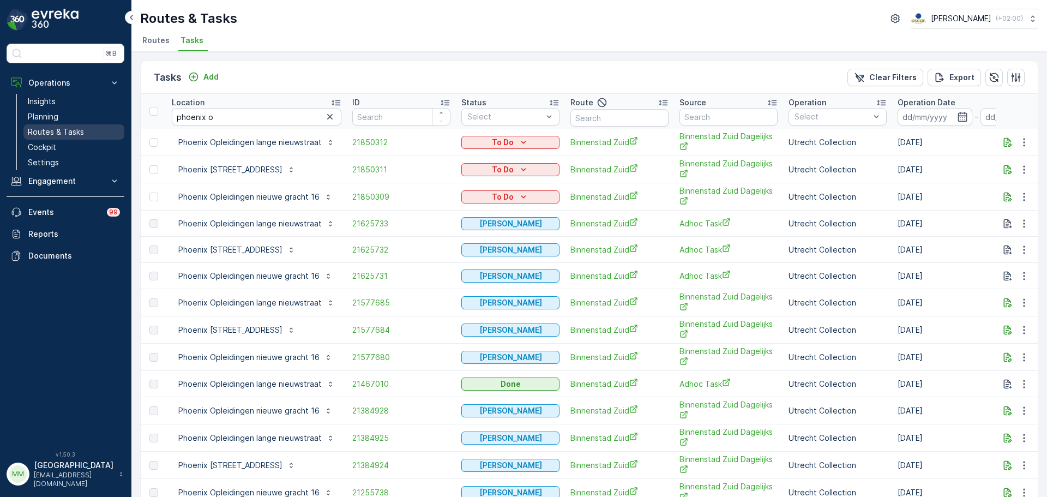
click at [85, 130] on link "Routes & Tasks" at bounding box center [73, 131] width 101 height 15
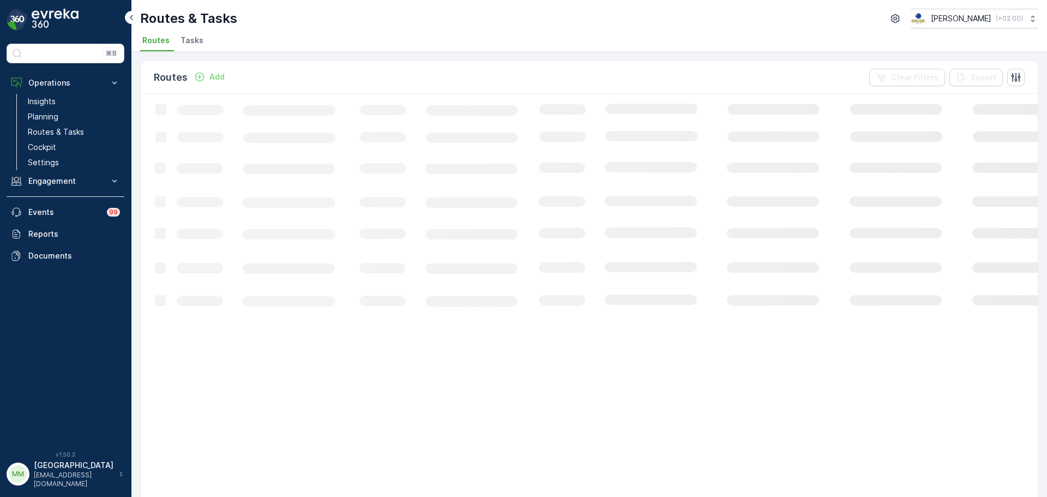
drag, startPoint x: 197, startPoint y: 43, endPoint x: 227, endPoint y: 32, distance: 31.9
click at [197, 43] on span "Tasks" at bounding box center [191, 40] width 23 height 11
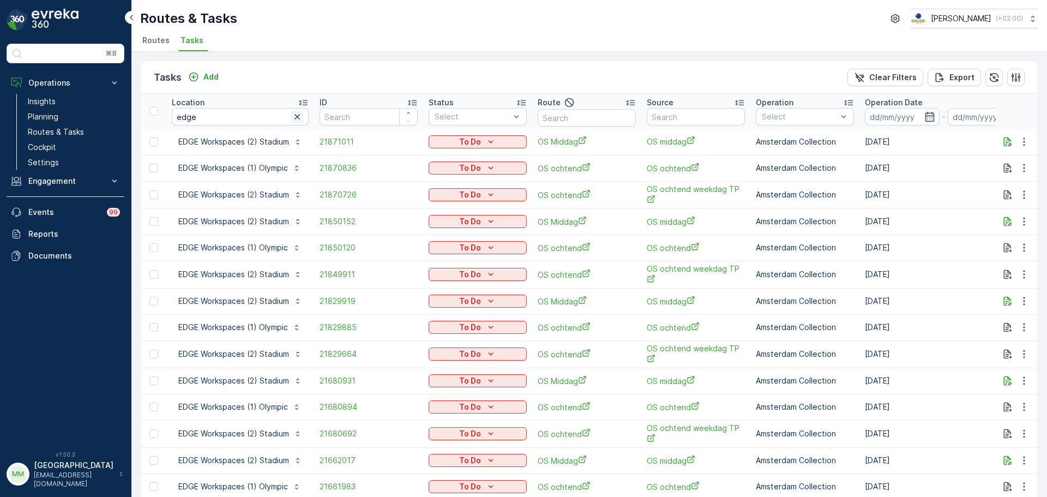
click at [297, 110] on button "button" at bounding box center [297, 116] width 13 height 13
